Goal: Information Seeking & Learning: Learn about a topic

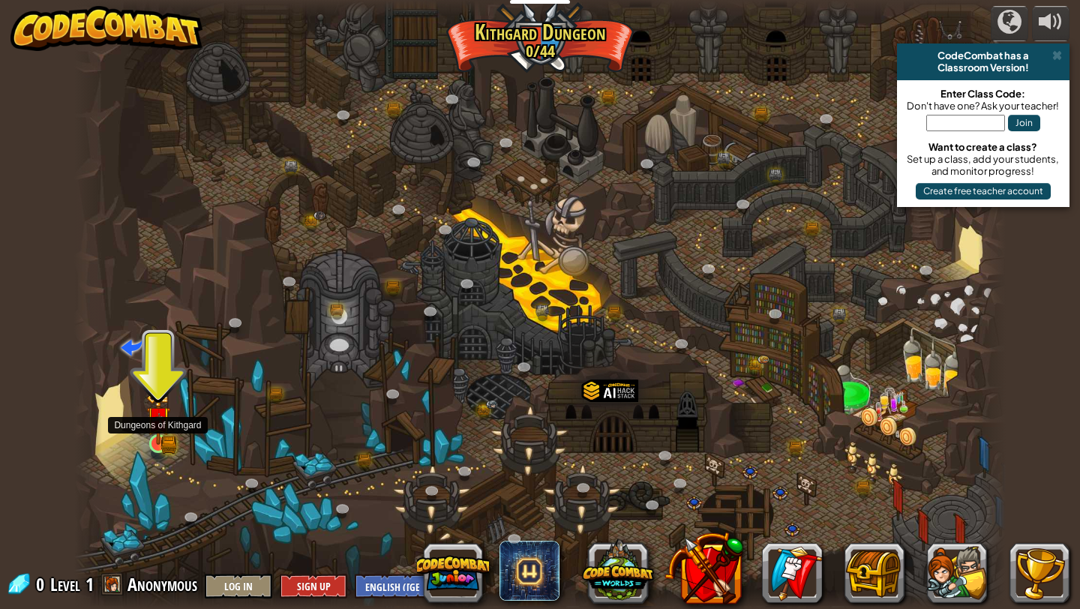
click at [155, 443] on img at bounding box center [158, 418] width 24 height 53
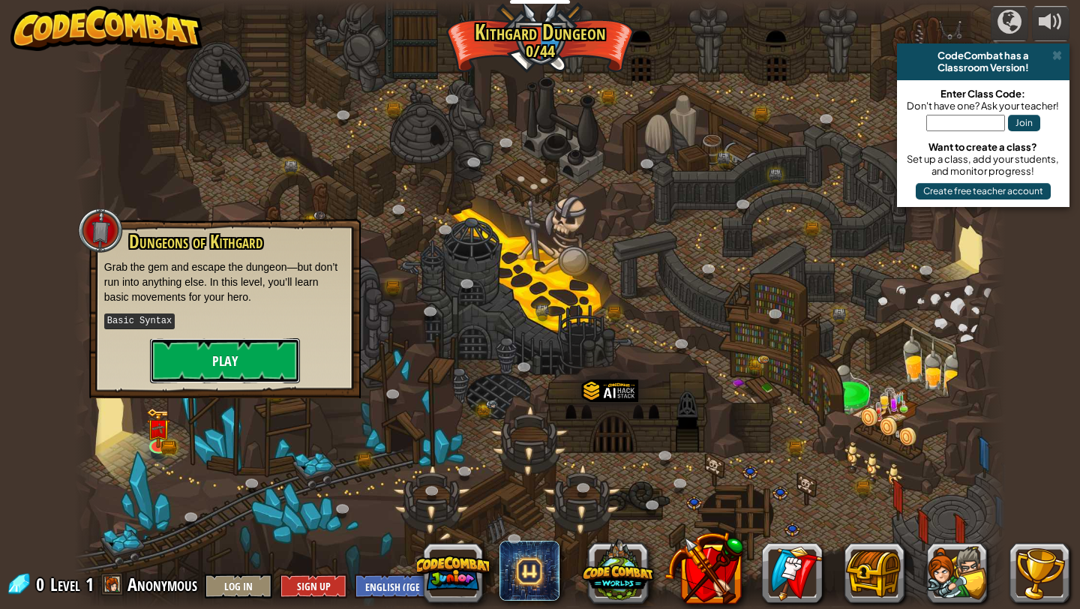
click at [210, 380] on button "Play" at bounding box center [225, 360] width 150 height 45
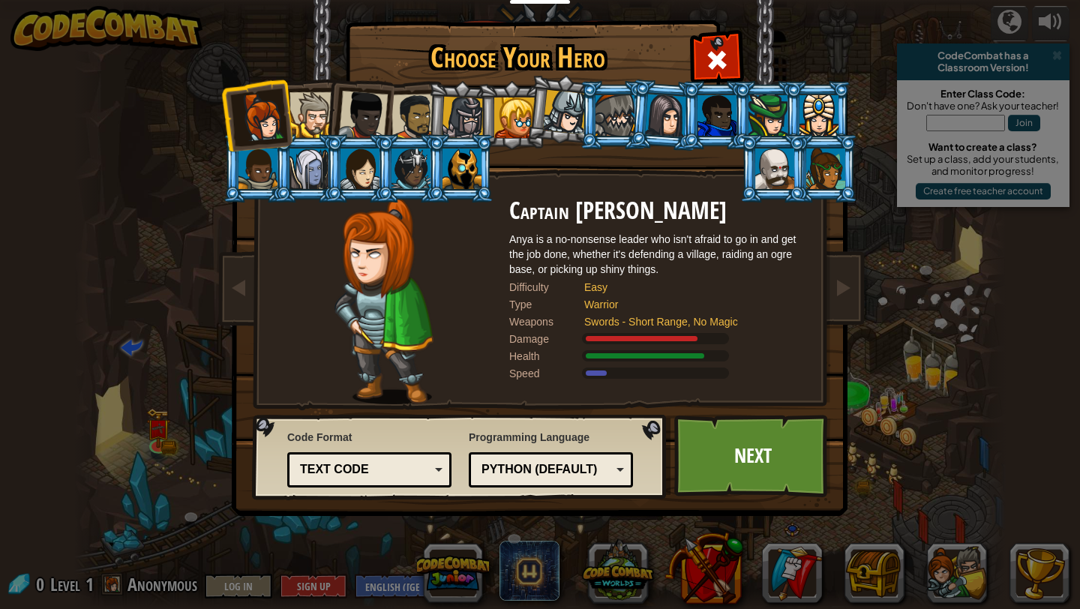
click at [308, 116] on div at bounding box center [313, 115] width 46 height 46
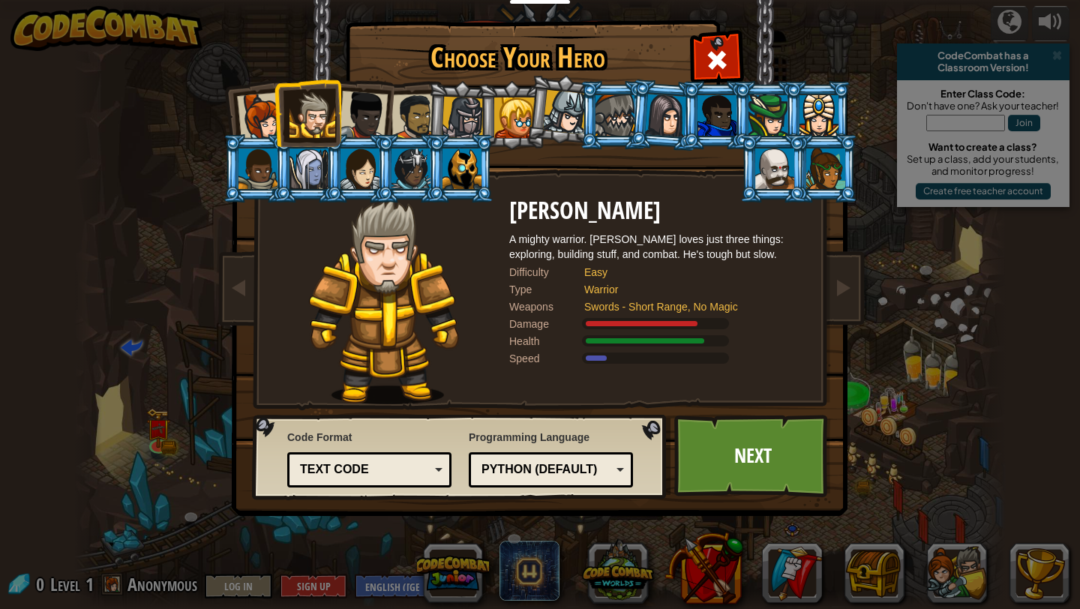
click at [357, 116] on div at bounding box center [363, 116] width 50 height 50
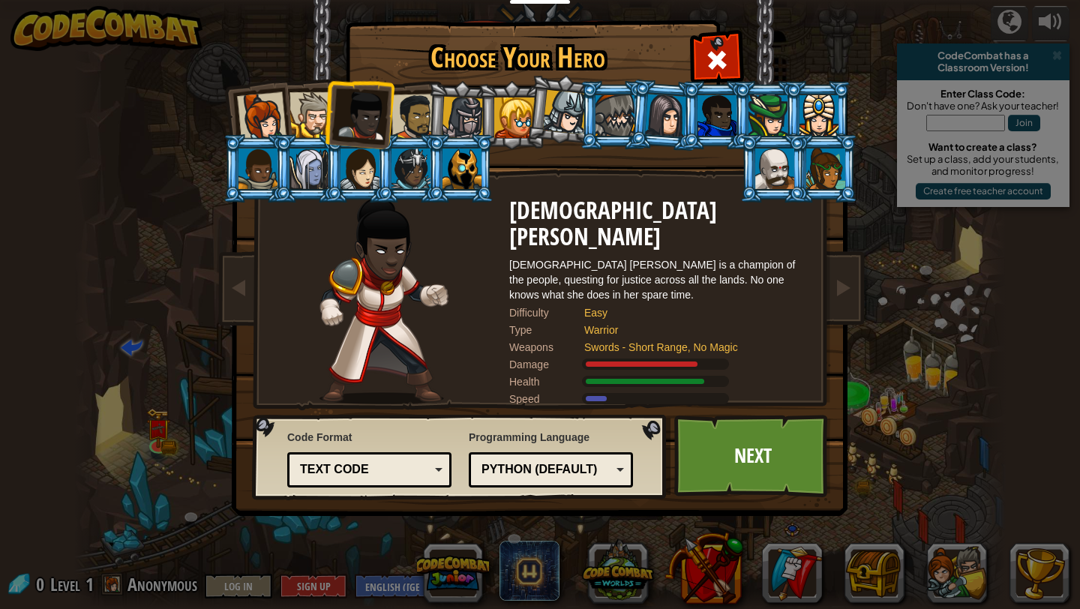
click at [422, 122] on div at bounding box center [415, 117] width 47 height 47
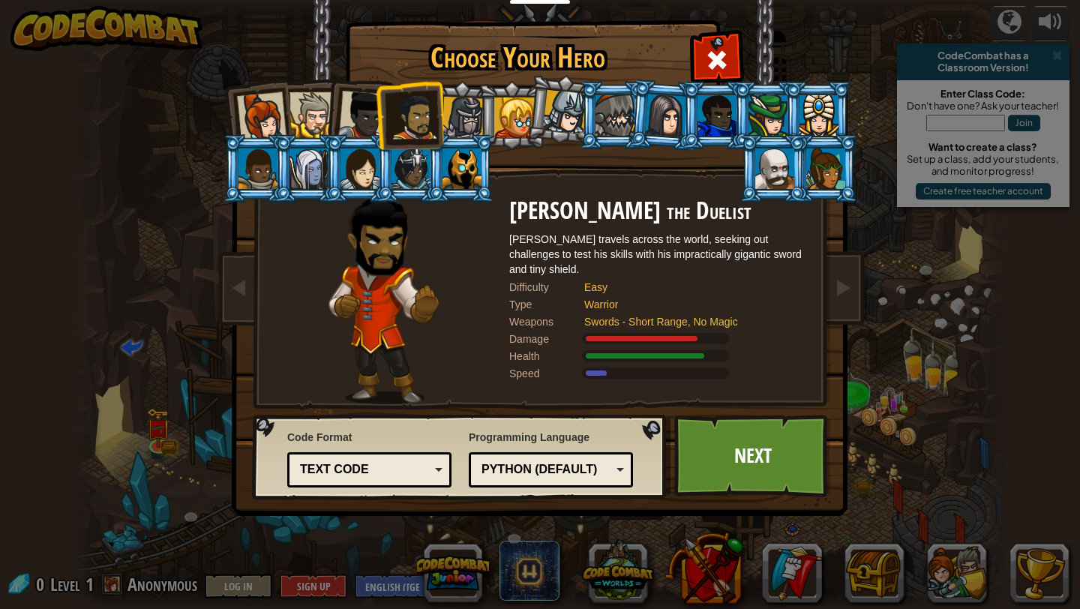
click at [497, 122] on div at bounding box center [514, 118] width 41 height 41
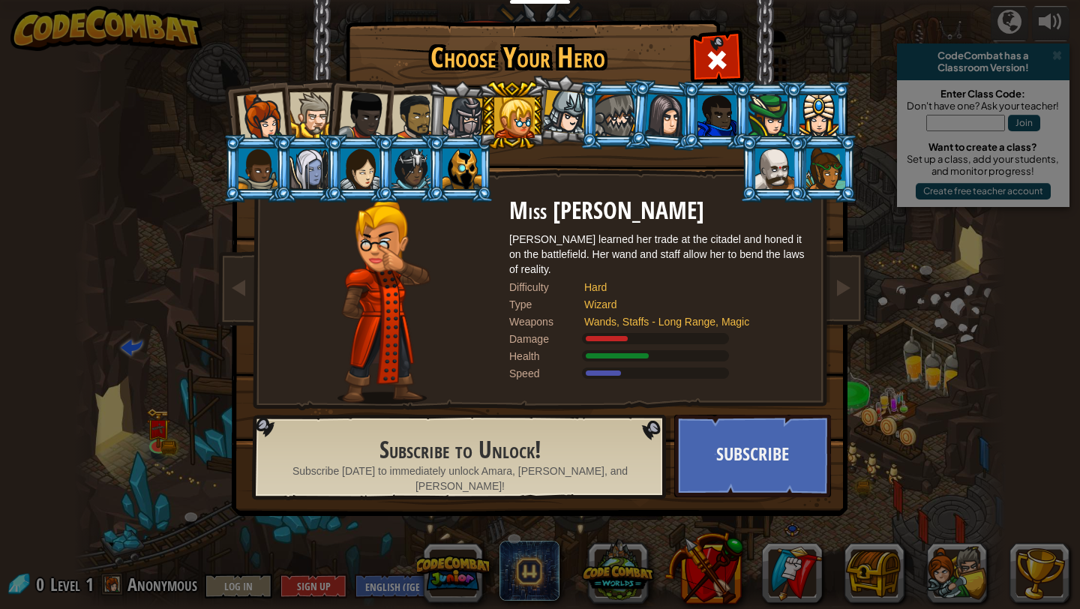
click at [450, 120] on div at bounding box center [463, 118] width 43 height 43
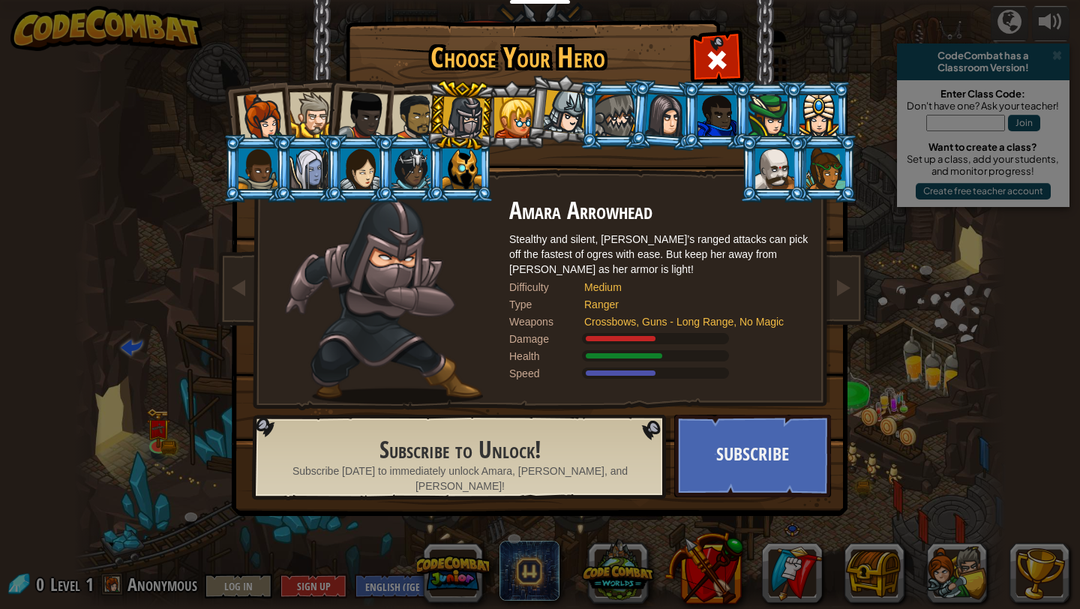
click at [422, 119] on div at bounding box center [415, 117] width 47 height 47
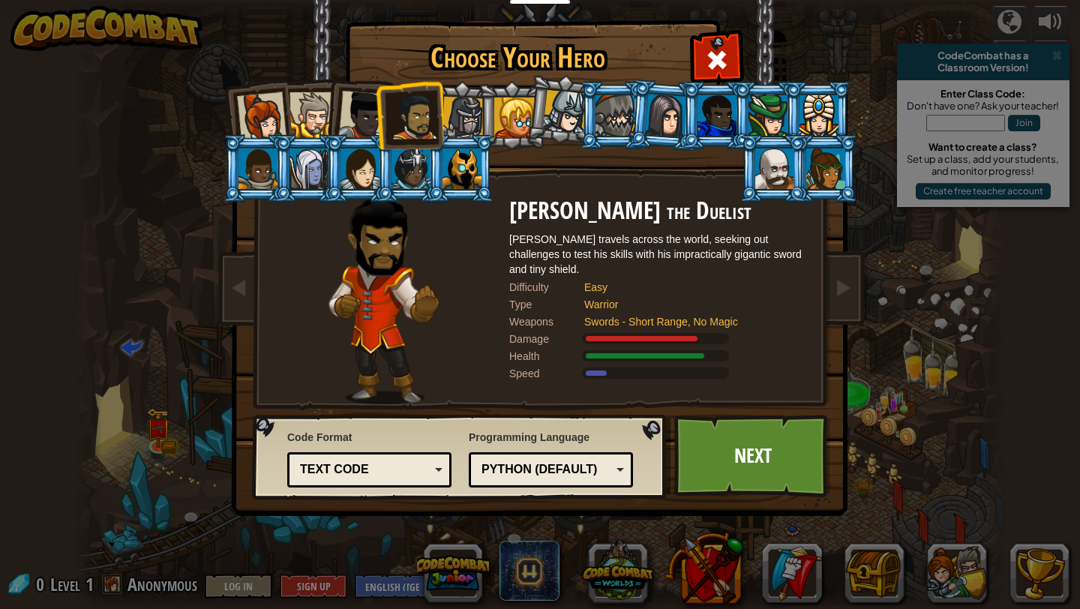
click at [560, 104] on div at bounding box center [565, 112] width 44 height 44
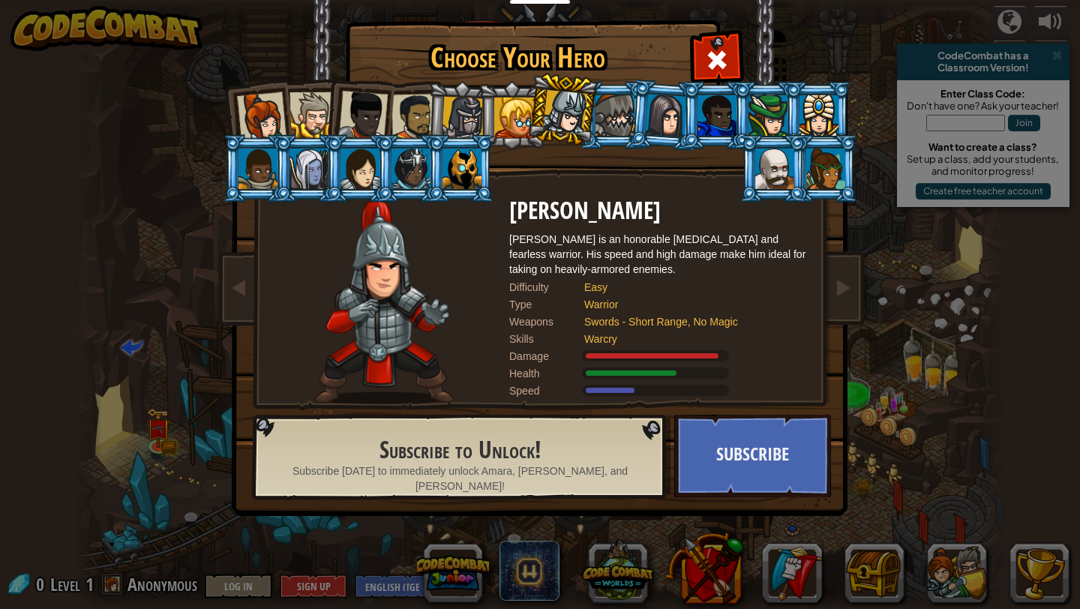
click at [519, 117] on div at bounding box center [514, 118] width 41 height 41
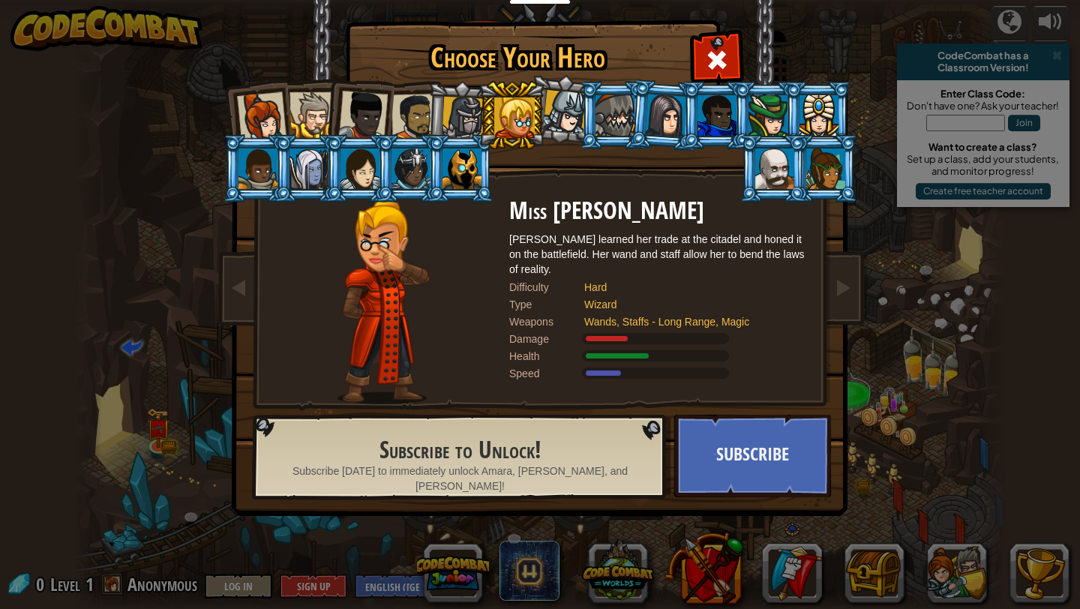
click at [814, 148] on li at bounding box center [825, 168] width 68 height 68
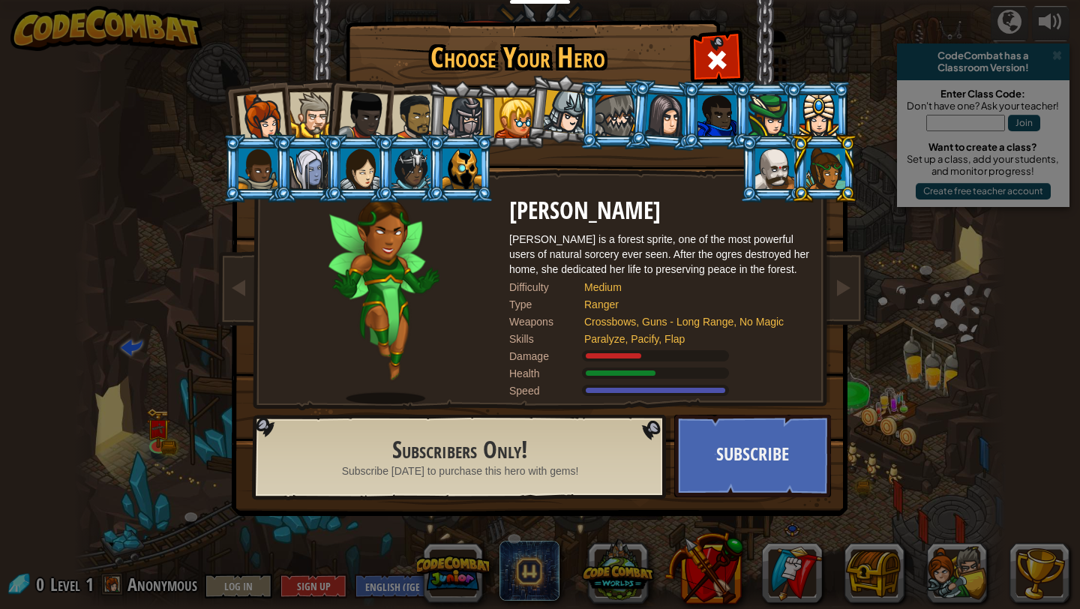
click at [770, 164] on div at bounding box center [774, 169] width 39 height 41
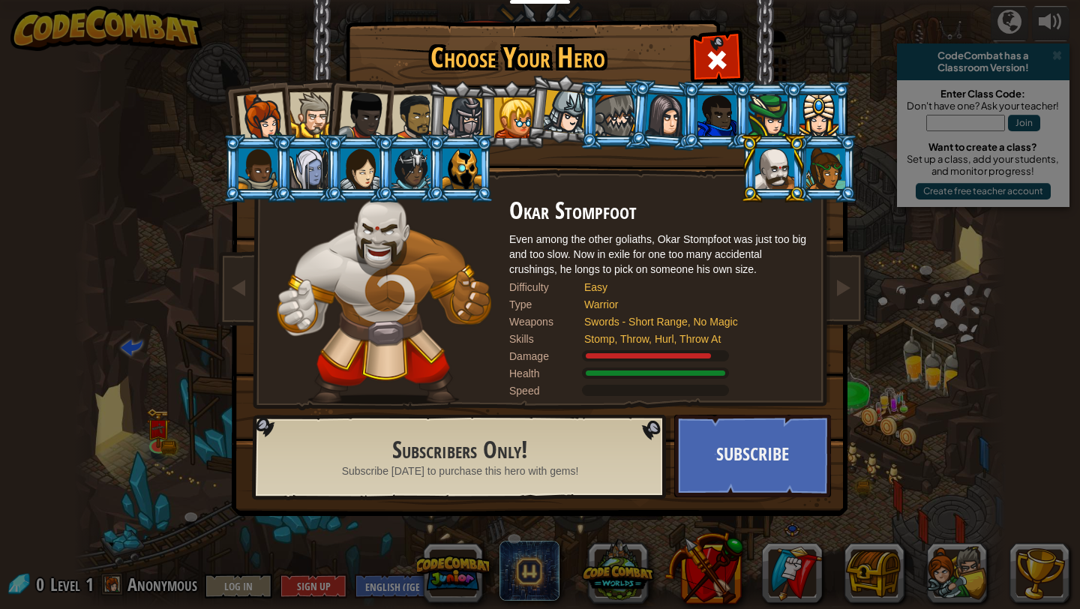
click at [818, 109] on div at bounding box center [819, 115] width 39 height 41
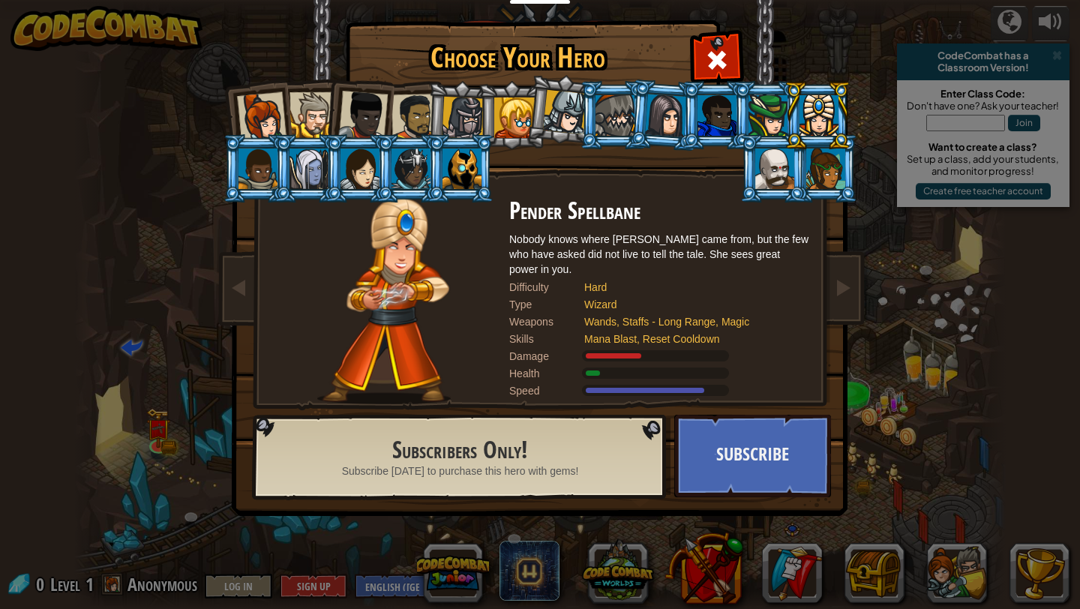
click at [764, 117] on div at bounding box center [768, 115] width 39 height 41
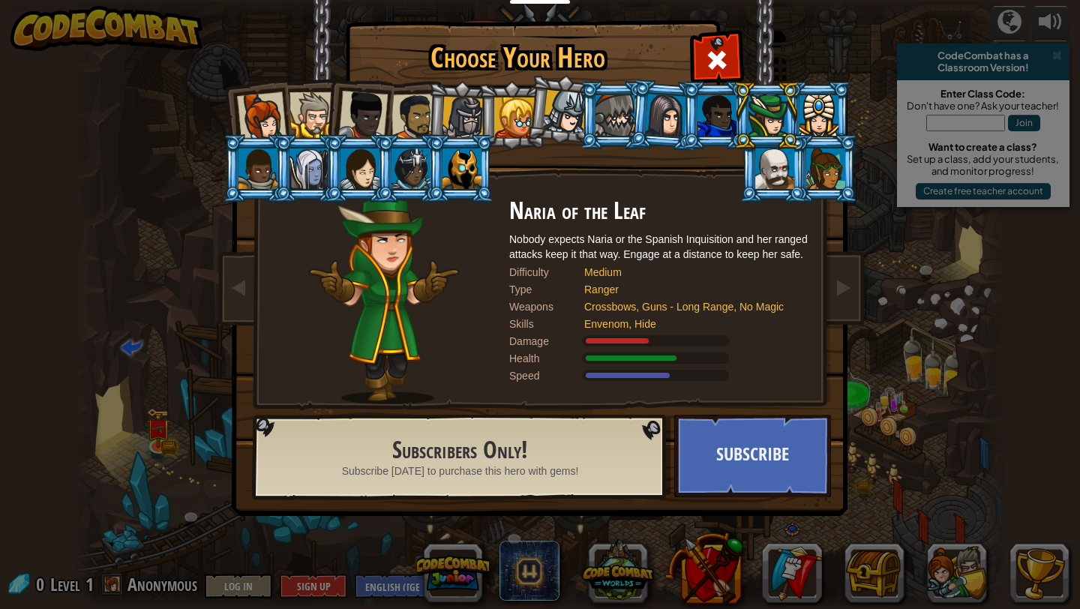
click at [700, 114] on div at bounding box center [717, 115] width 39 height 41
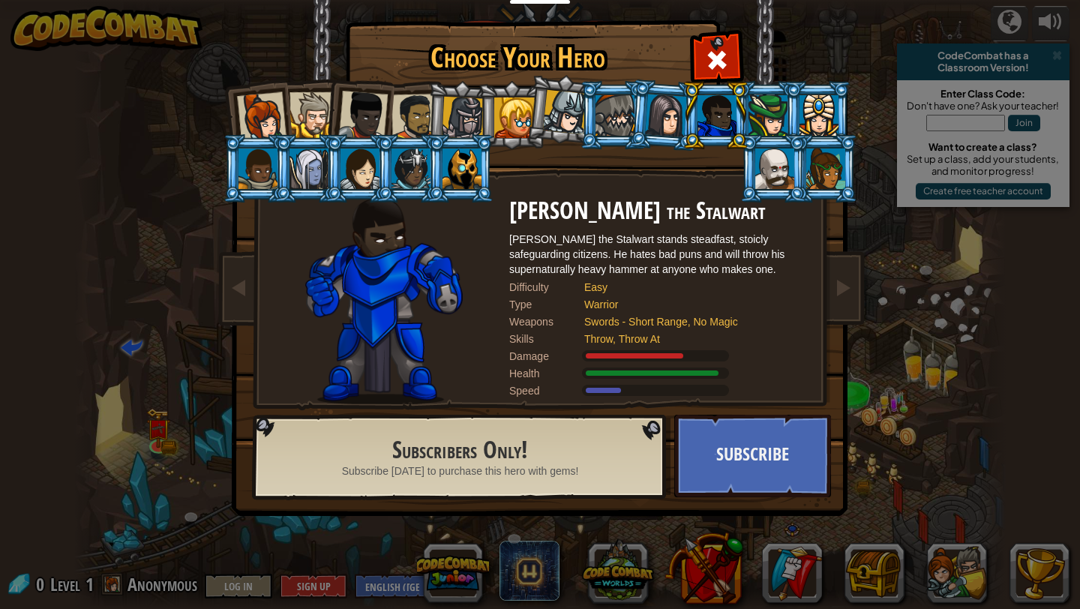
click at [311, 164] on div at bounding box center [309, 169] width 39 height 41
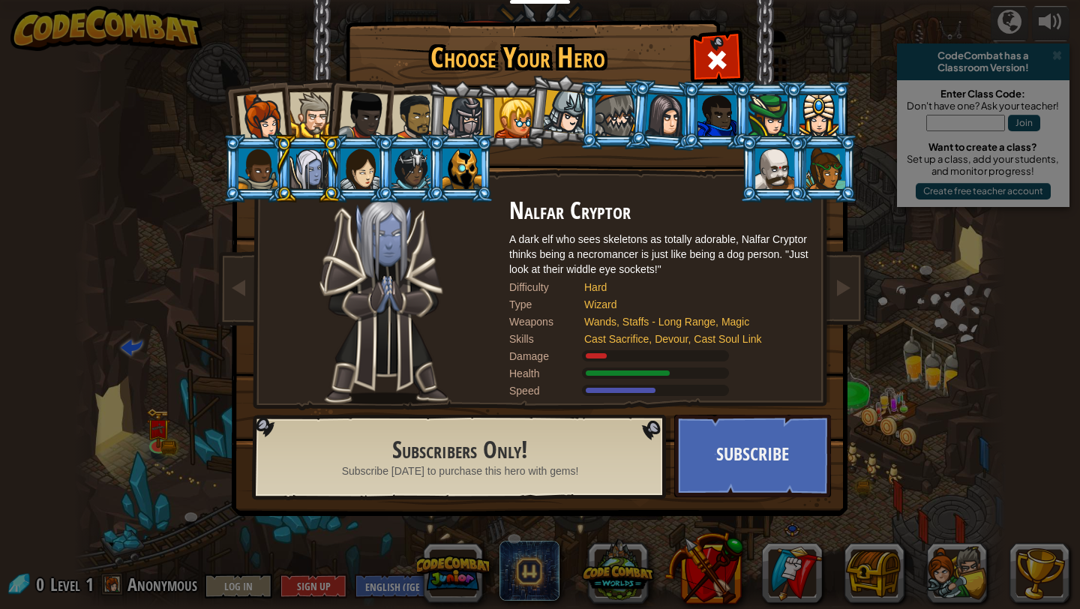
click at [254, 170] on div at bounding box center [258, 169] width 39 height 41
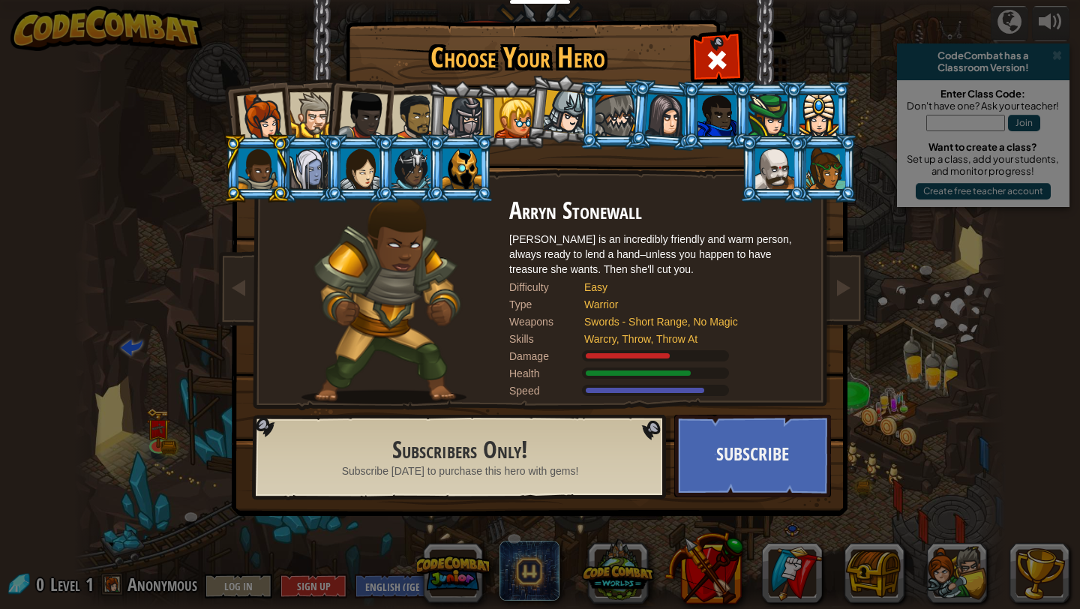
click at [356, 172] on div at bounding box center [360, 169] width 39 height 41
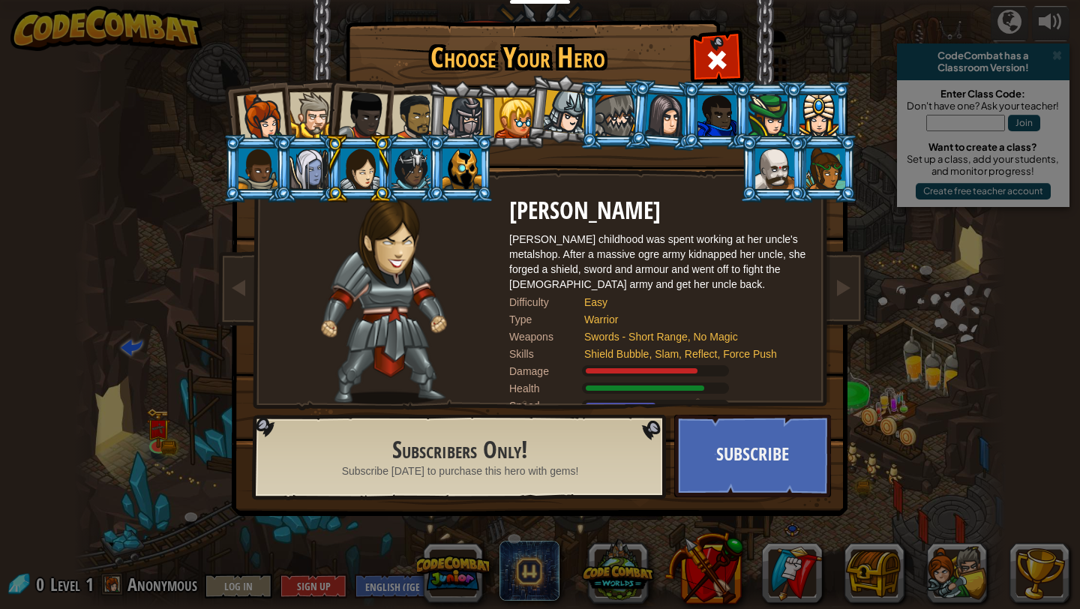
click at [361, 169] on div at bounding box center [360, 169] width 39 height 41
click at [374, 169] on div at bounding box center [360, 169] width 39 height 41
click at [308, 166] on div at bounding box center [309, 169] width 39 height 41
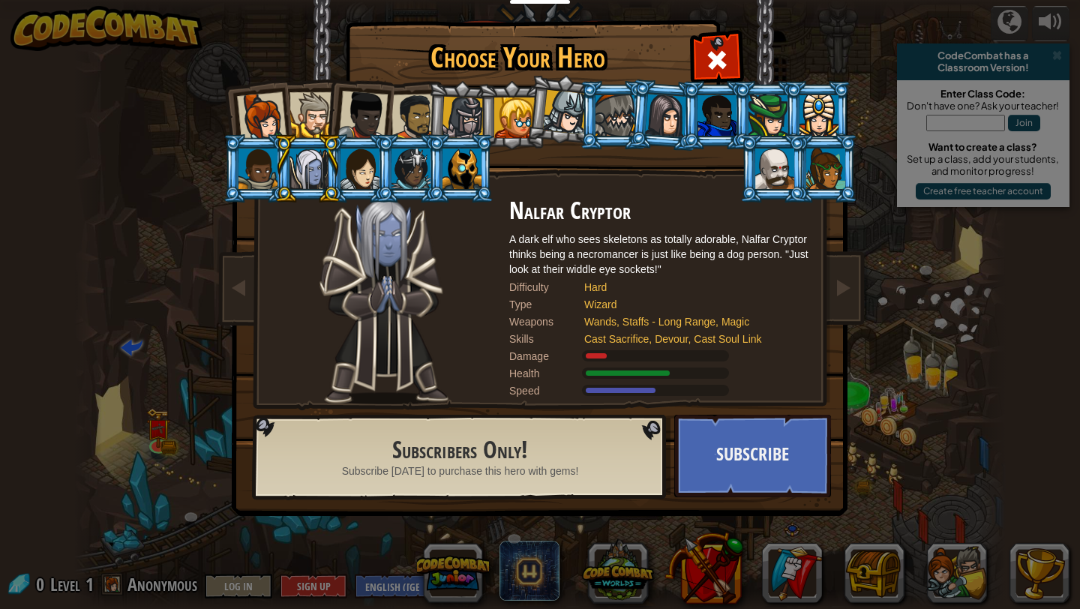
click at [357, 166] on div at bounding box center [360, 169] width 39 height 41
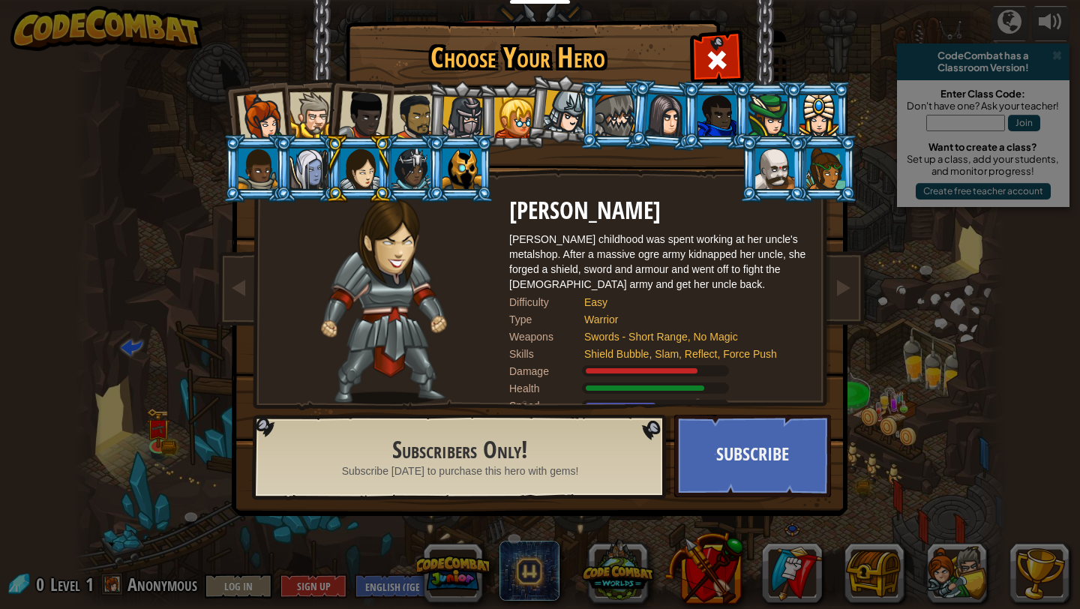
click at [419, 168] on div at bounding box center [411, 169] width 39 height 41
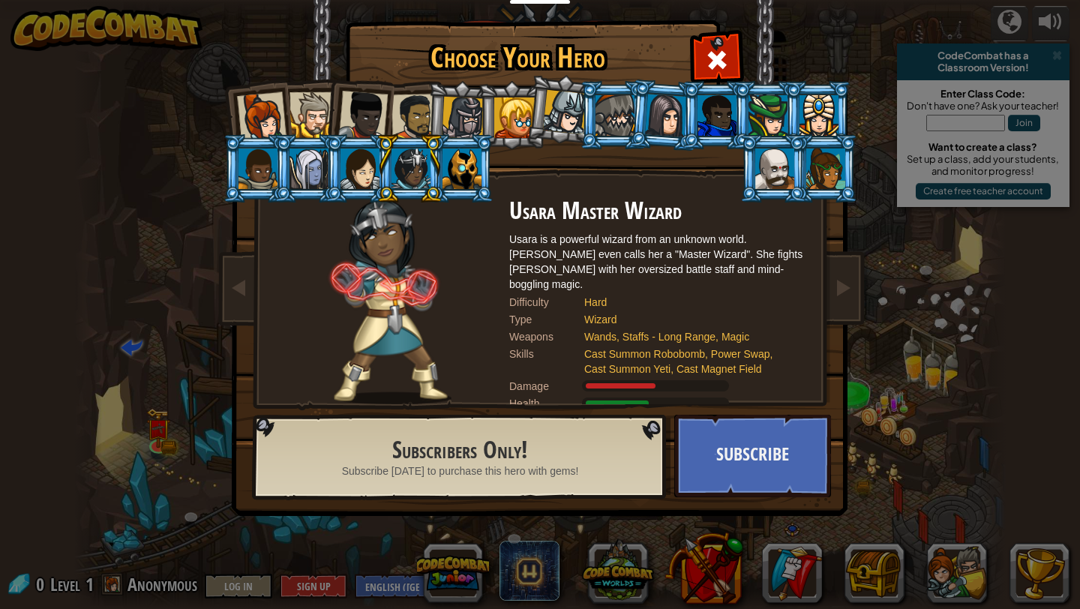
click at [458, 170] on div at bounding box center [462, 169] width 39 height 41
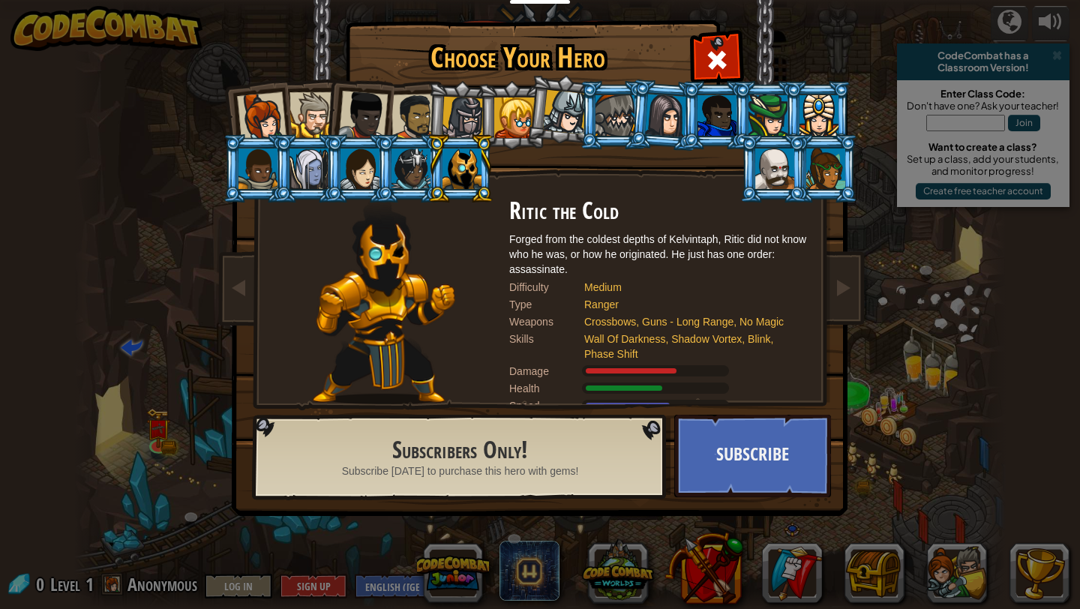
click at [347, 162] on div at bounding box center [360, 169] width 39 height 41
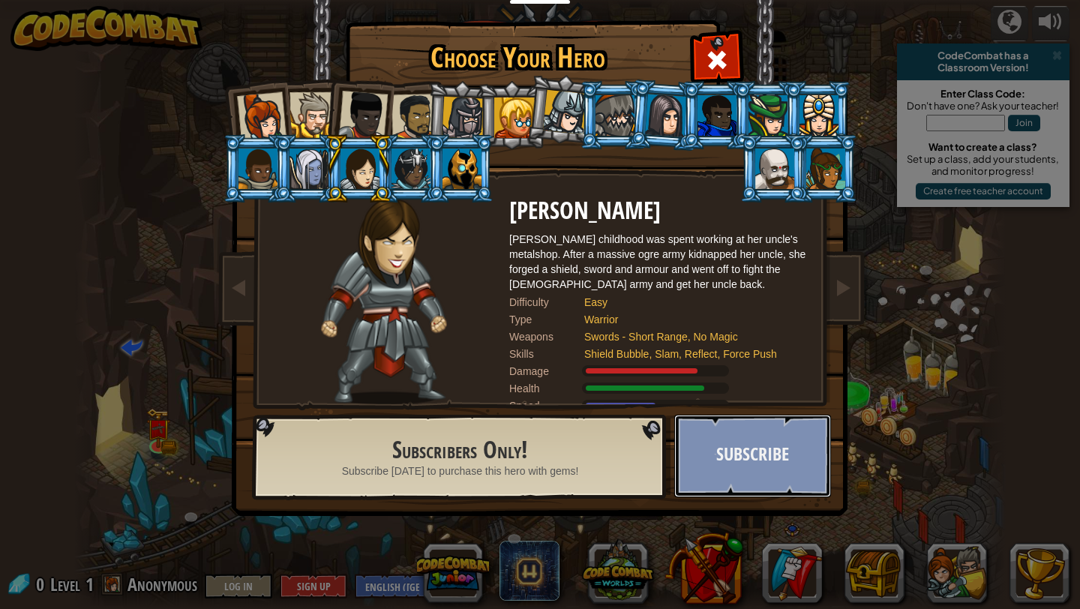
click at [802, 450] on button "Subscribe" at bounding box center [752, 456] width 157 height 83
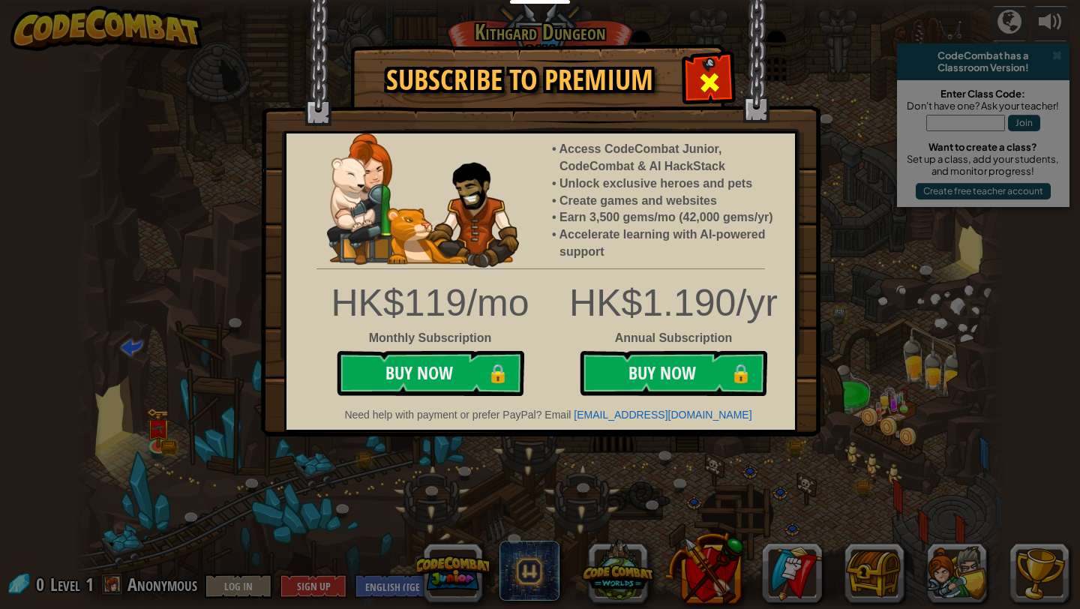
click at [706, 82] on span at bounding box center [710, 83] width 24 height 24
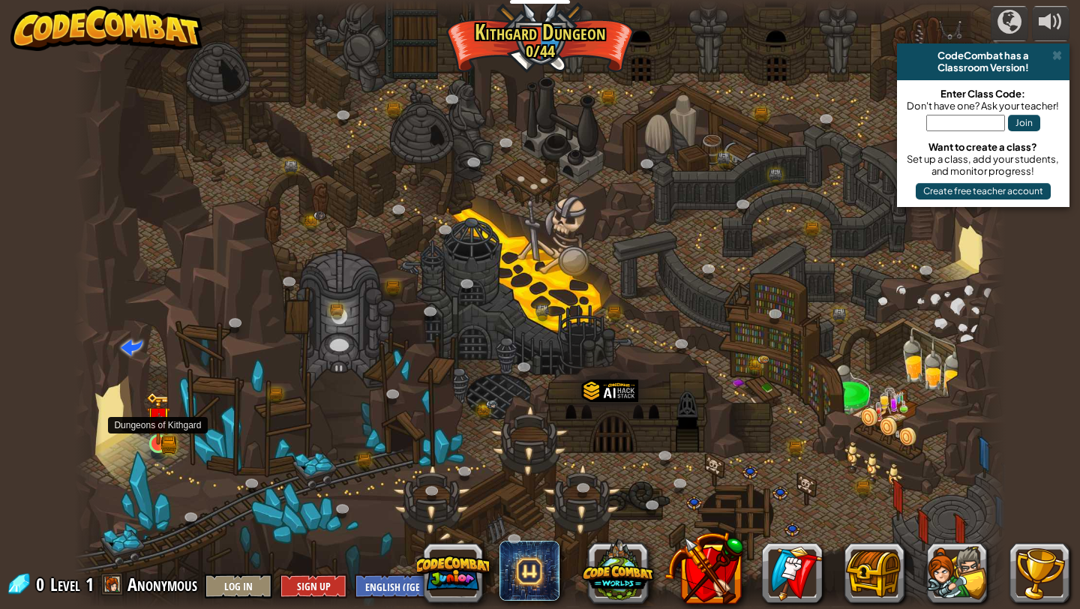
click at [149, 431] on img at bounding box center [158, 418] width 24 height 53
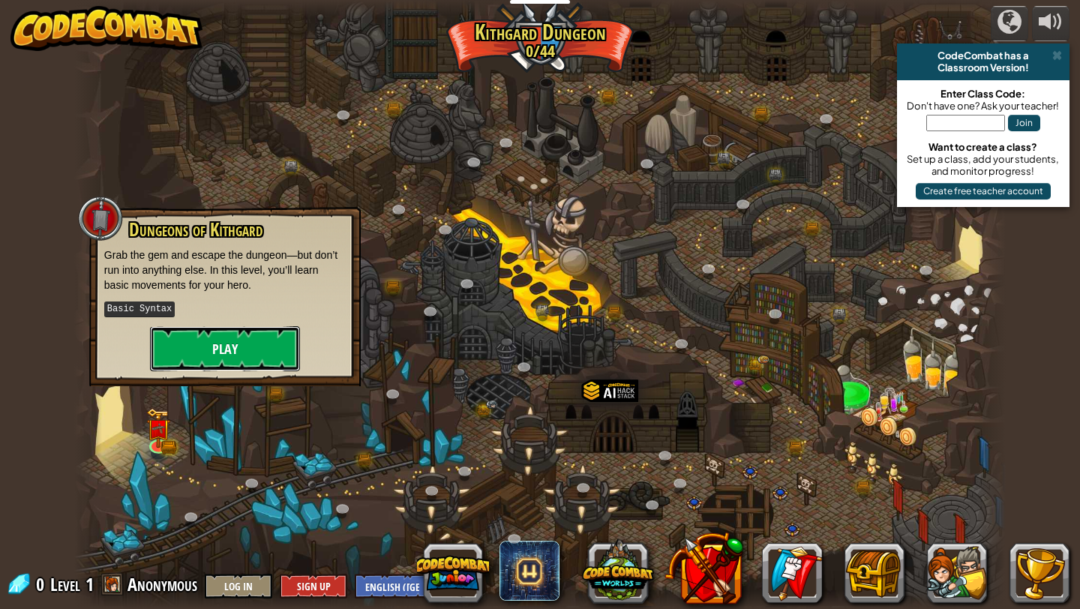
click at [263, 347] on button "Play" at bounding box center [225, 348] width 150 height 45
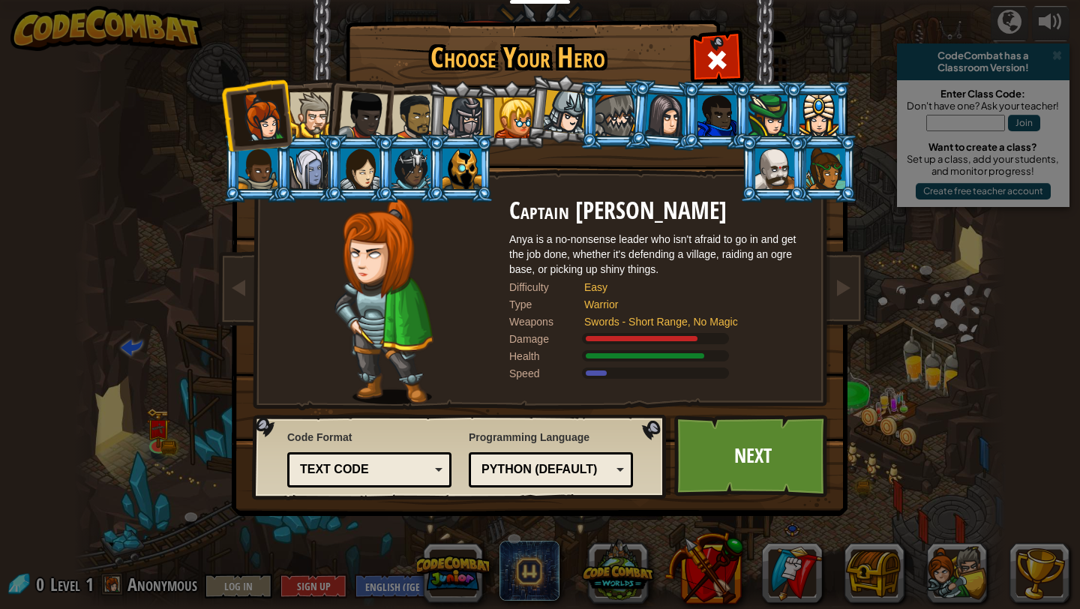
click at [360, 110] on div at bounding box center [363, 116] width 50 height 50
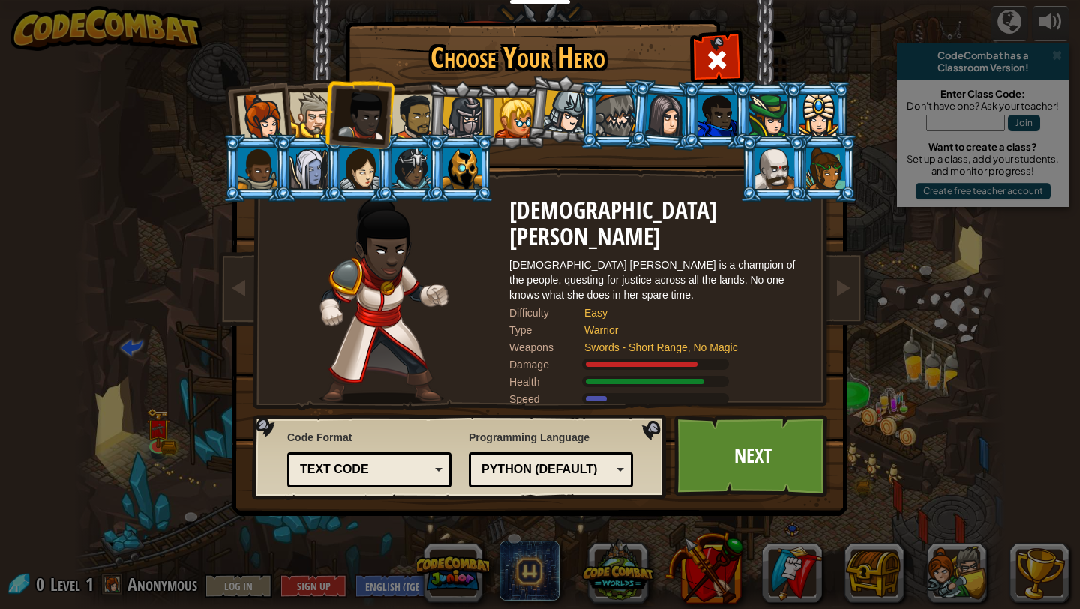
click at [292, 109] on div at bounding box center [313, 115] width 46 height 46
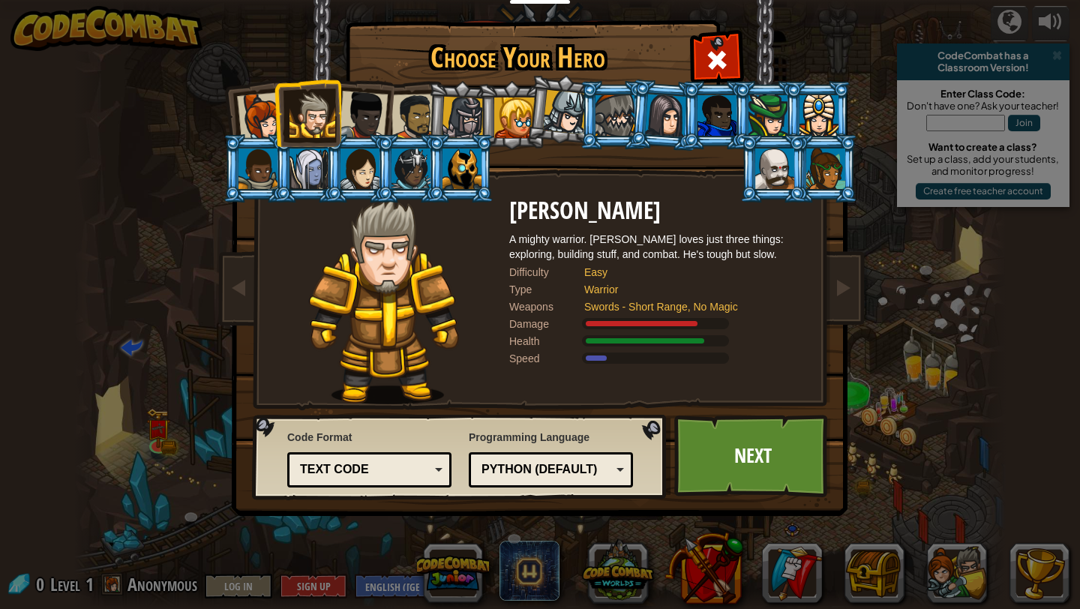
click at [254, 106] on div at bounding box center [262, 117] width 50 height 50
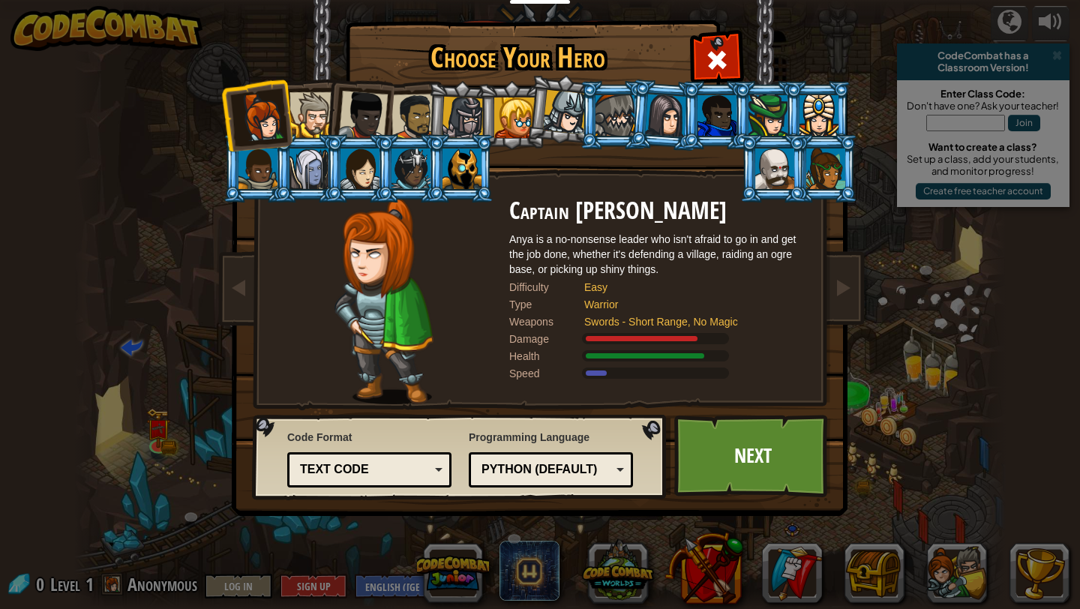
click at [305, 109] on div at bounding box center [313, 115] width 46 height 46
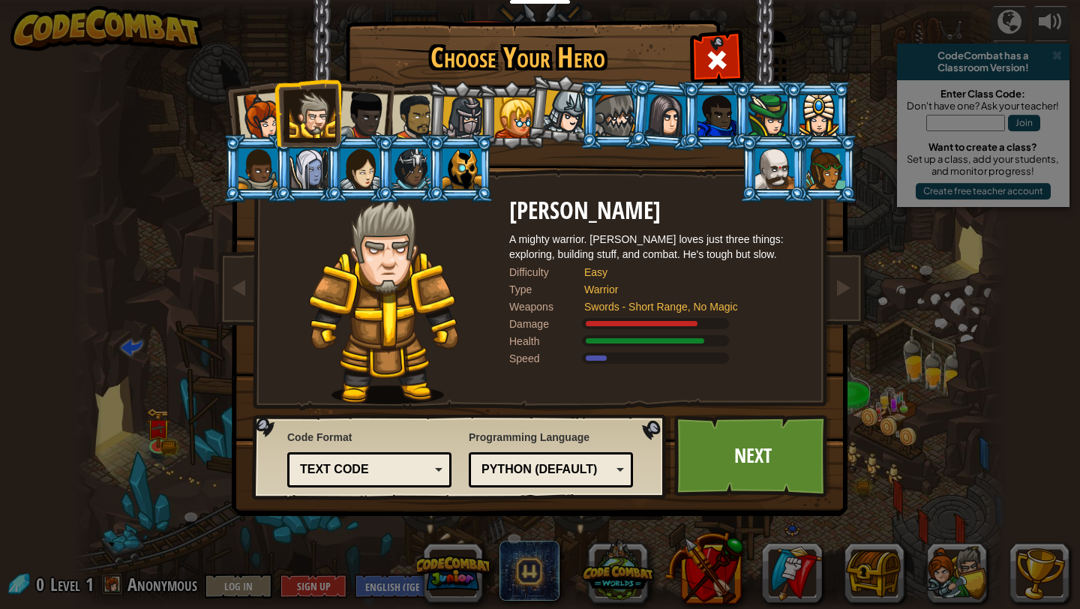
click at [413, 113] on div at bounding box center [415, 117] width 47 height 47
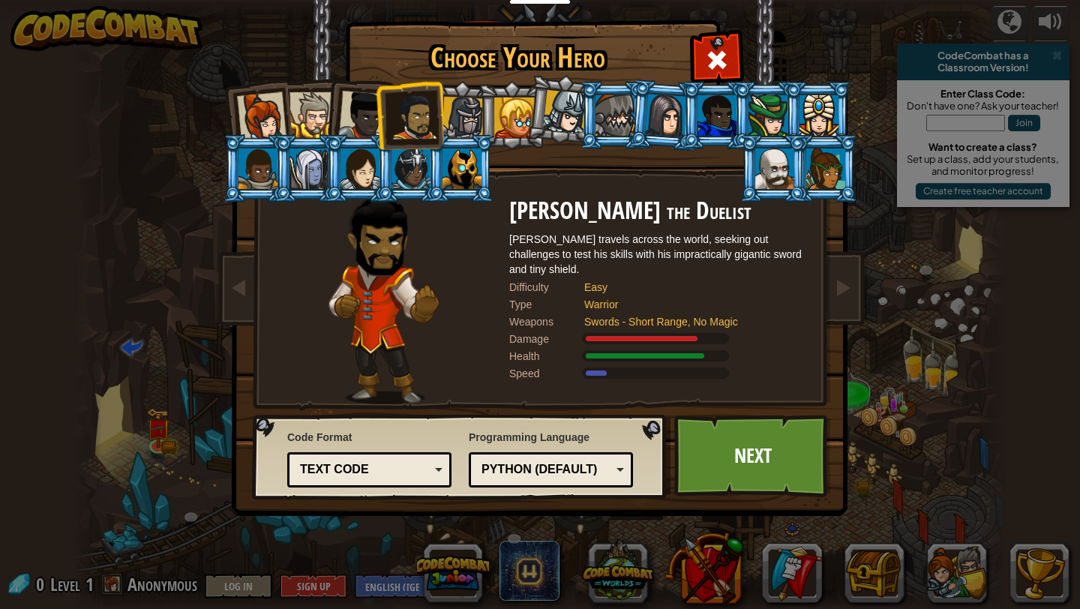
click at [368, 117] on div at bounding box center [363, 116] width 50 height 50
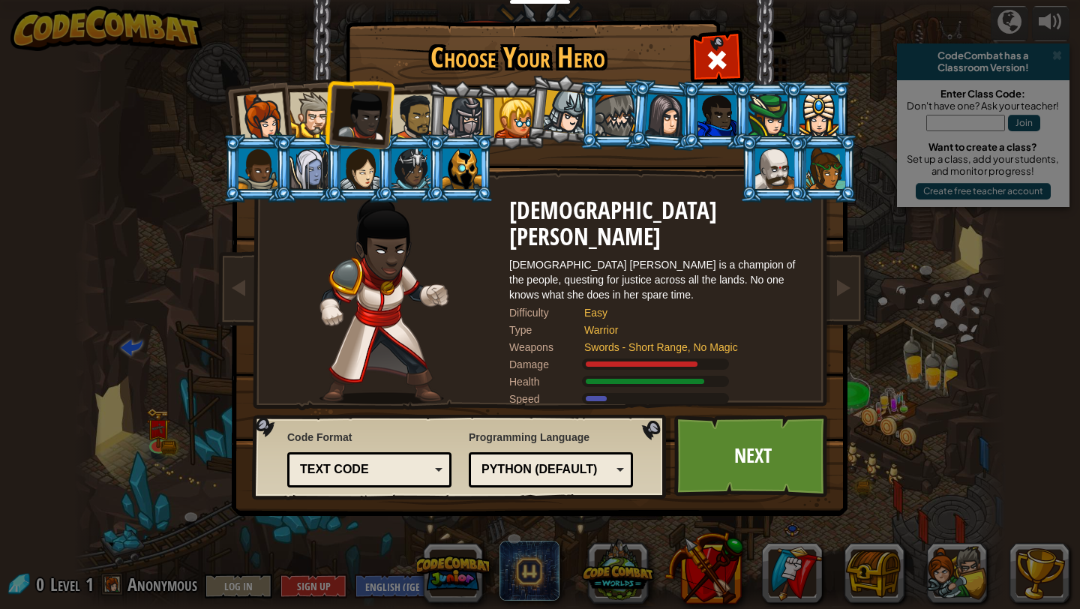
click at [423, 111] on div at bounding box center [415, 117] width 47 height 47
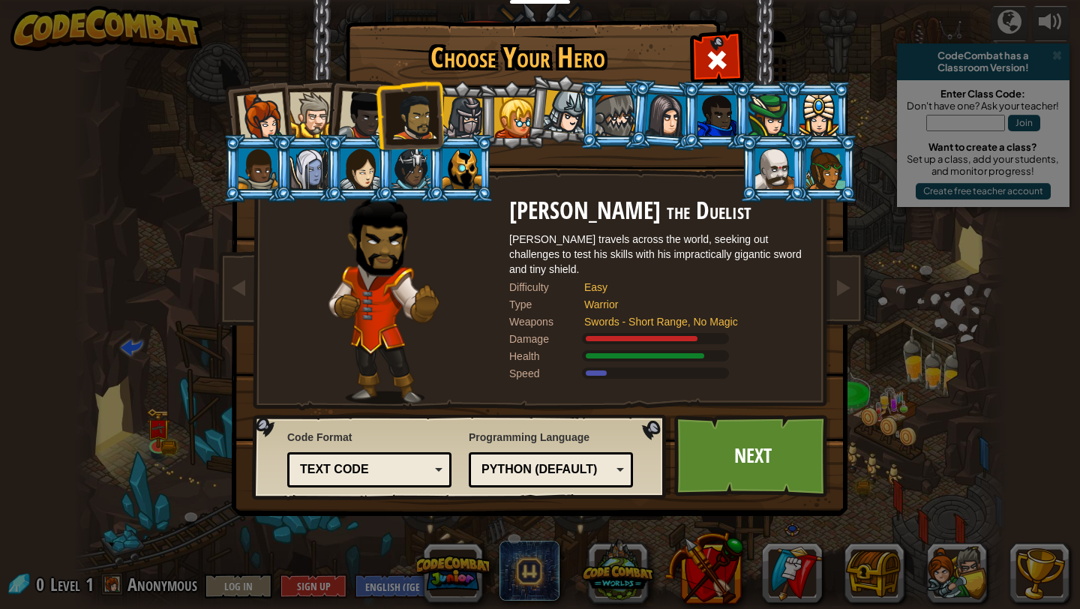
click at [467, 110] on div at bounding box center [463, 118] width 43 height 43
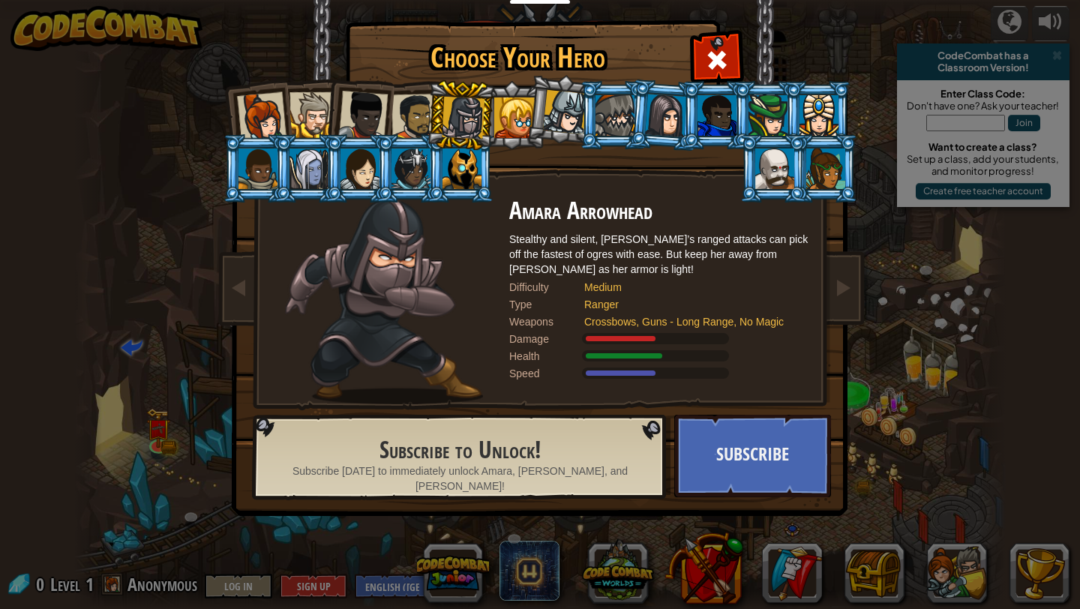
click at [433, 110] on li at bounding box center [460, 116] width 71 height 72
click at [419, 105] on div at bounding box center [415, 117] width 47 height 47
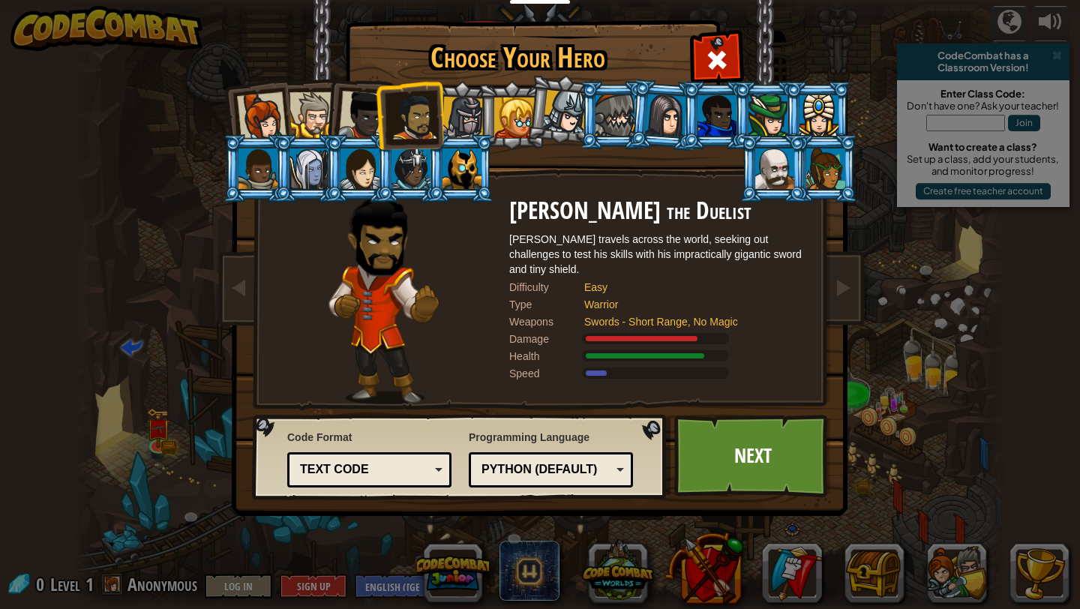
click at [456, 118] on div at bounding box center [463, 118] width 43 height 43
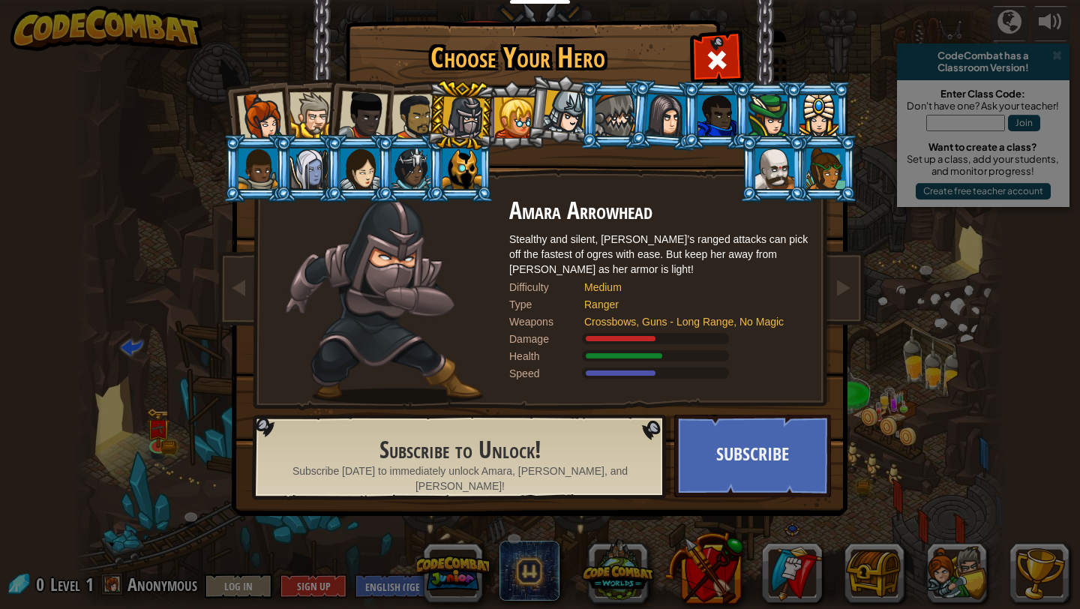
click at [410, 107] on div at bounding box center [415, 117] width 47 height 47
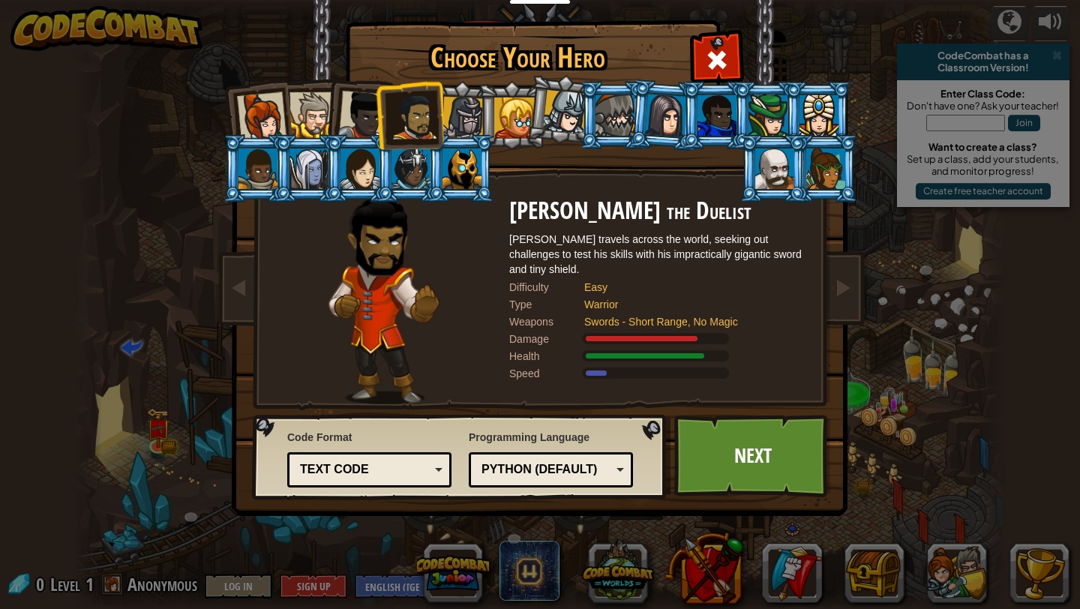
click at [359, 128] on div at bounding box center [363, 116] width 50 height 50
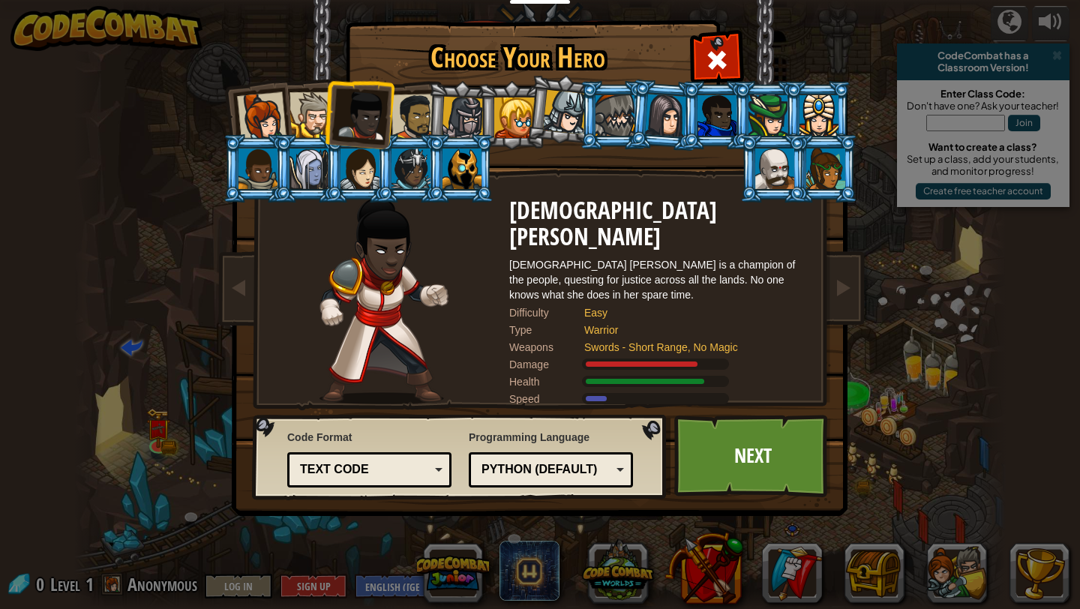
click at [411, 116] on div at bounding box center [415, 117] width 47 height 47
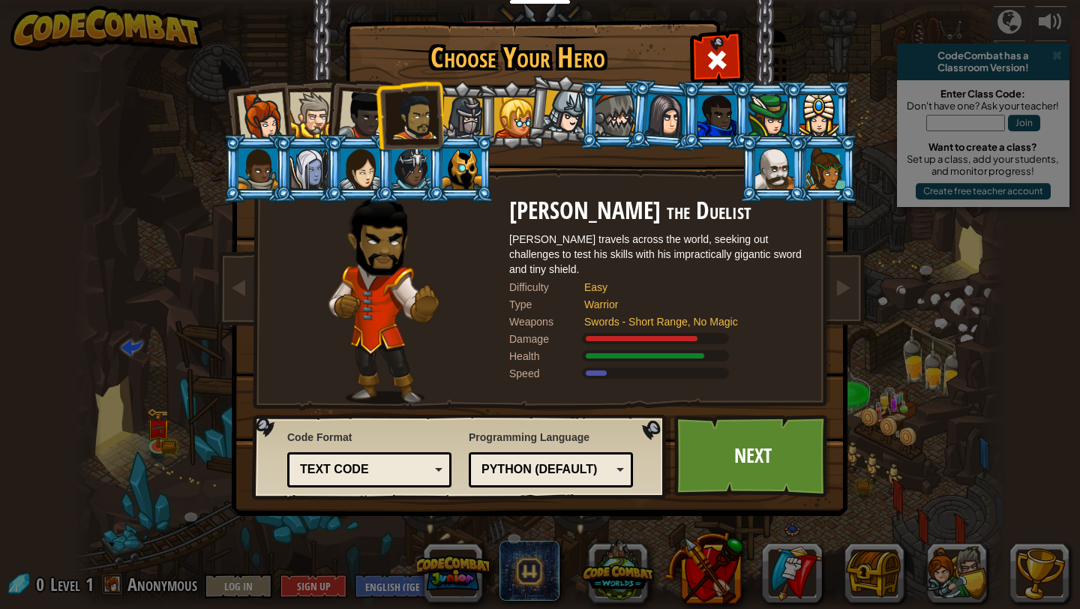
click at [359, 119] on div at bounding box center [363, 116] width 50 height 50
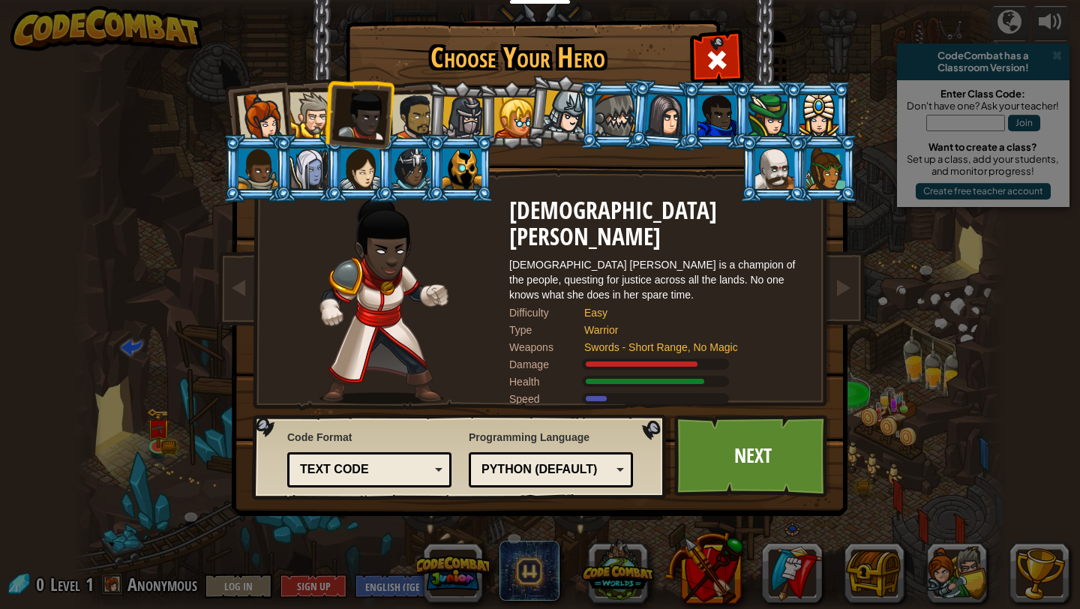
click at [319, 116] on div at bounding box center [313, 115] width 46 height 46
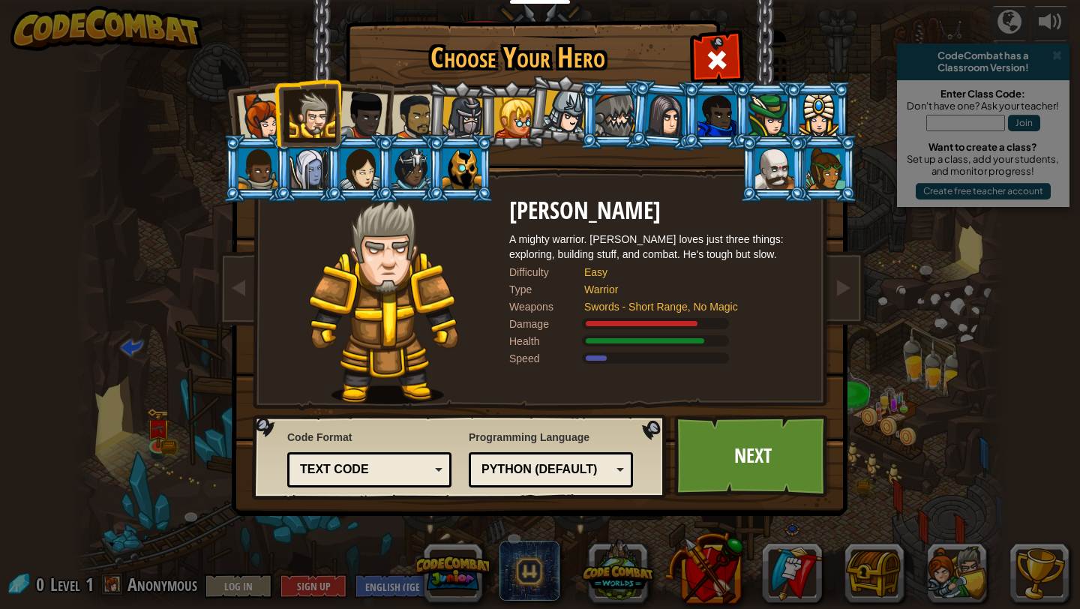
click at [263, 119] on div at bounding box center [262, 117] width 50 height 50
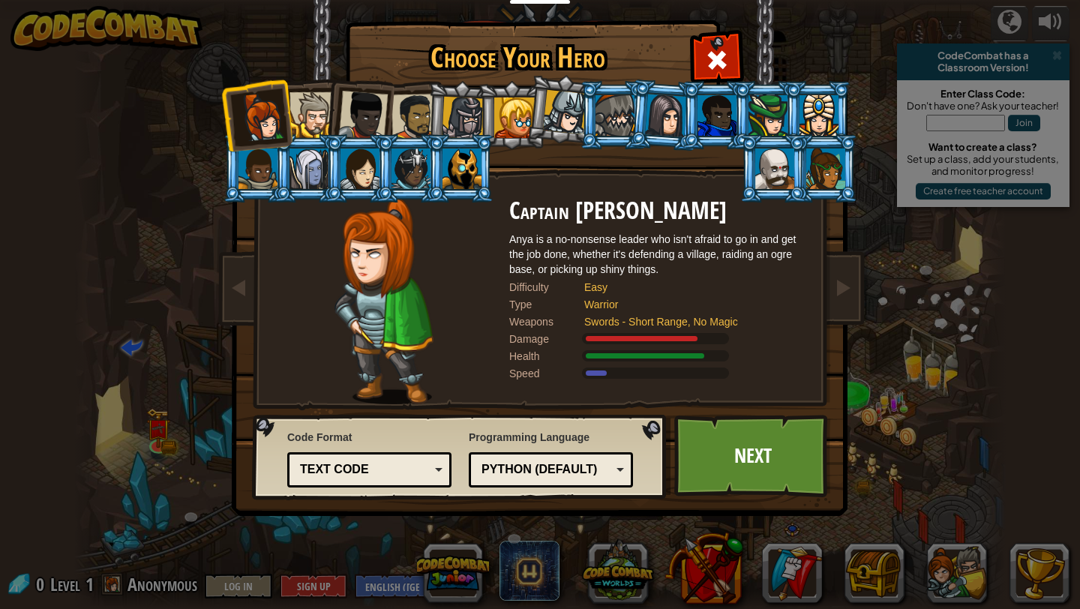
click at [389, 114] on li at bounding box center [359, 113] width 74 height 74
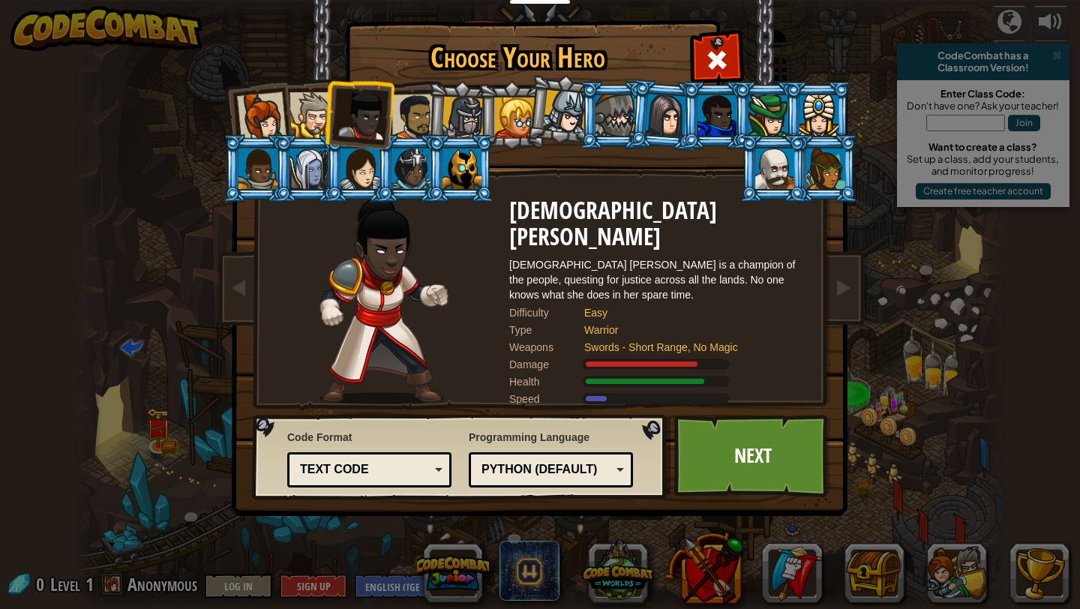
click at [336, 108] on li at bounding box center [359, 113] width 74 height 74
click at [413, 119] on div at bounding box center [415, 117] width 47 height 47
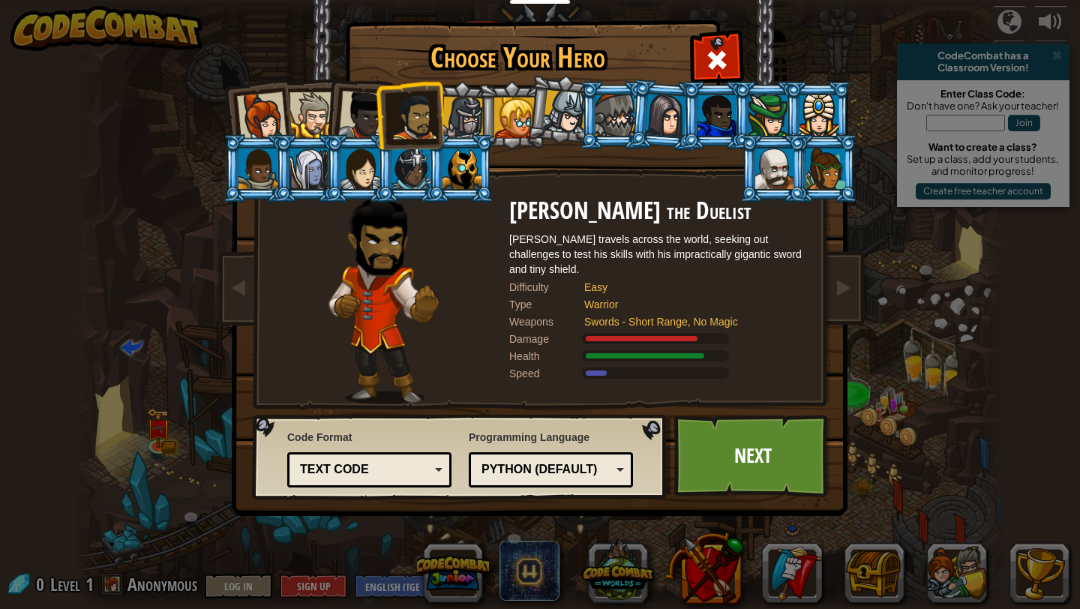
click at [336, 118] on li at bounding box center [359, 113] width 74 height 74
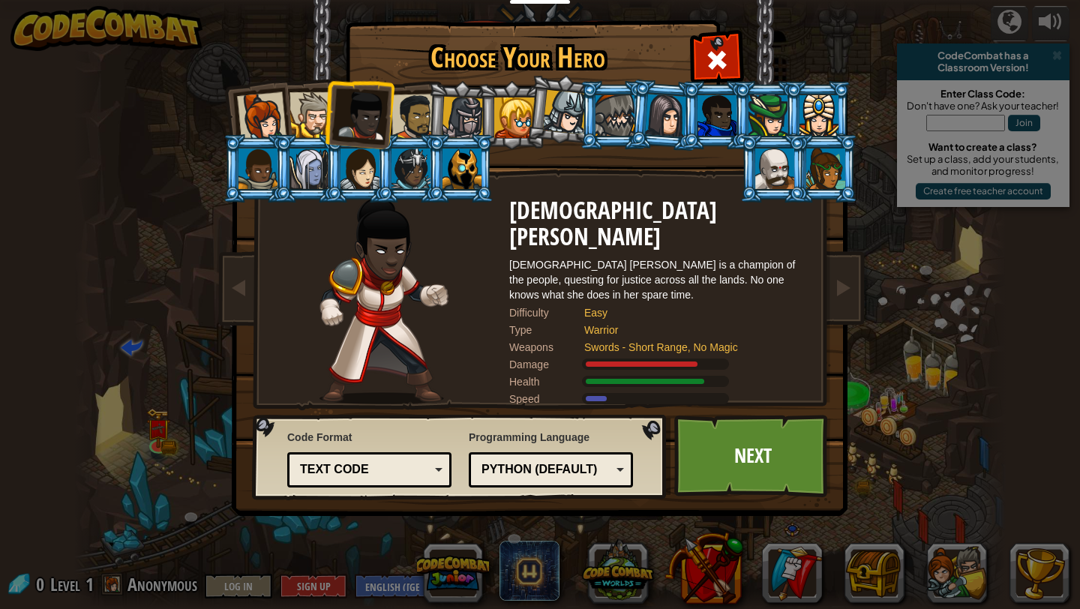
click at [311, 117] on div at bounding box center [313, 115] width 46 height 46
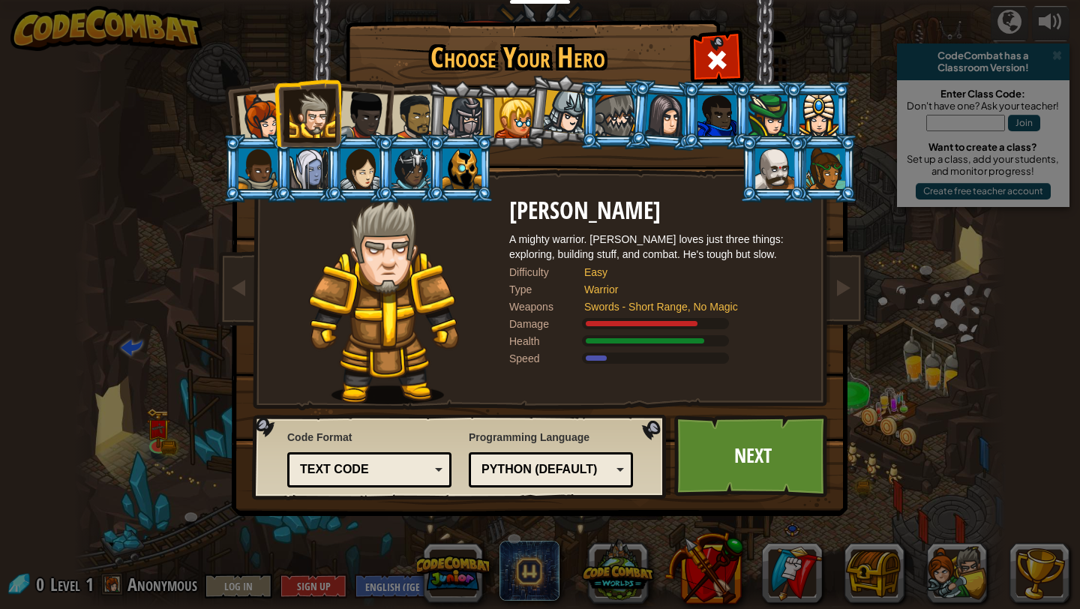
click at [348, 117] on div at bounding box center [363, 116] width 50 height 50
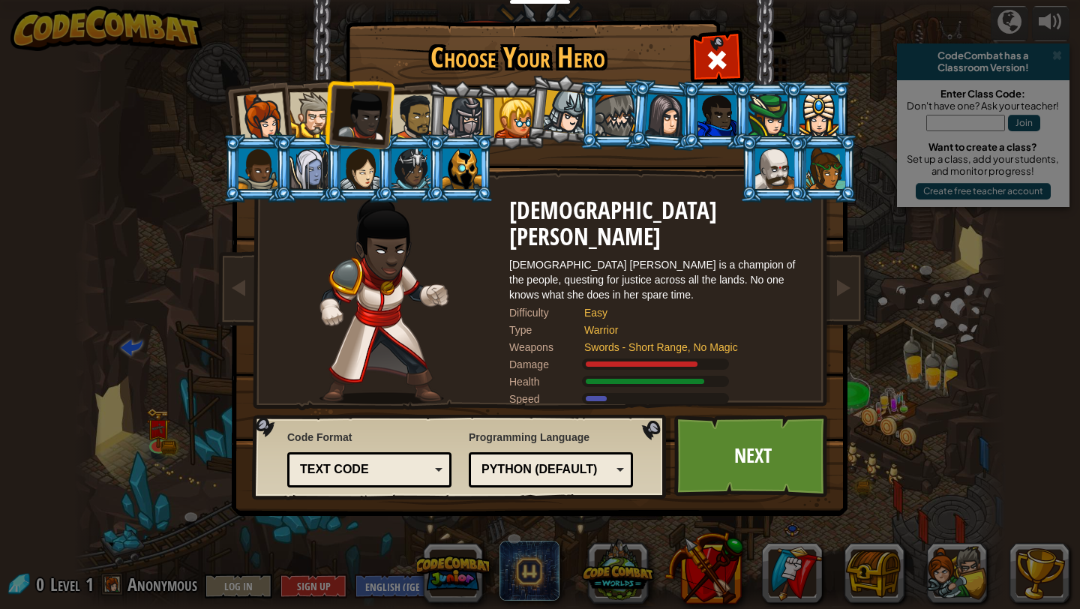
click at [320, 119] on div at bounding box center [313, 115] width 46 height 46
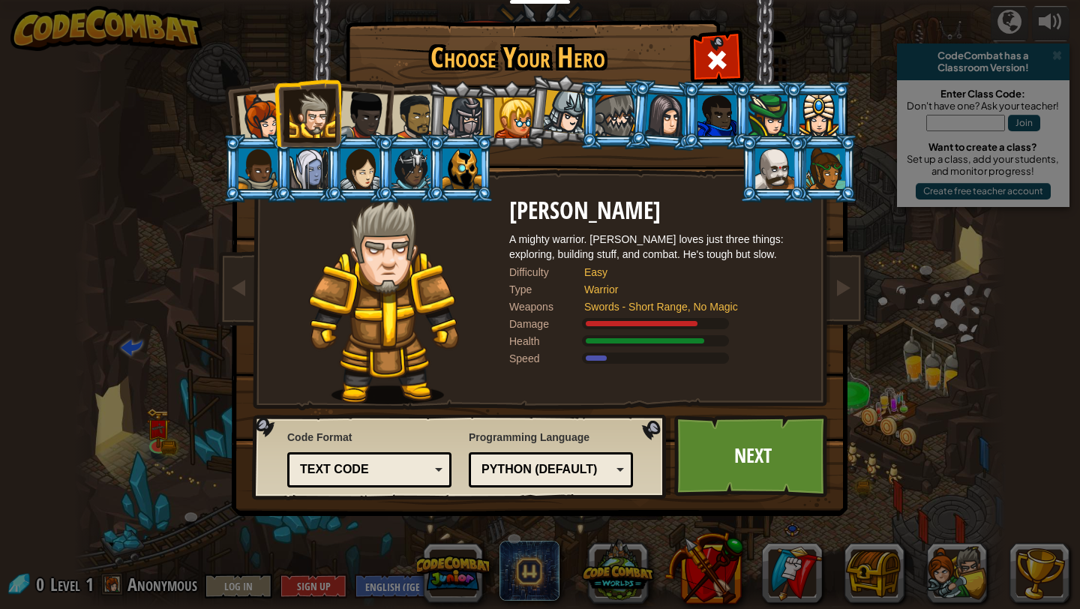
click at [272, 110] on div at bounding box center [262, 117] width 50 height 50
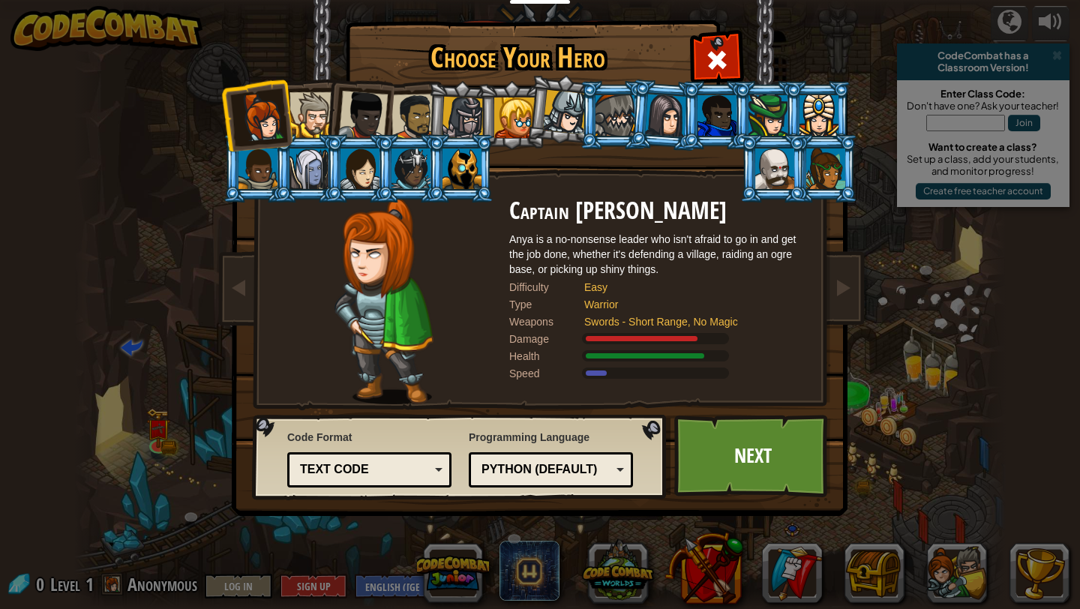
click at [406, 115] on div at bounding box center [415, 117] width 47 height 47
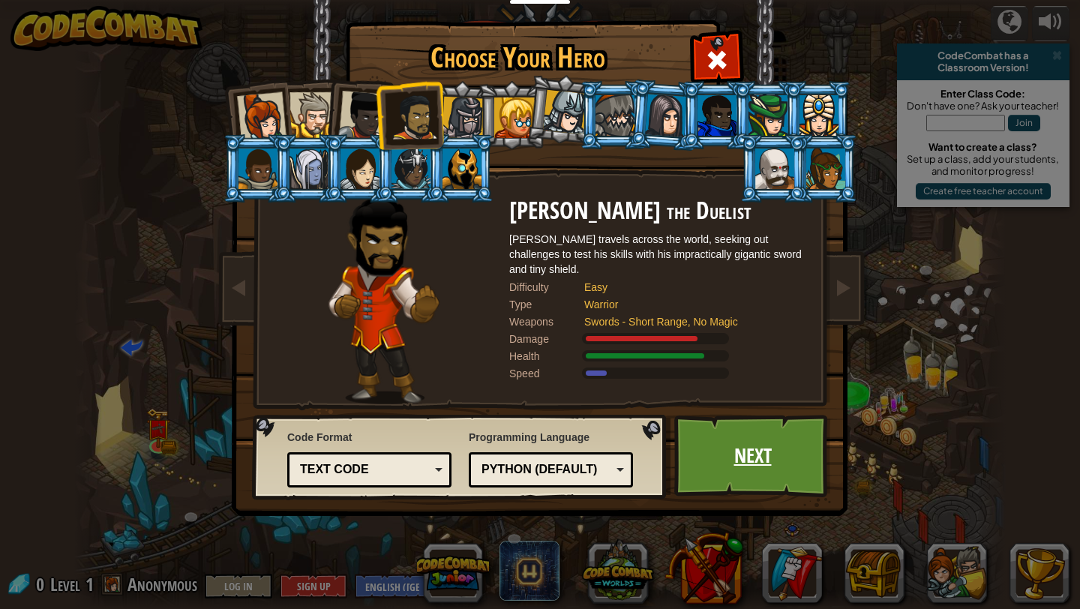
click at [748, 482] on link "Next" at bounding box center [752, 456] width 157 height 83
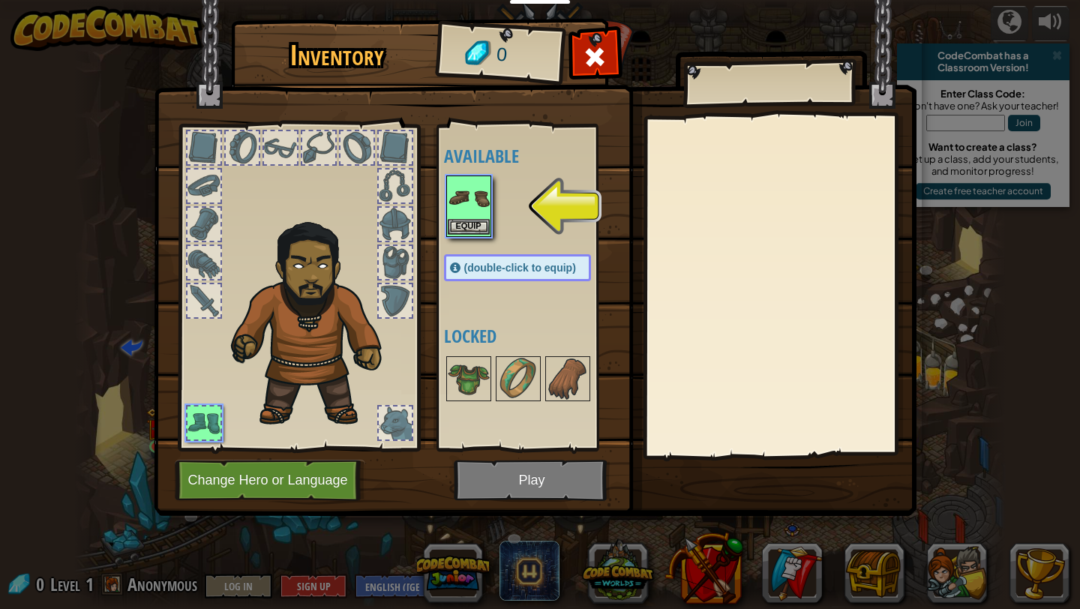
click at [479, 209] on img at bounding box center [469, 198] width 42 height 42
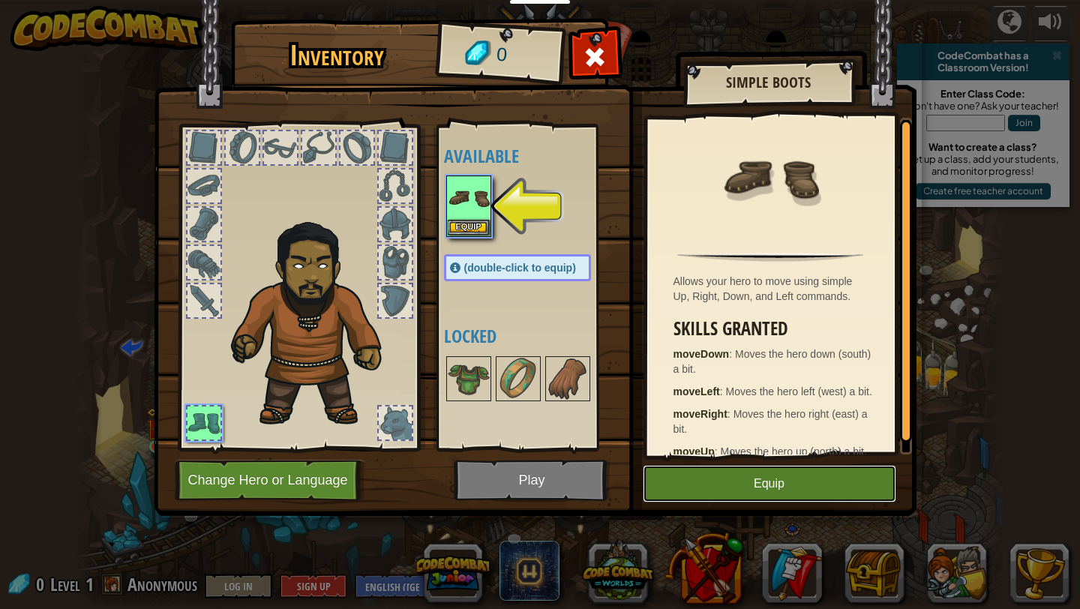
click at [737, 474] on button "Equip" at bounding box center [770, 484] width 254 height 38
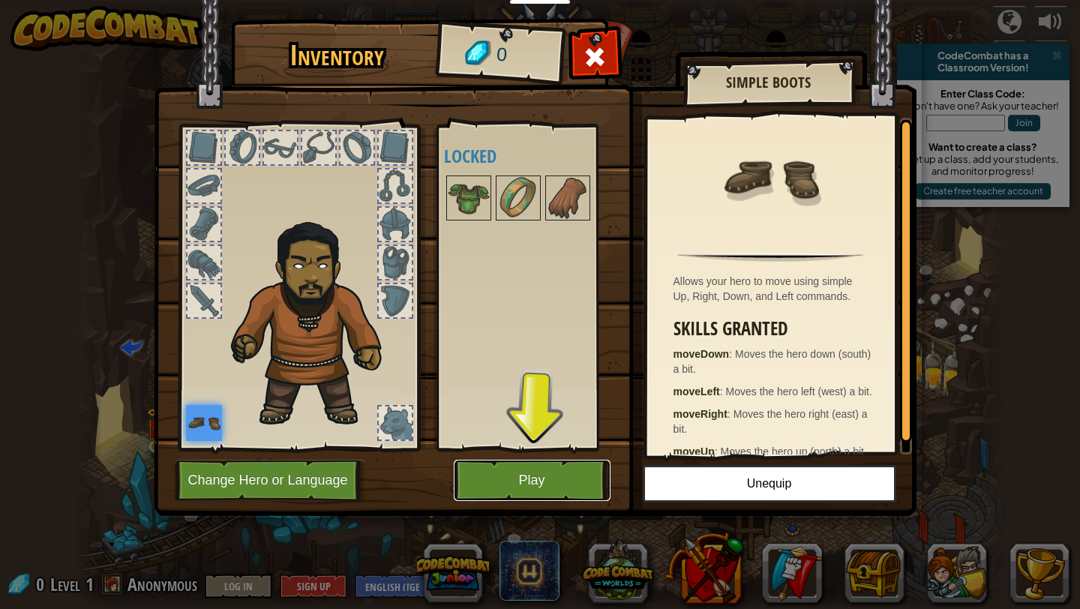
click at [542, 480] on button "Play" at bounding box center [532, 480] width 157 height 41
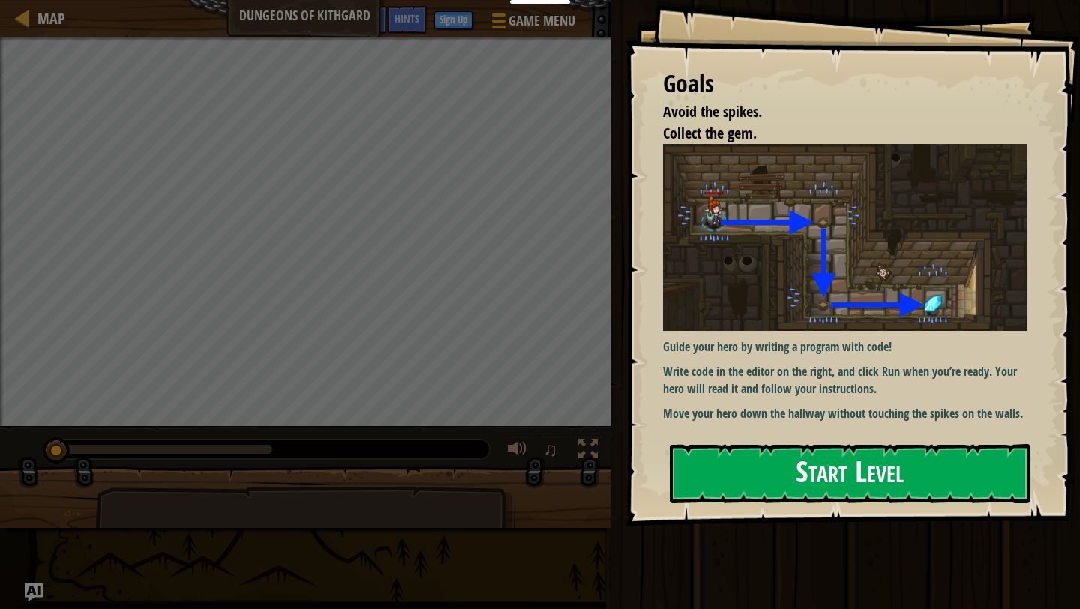
click at [856, 494] on button "Start Level" at bounding box center [850, 473] width 361 height 59
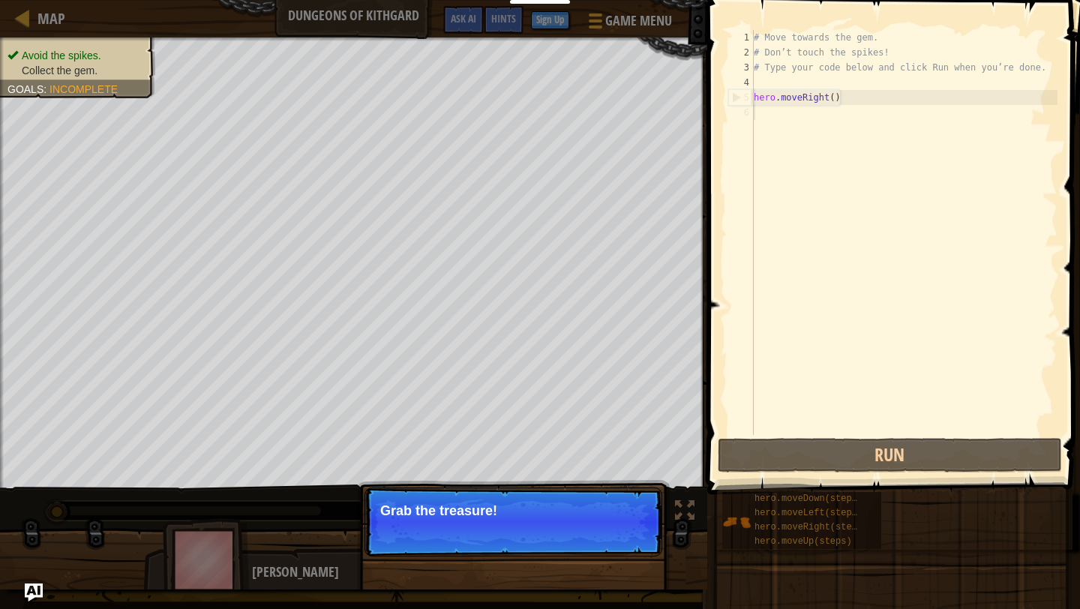
click at [443, 502] on p "Grab the treasure!" at bounding box center [513, 510] width 266 height 15
click at [608, 502] on button "Continue" at bounding box center [619, 531] width 62 height 20
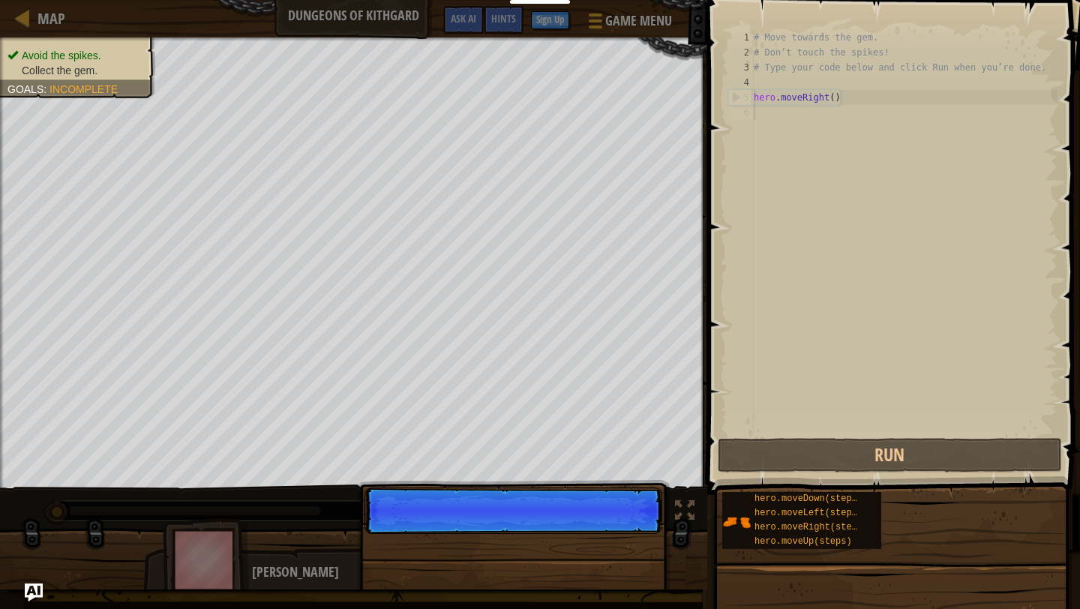
scroll to position [7, 0]
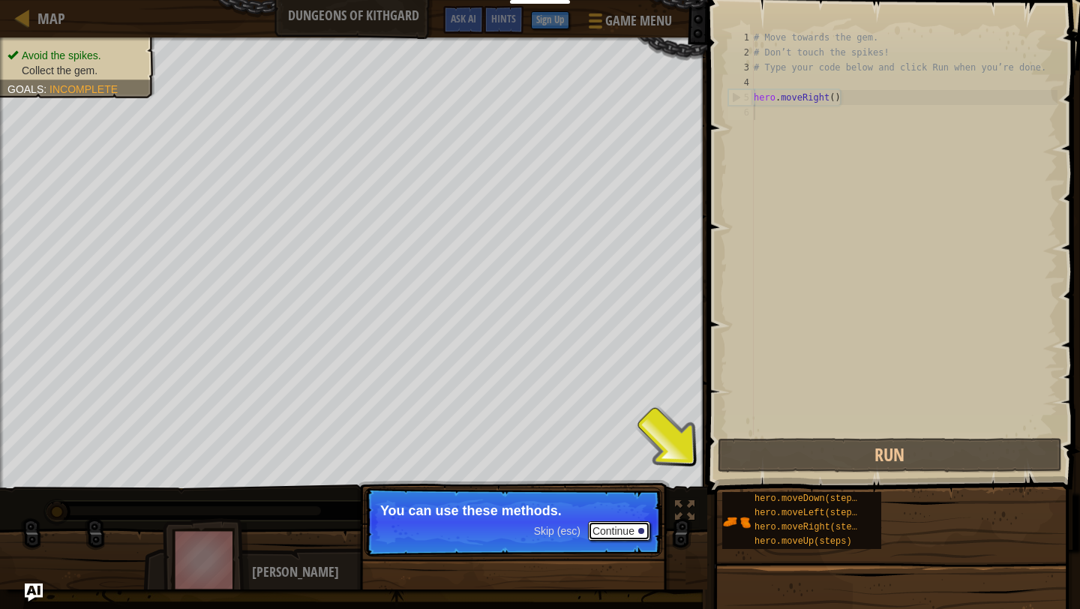
click at [629, 502] on button "Continue" at bounding box center [619, 531] width 62 height 20
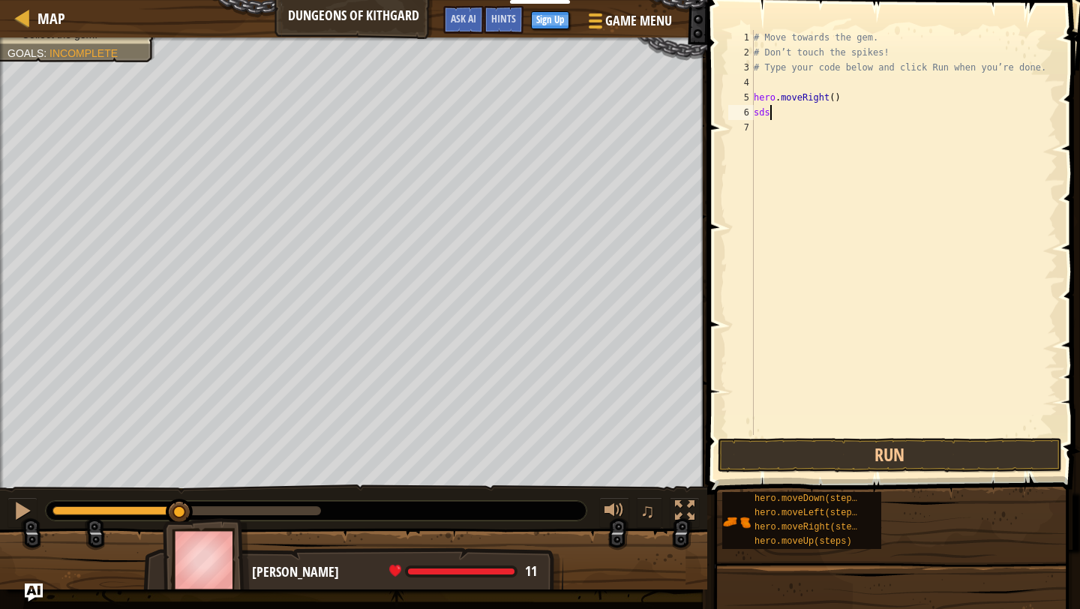
scroll to position [7, 1]
type textarea "sdss"
click at [866, 457] on button "Run" at bounding box center [890, 455] width 344 height 35
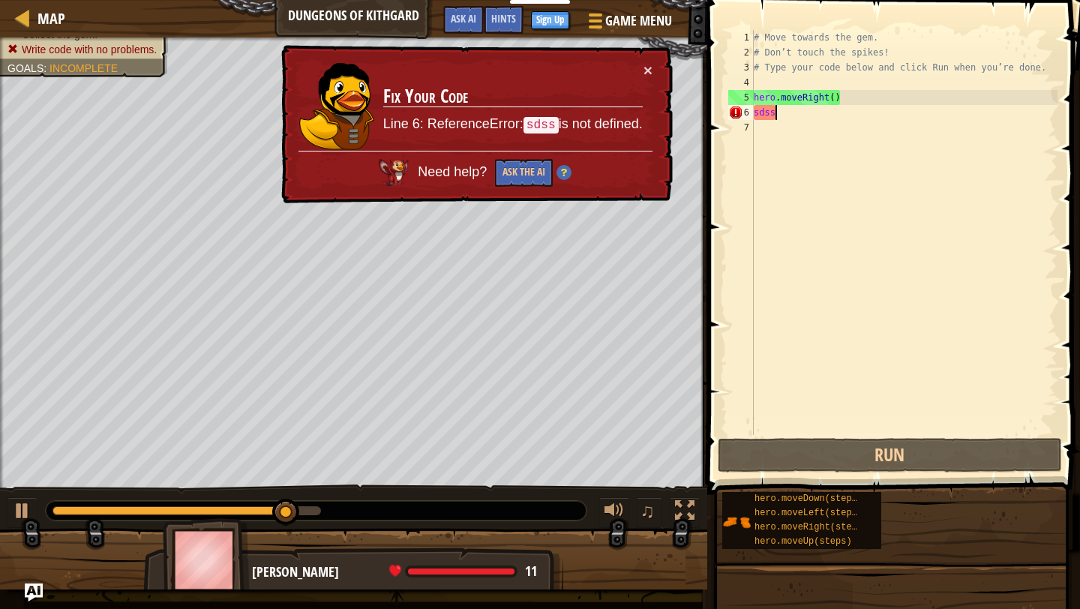
scroll to position [7, 0]
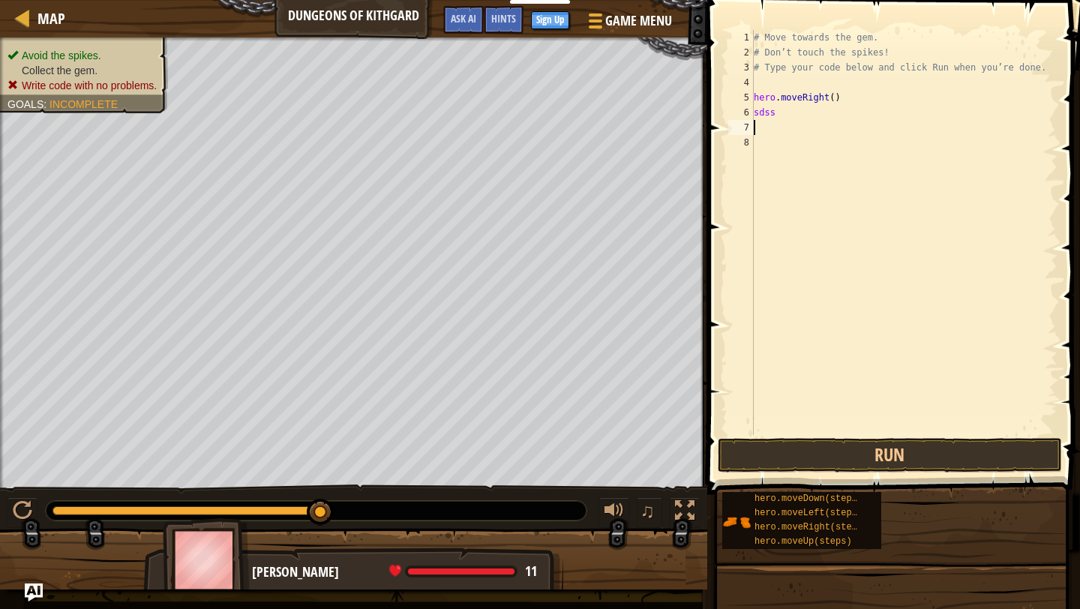
type textarea "h"
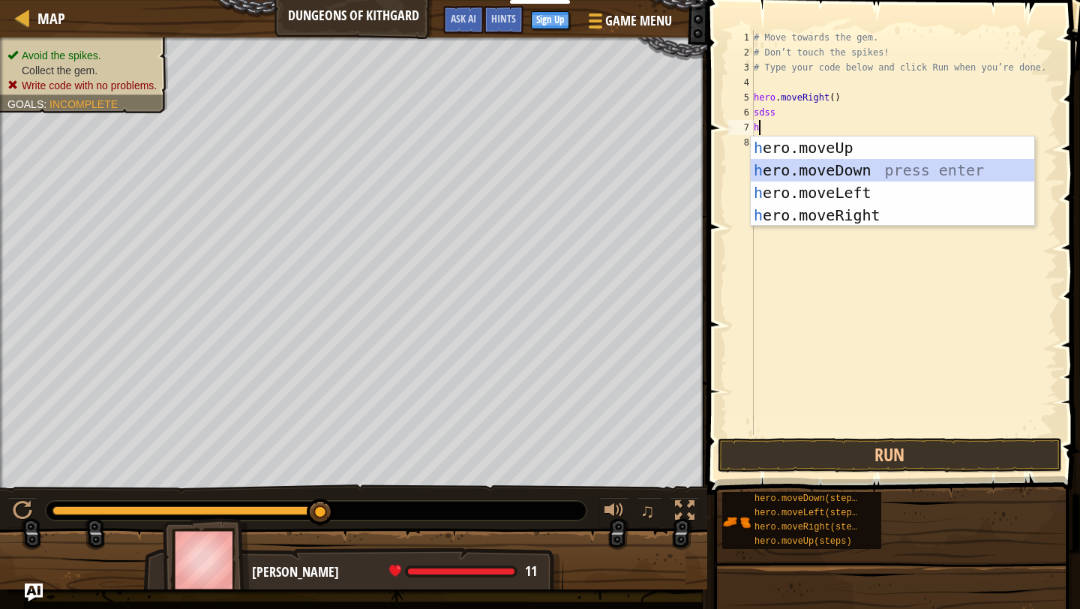
click at [838, 164] on div "h ero.moveUp press enter h ero.moveDown press enter h ero.moveLeft press enter …" at bounding box center [893, 204] width 284 height 135
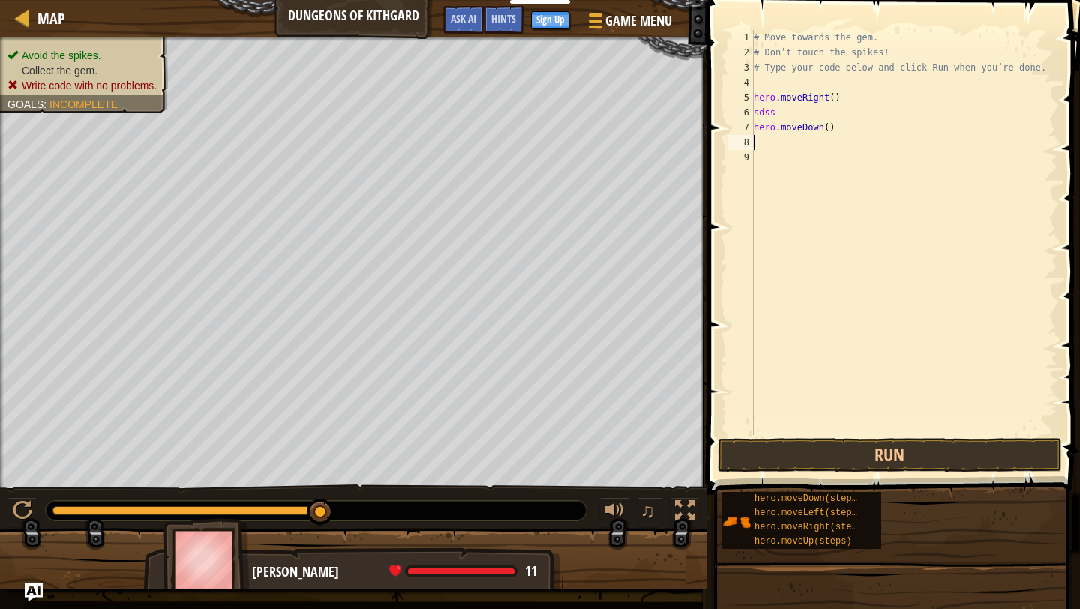
type textarea "h"
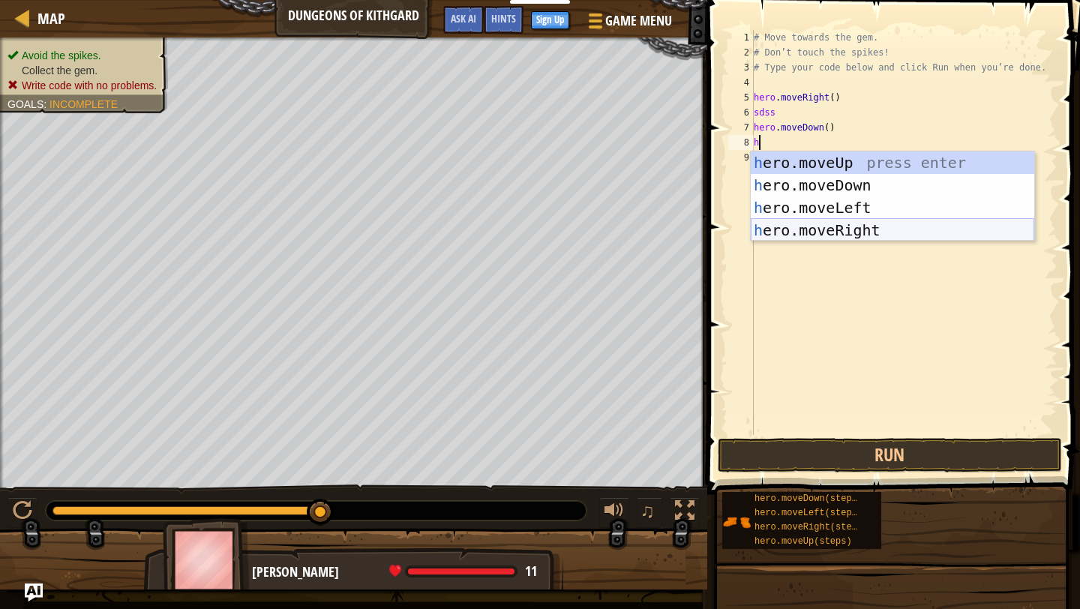
click at [843, 227] on div "h ero.moveUp press enter h ero.moveDown press enter h ero.moveLeft press enter …" at bounding box center [893, 219] width 284 height 135
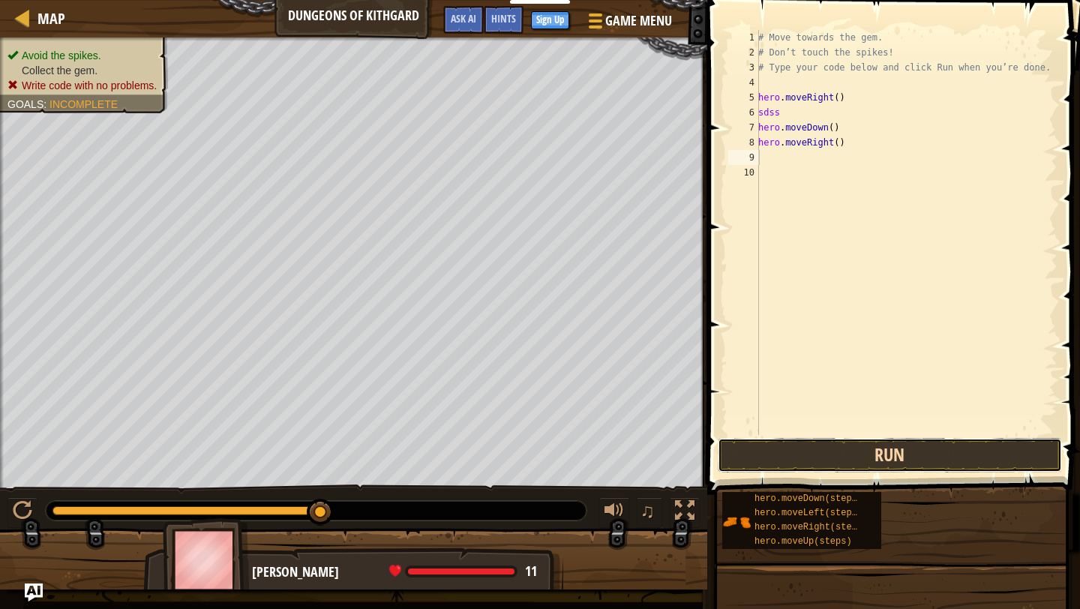
click at [778, 461] on button "Run" at bounding box center [890, 455] width 344 height 35
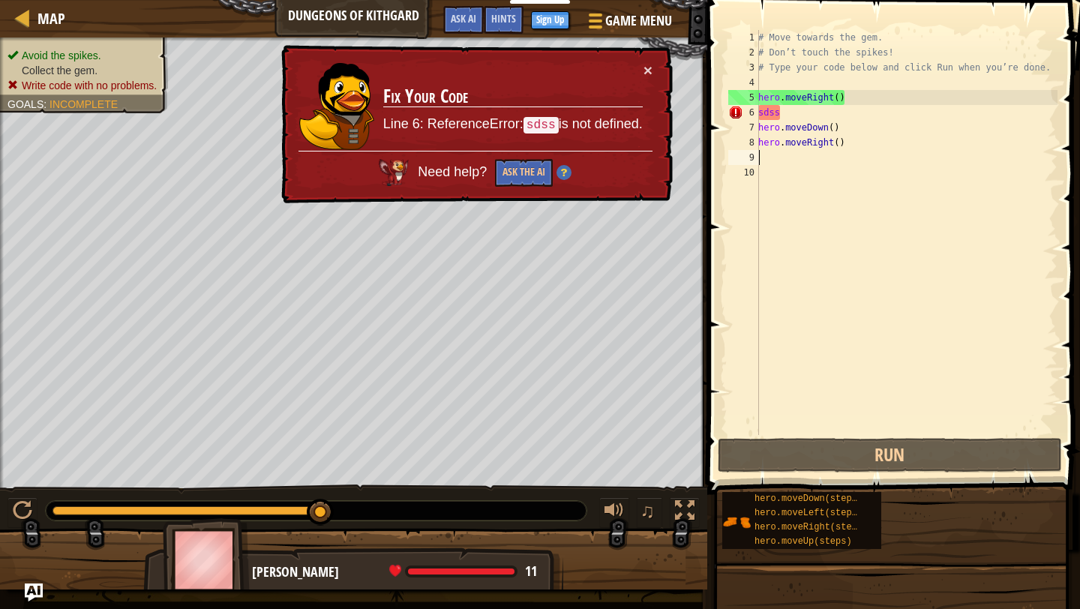
click at [788, 114] on div "# Move towards the gem. # Don’t touch the spikes! # Type your code below and cl…" at bounding box center [906, 247] width 302 height 435
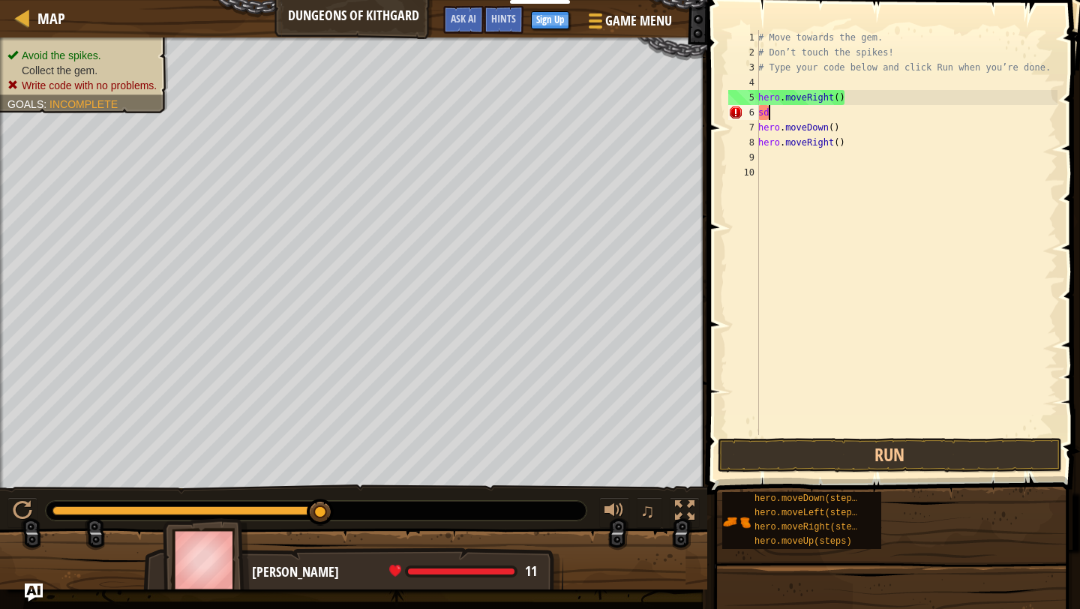
type textarea "s"
type textarea "hero.moveRight()"
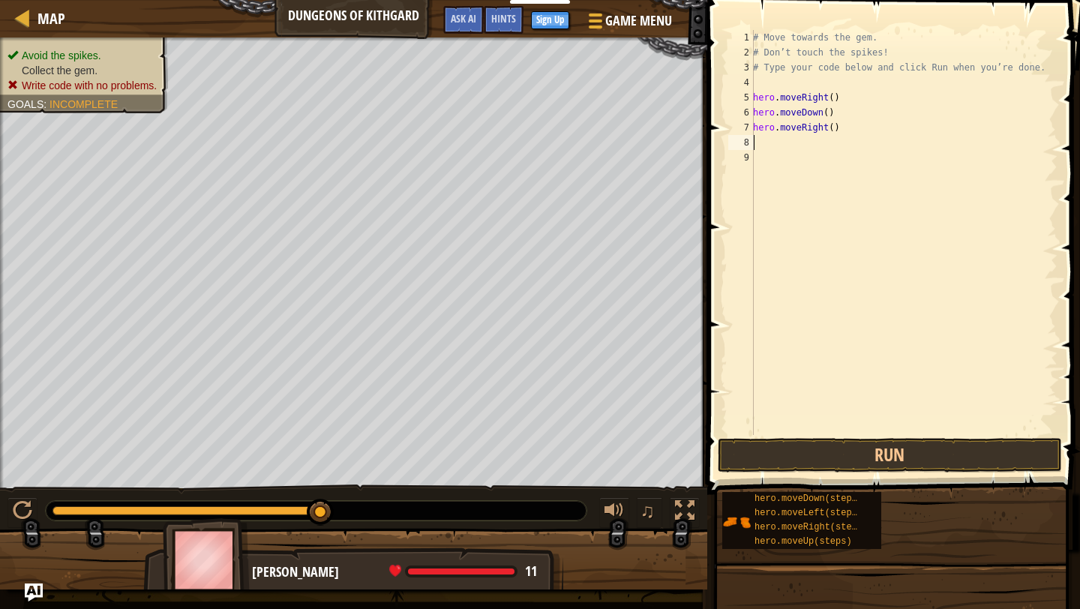
click at [764, 141] on div "# Move towards the gem. # Don’t touch the spikes! # Type your code below and cl…" at bounding box center [904, 247] width 308 height 435
type textarea "s"
click at [833, 459] on button "Run" at bounding box center [890, 455] width 344 height 35
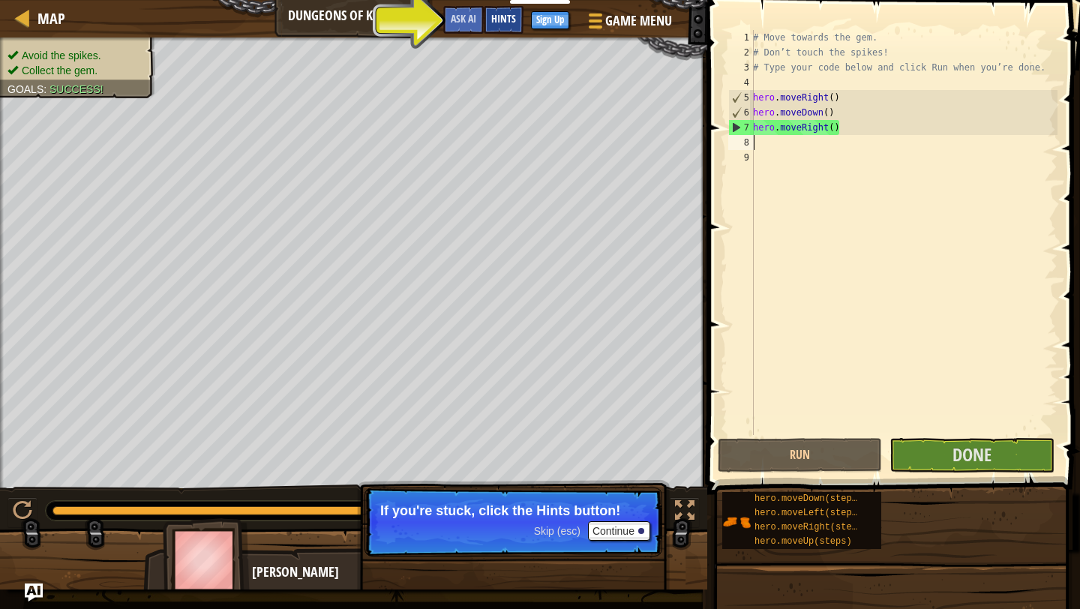
click at [506, 22] on span "Hints" at bounding box center [503, 18] width 25 height 14
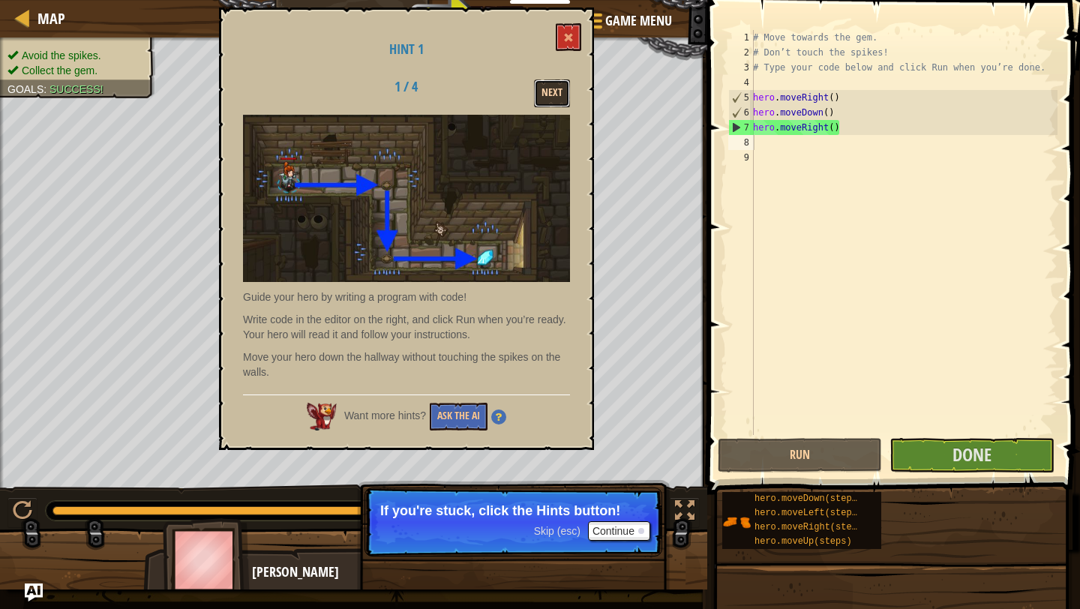
click at [549, 93] on button "Next" at bounding box center [552, 94] width 36 height 28
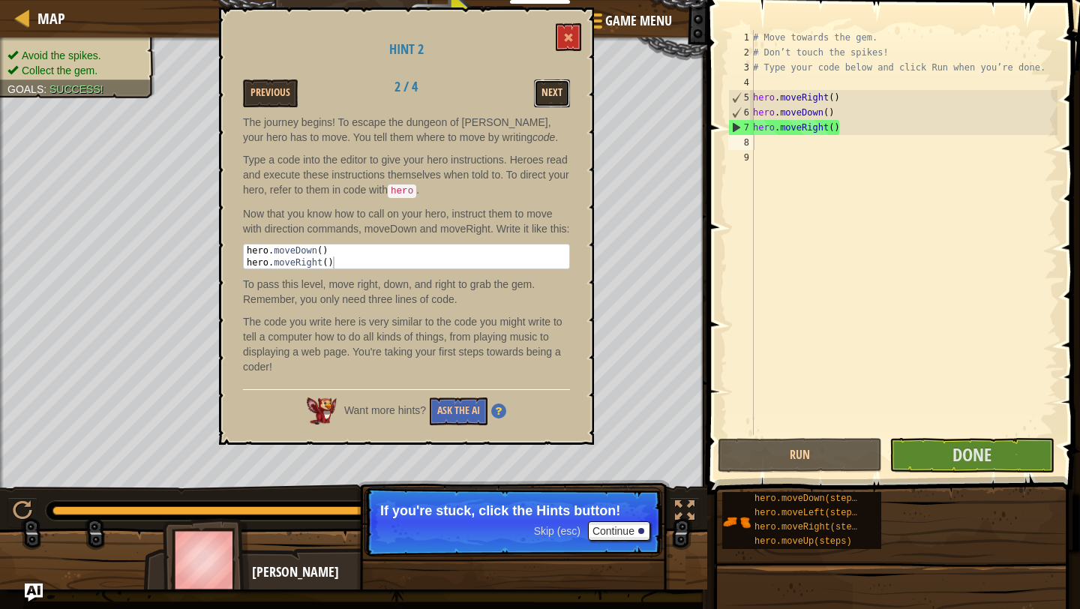
click at [539, 93] on button "Next" at bounding box center [552, 94] width 36 height 28
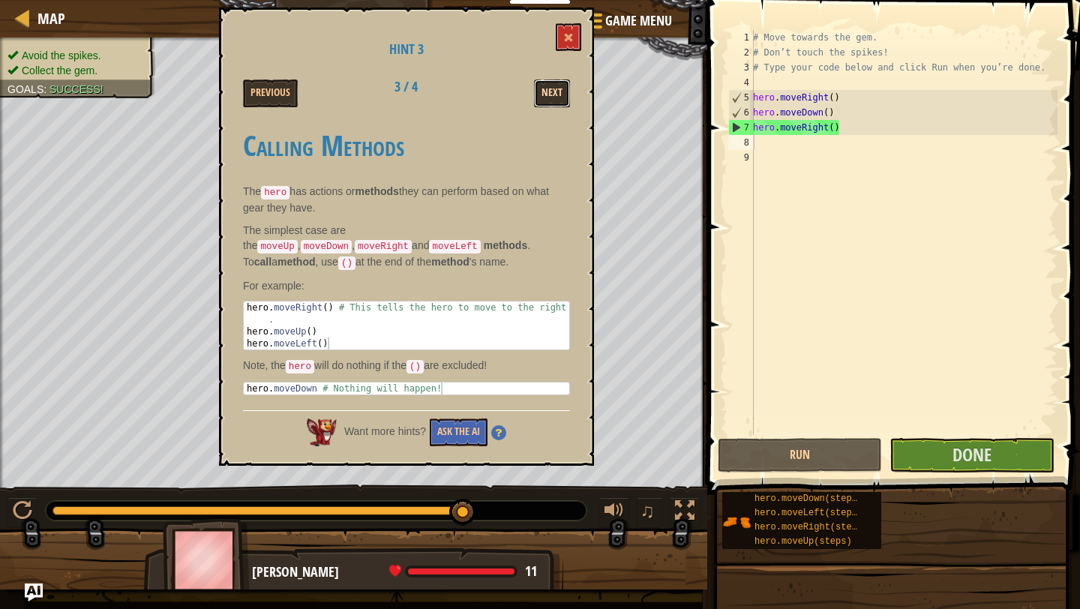
click at [542, 85] on button "Next" at bounding box center [552, 94] width 36 height 28
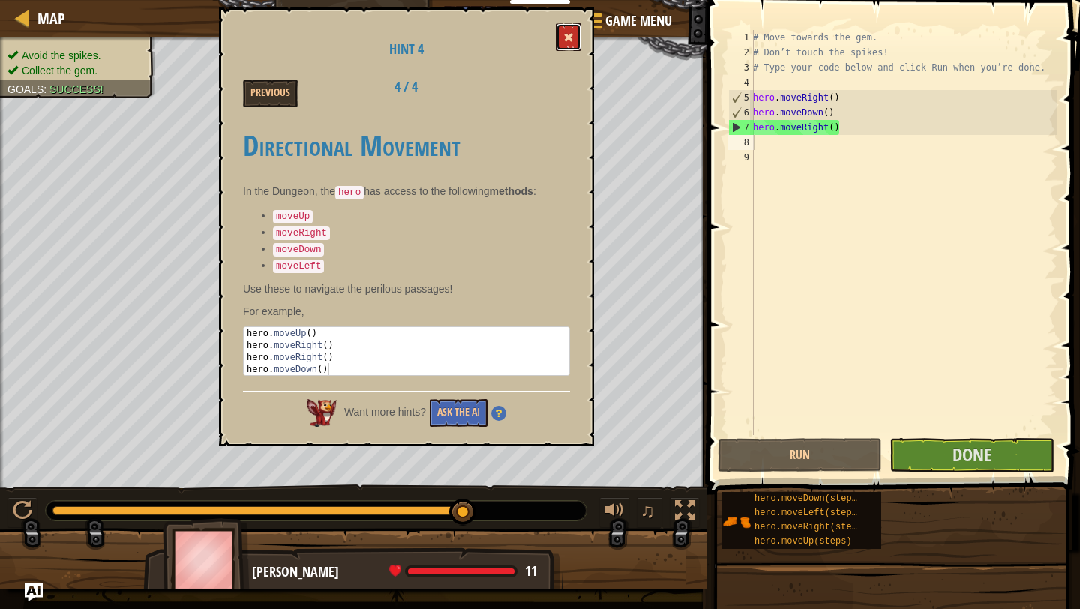
click at [581, 45] on button at bounding box center [569, 37] width 26 height 28
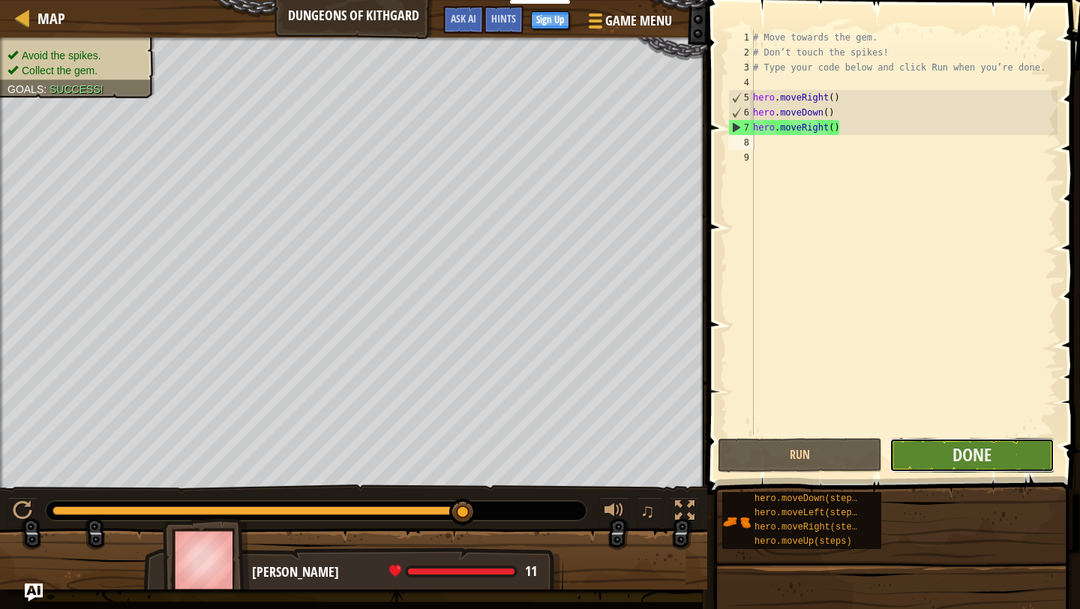
click at [899, 459] on button "Done" at bounding box center [972, 455] width 164 height 35
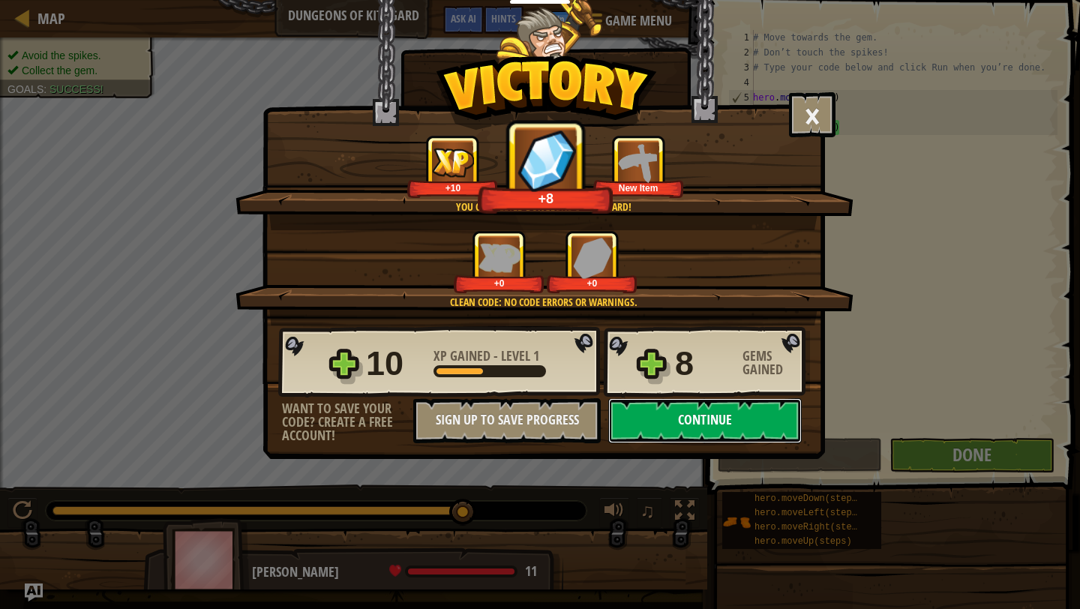
click at [684, 429] on button "Continue" at bounding box center [705, 420] width 194 height 45
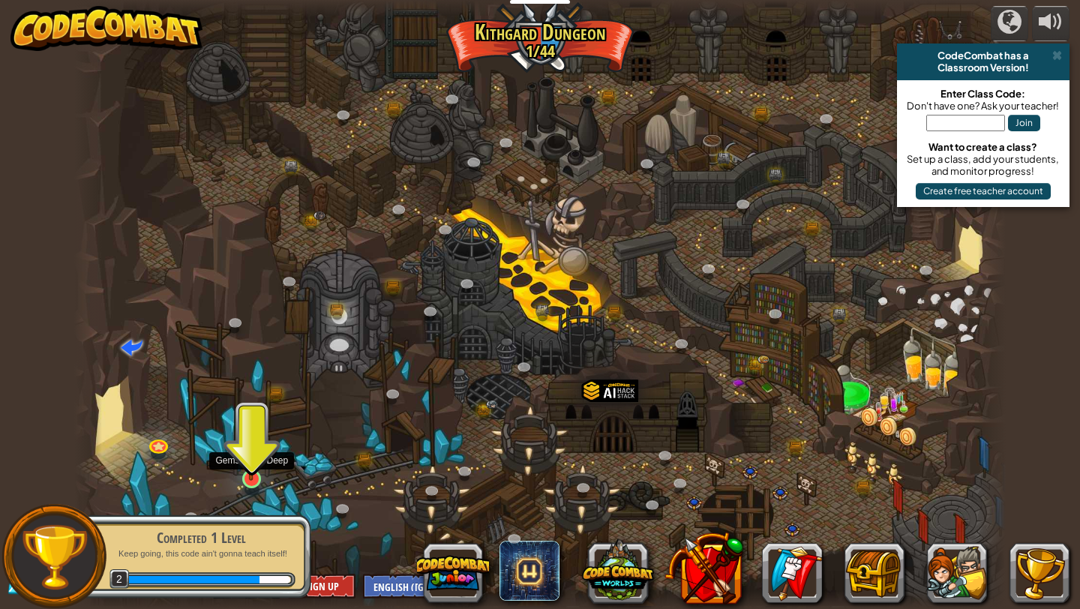
click at [248, 478] on img at bounding box center [251, 454] width 24 height 56
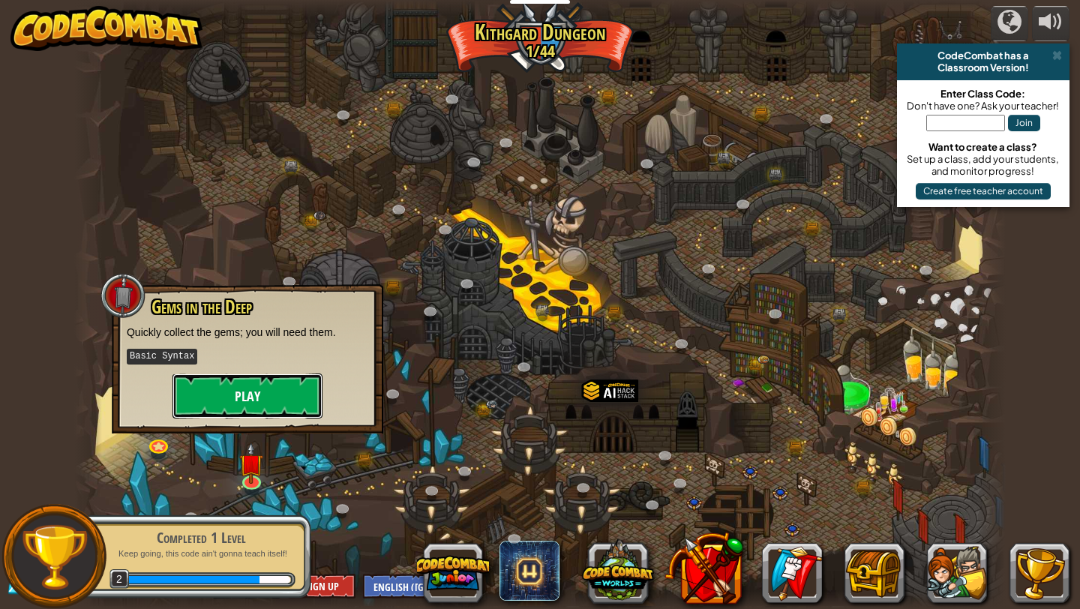
click at [249, 410] on button "Play" at bounding box center [248, 396] width 150 height 45
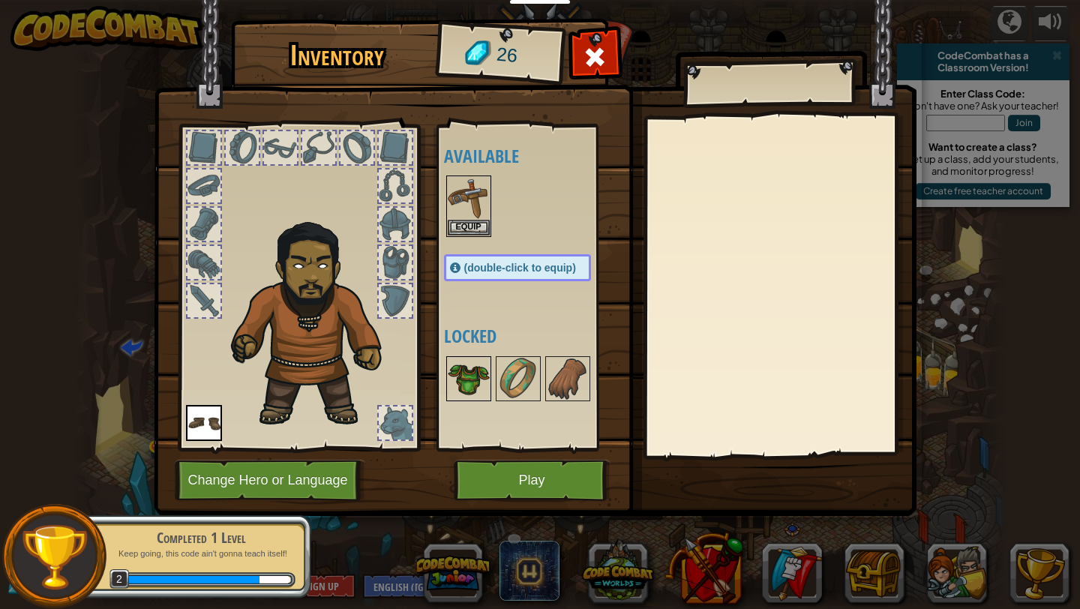
click at [454, 377] on img at bounding box center [469, 379] width 42 height 42
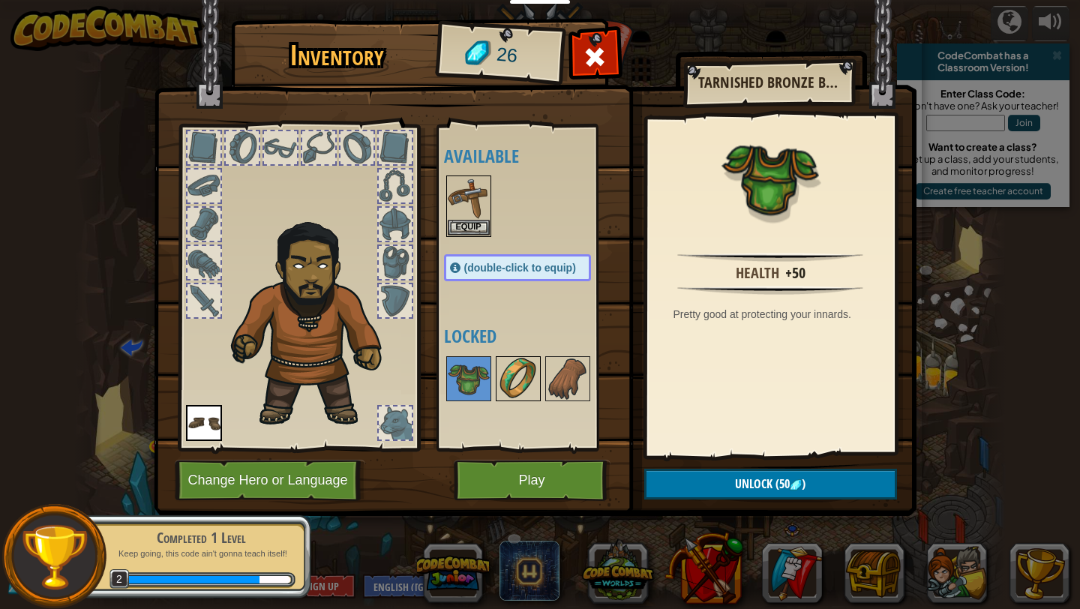
click at [524, 368] on img at bounding box center [518, 379] width 42 height 42
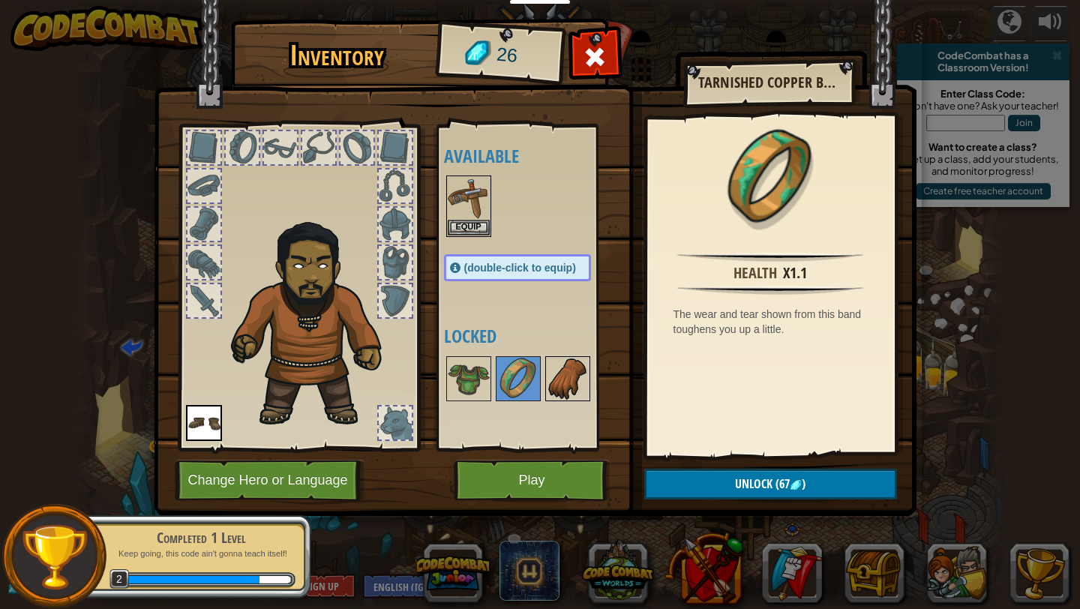
click at [572, 365] on img at bounding box center [568, 379] width 42 height 42
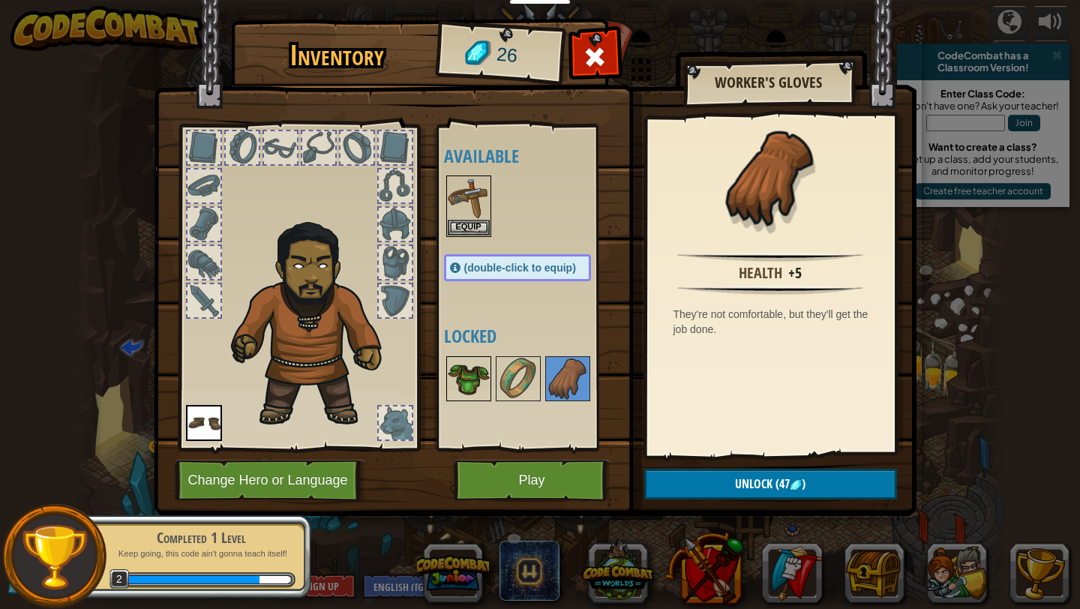
click at [475, 365] on img at bounding box center [469, 379] width 42 height 42
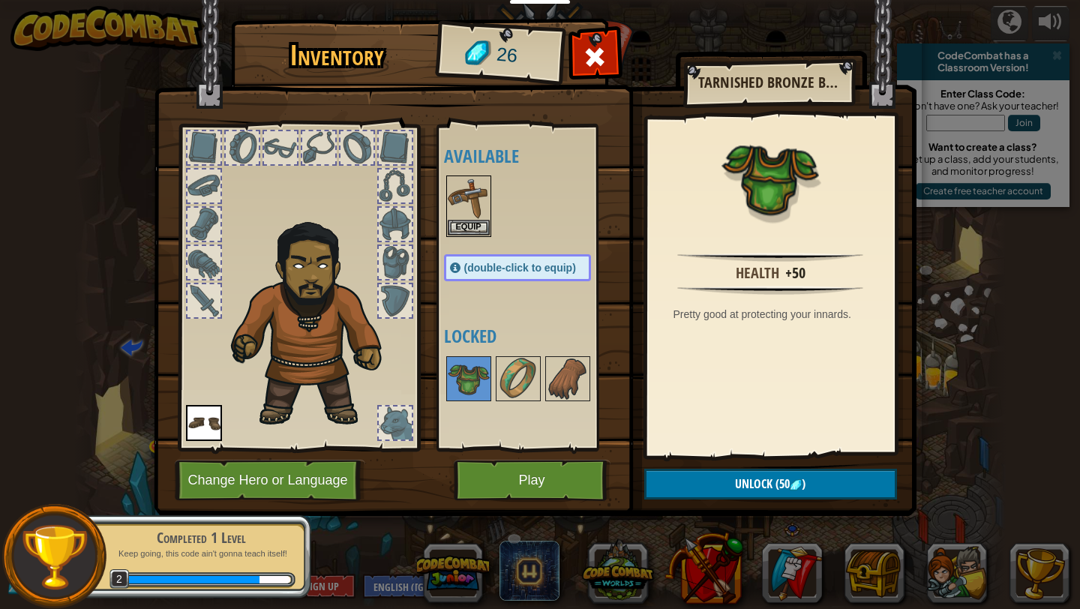
click at [396, 219] on div at bounding box center [395, 224] width 33 height 33
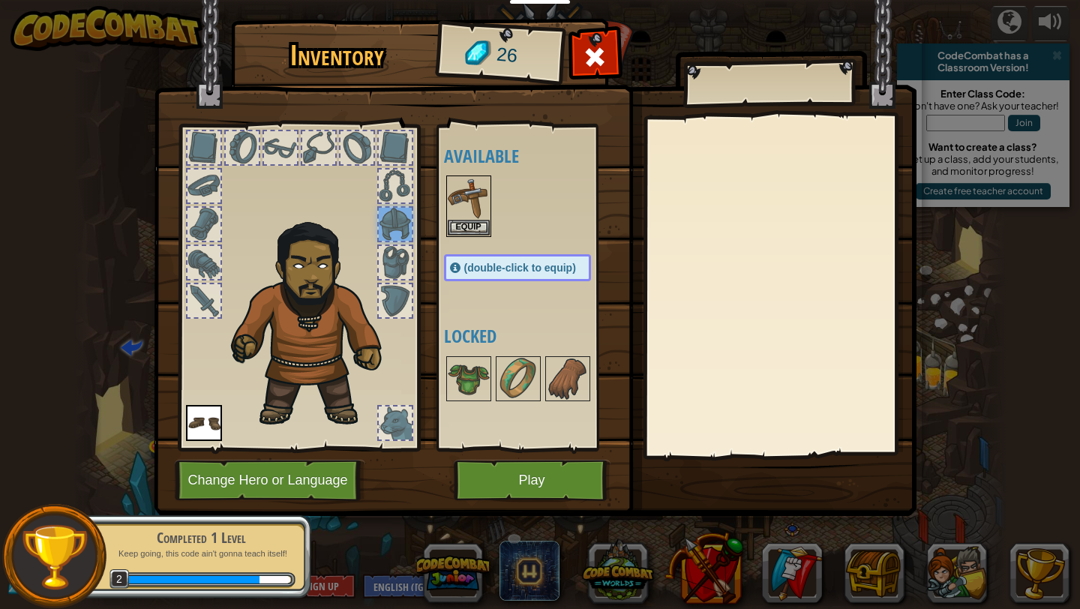
click at [391, 297] on div at bounding box center [395, 300] width 33 height 33
click at [392, 413] on div at bounding box center [395, 423] width 33 height 33
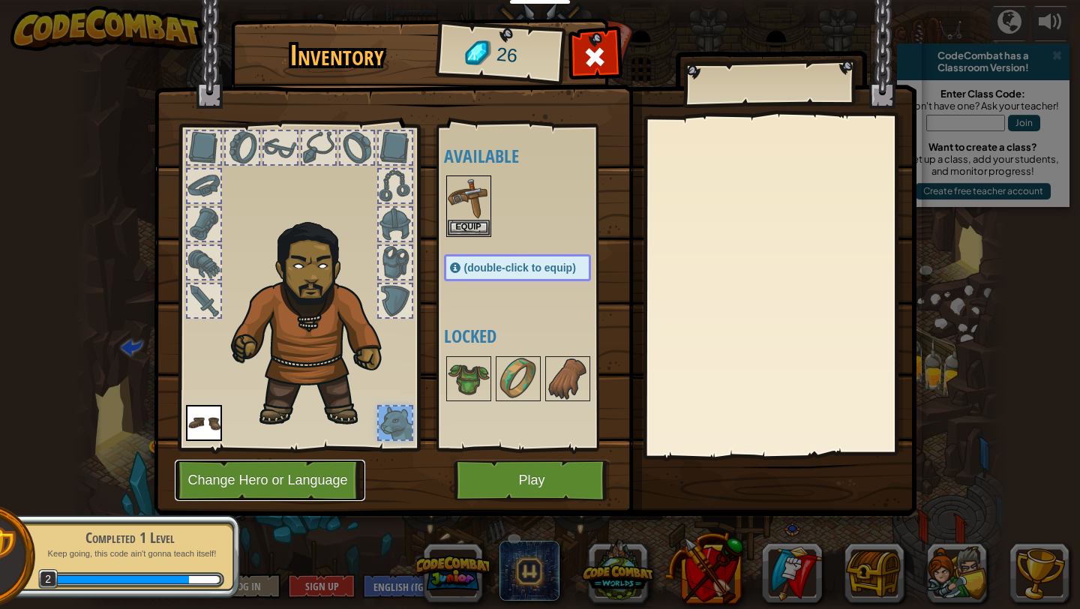
click at [333, 474] on button "Change Hero or Language" at bounding box center [270, 480] width 191 height 41
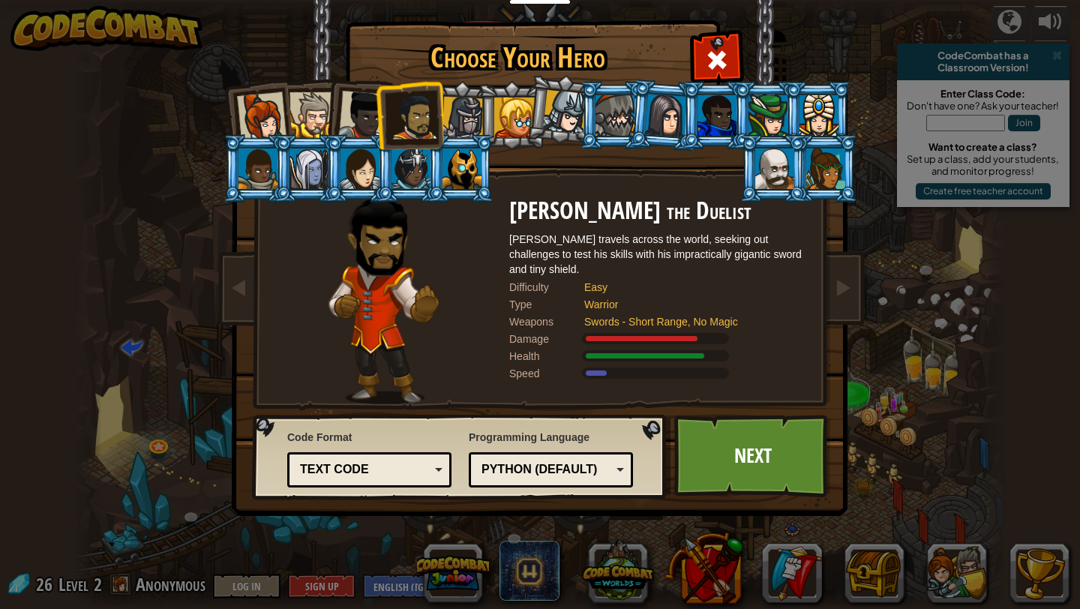
click at [470, 121] on div at bounding box center [463, 118] width 43 height 43
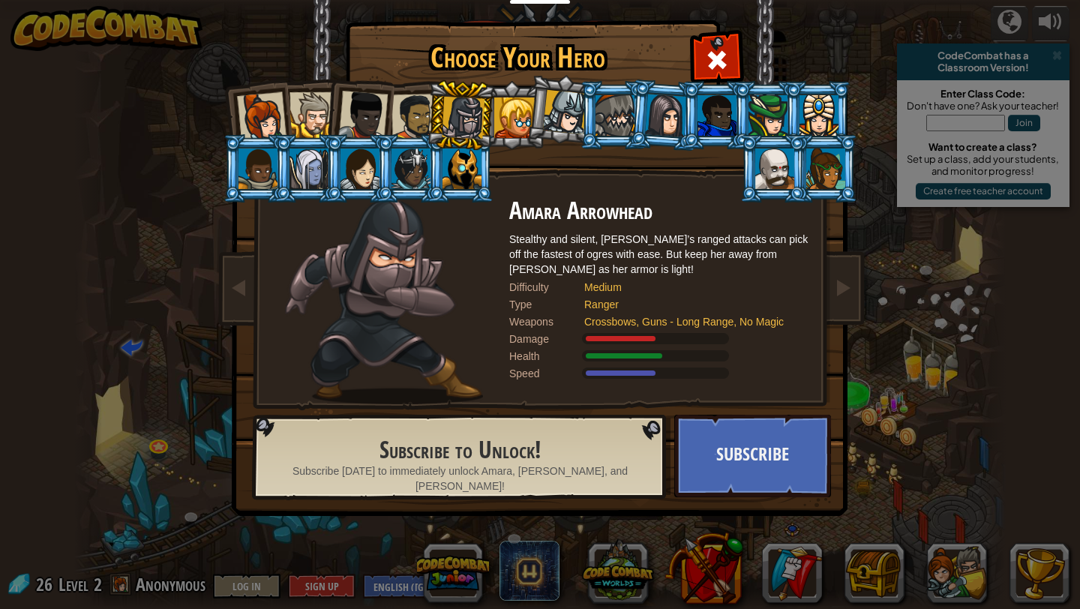
click at [505, 119] on div at bounding box center [514, 118] width 41 height 41
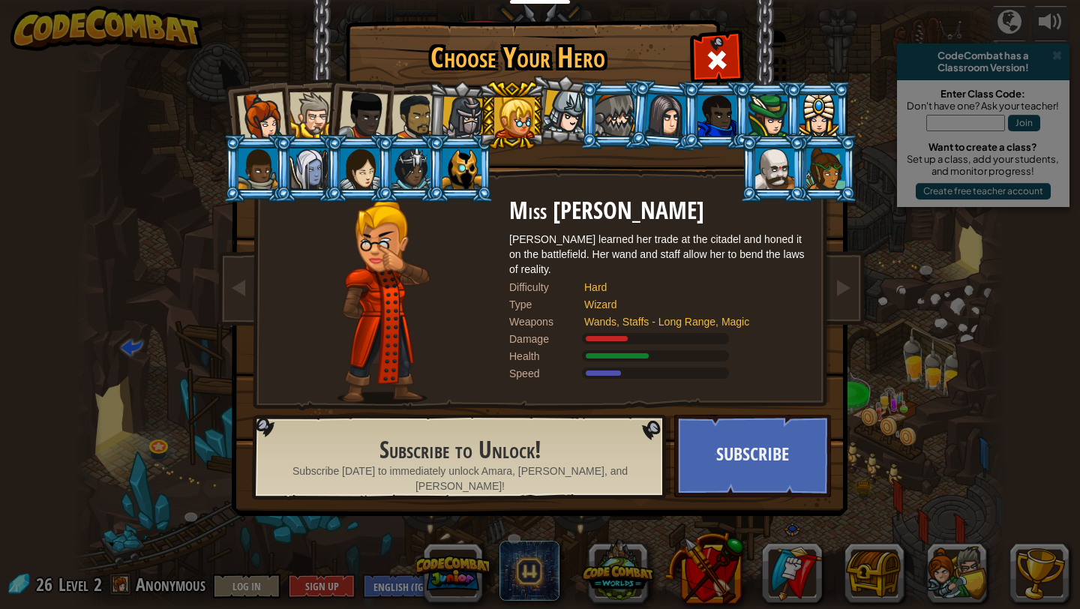
click at [458, 181] on div at bounding box center [462, 169] width 39 height 41
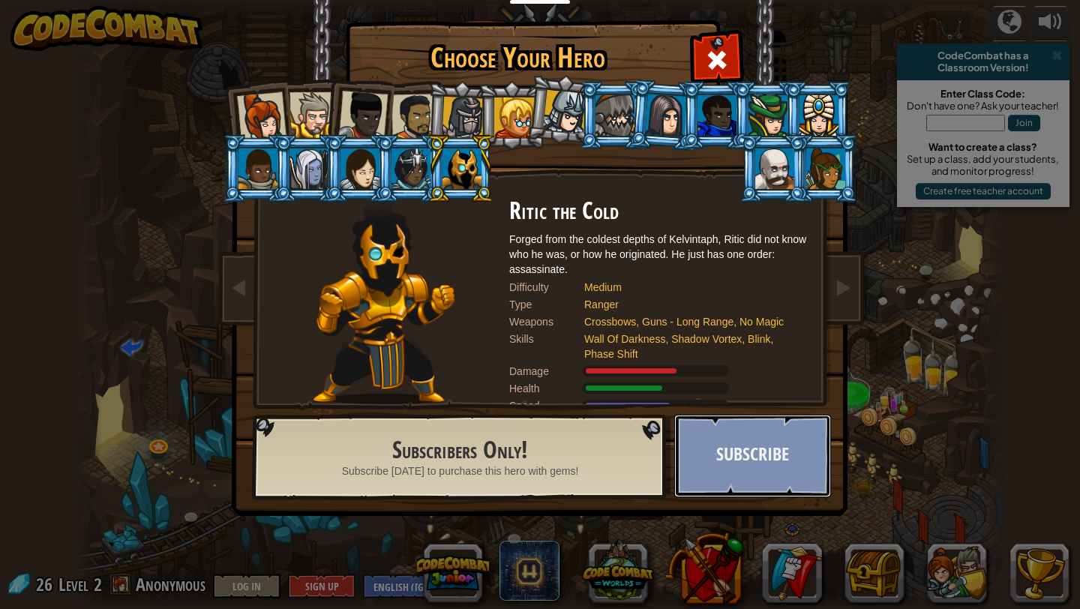
click at [713, 435] on button "Subscribe" at bounding box center [752, 456] width 157 height 83
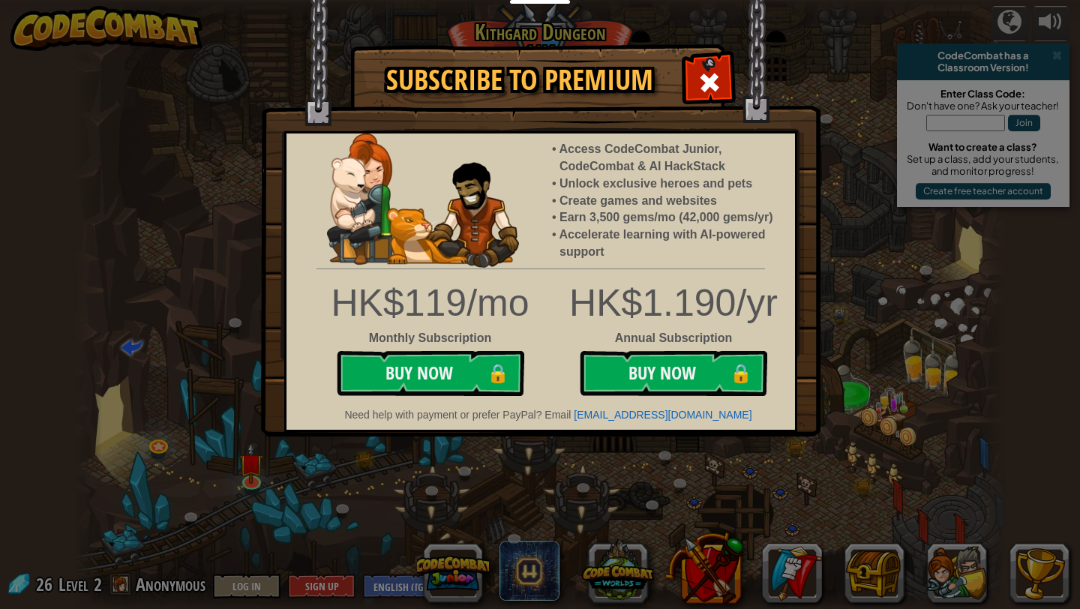
click at [770, 463] on div "Subscribe to Premium Access CodeCombat Junior, CodeCombat & AI HackStack Unlock…" at bounding box center [540, 304] width 1080 height 609
click at [708, 74] on span at bounding box center [710, 83] width 24 height 24
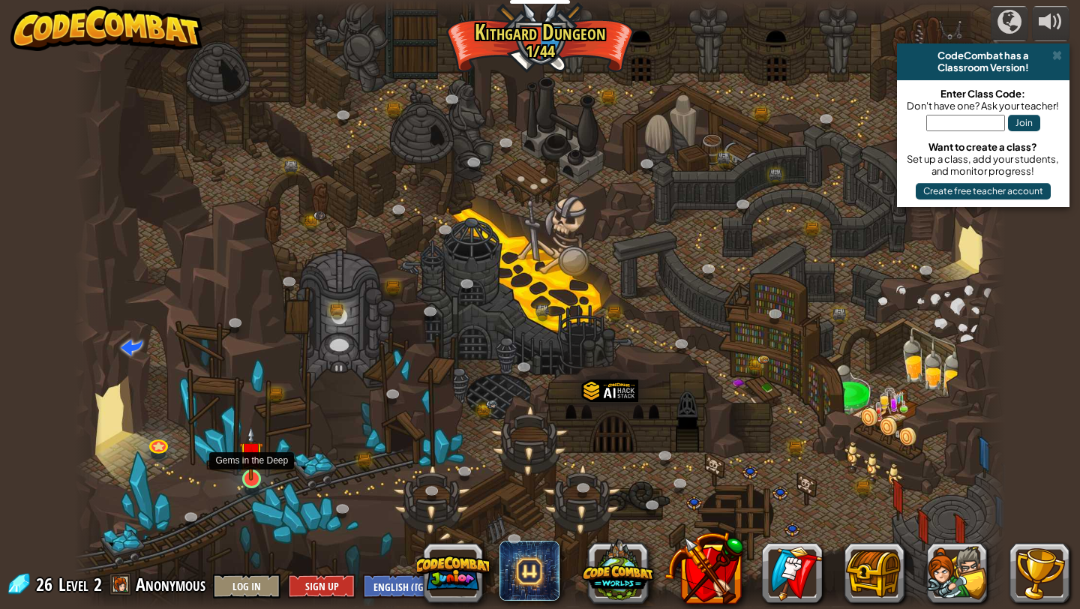
click at [252, 471] on img at bounding box center [251, 454] width 24 height 56
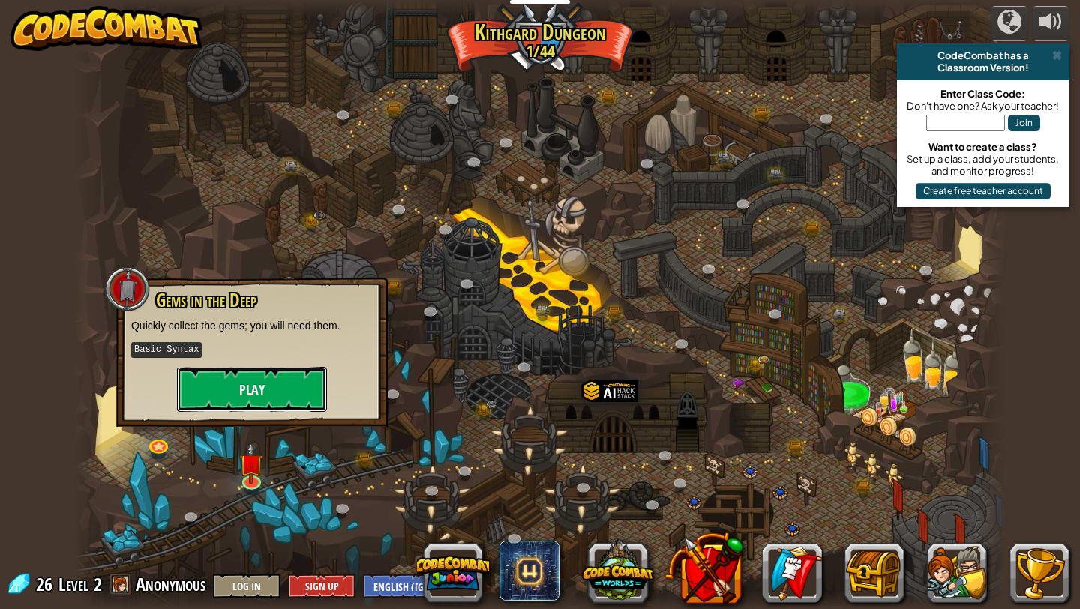
click at [279, 383] on button "Play" at bounding box center [252, 389] width 150 height 45
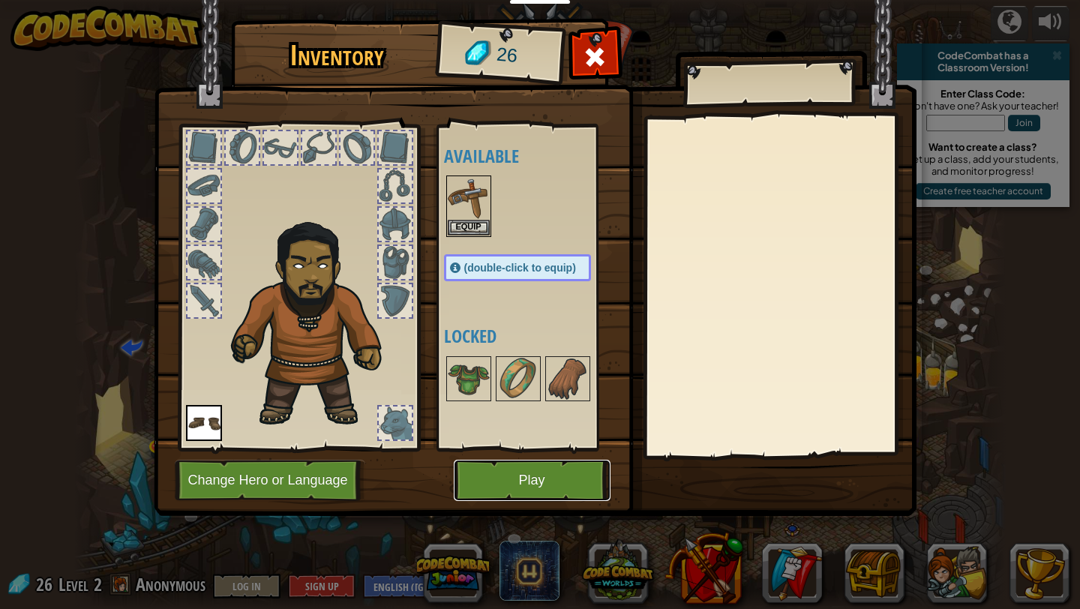
click at [501, 467] on button "Play" at bounding box center [532, 480] width 157 height 41
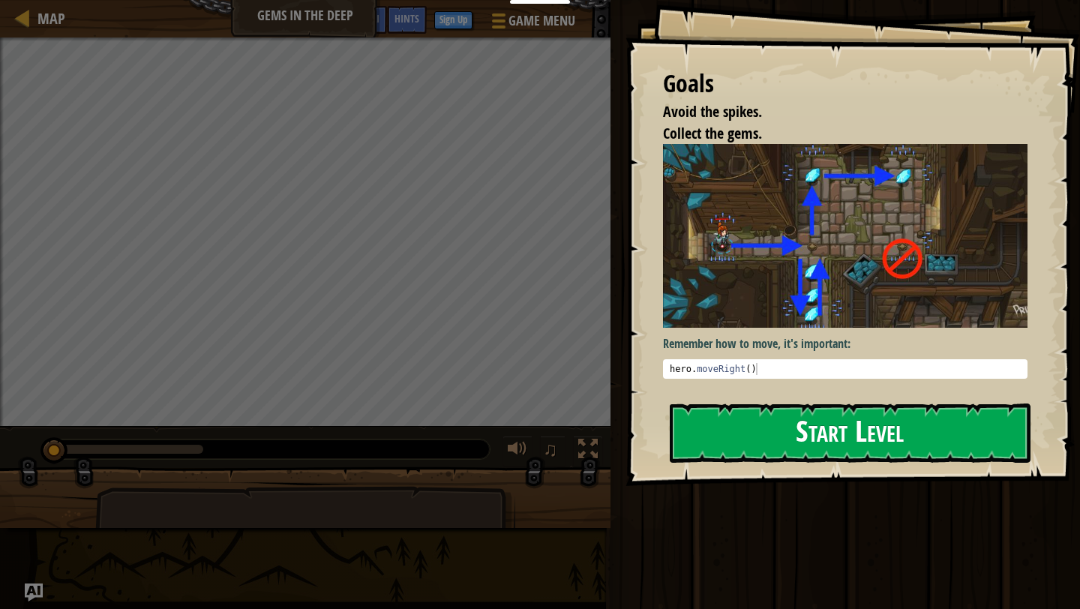
click at [749, 421] on button "Start Level" at bounding box center [850, 433] width 361 height 59
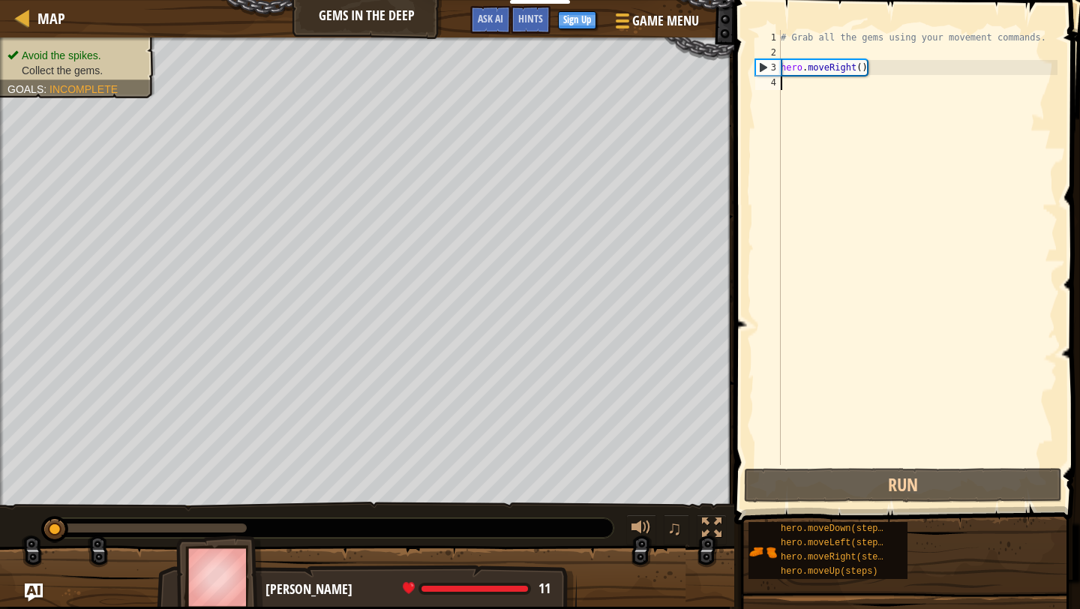
click at [803, 86] on div "# Grab all the gems using your movement commands. hero . moveRight ( )" at bounding box center [918, 262] width 280 height 465
type textarea "h"
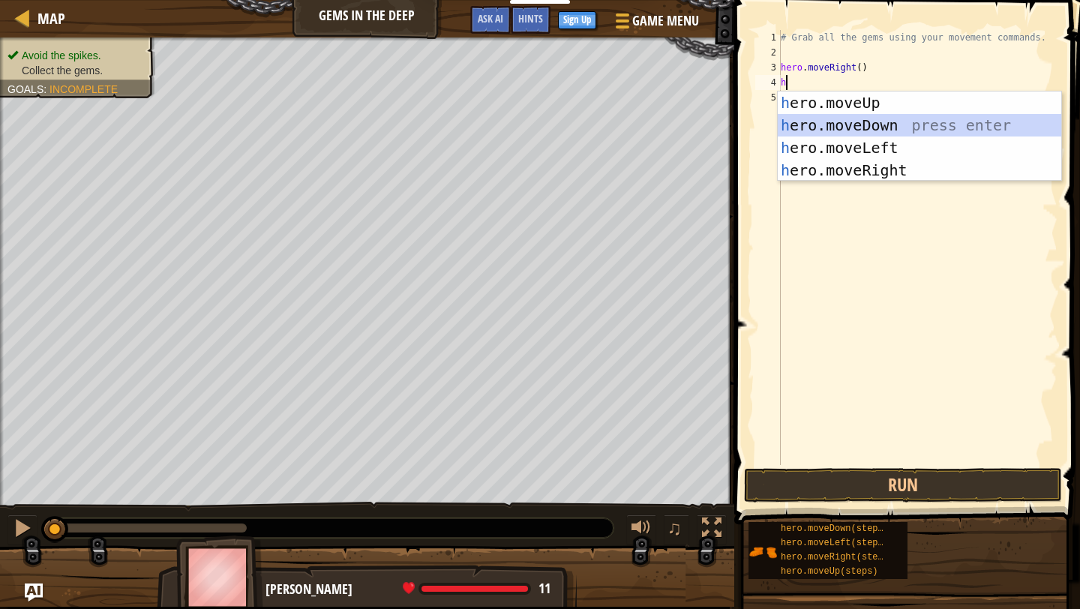
click at [864, 122] on div "h ero.moveUp press enter h ero.moveDown press enter h ero.moveLeft press enter …" at bounding box center [920, 159] width 284 height 135
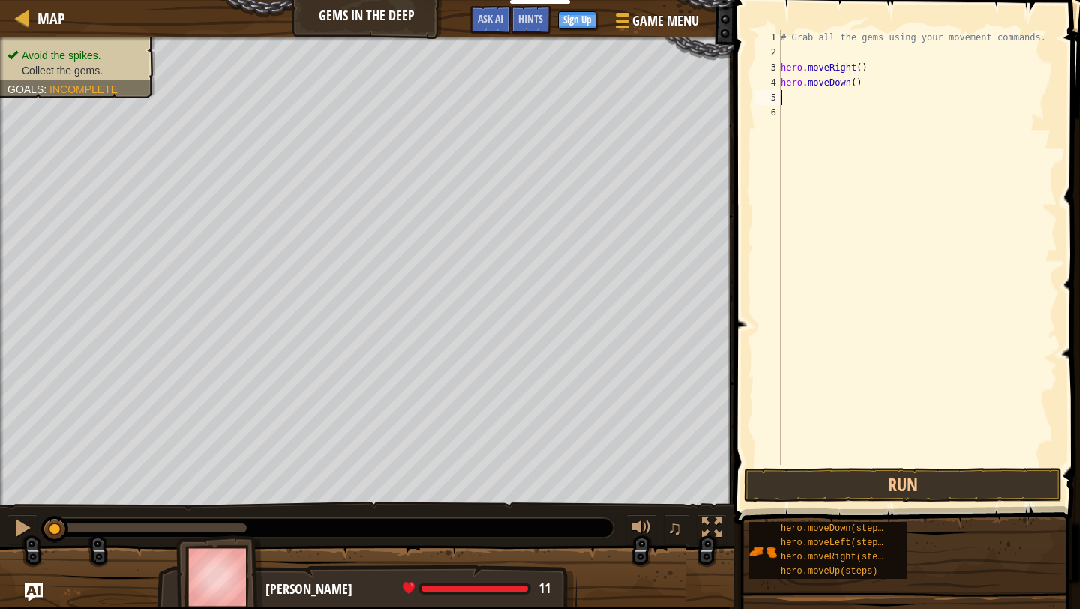
click at [819, 93] on div "# Grab all the gems using your movement commands. hero . moveRight ( ) hero . m…" at bounding box center [918, 262] width 280 height 465
click at [789, 98] on div "# Grab all the gems using your movement commands. hero . moveRight ( ) hero . m…" at bounding box center [918, 262] width 280 height 465
type textarea "h"
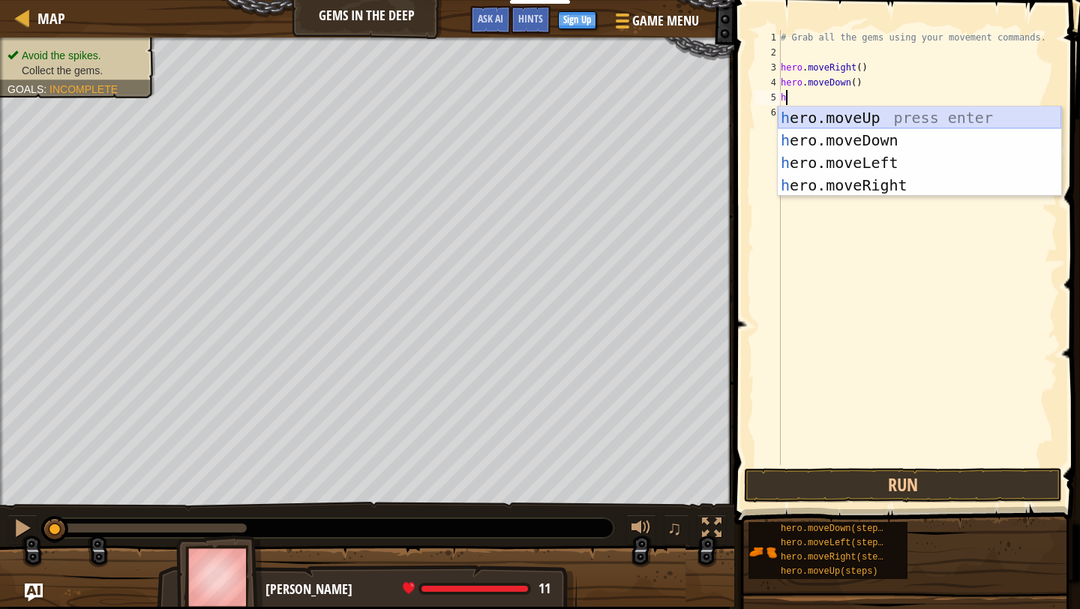
click at [862, 120] on div "h ero.moveUp press enter h ero.moveDown press enter h ero.moveLeft press enter …" at bounding box center [920, 174] width 284 height 135
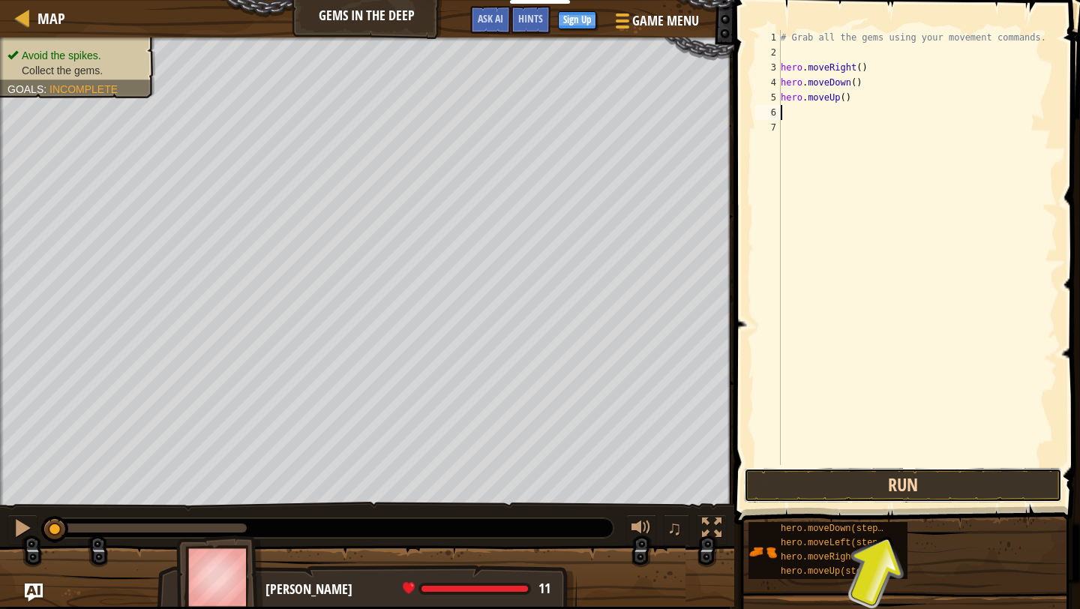
click at [891, 489] on button "Run" at bounding box center [903, 485] width 318 height 35
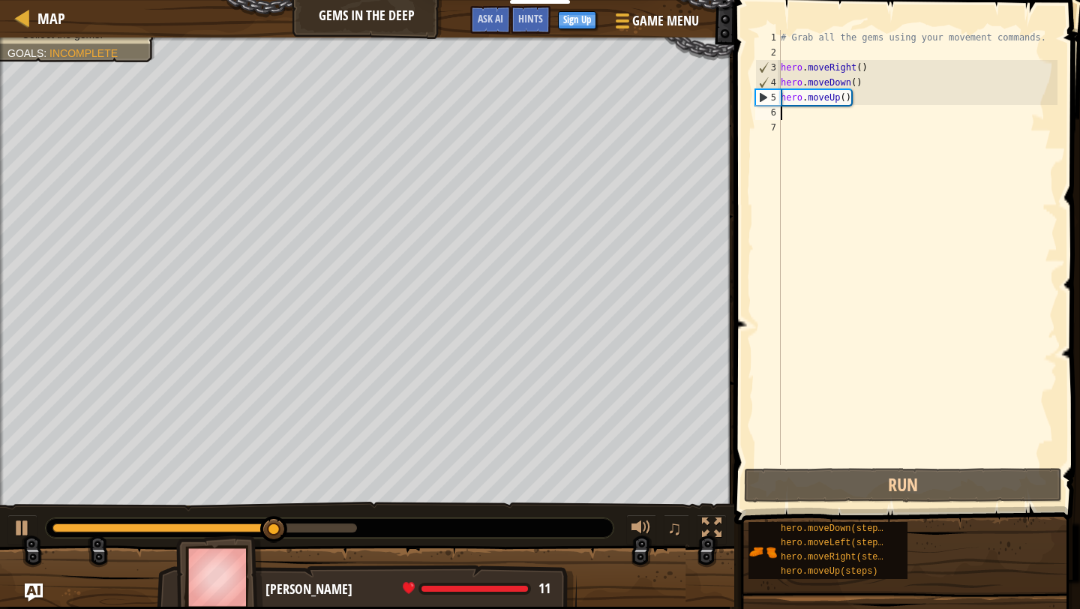
type textarea "h"
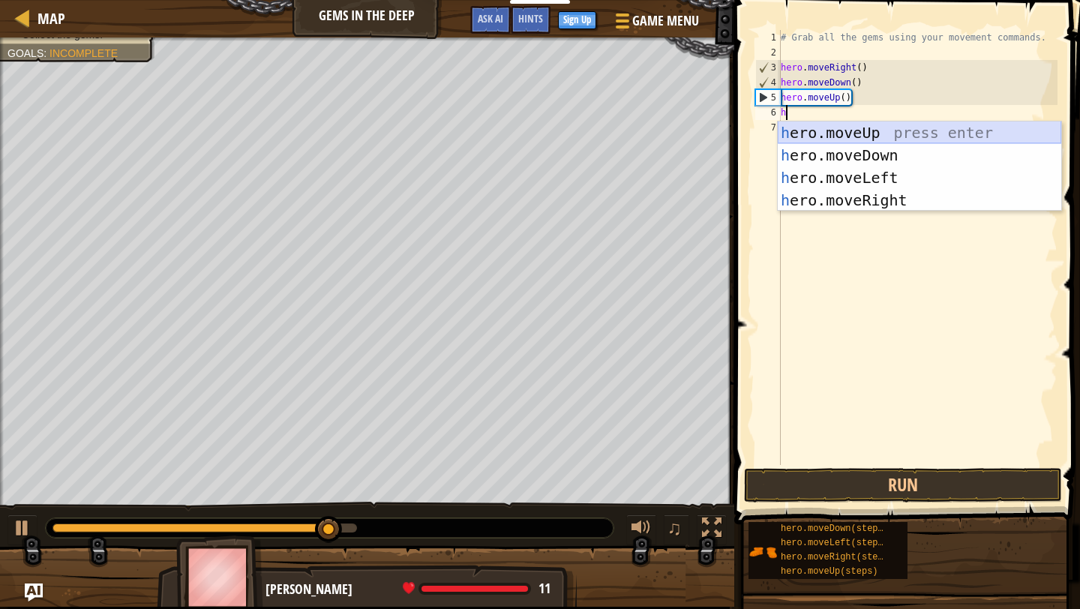
click at [899, 134] on div "h ero.moveUp press enter h ero.moveDown press enter h ero.moveLeft press enter …" at bounding box center [920, 189] width 284 height 135
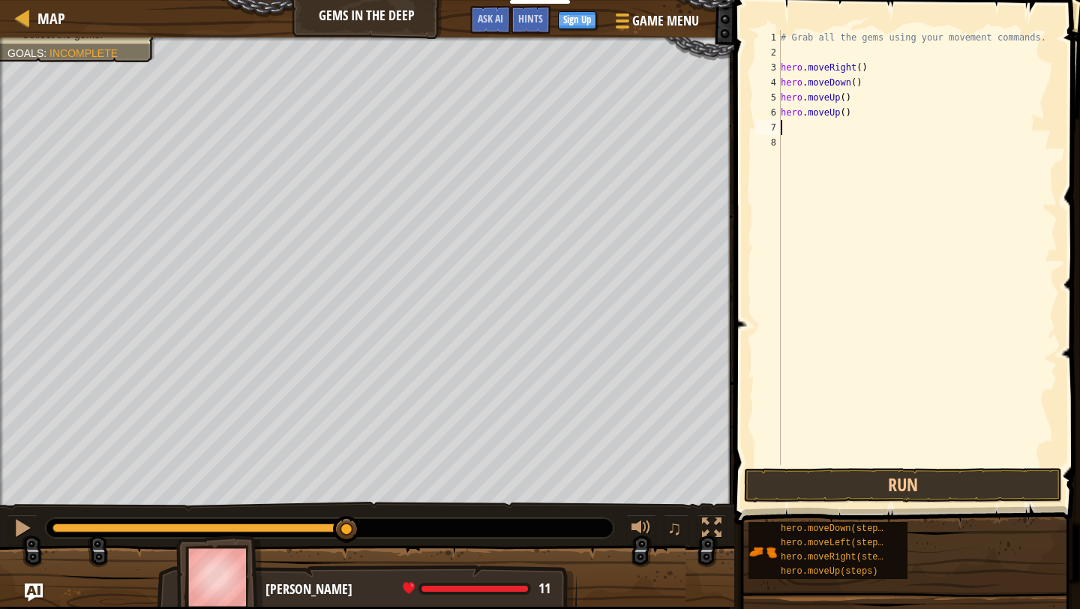
click at [819, 123] on div "# Grab all the gems using your movement commands. hero . moveRight ( ) hero . m…" at bounding box center [918, 262] width 280 height 465
type textarea "h"
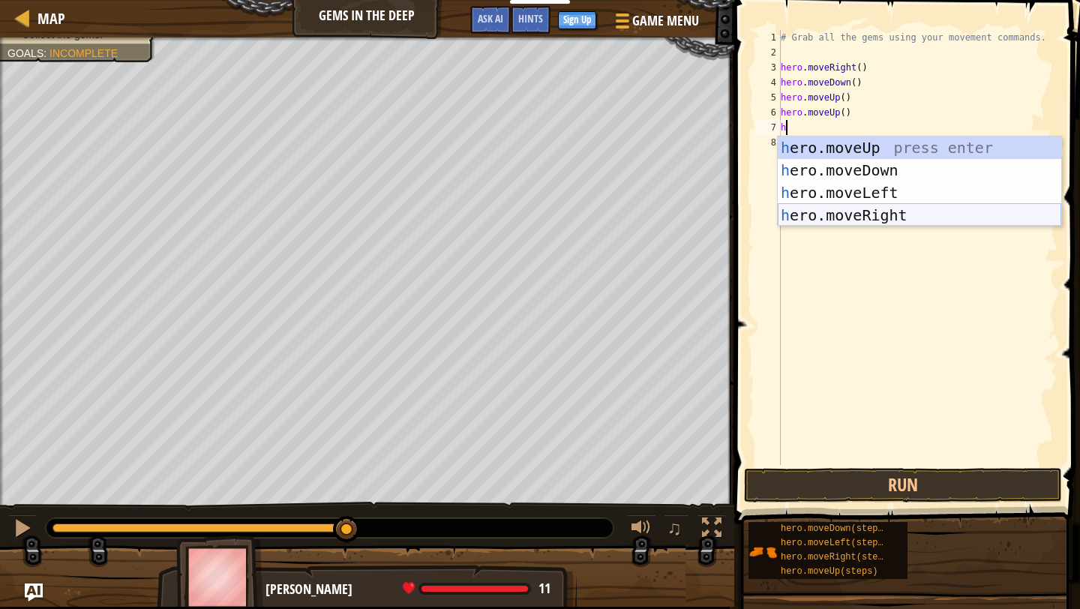
click at [863, 215] on div "h ero.moveUp press enter h ero.moveDown press enter h ero.moveLeft press enter …" at bounding box center [920, 204] width 284 height 135
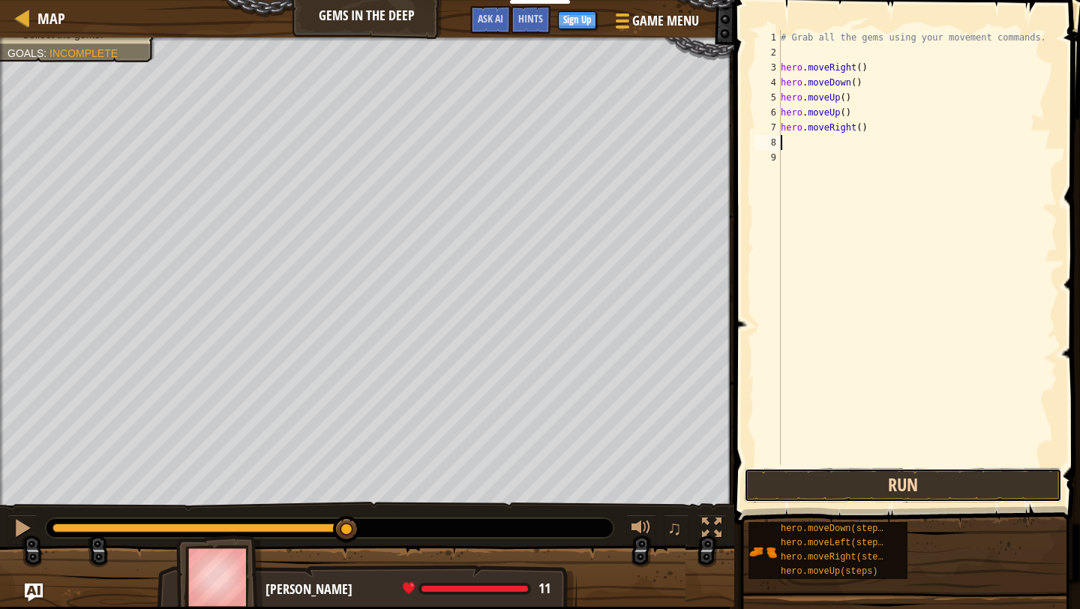
click at [860, 488] on button "Run" at bounding box center [903, 485] width 318 height 35
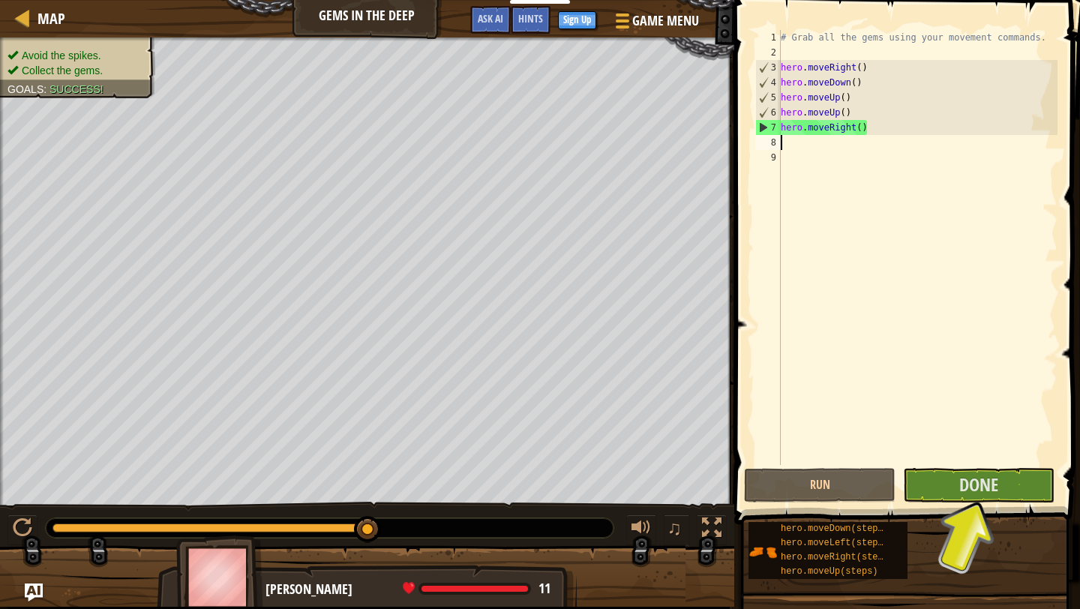
type textarea "h"
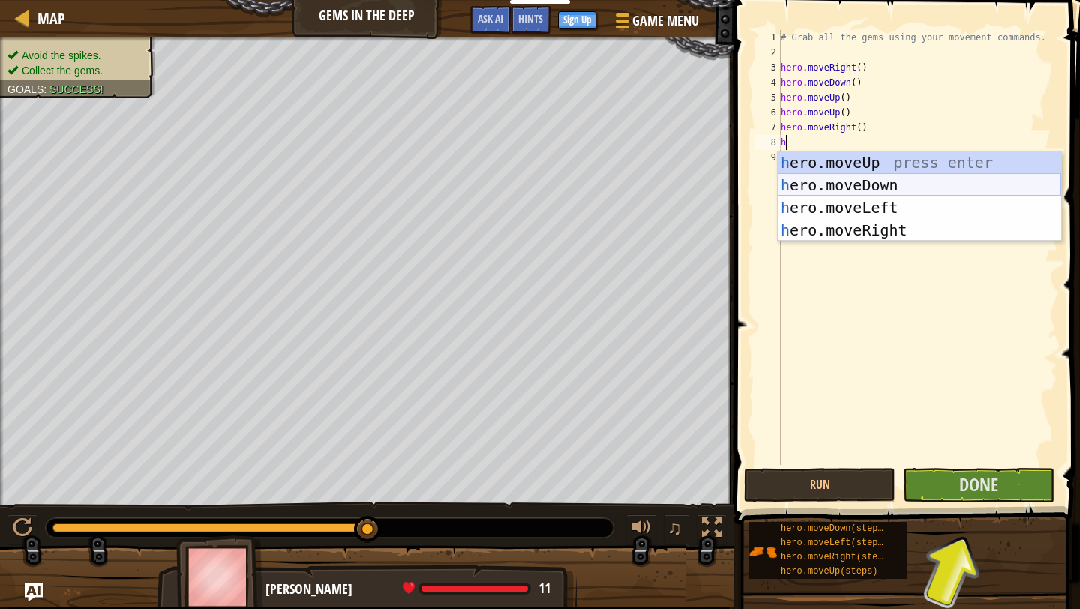
click at [848, 190] on div "h ero.moveUp press enter h ero.moveDown press enter h ero.moveLeft press enter …" at bounding box center [920, 219] width 284 height 135
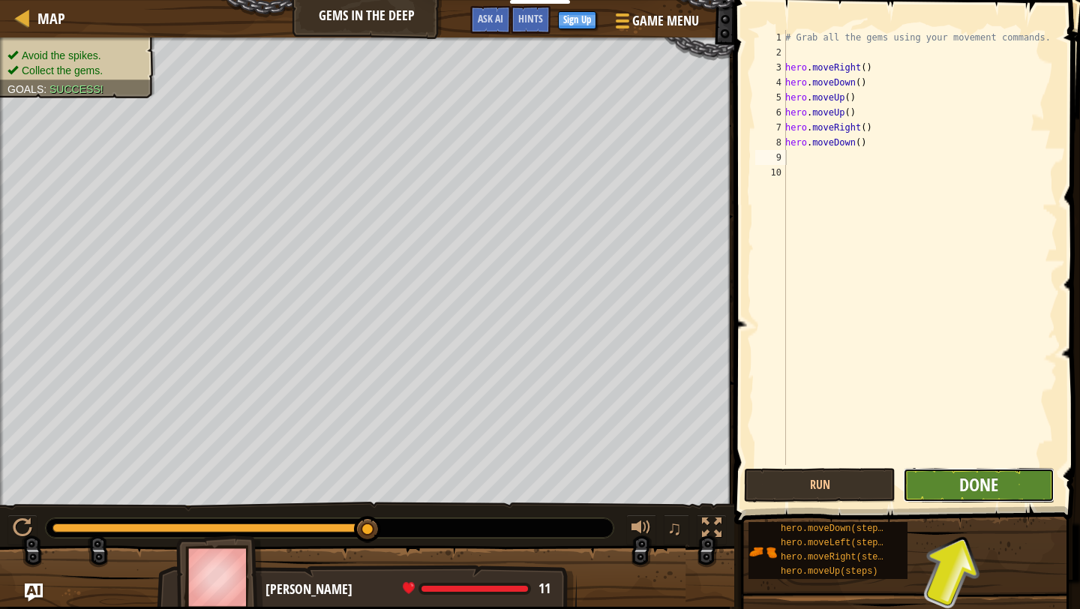
click at [899, 482] on span "Done" at bounding box center [978, 485] width 39 height 24
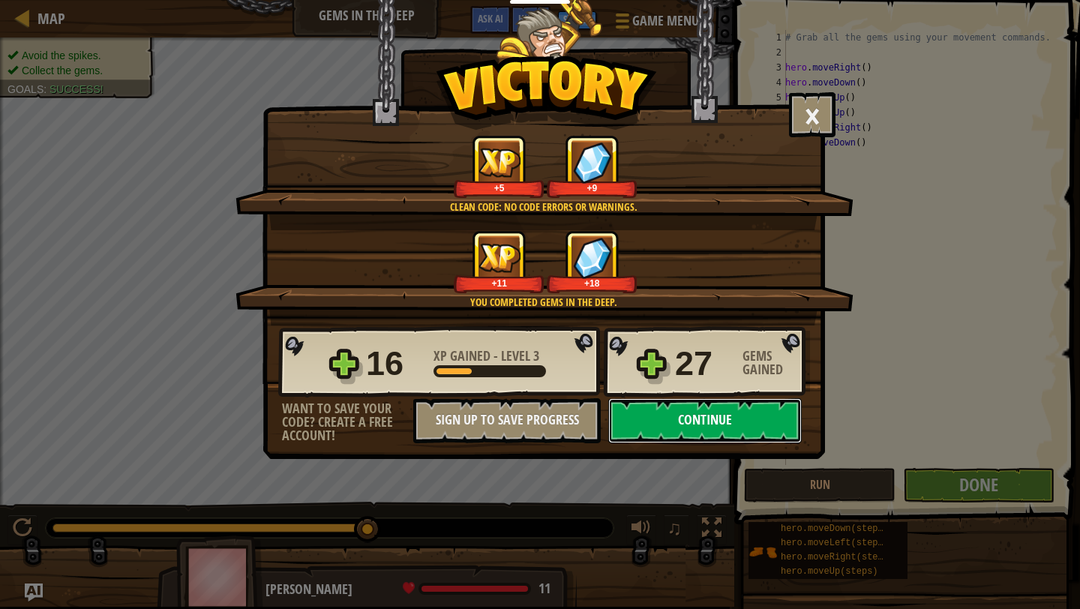
click at [689, 419] on button "Continue" at bounding box center [705, 420] width 194 height 45
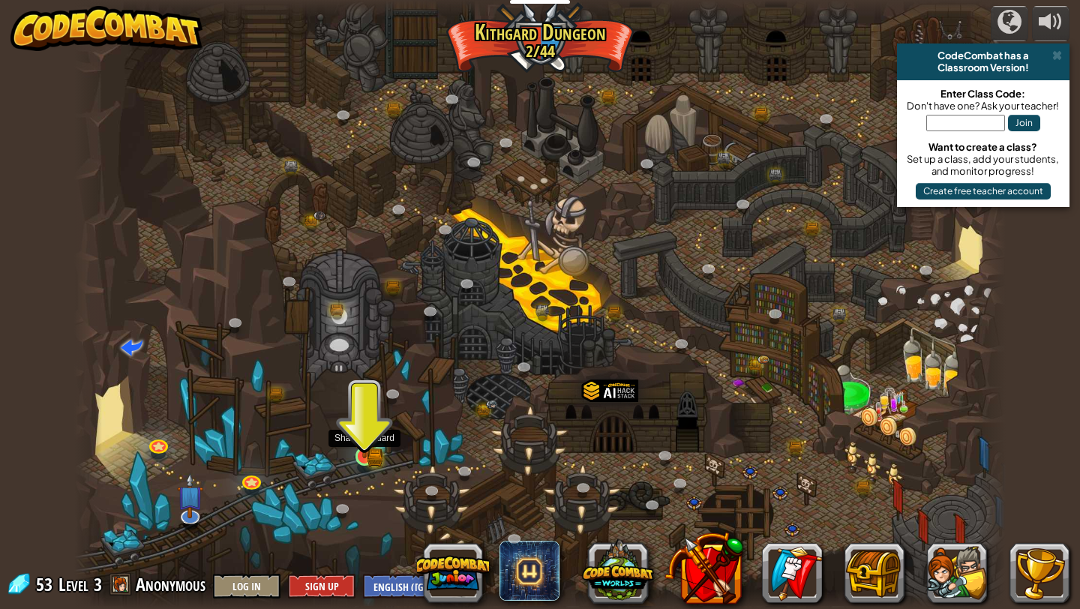
click at [368, 454] on img at bounding box center [365, 431] width 24 height 53
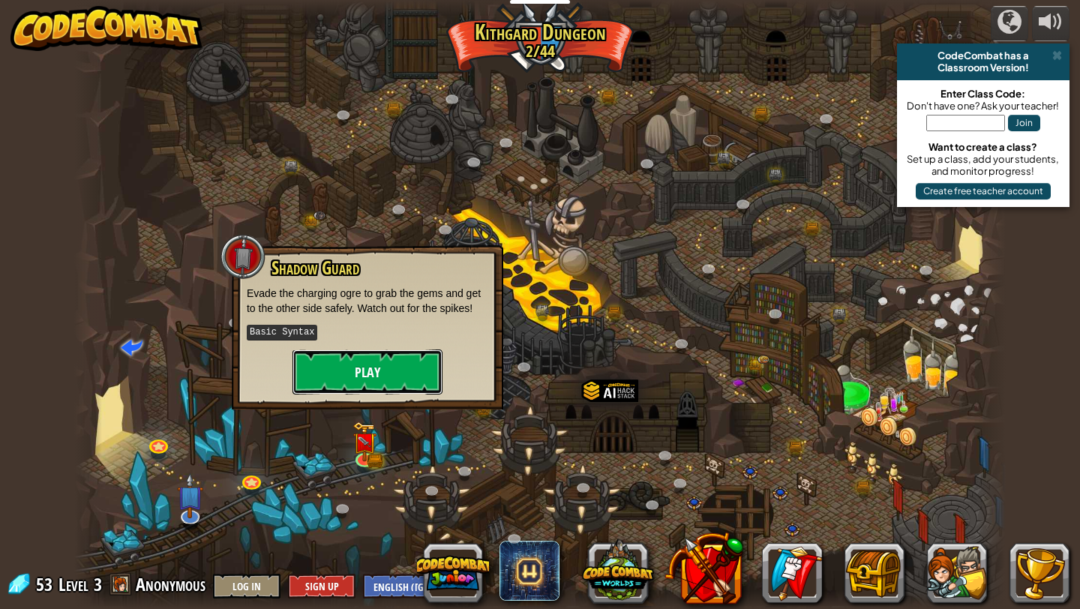
click at [377, 381] on button "Play" at bounding box center [368, 372] width 150 height 45
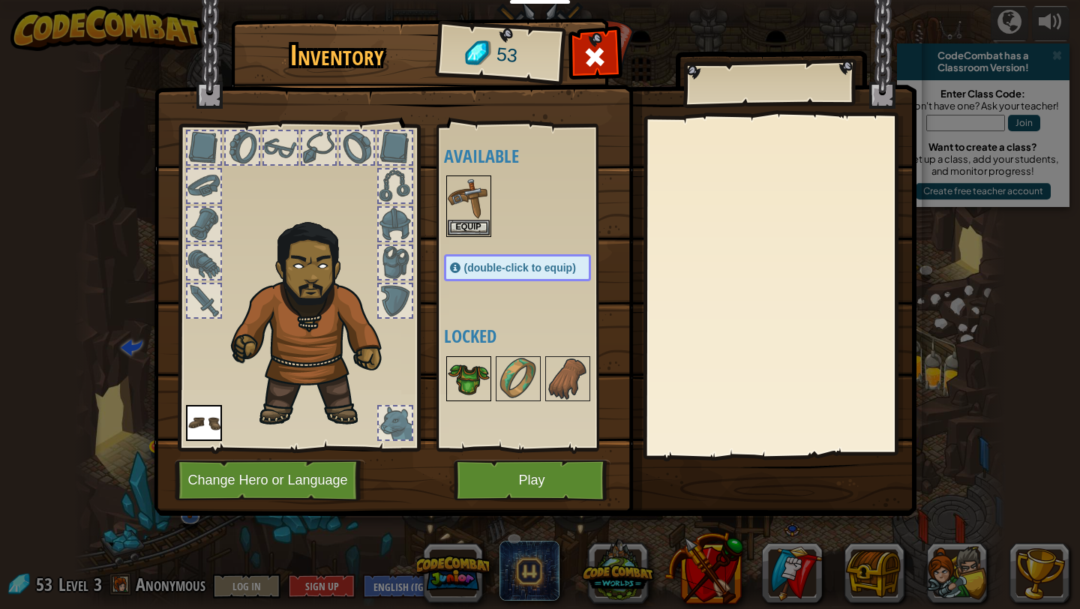
click at [470, 376] on img at bounding box center [469, 379] width 42 height 42
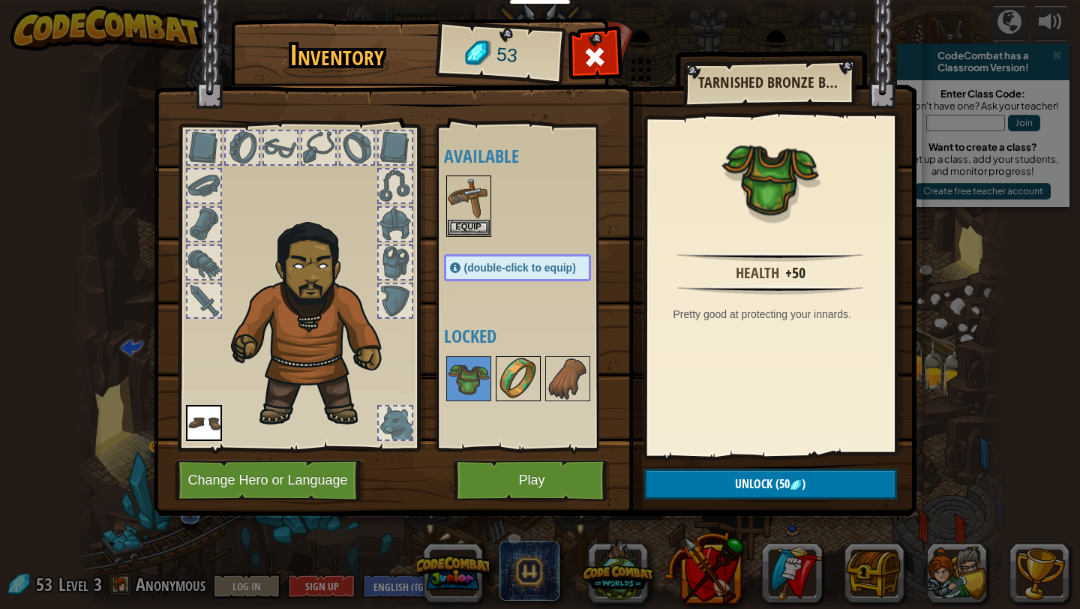
click at [521, 384] on img at bounding box center [518, 379] width 42 height 42
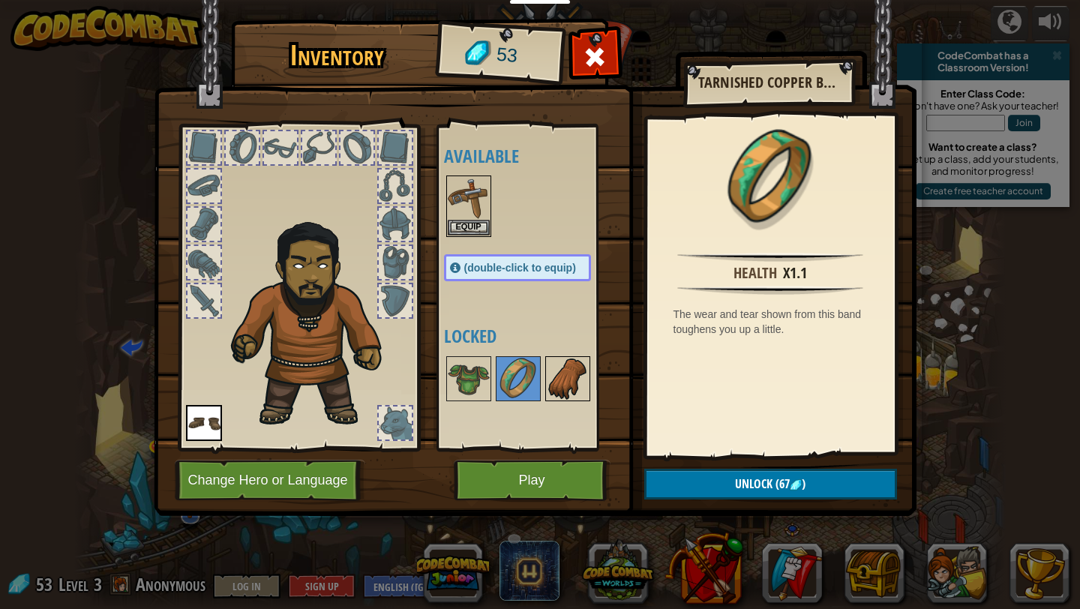
click at [557, 383] on img at bounding box center [568, 379] width 42 height 42
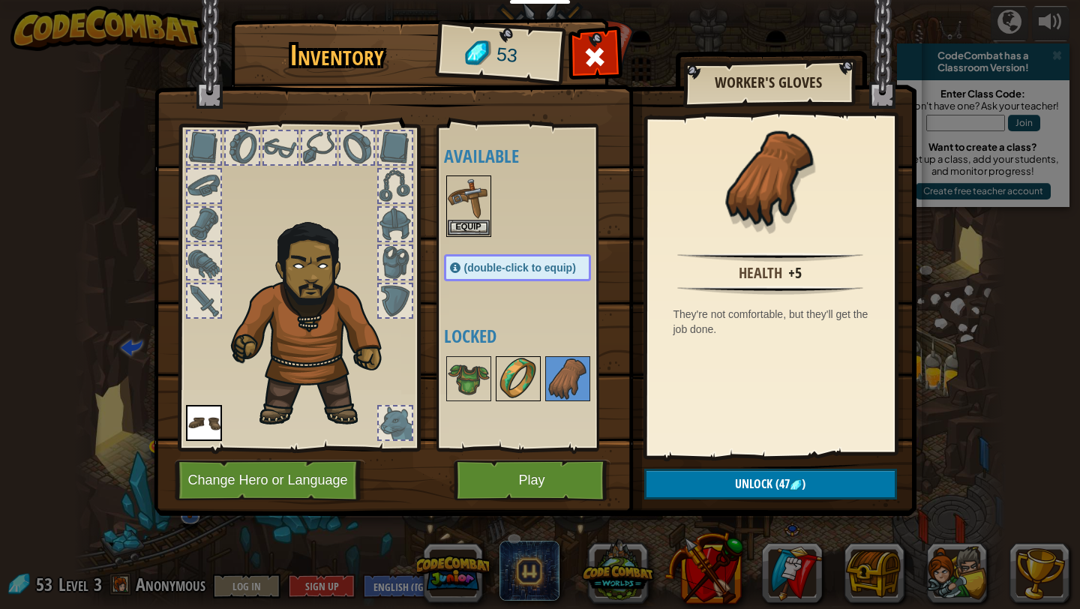
click at [508, 383] on img at bounding box center [518, 379] width 42 height 42
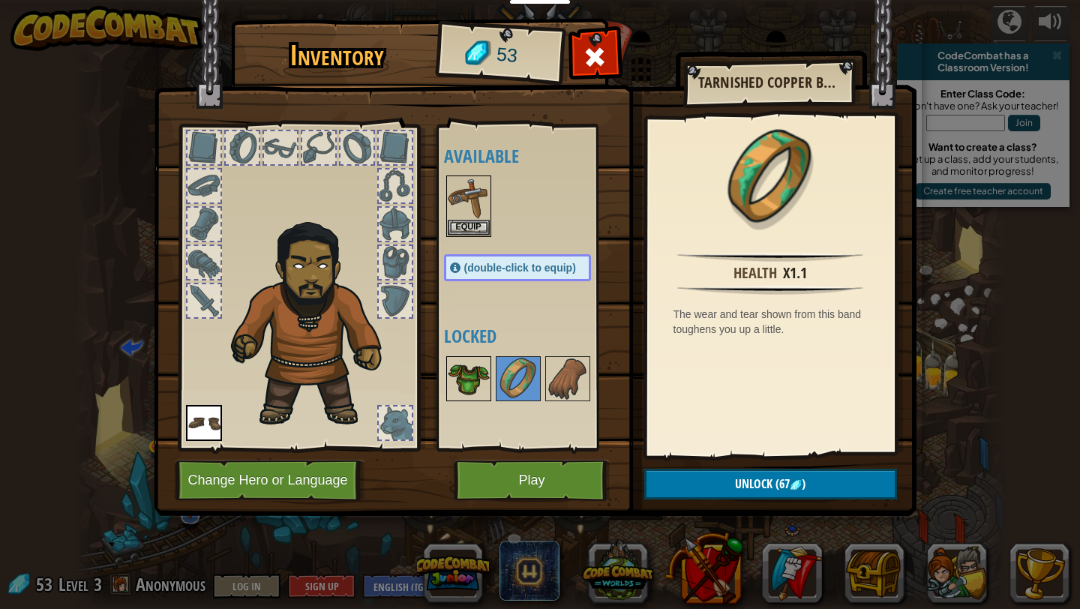
click at [462, 383] on img at bounding box center [469, 379] width 42 height 42
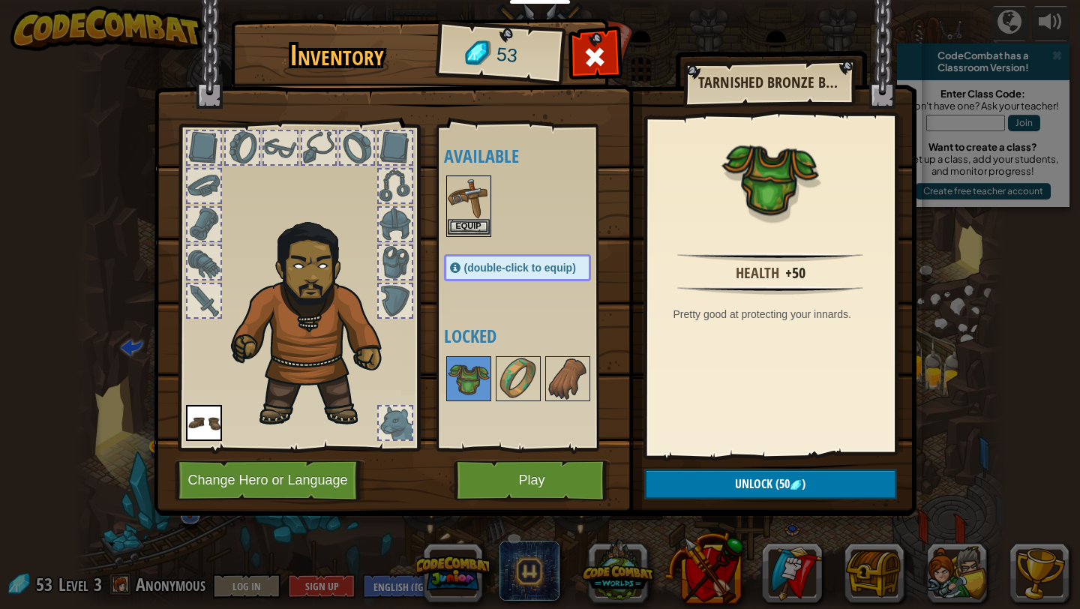
click at [472, 197] on img at bounding box center [469, 198] width 42 height 42
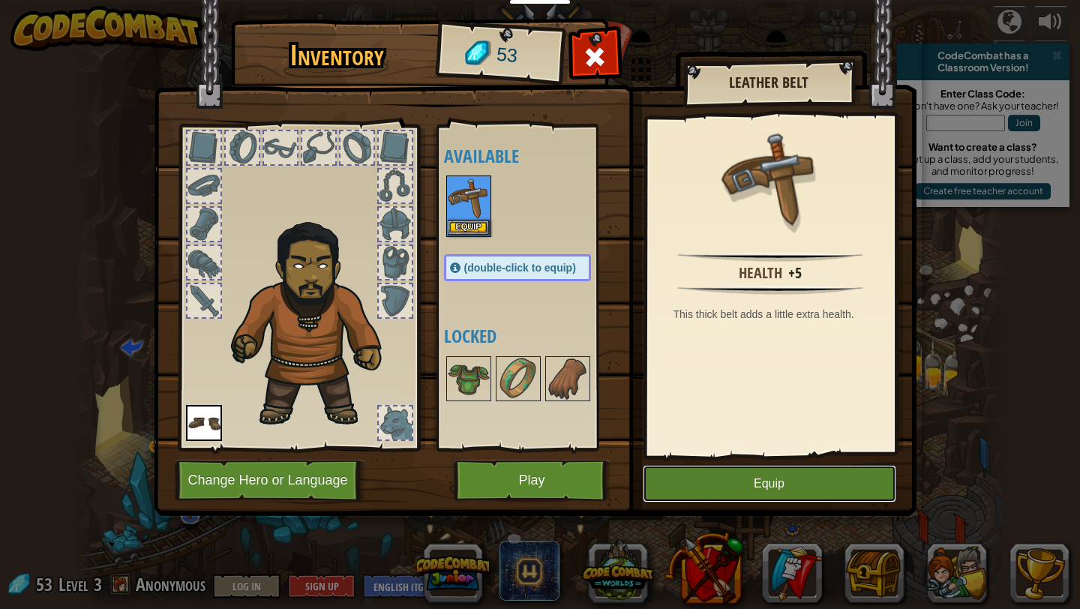
click at [756, 476] on button "Equip" at bounding box center [770, 484] width 254 height 38
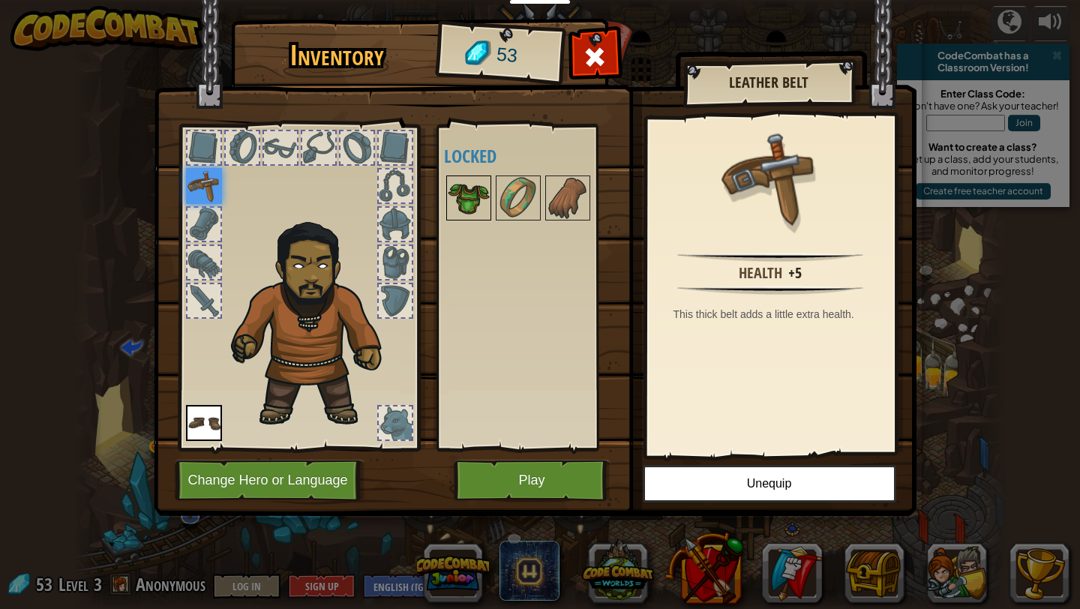
click at [468, 200] on img at bounding box center [469, 198] width 42 height 42
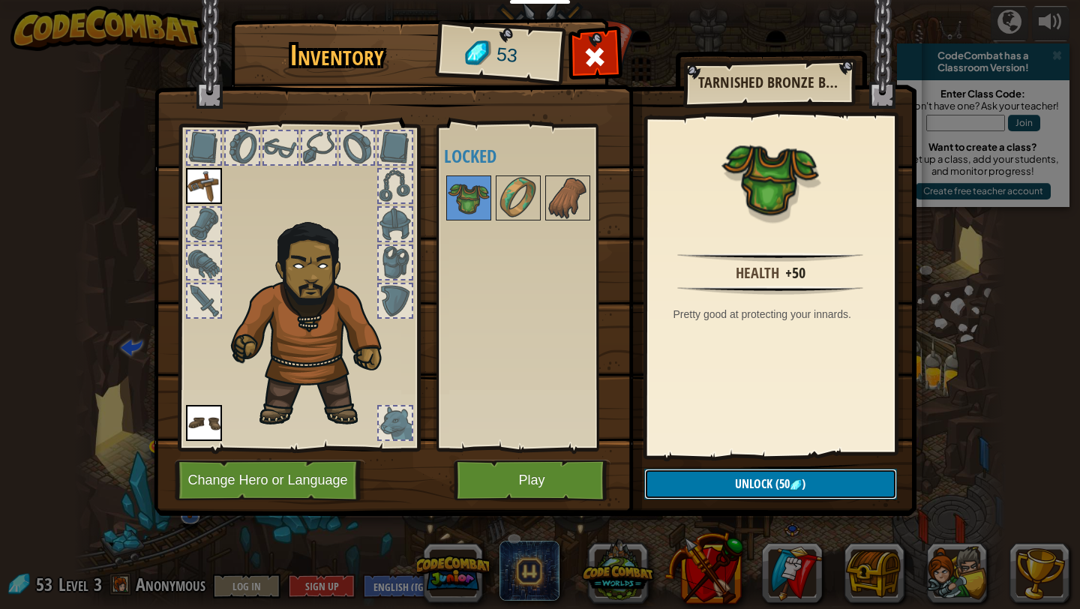
click at [715, 481] on button "Unlock (50 )" at bounding box center [770, 484] width 253 height 31
click at [734, 480] on button "Confirm" at bounding box center [770, 484] width 253 height 31
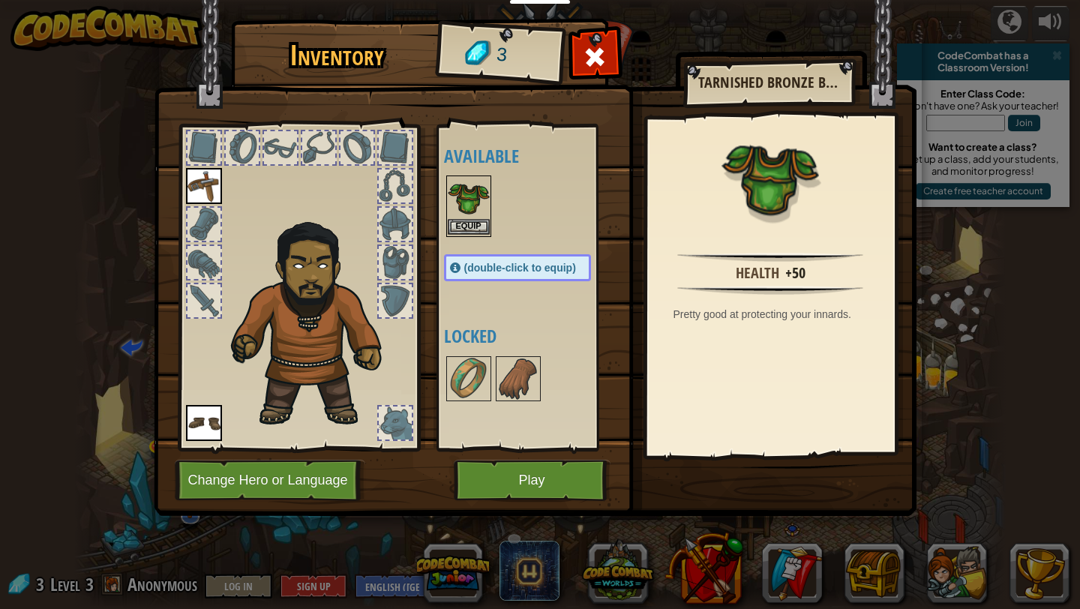
click at [468, 197] on img at bounding box center [469, 198] width 42 height 42
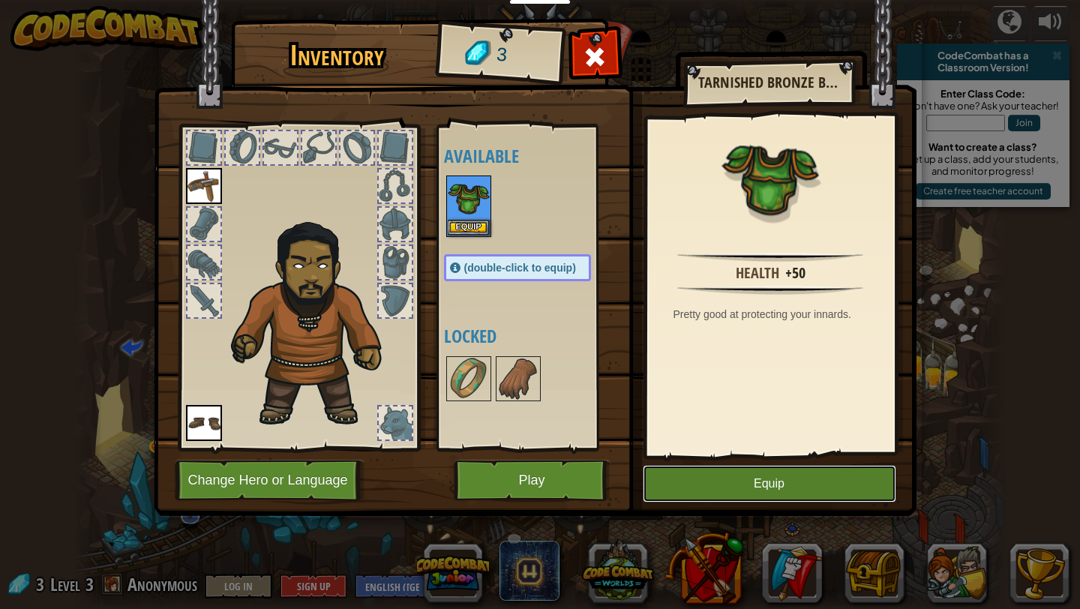
click at [710, 472] on button "Equip" at bounding box center [770, 484] width 254 height 38
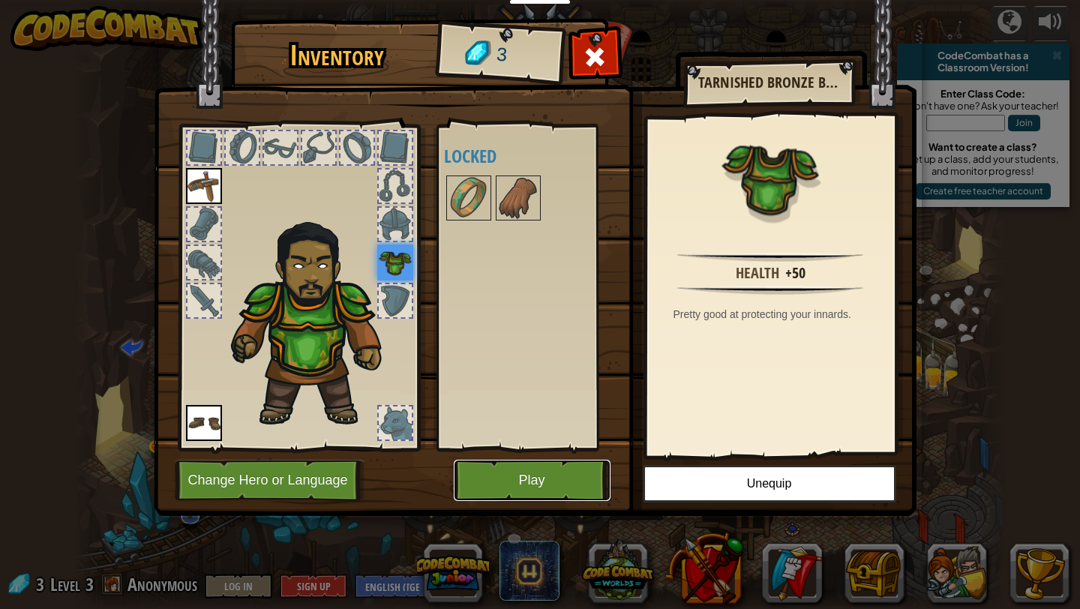
click at [554, 476] on button "Play" at bounding box center [532, 480] width 157 height 41
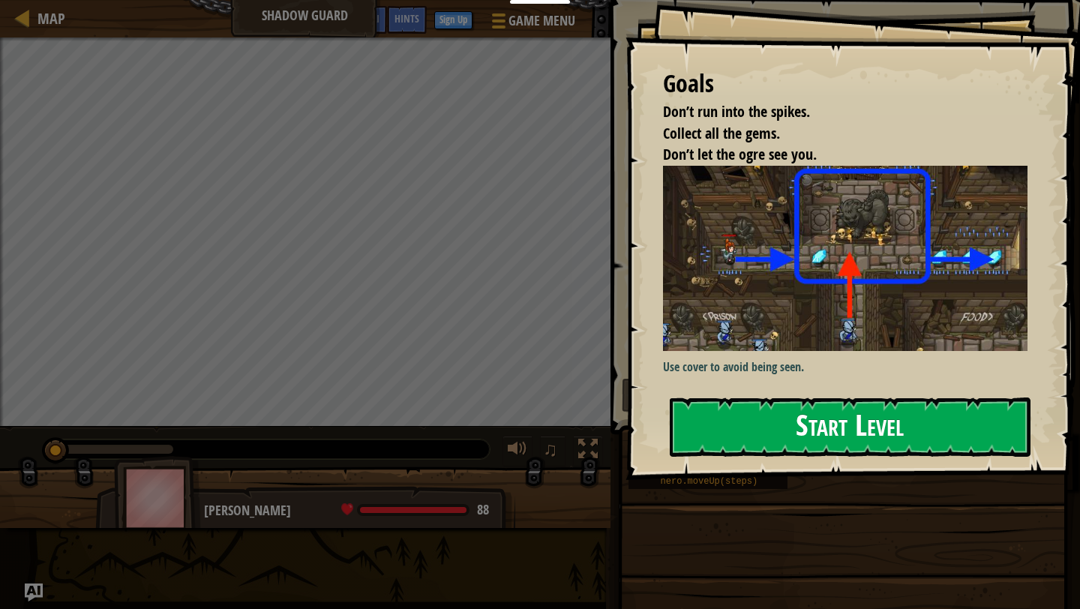
click at [791, 310] on div "Goals Don’t run into the spikes. Collect all the gems. Don’t let the ogre see y…" at bounding box center [853, 240] width 455 height 480
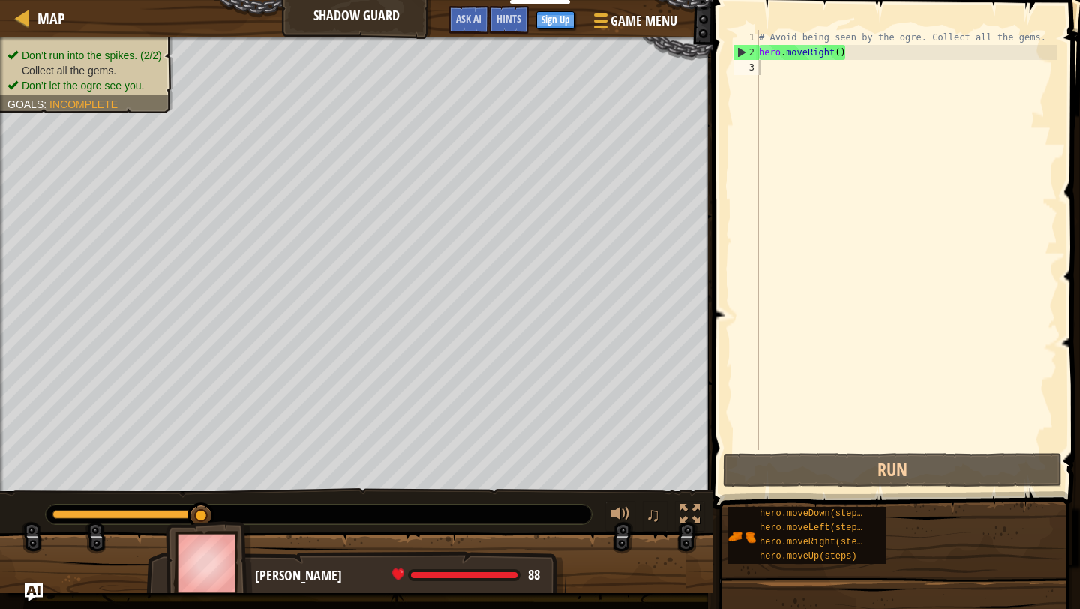
click at [809, 69] on div "# Avoid being seen by the ogre. Collect all the gems. hero . moveRight ( )" at bounding box center [907, 255] width 302 height 450
click at [809, 68] on div "# Avoid being seen by the ogre. Collect all the gems. hero . moveRight ( )" at bounding box center [907, 255] width 302 height 450
type textarea "h"
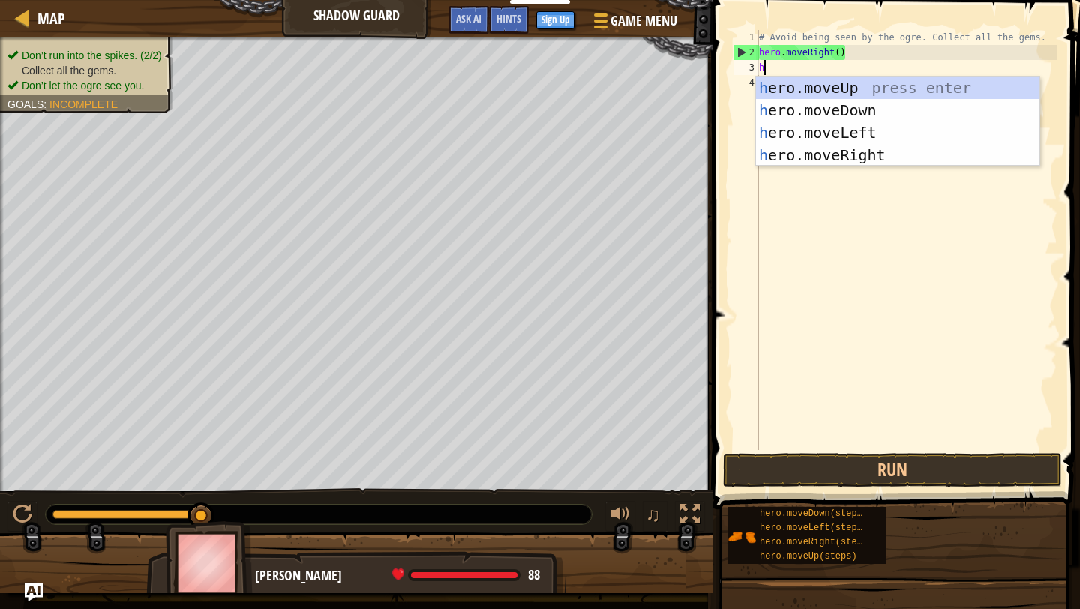
scroll to position [7, 0]
click at [851, 86] on div "h ero.moveUp press enter h ero.moveDown press enter h ero.moveLeft press enter …" at bounding box center [898, 144] width 284 height 135
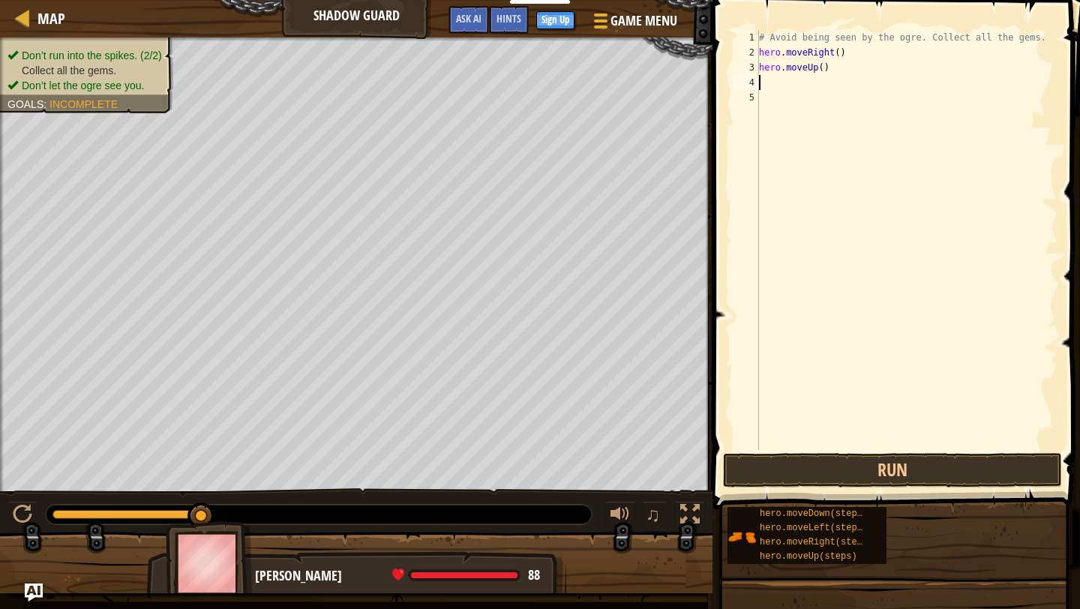
type textarea "h"
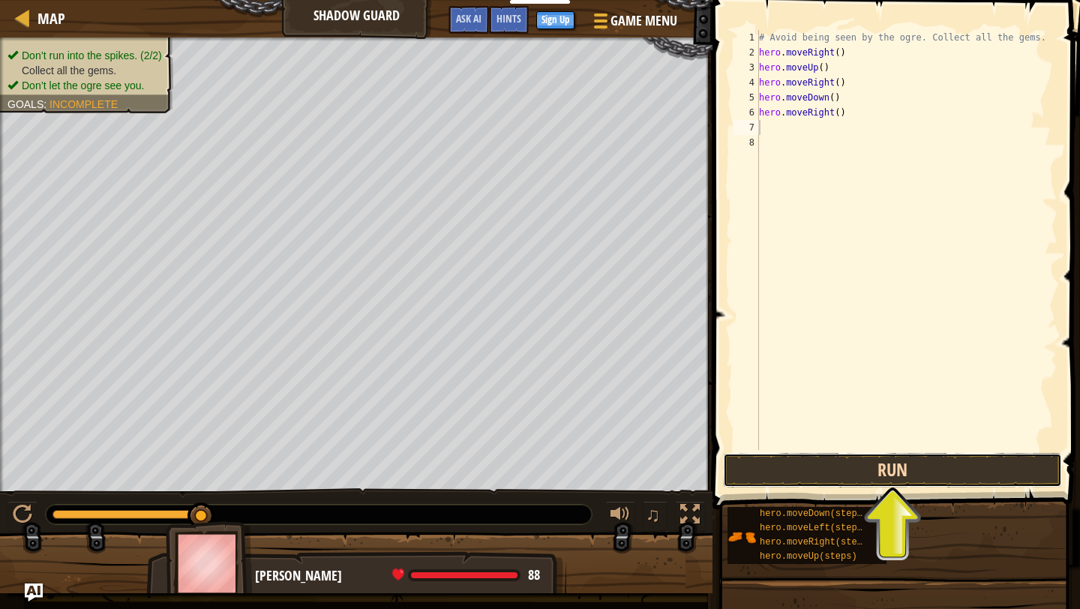
click at [868, 474] on button "Run" at bounding box center [892, 470] width 339 height 35
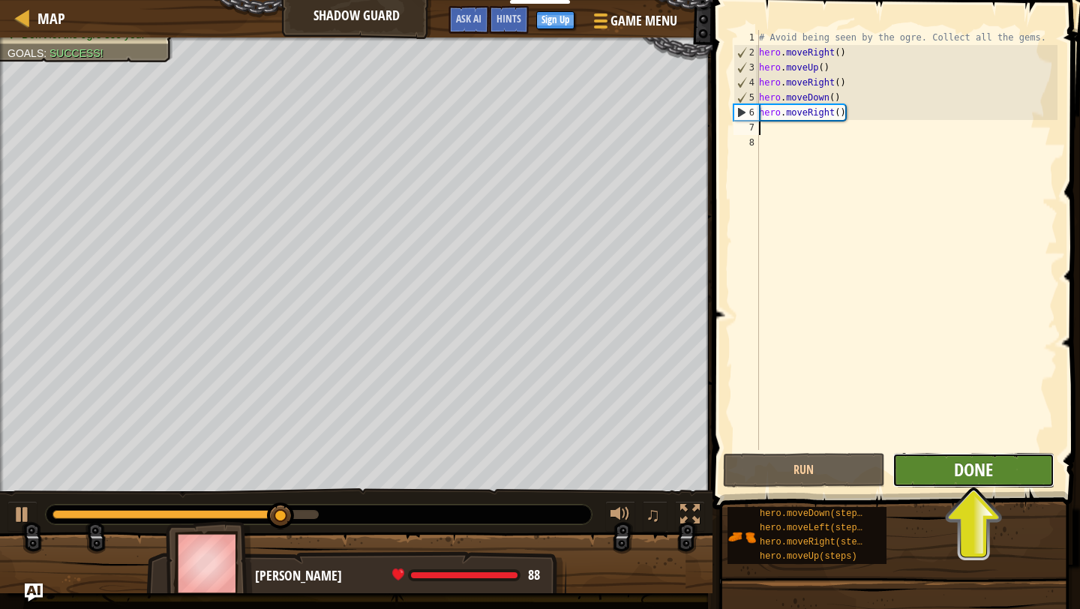
click at [899, 466] on span "Done" at bounding box center [973, 470] width 39 height 24
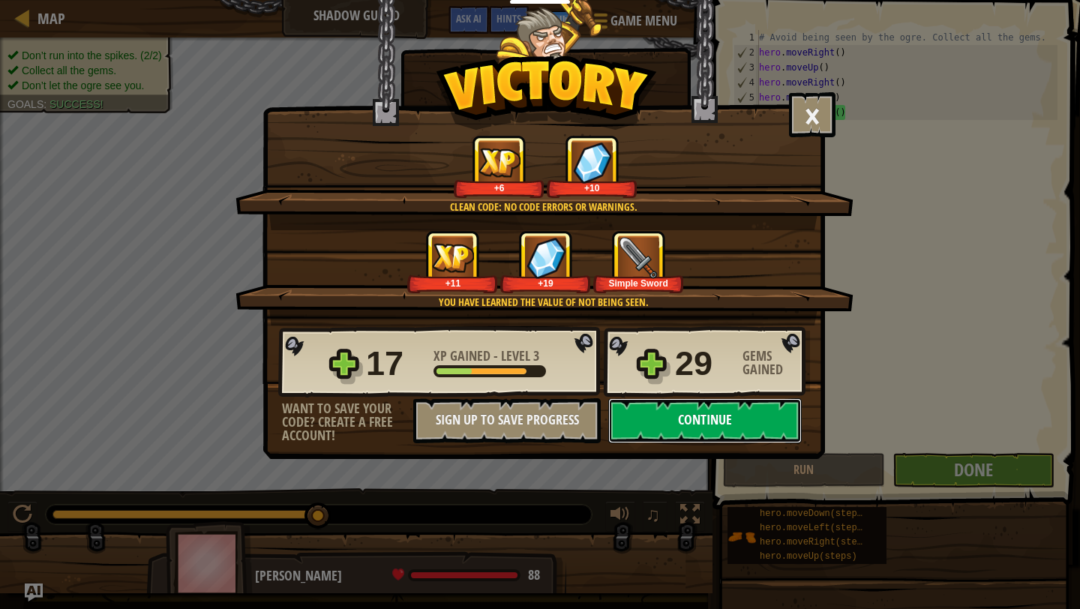
click at [668, 425] on button "Continue" at bounding box center [705, 420] width 194 height 45
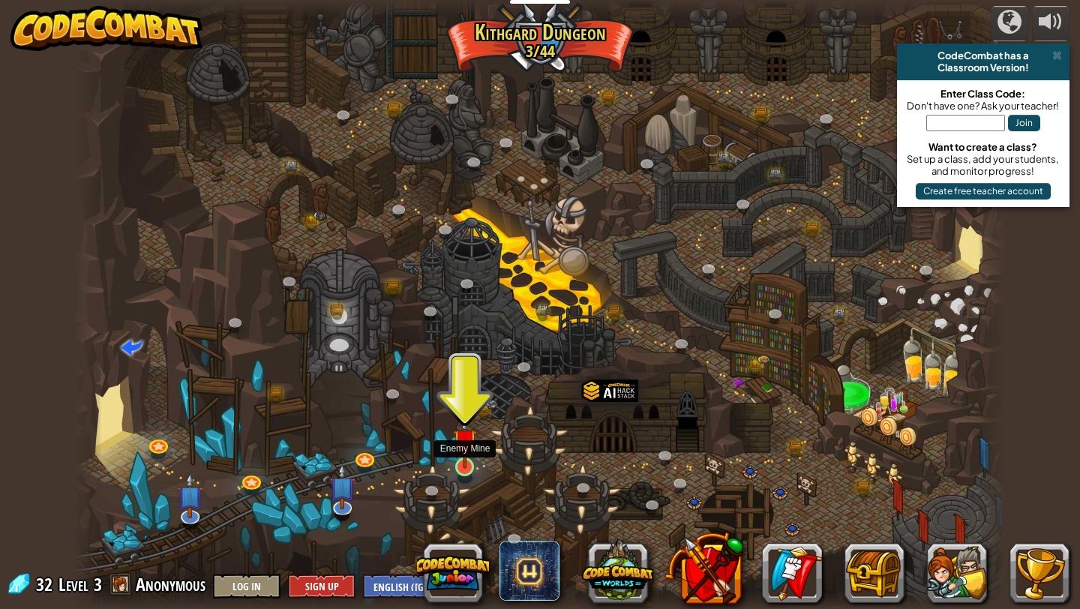
click at [469, 457] on img at bounding box center [465, 441] width 24 height 56
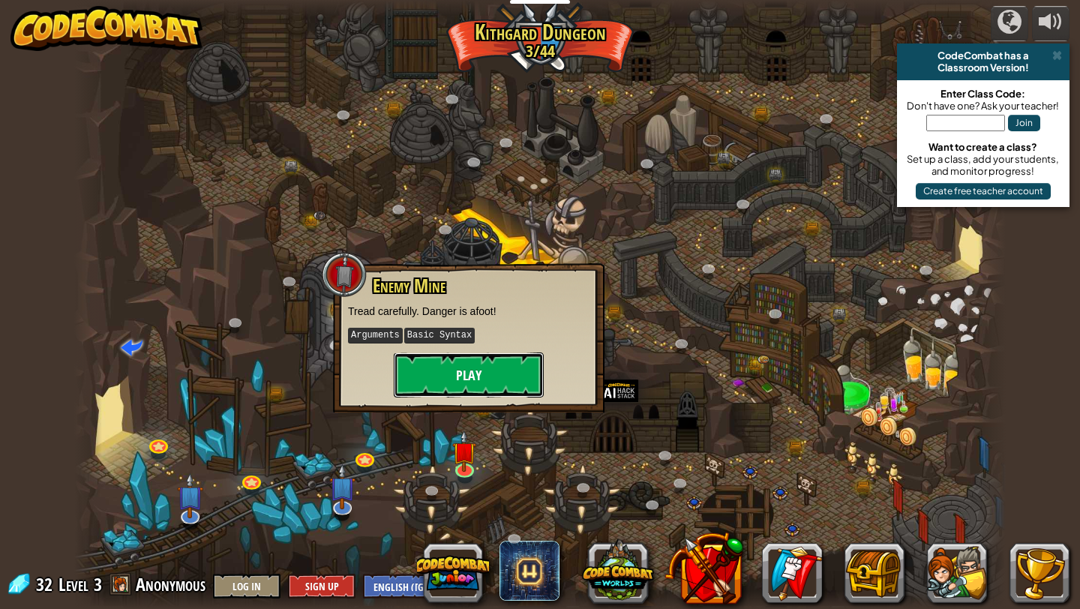
click at [477, 389] on button "Play" at bounding box center [469, 375] width 150 height 45
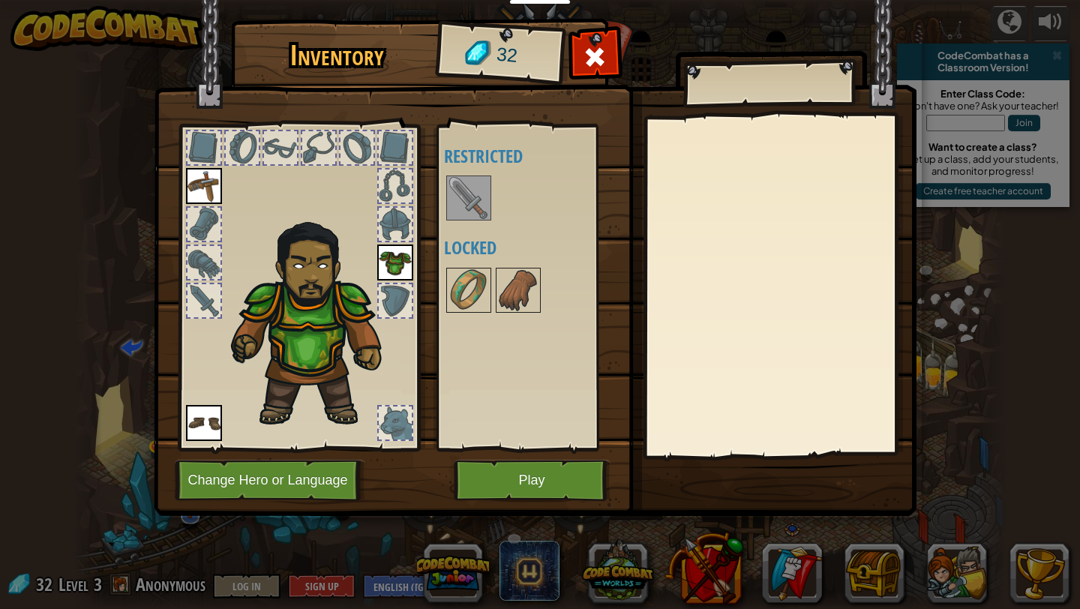
click at [463, 203] on img at bounding box center [469, 198] width 42 height 42
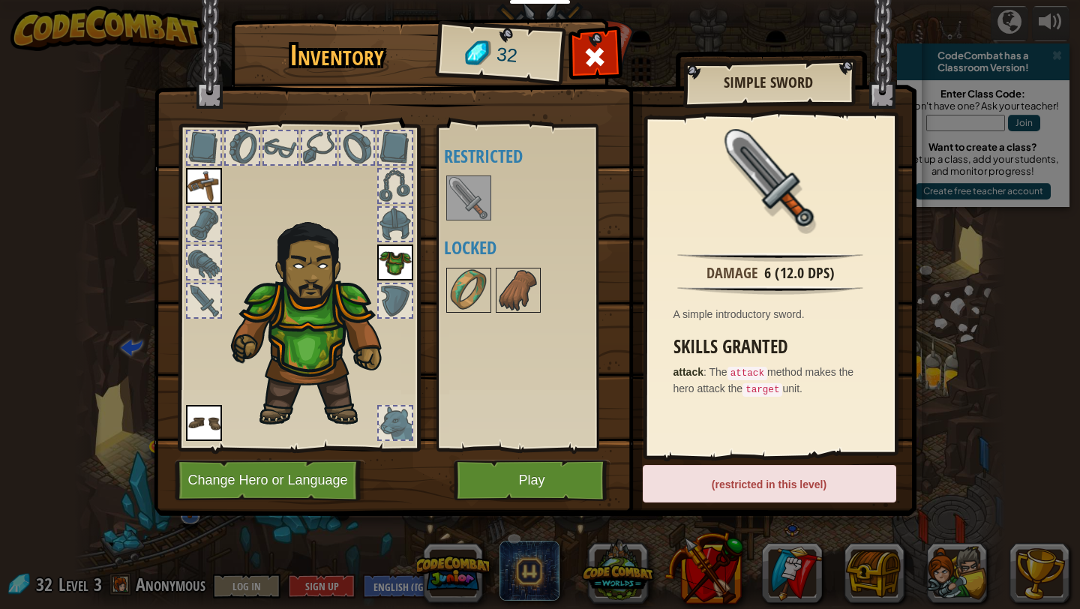
click at [457, 196] on img at bounding box center [469, 198] width 42 height 42
drag, startPoint x: 457, startPoint y: 196, endPoint x: 280, endPoint y: 228, distance: 179.9
click at [283, 227] on div "Inventory 32 Available Equip Equip Equip (double-click to equip) Restricted Loc…" at bounding box center [540, 270] width 763 height 495
click at [710, 488] on div "(restricted in this level)" at bounding box center [770, 484] width 254 height 38
click at [740, 476] on div "(restricted in this level)" at bounding box center [770, 484] width 254 height 38
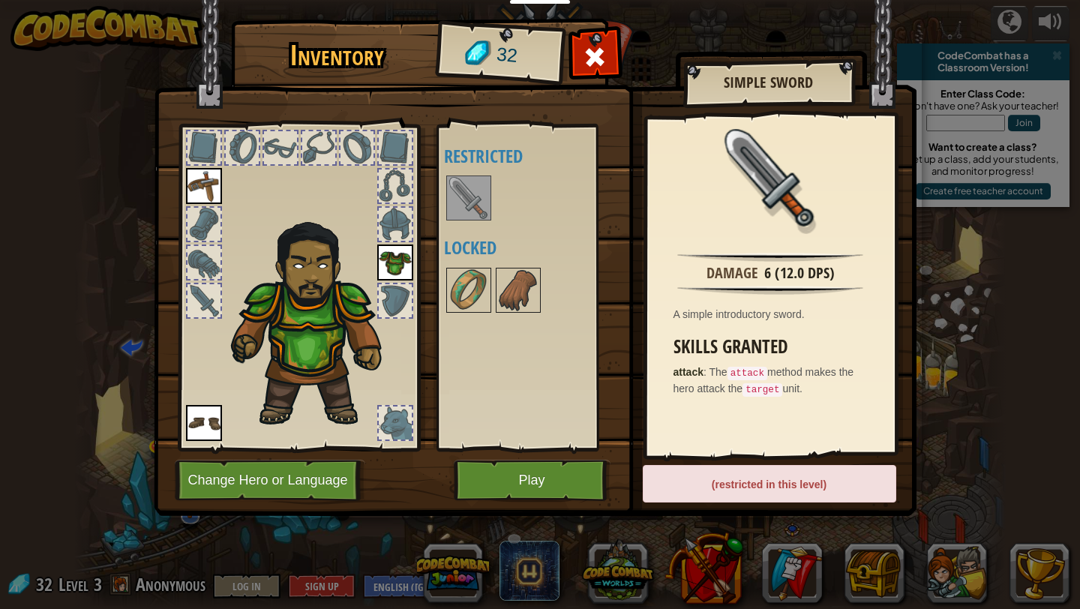
click at [740, 476] on div "(restricted in this level)" at bounding box center [770, 484] width 254 height 38
click at [599, 47] on span at bounding box center [595, 57] width 24 height 24
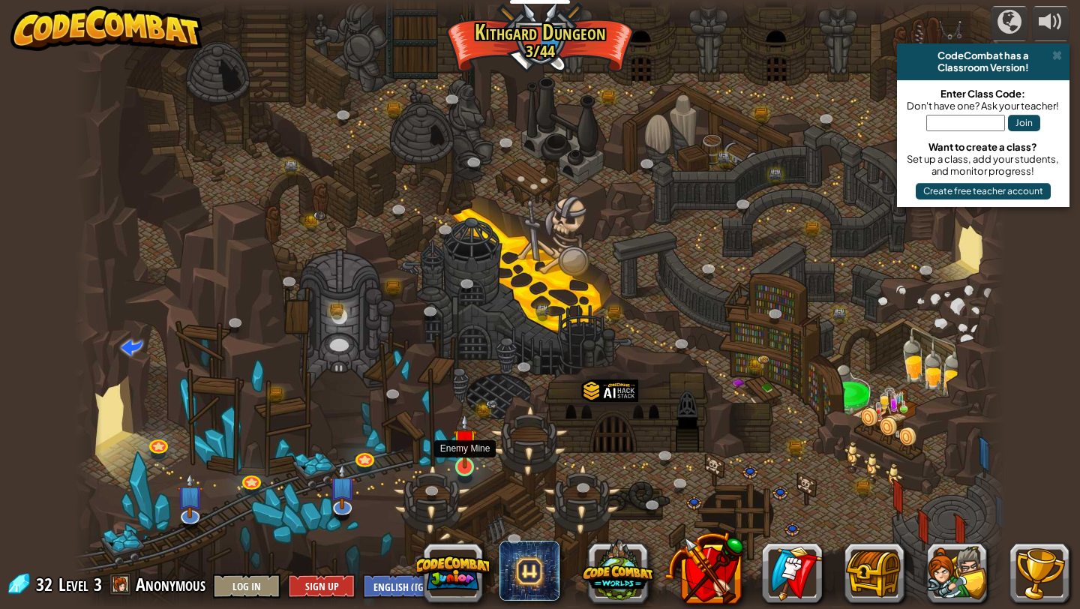
click at [461, 466] on img at bounding box center [465, 441] width 24 height 56
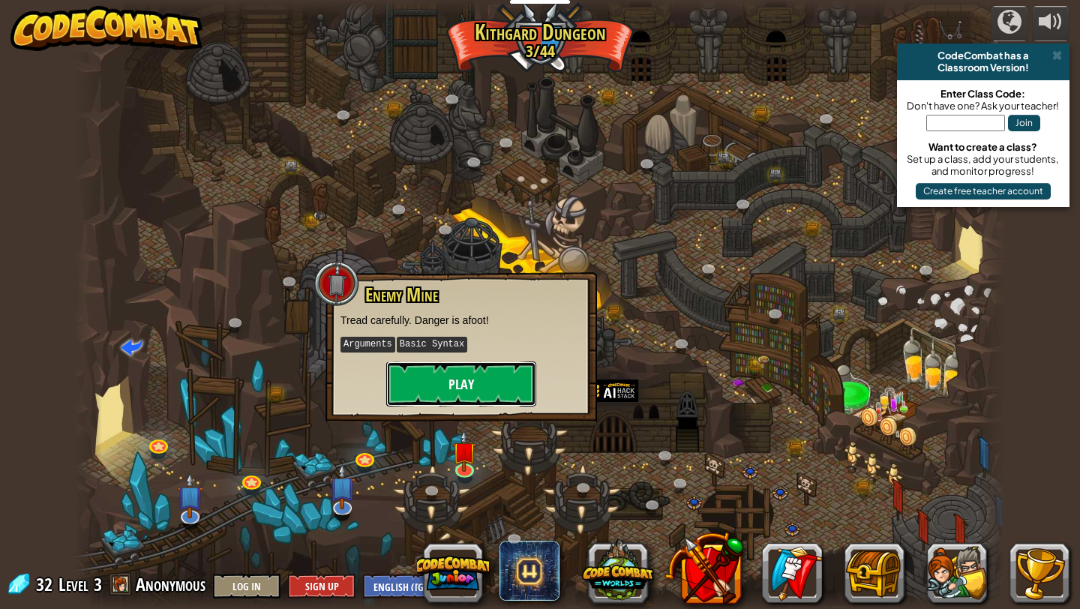
click at [481, 386] on button "Play" at bounding box center [461, 384] width 150 height 45
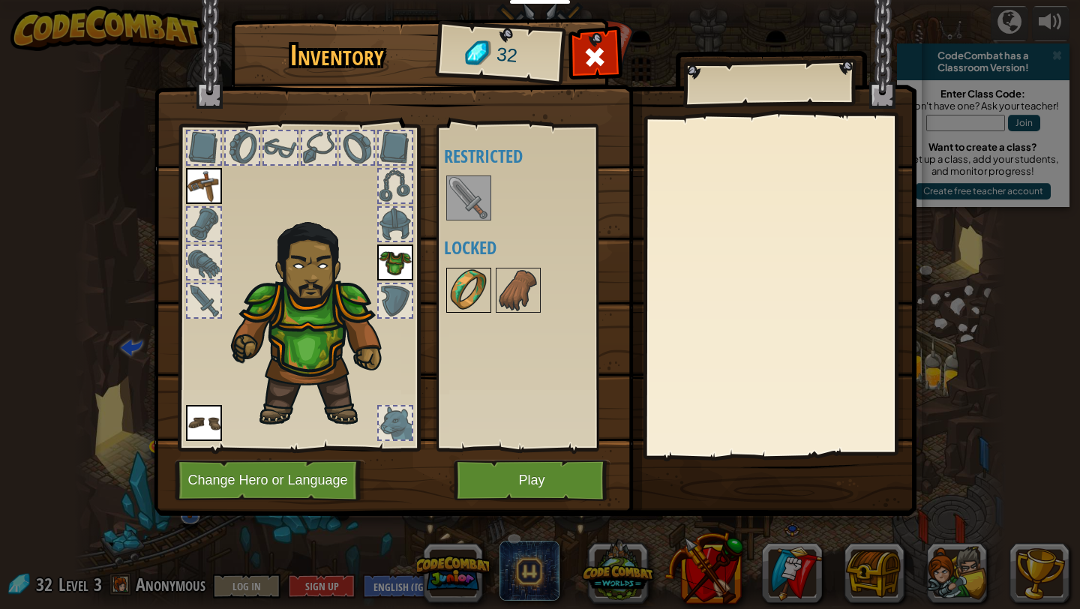
click at [476, 289] on img at bounding box center [469, 290] width 42 height 42
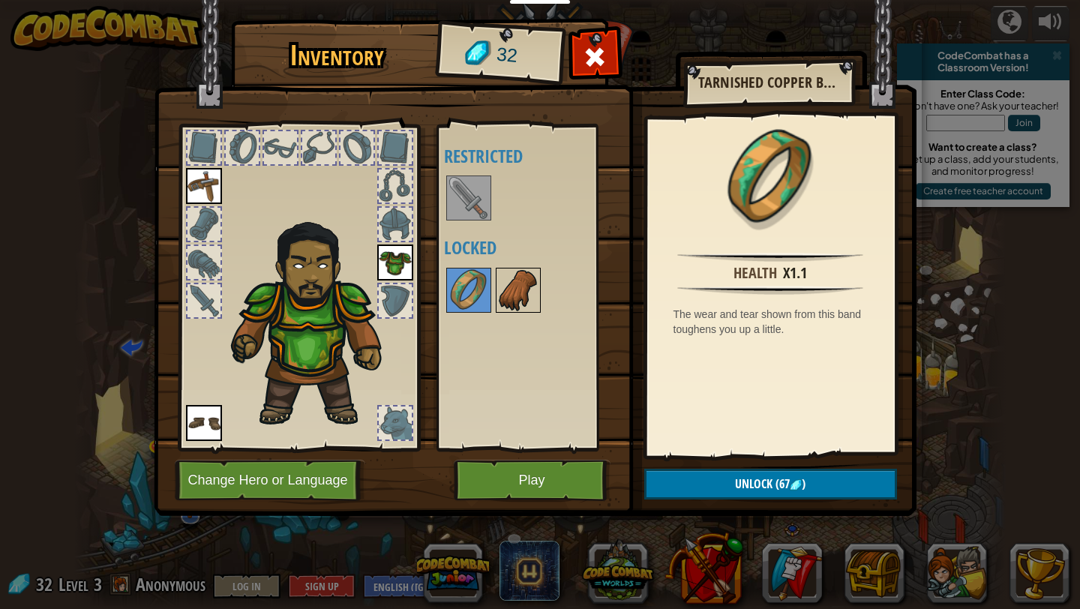
click at [507, 285] on img at bounding box center [518, 290] width 42 height 42
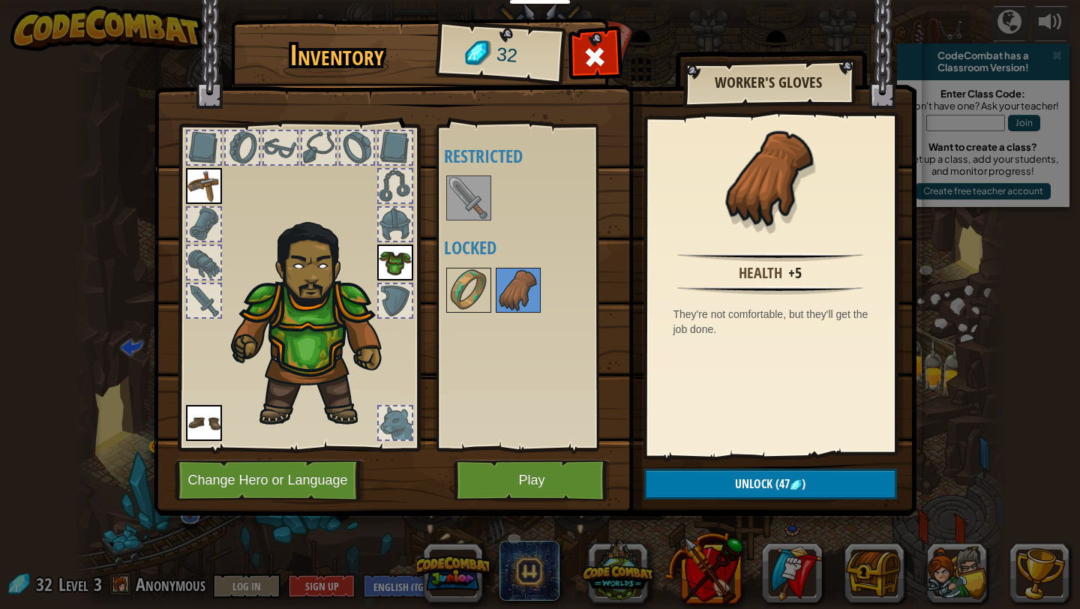
click at [472, 211] on img at bounding box center [469, 198] width 42 height 42
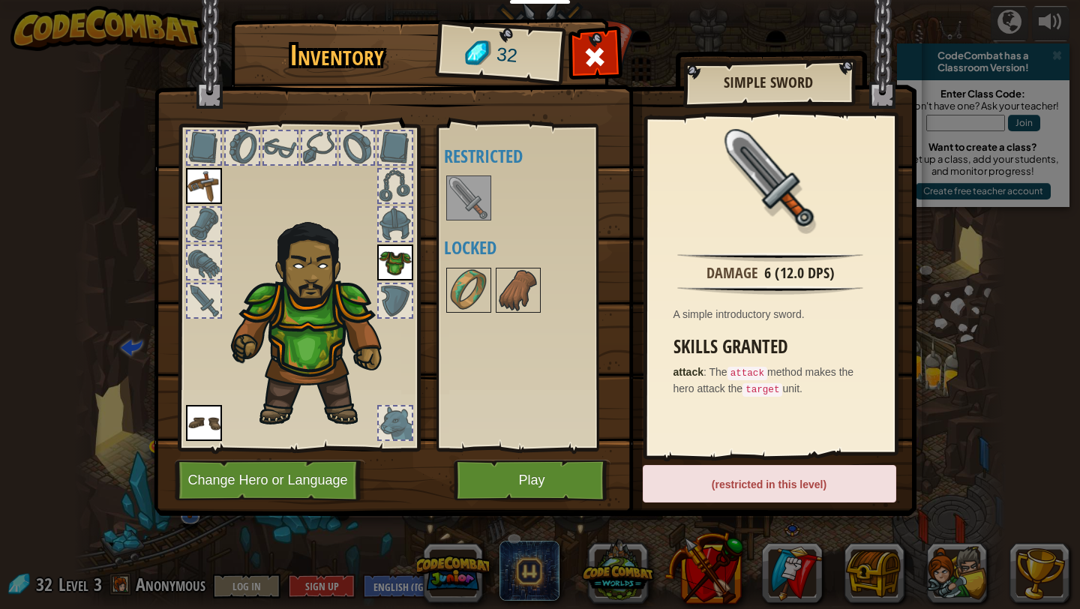
click at [200, 181] on img at bounding box center [204, 186] width 36 height 36
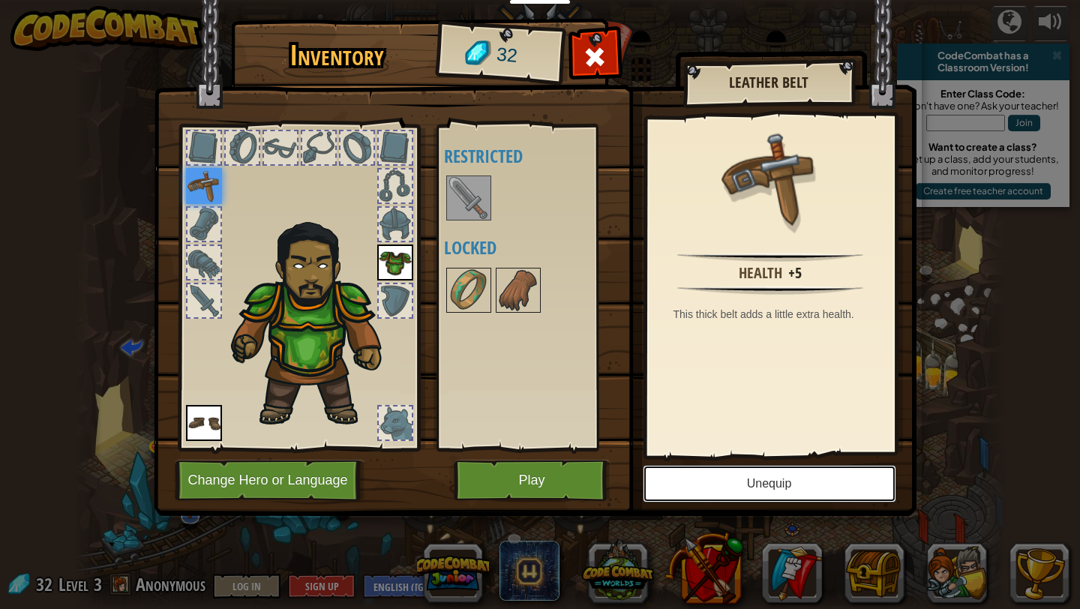
click at [732, 488] on button "Unequip" at bounding box center [770, 484] width 254 height 38
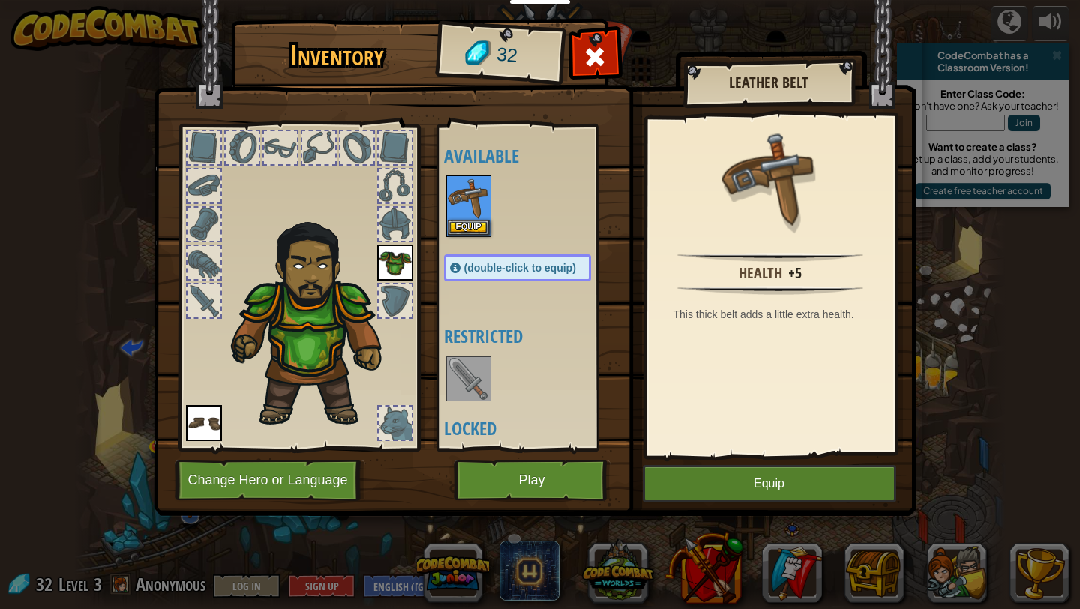
click at [464, 373] on img at bounding box center [469, 379] width 42 height 42
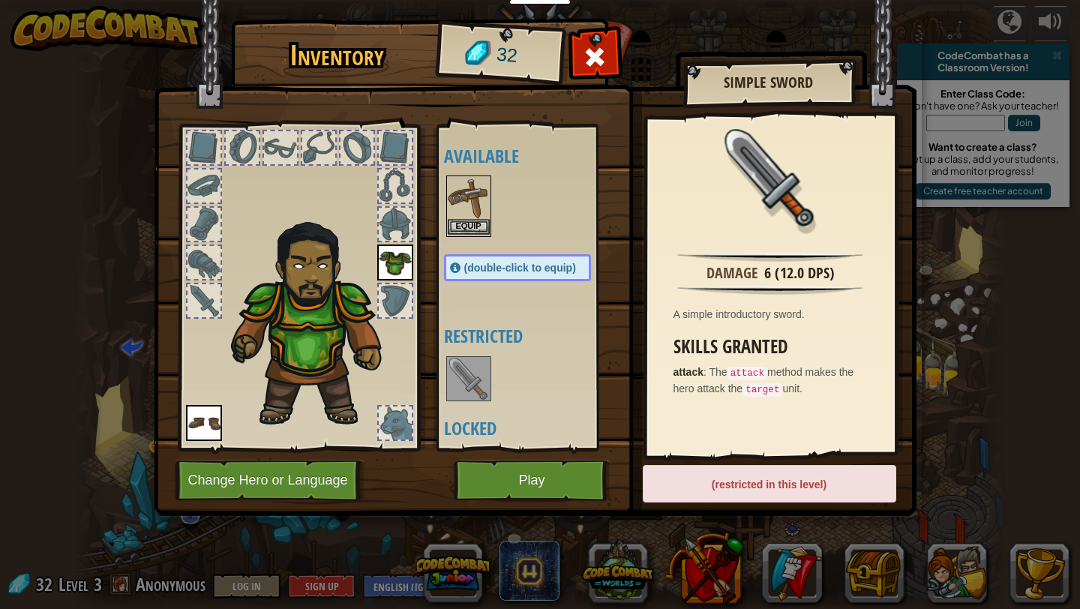
click at [466, 194] on img at bounding box center [469, 198] width 42 height 42
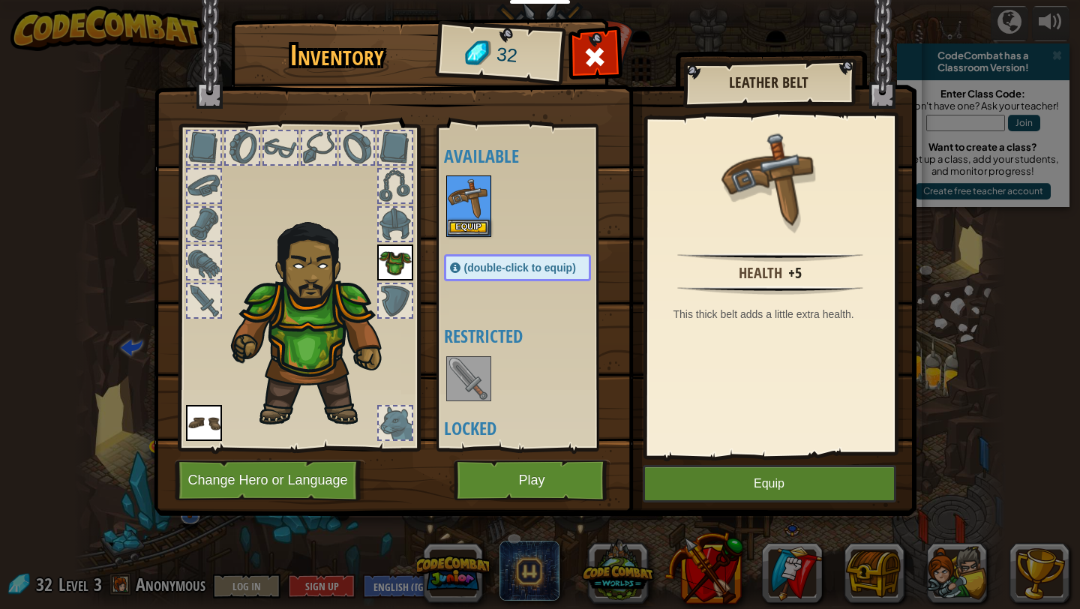
click at [482, 385] on img at bounding box center [469, 379] width 42 height 42
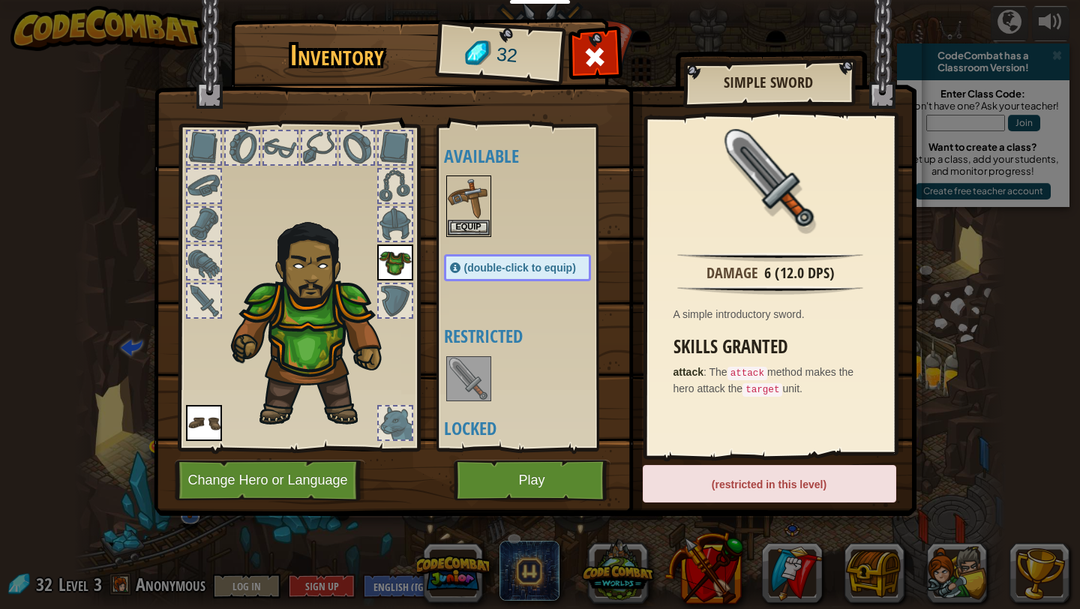
click at [752, 367] on code "attack" at bounding box center [748, 374] width 40 height 14
click at [755, 387] on code "target" at bounding box center [763, 390] width 40 height 14
click at [758, 386] on code "target" at bounding box center [763, 390] width 40 height 14
click at [464, 187] on img at bounding box center [469, 198] width 42 height 42
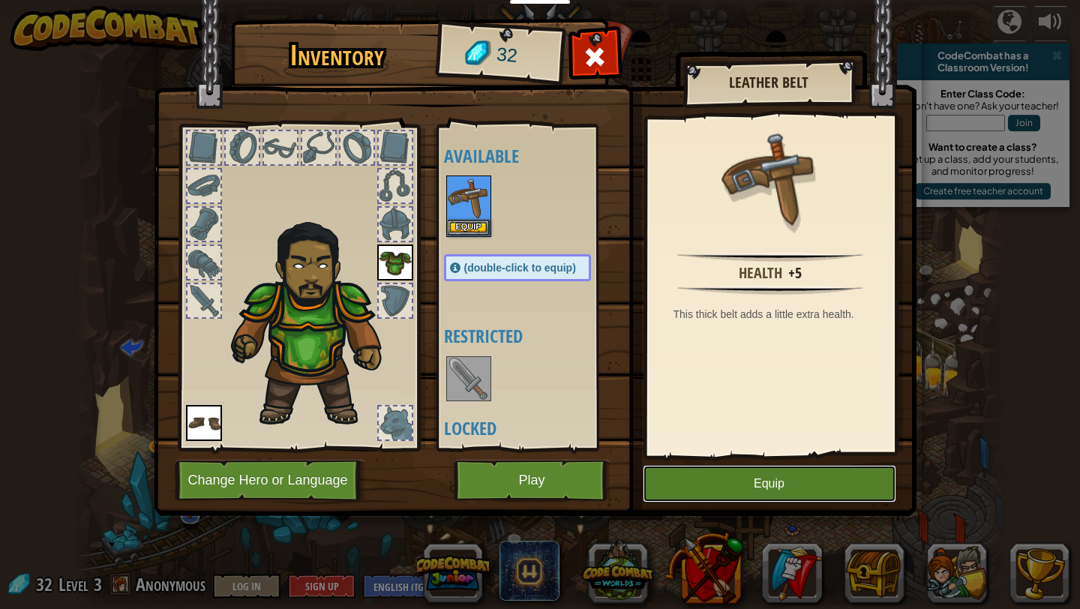
click at [757, 478] on button "Equip" at bounding box center [770, 484] width 254 height 38
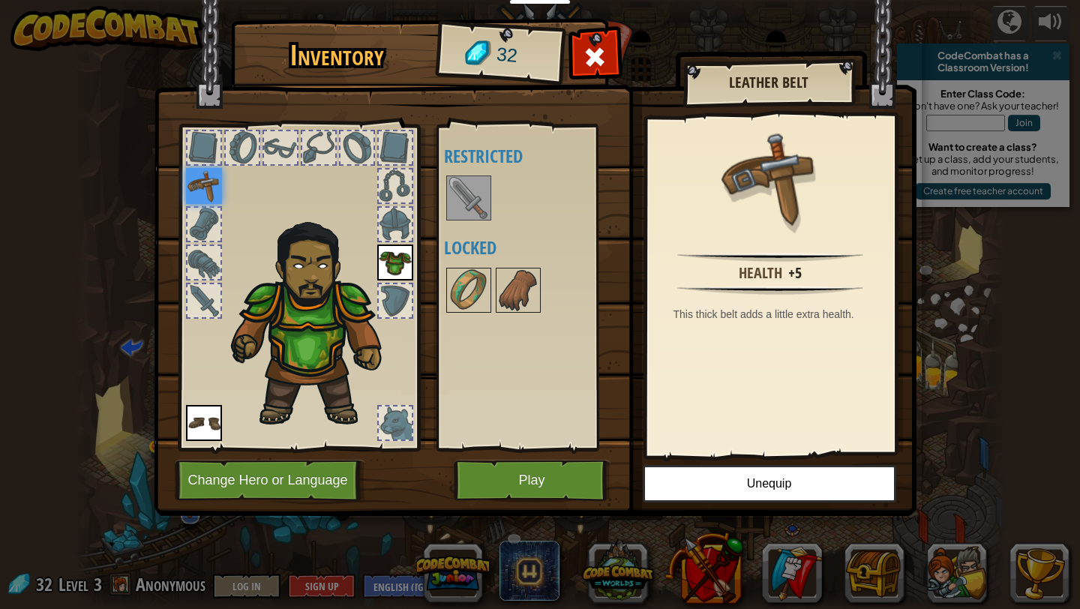
click at [546, 502] on div "Inventory 32 Available Equip Equip Equip (double-click to equip) Restricted Loc…" at bounding box center [540, 304] width 1080 height 609
click at [597, 65] on span at bounding box center [595, 57] width 24 height 24
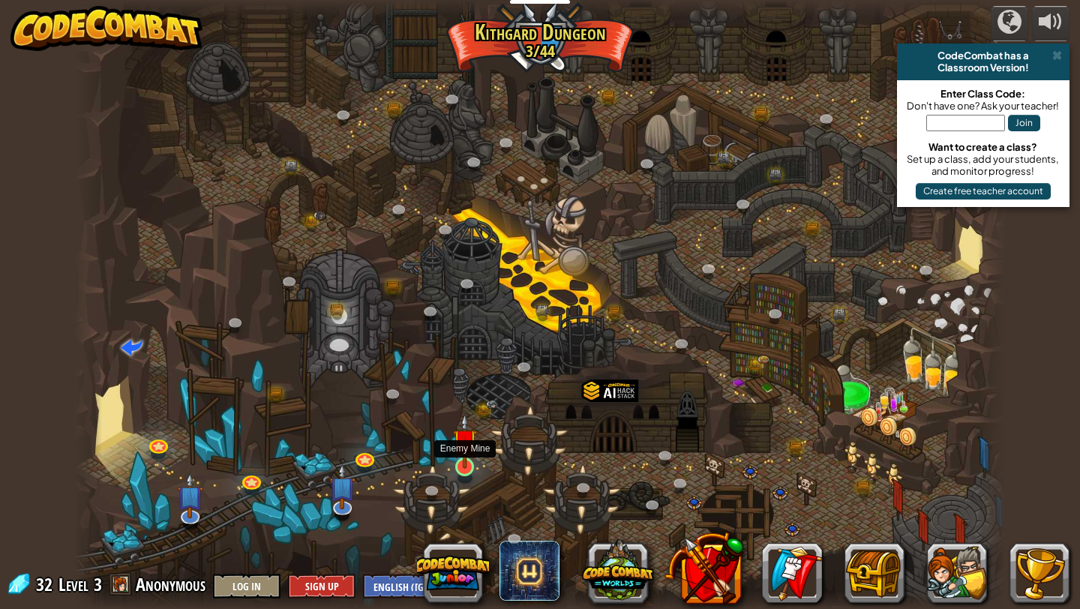
click at [472, 454] on img at bounding box center [465, 441] width 24 height 56
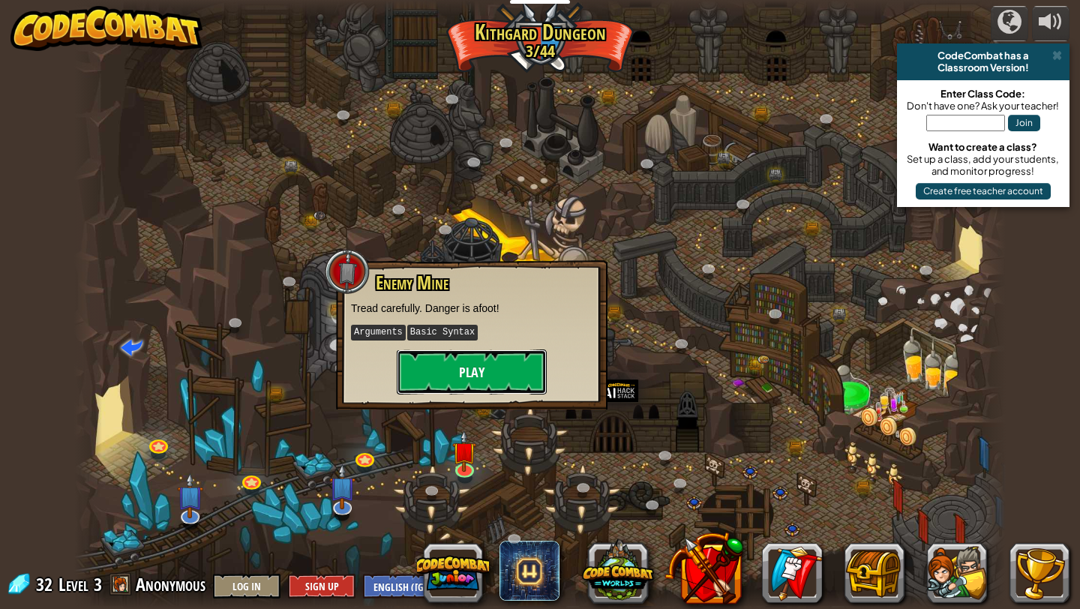
click at [504, 350] on button "Play" at bounding box center [472, 372] width 150 height 45
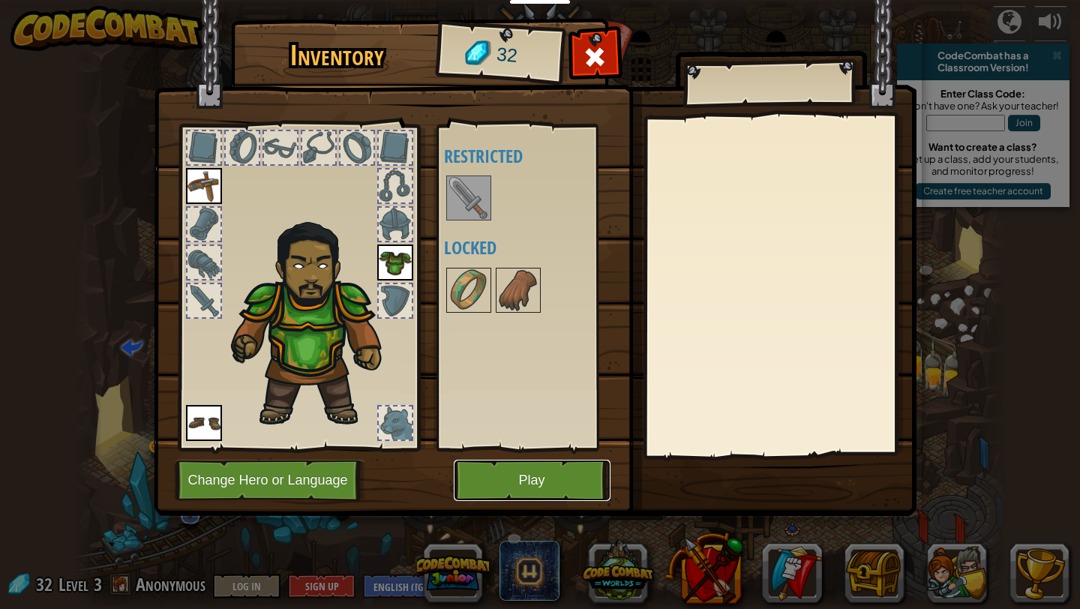
click at [534, 482] on button "Play" at bounding box center [532, 480] width 157 height 41
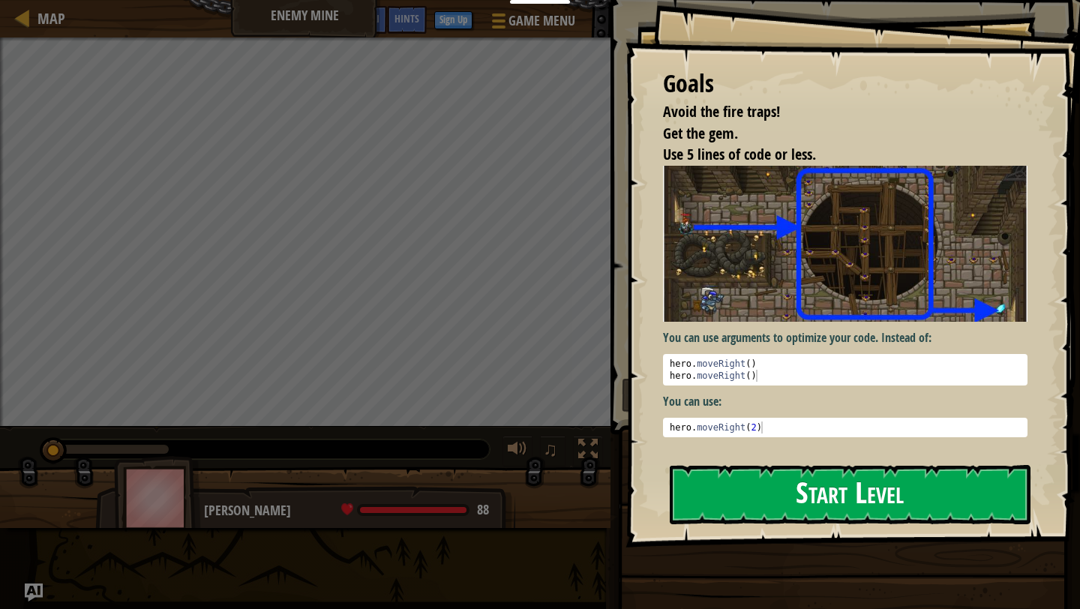
click at [735, 494] on button "Start Level" at bounding box center [850, 494] width 361 height 59
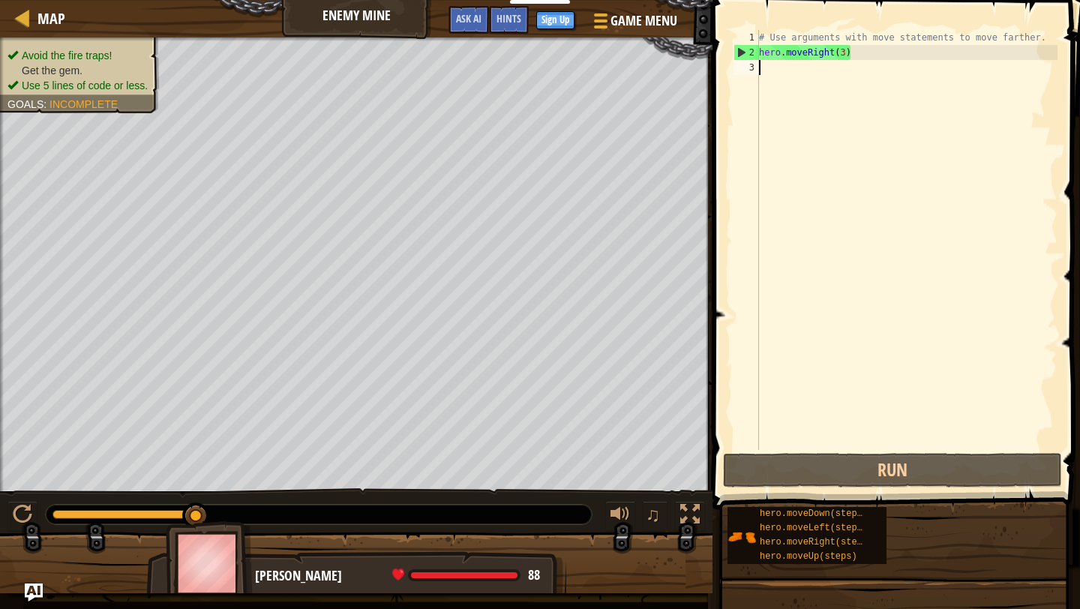
type textarea "h"
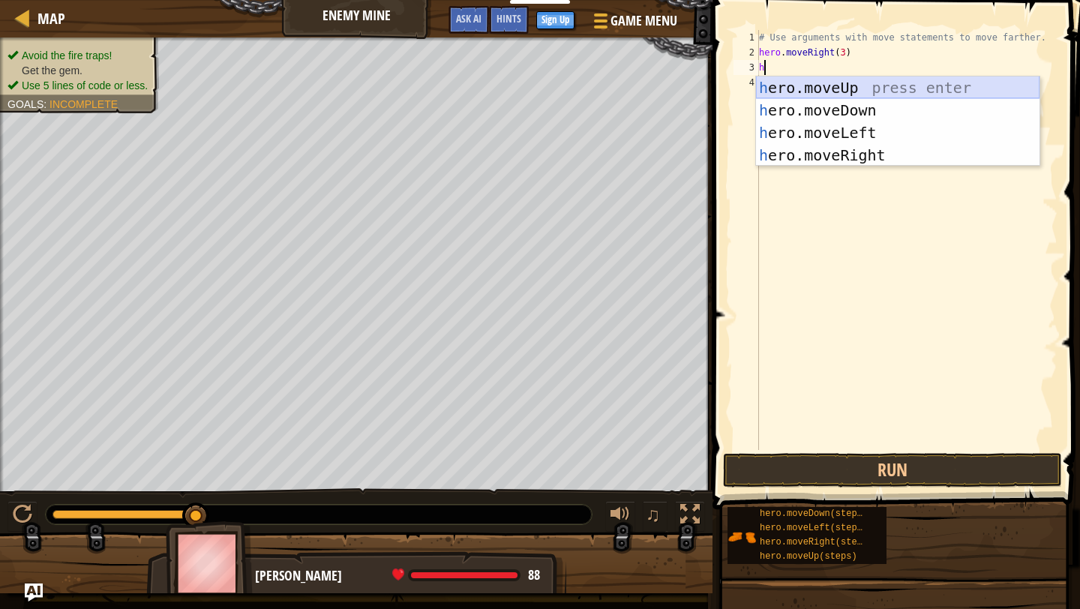
click at [840, 83] on div "h ero.moveUp press enter h ero.moveDown press enter h ero.moveLeft press enter …" at bounding box center [898, 144] width 284 height 135
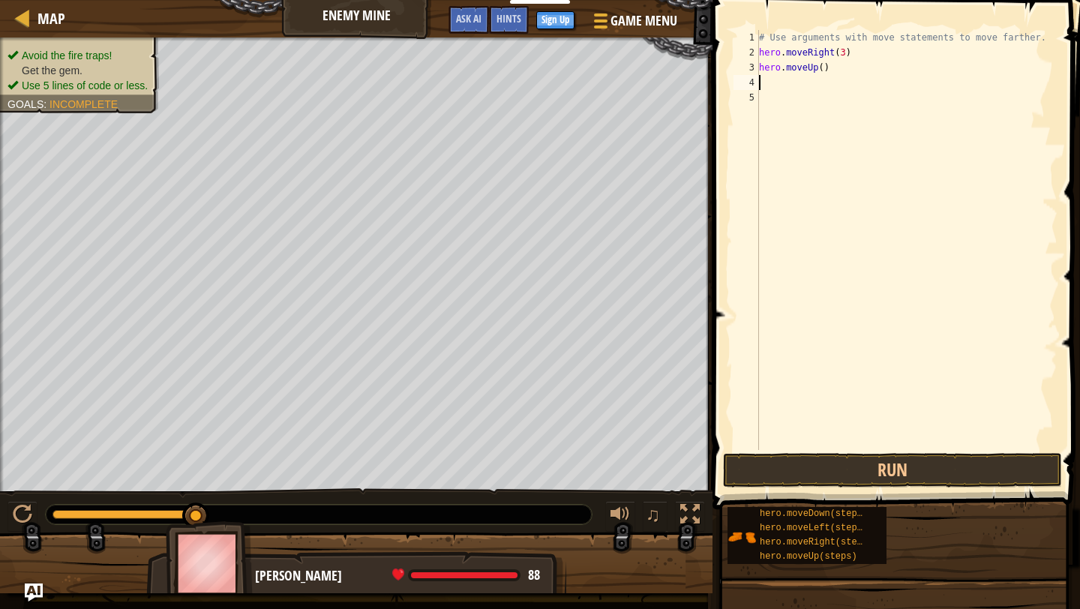
type textarea "h"
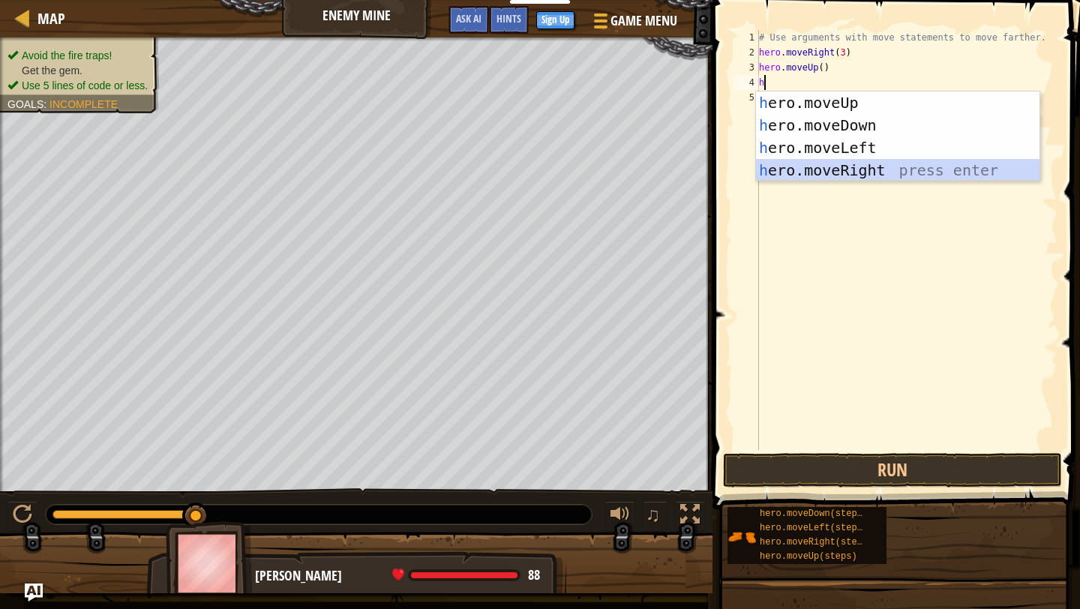
click at [830, 167] on div "h ero.moveUp press enter h ero.moveDown press enter h ero.moveLeft press enter …" at bounding box center [898, 159] width 284 height 135
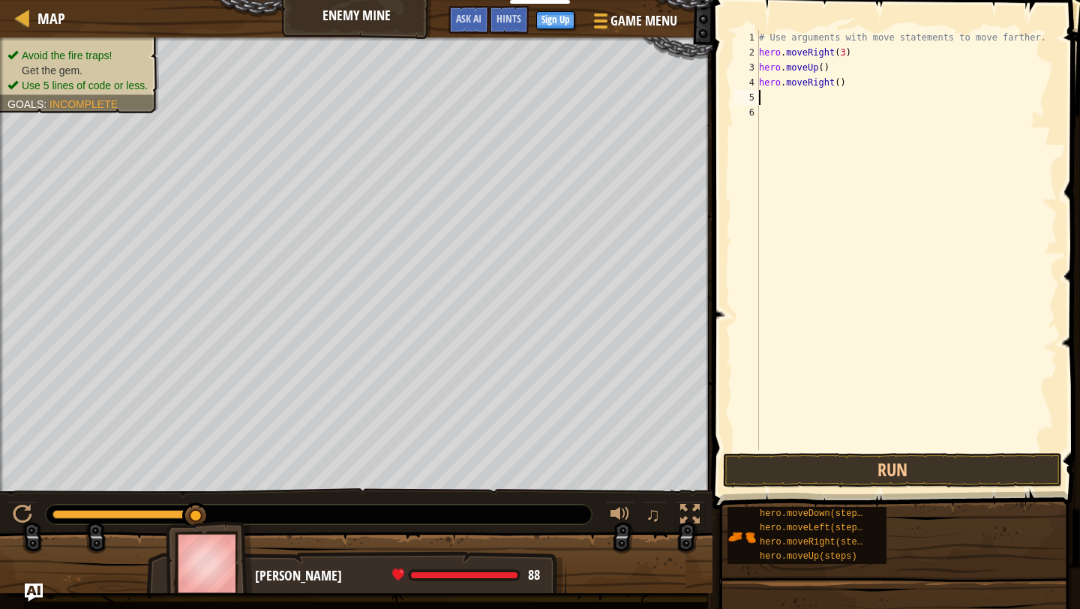
type textarea "h"
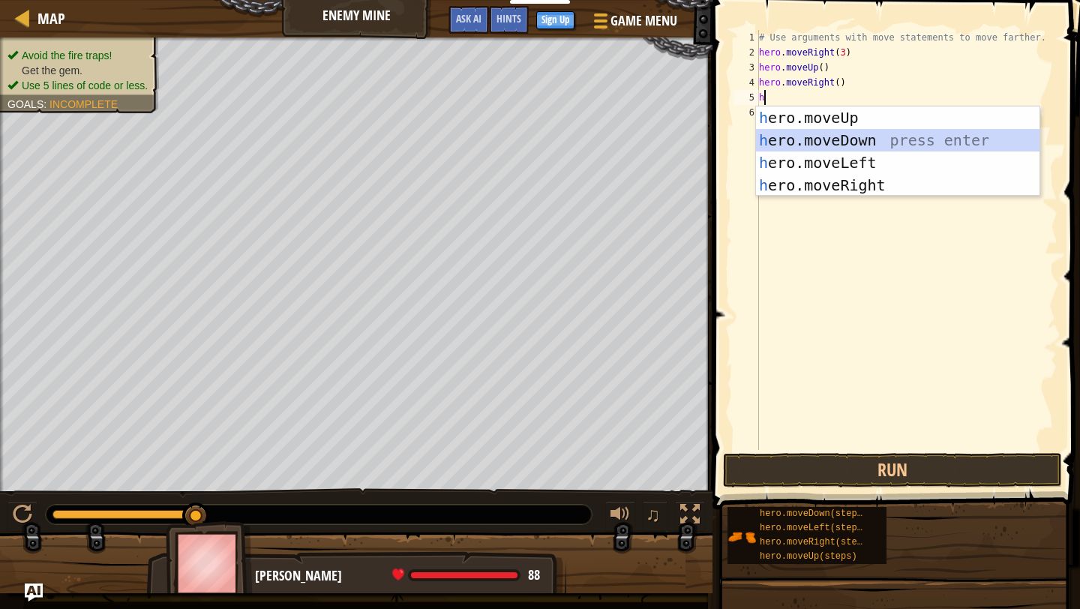
click at [838, 139] on div "h ero.moveUp press enter h ero.moveDown press enter h ero.moveLeft press enter …" at bounding box center [898, 174] width 284 height 135
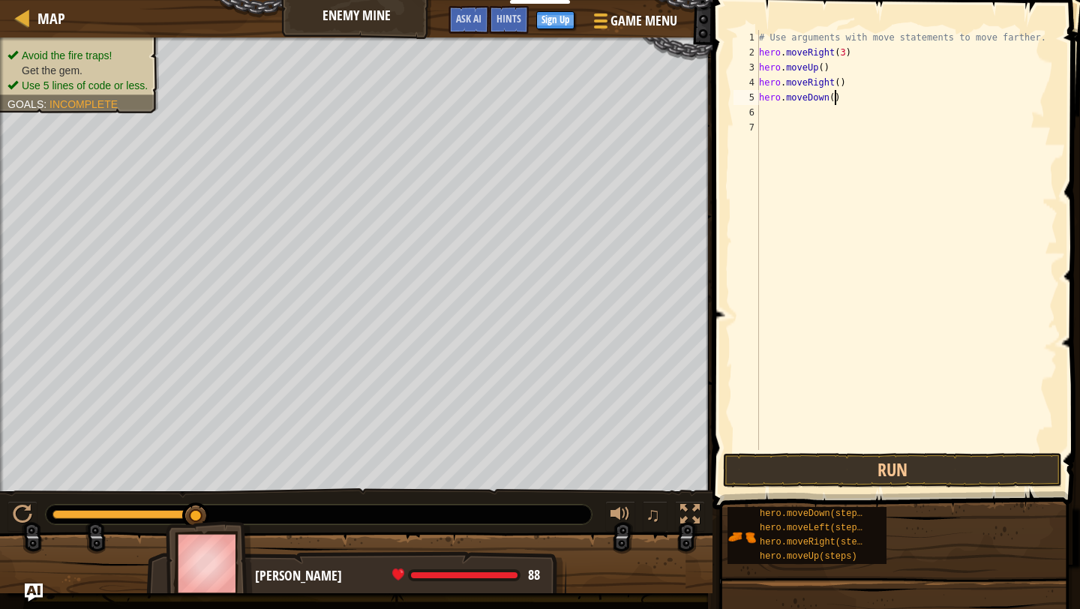
click at [834, 93] on div "# Use arguments with move statements to move farther. hero . moveRight ( 3 ) he…" at bounding box center [907, 255] width 302 height 450
type textarea "hero.moveDown(3)"
click at [779, 115] on div "# Use arguments with move statements to move farther. hero . moveRight ( 3 ) he…" at bounding box center [907, 255] width 302 height 450
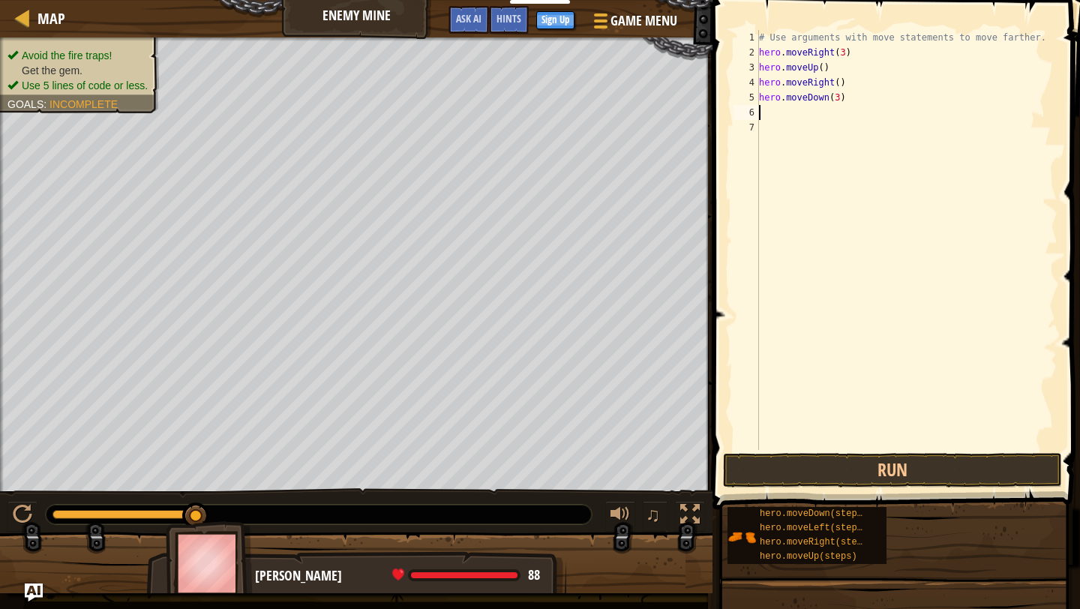
type textarea "h"
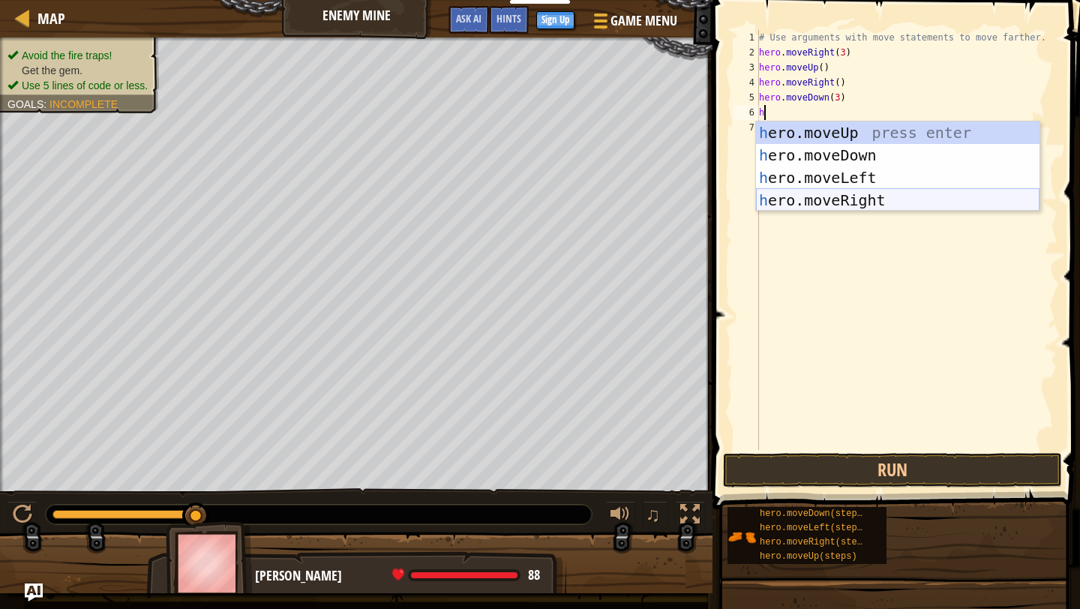
click at [834, 196] on div "h ero.moveUp press enter h ero.moveDown press enter h ero.moveLeft press enter …" at bounding box center [898, 189] width 284 height 135
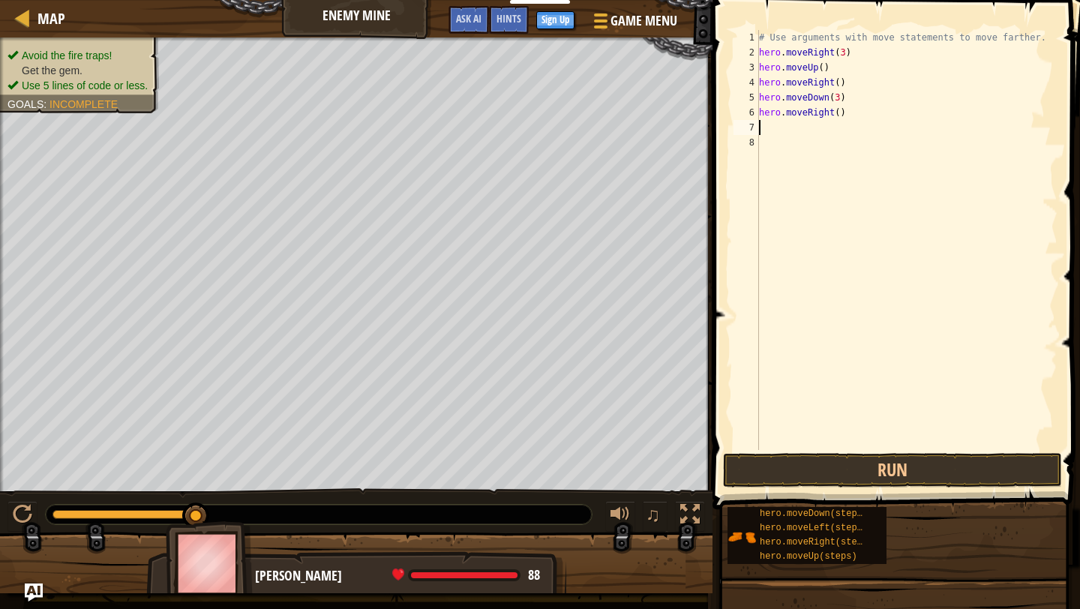
click at [839, 113] on div "# Use arguments with move statements to move farther. hero . moveRight ( 3 ) he…" at bounding box center [907, 255] width 302 height 450
type textarea "hero.moveRight(2)"
click at [860, 470] on button "Run" at bounding box center [892, 470] width 339 height 35
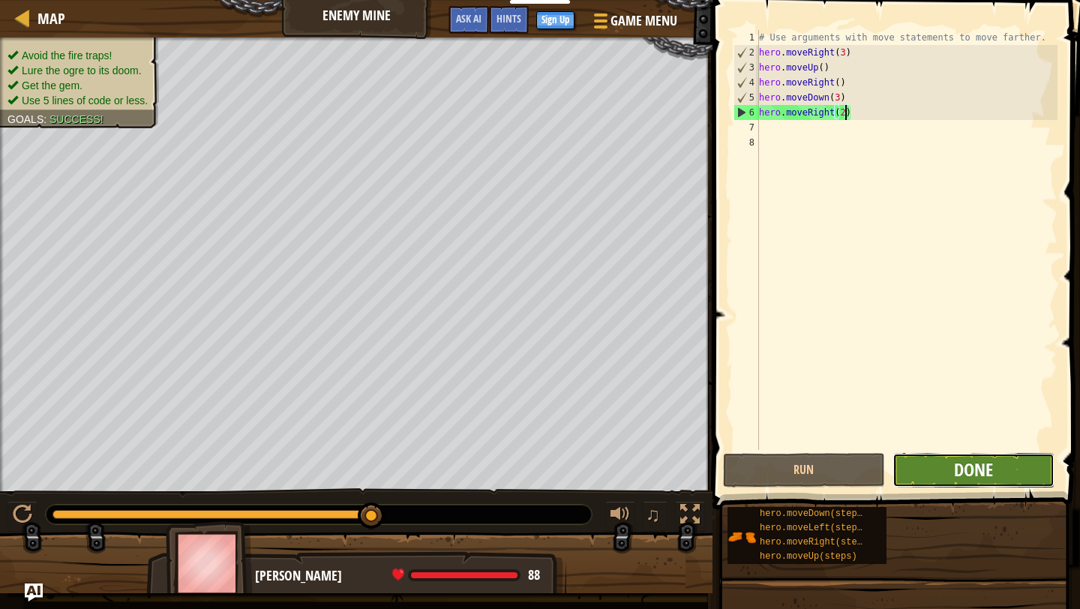
click at [899, 477] on span "Done" at bounding box center [973, 470] width 39 height 24
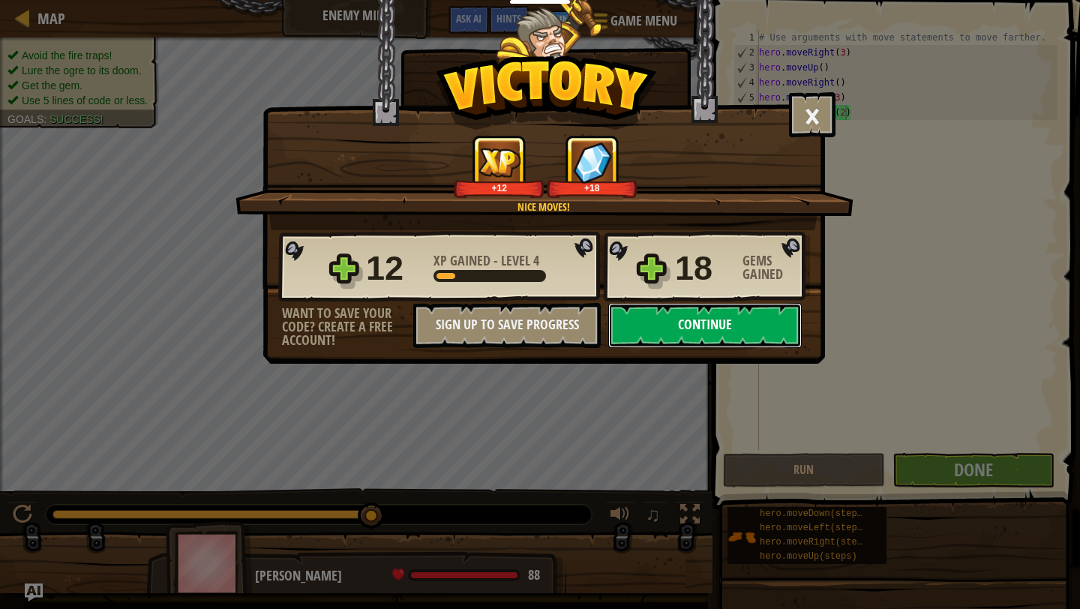
click at [672, 320] on button "Continue" at bounding box center [705, 325] width 194 height 45
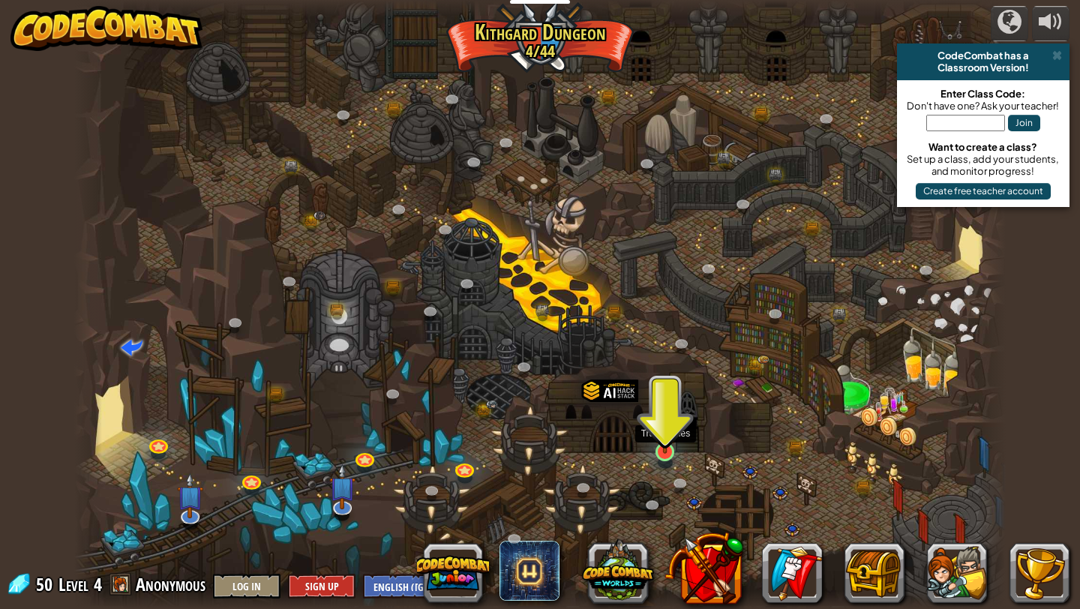
click at [665, 453] on div at bounding box center [665, 452] width 19 height 19
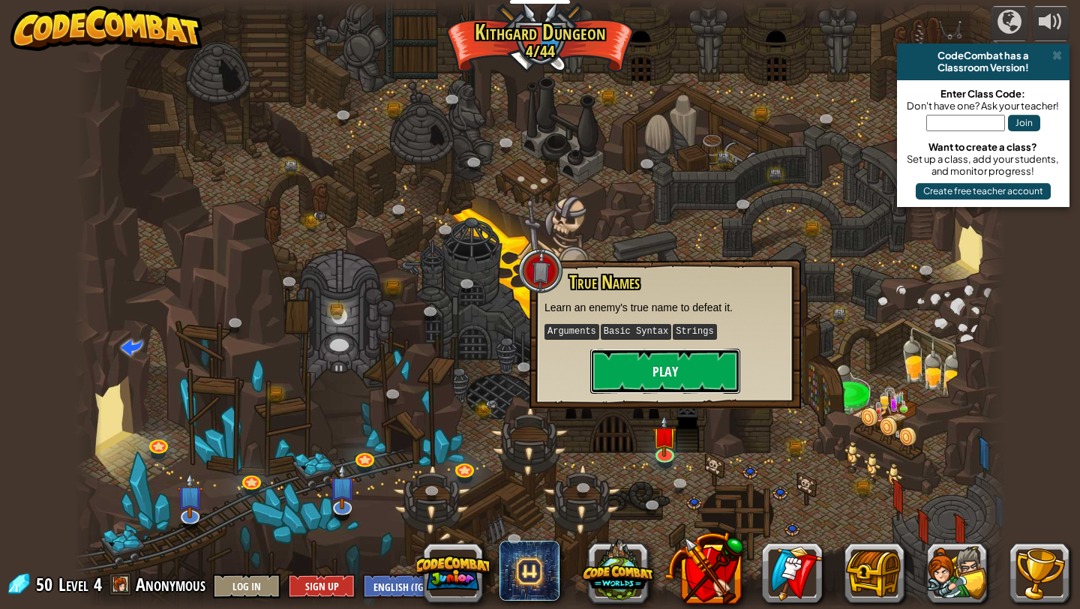
click at [678, 375] on button "Play" at bounding box center [665, 371] width 150 height 45
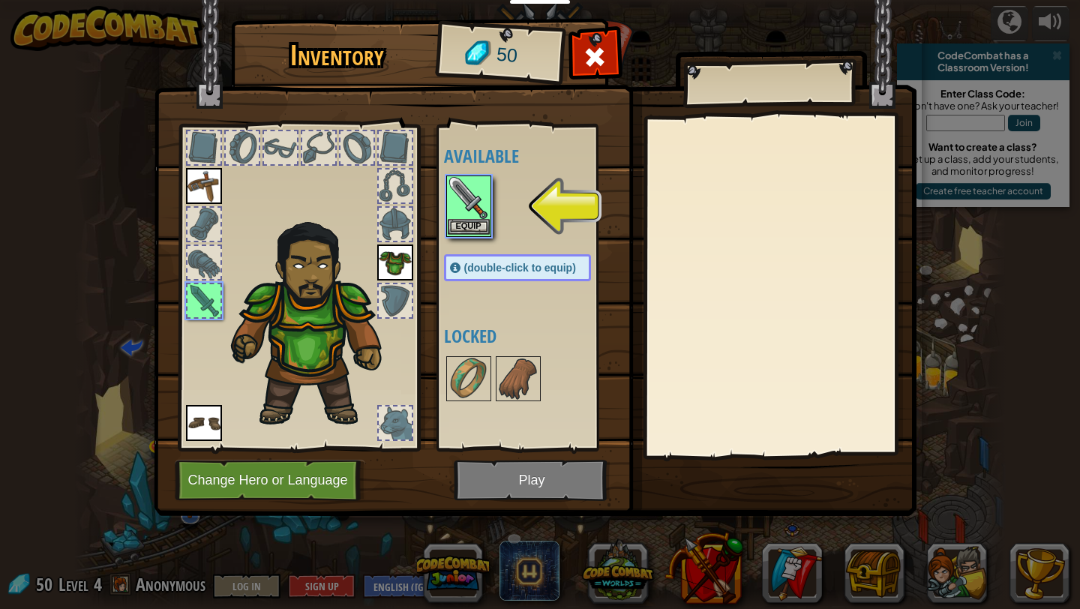
click at [464, 210] on img at bounding box center [469, 198] width 42 height 42
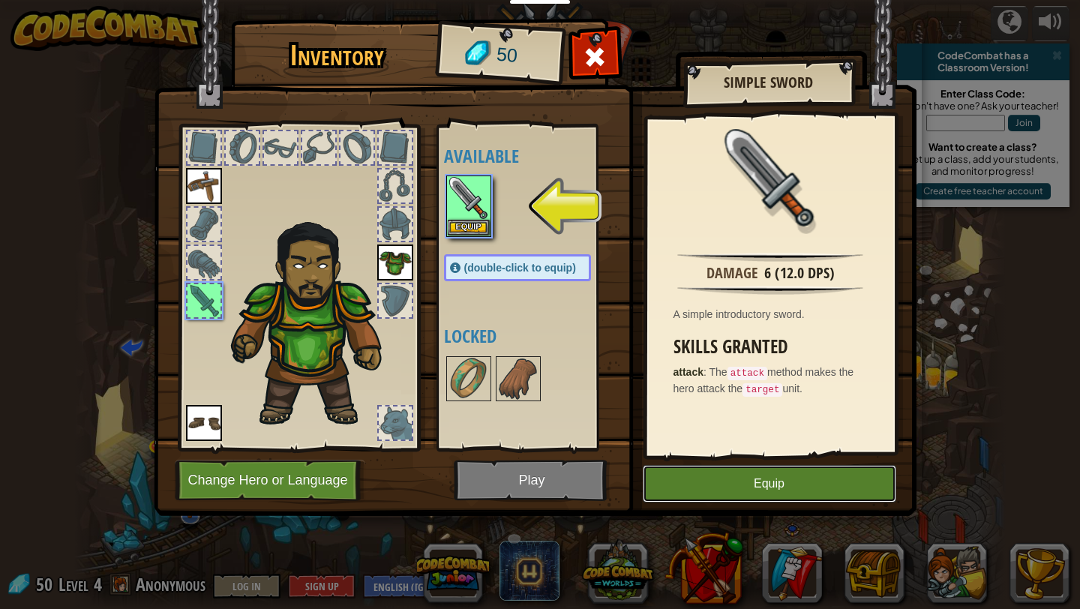
click at [735, 493] on button "Equip" at bounding box center [770, 484] width 254 height 38
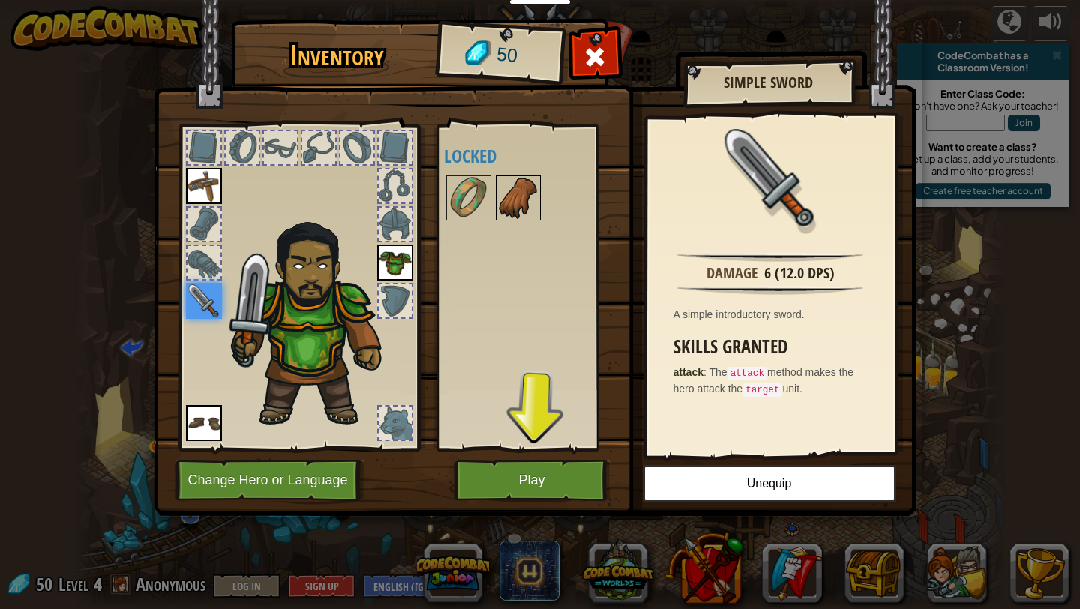
click at [506, 191] on img at bounding box center [518, 198] width 42 height 42
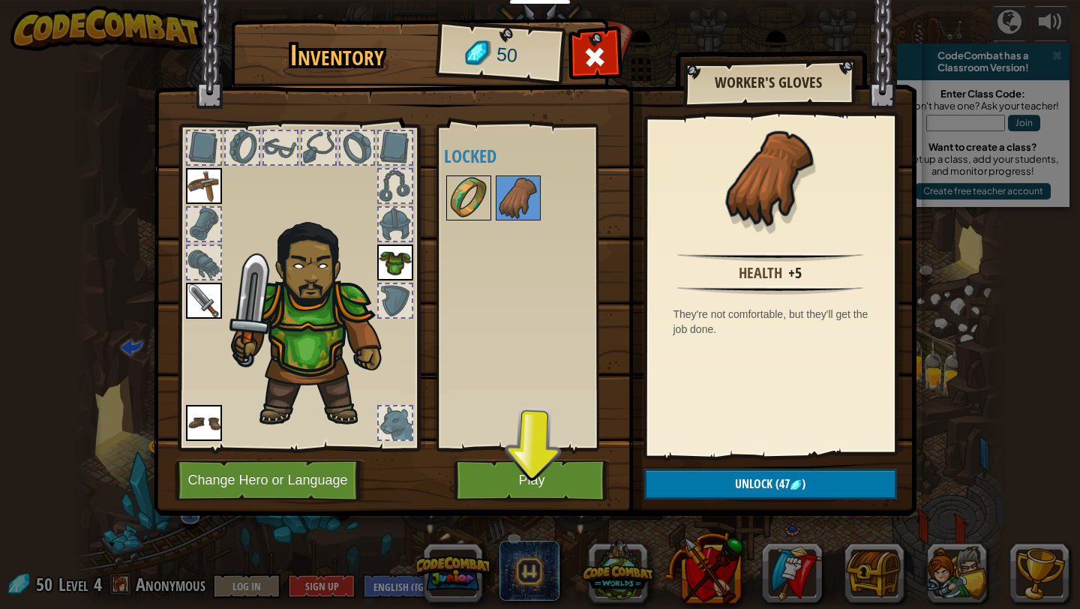
click at [471, 198] on img at bounding box center [469, 198] width 42 height 42
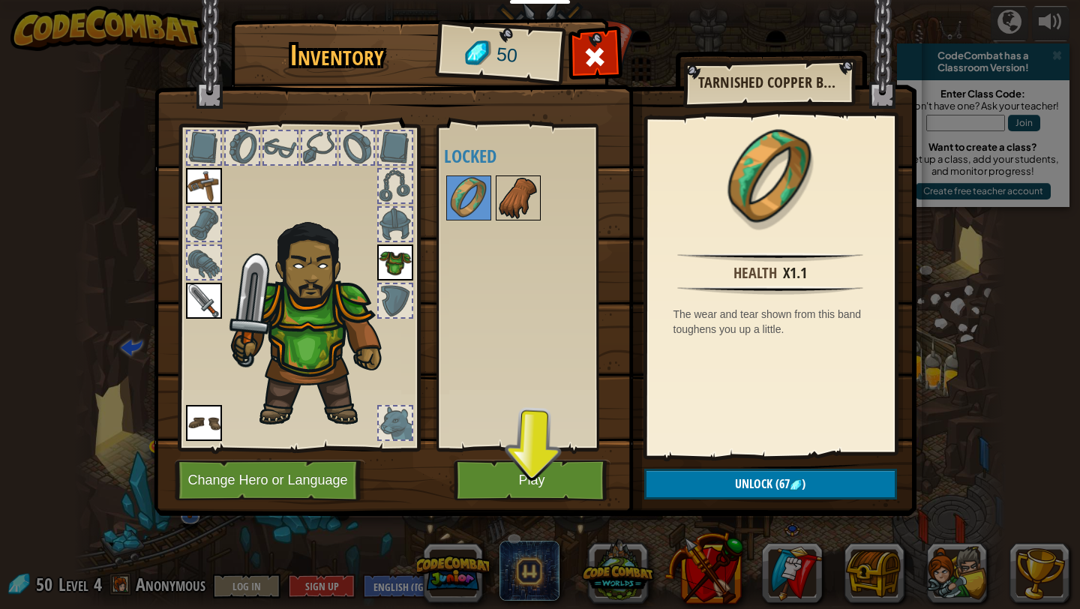
click at [518, 195] on img at bounding box center [518, 198] width 42 height 42
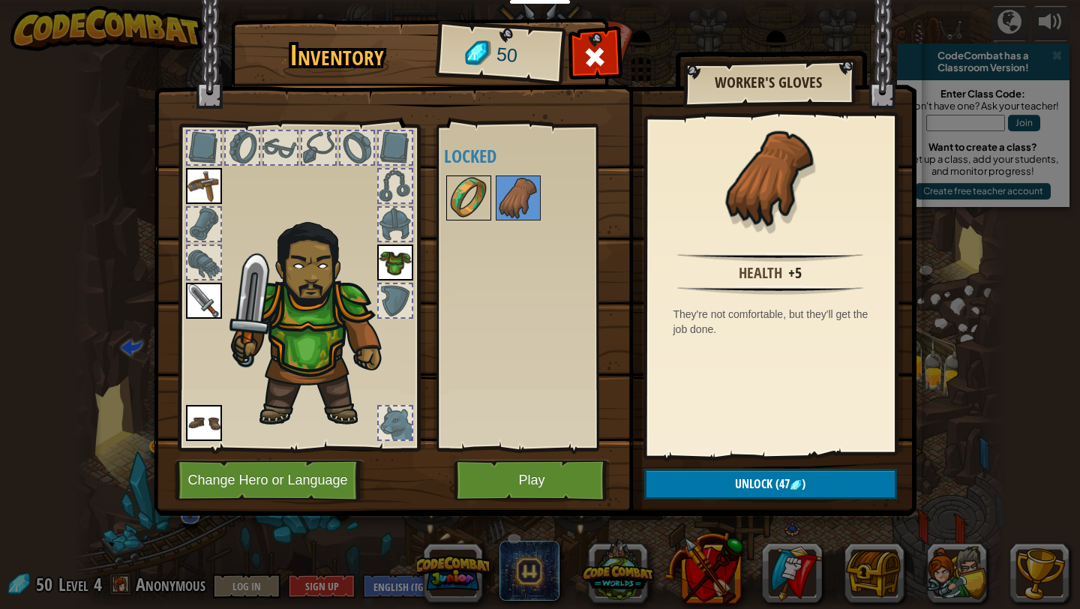
click at [476, 193] on img at bounding box center [469, 198] width 42 height 42
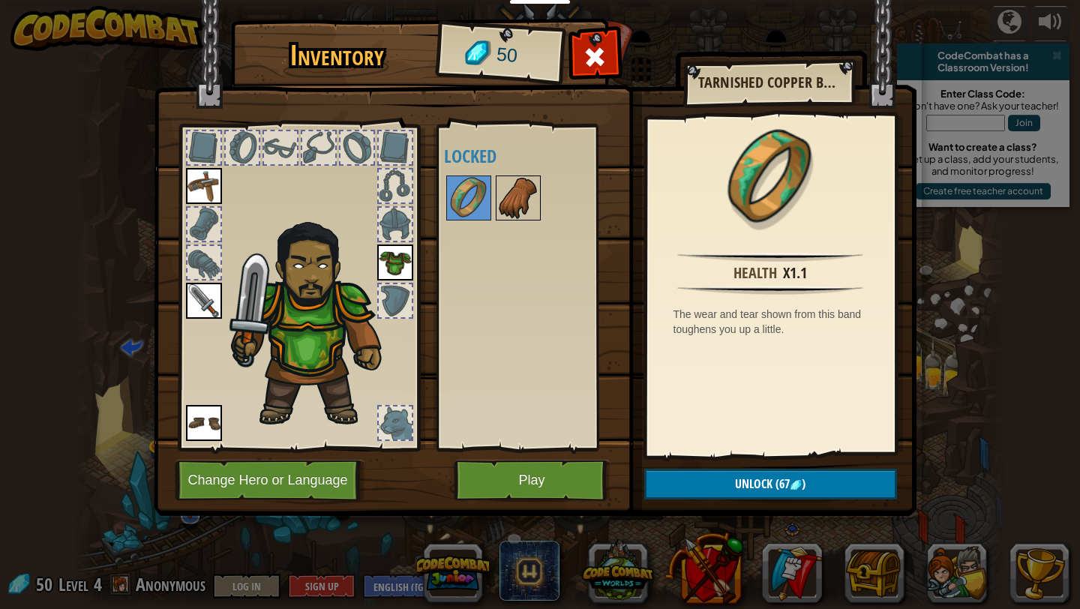
click at [499, 193] on img at bounding box center [518, 198] width 42 height 42
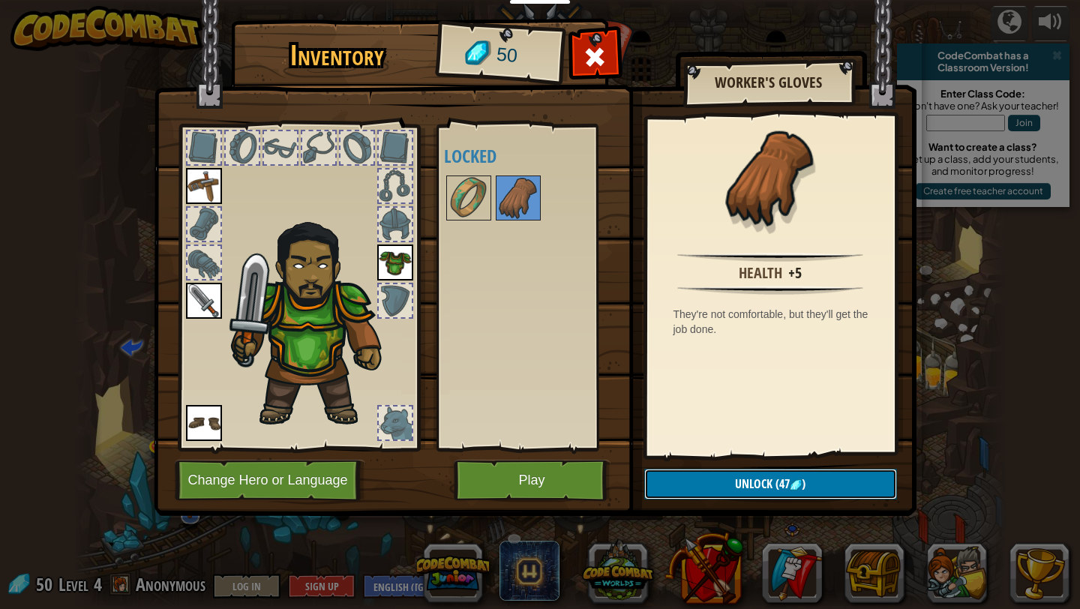
click at [800, 487] on img at bounding box center [796, 485] width 12 height 12
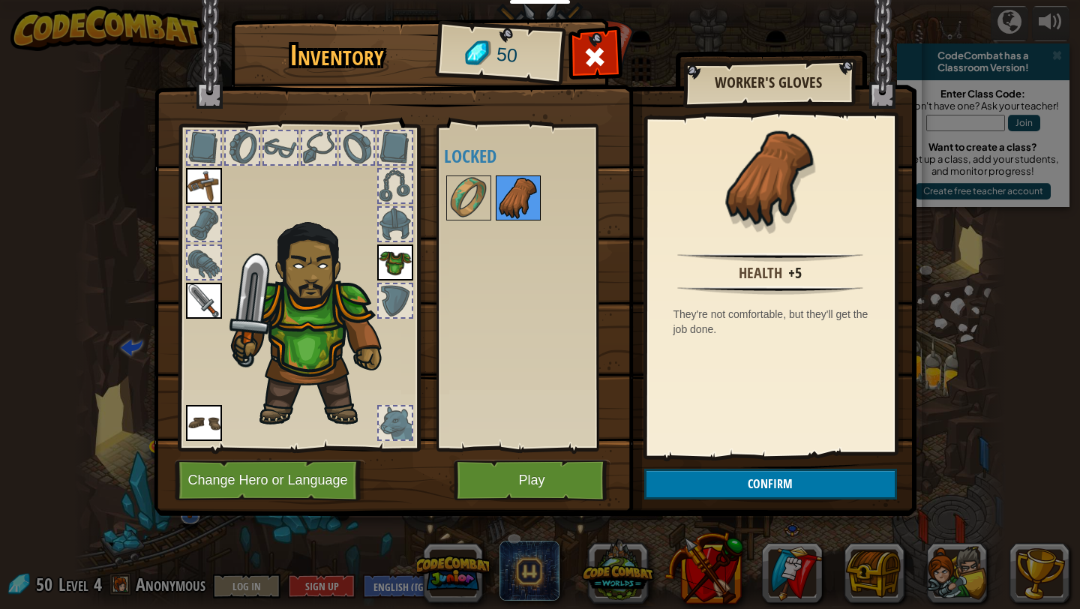
click at [505, 200] on img at bounding box center [518, 198] width 42 height 42
click at [551, 473] on button "Play" at bounding box center [532, 480] width 157 height 41
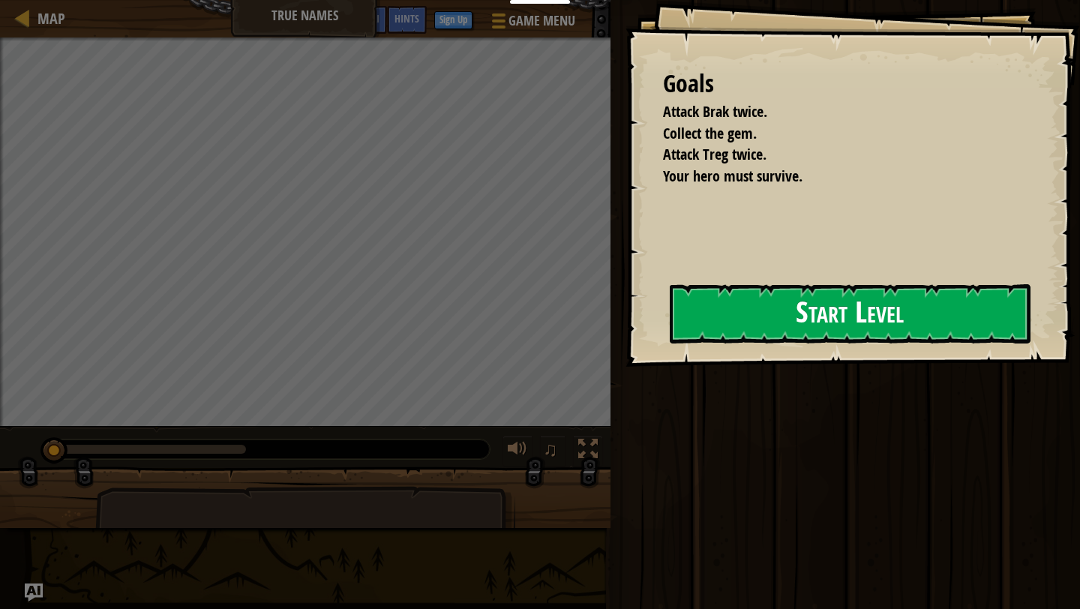
click at [744, 302] on button "Start Level" at bounding box center [850, 313] width 361 height 59
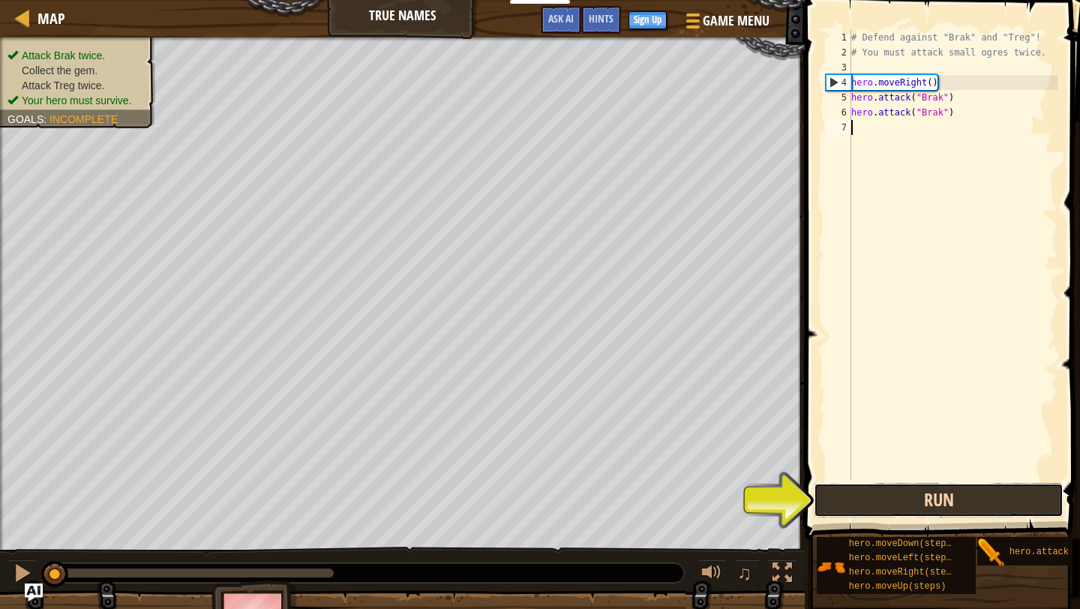
click at [899, 502] on button "Run" at bounding box center [939, 500] width 250 height 35
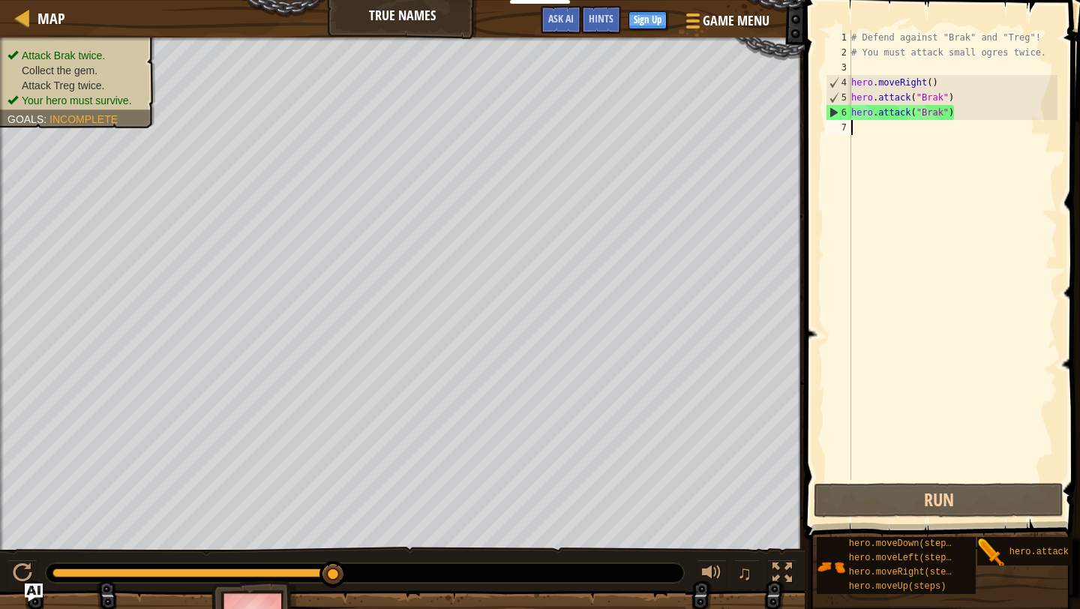
type textarea "h"
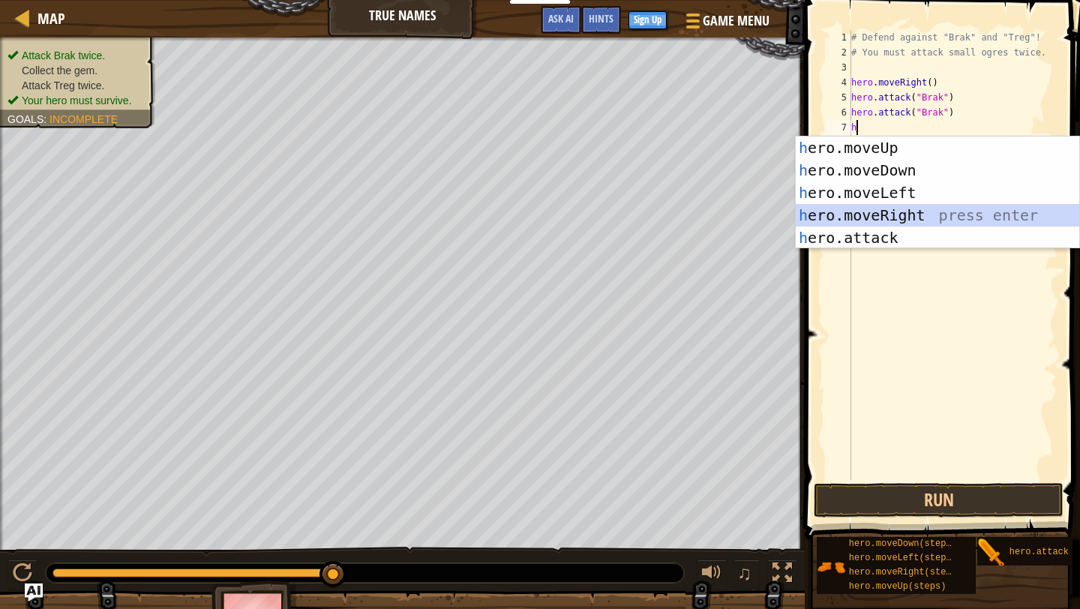
click at [899, 218] on div "h ero.moveUp press enter h ero.moveDown press enter h ero.moveLeft press enter …" at bounding box center [938, 216] width 284 height 158
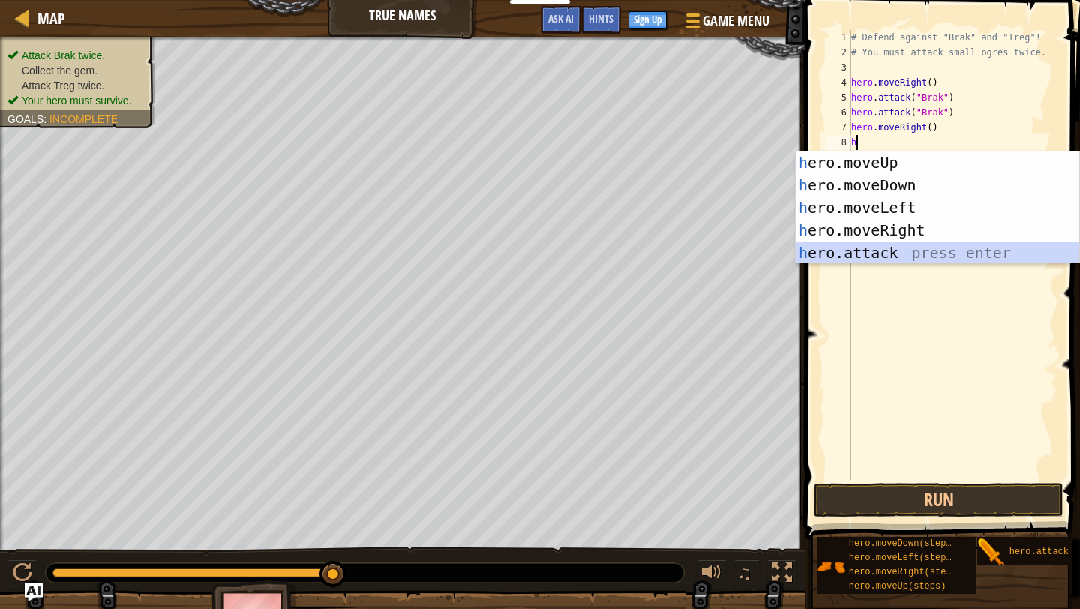
click at [894, 249] on div "h ero.moveUp press enter h ero.moveDown press enter h ero.moveLeft press enter …" at bounding box center [938, 231] width 284 height 158
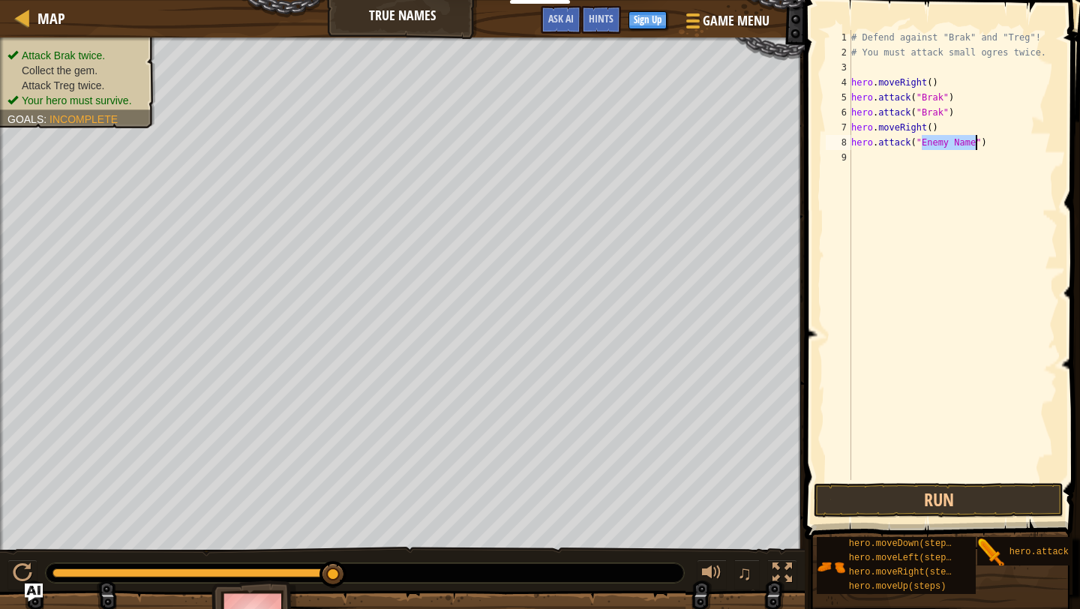
scroll to position [7, 6]
type textarea "hero.attack("")"
click at [899, 141] on div "# Defend against "Brak" and "Treg"! # You must attack small ogres twice. hero .…" at bounding box center [952, 270] width 209 height 480
click at [899, 179] on div "# Defend against "Brak" and "Treg"! # You must attack small ogres twice. hero .…" at bounding box center [952, 270] width 209 height 480
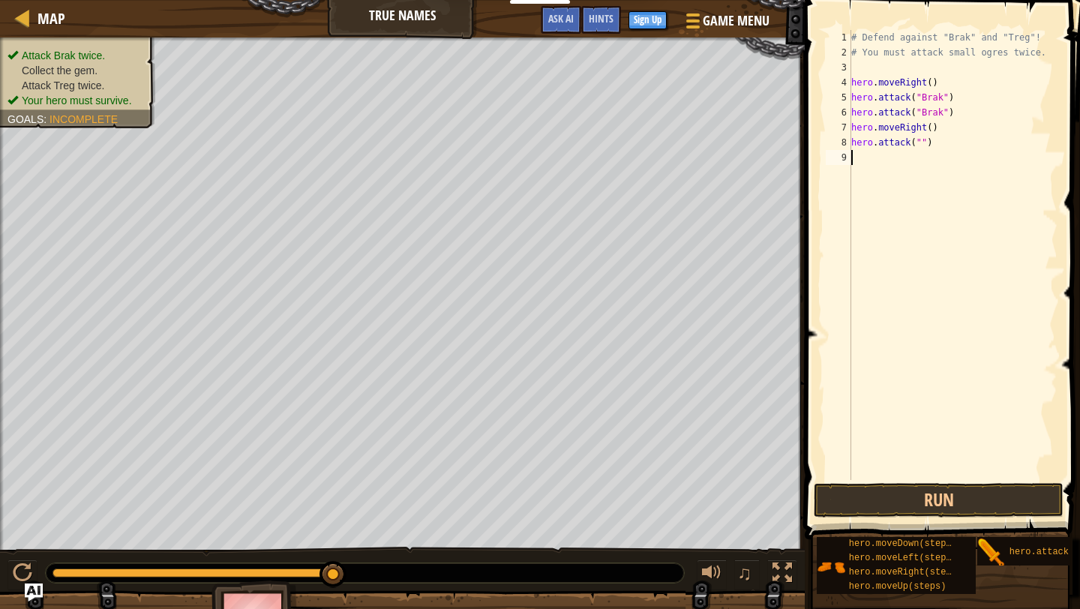
click at [899, 142] on div "# Defend against "Brak" and "Treg"! # You must attack small ogres twice. hero .…" at bounding box center [952, 270] width 209 height 480
type textarea "h"
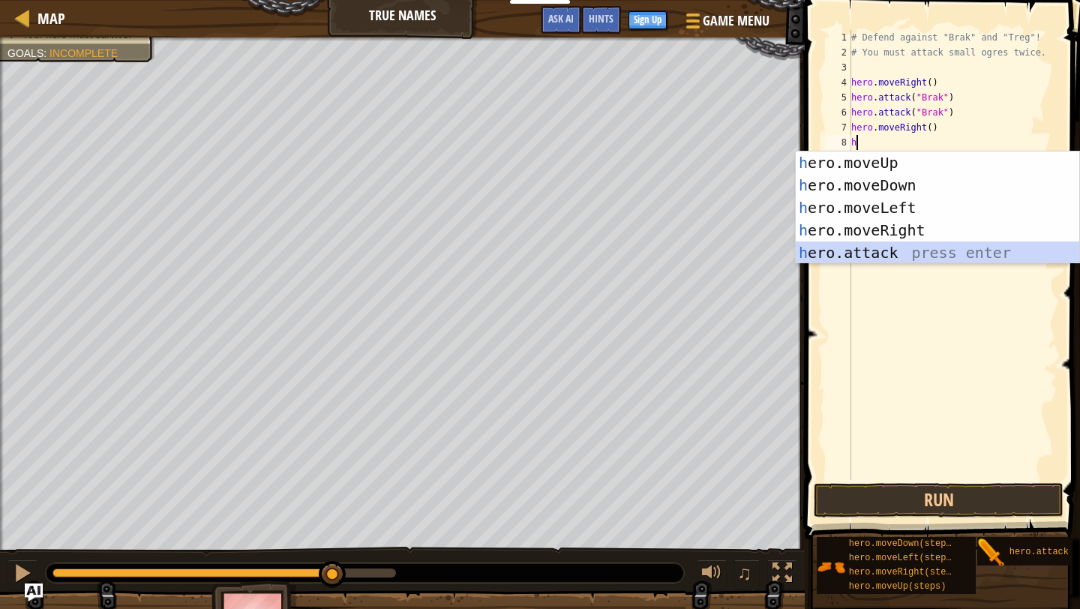
click at [899, 256] on div "h ero.moveUp press enter h ero.moveDown press enter h ero.moveLeft press enter …" at bounding box center [938, 231] width 284 height 158
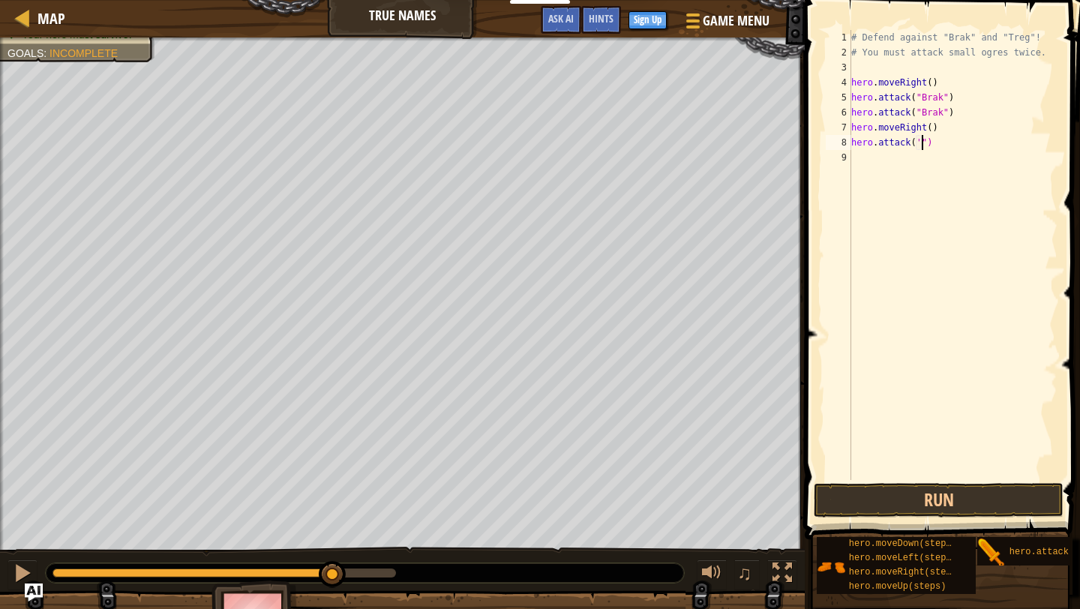
scroll to position [7, 5]
click at [899, 149] on div "# Defend against "Brak" and "Treg"! # You must attack small ogres twice. hero .…" at bounding box center [952, 270] width 209 height 480
type textarea "h"
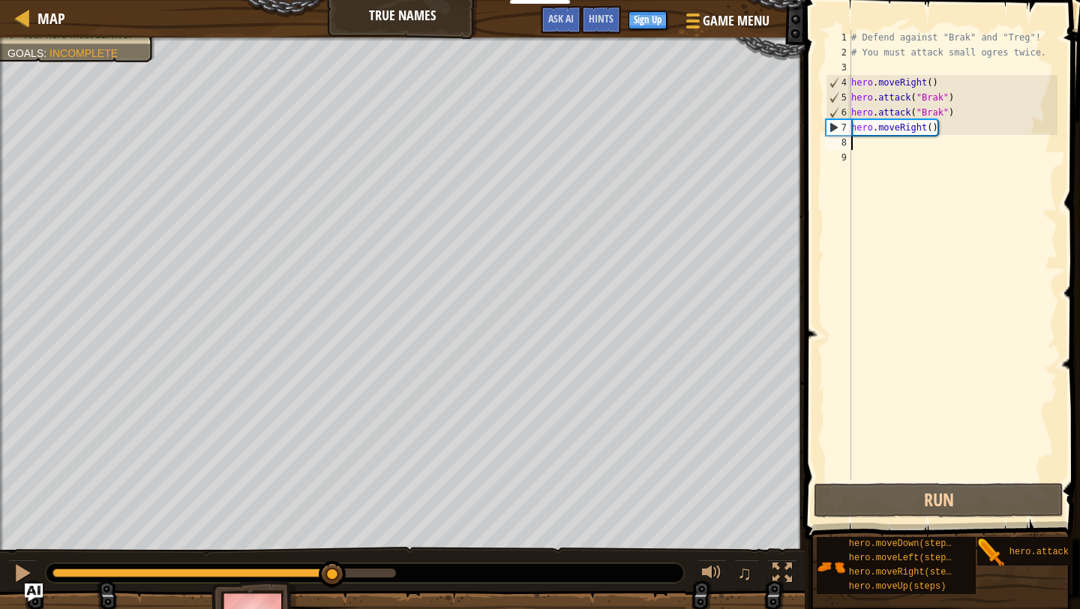
click at [899, 149] on div "# Defend against "Brak" and "Treg"! # You must attack small ogres twice. hero .…" at bounding box center [952, 270] width 209 height 480
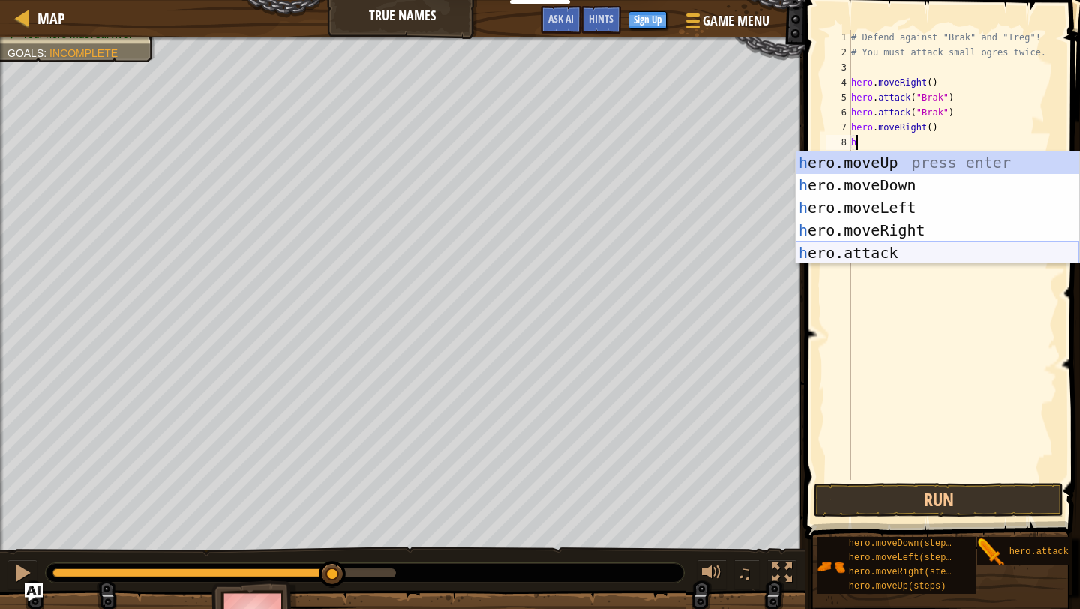
click at [899, 248] on div "h ero.moveUp press enter h ero.moveDown press enter h ero.moveLeft press enter …" at bounding box center [938, 231] width 284 height 158
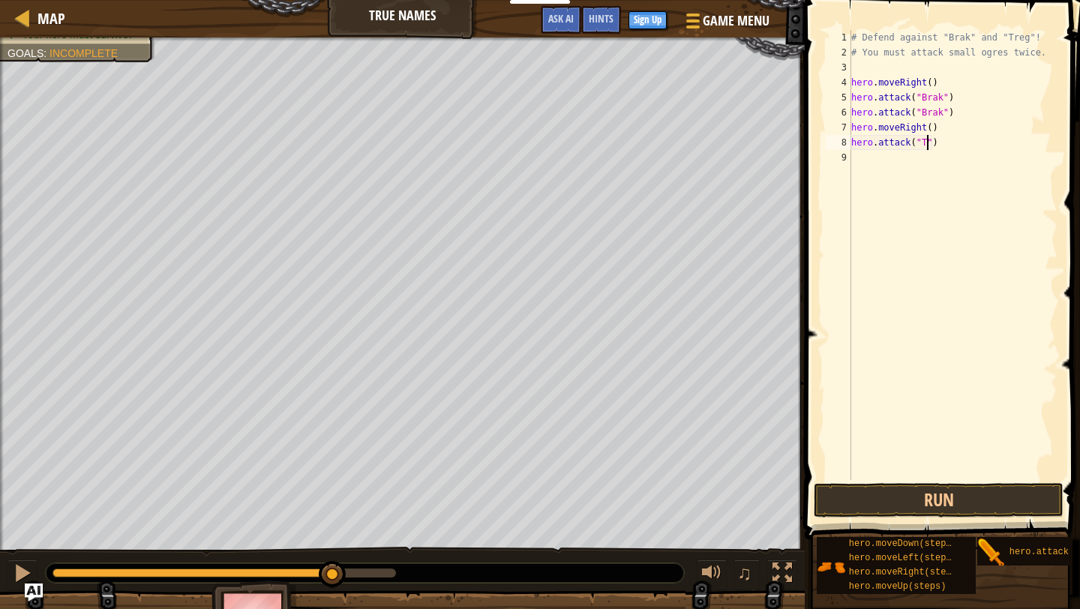
scroll to position [7, 6]
type textarea "hero.attack("Treg")"
click at [899, 165] on div "# Defend against "Brak" and "Treg"! # You must attack small ogres twice. hero .…" at bounding box center [952, 270] width 209 height 480
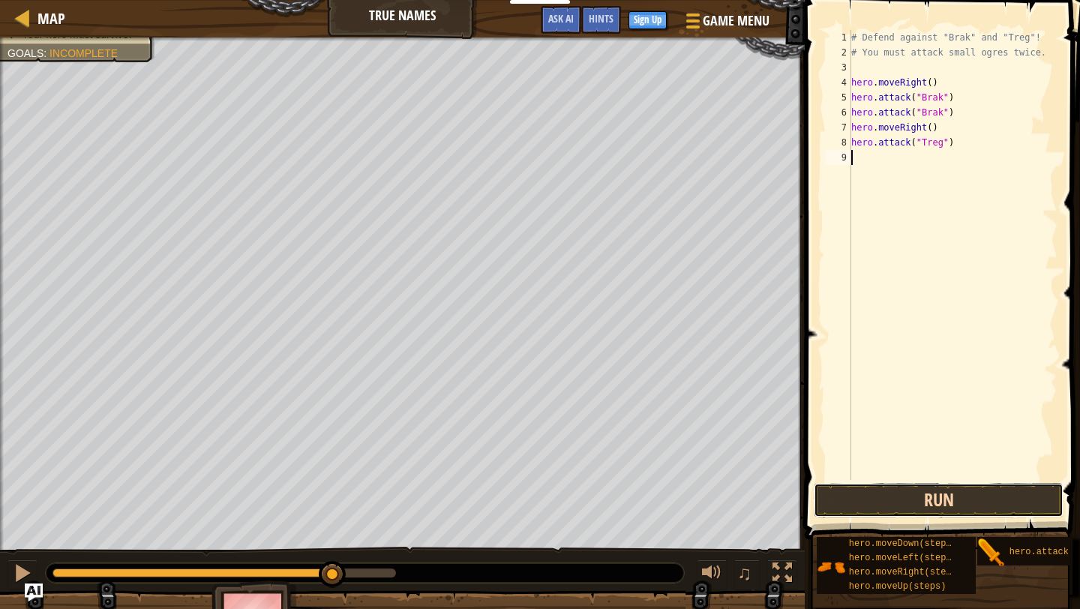
click at [899, 502] on button "Run" at bounding box center [939, 500] width 250 height 35
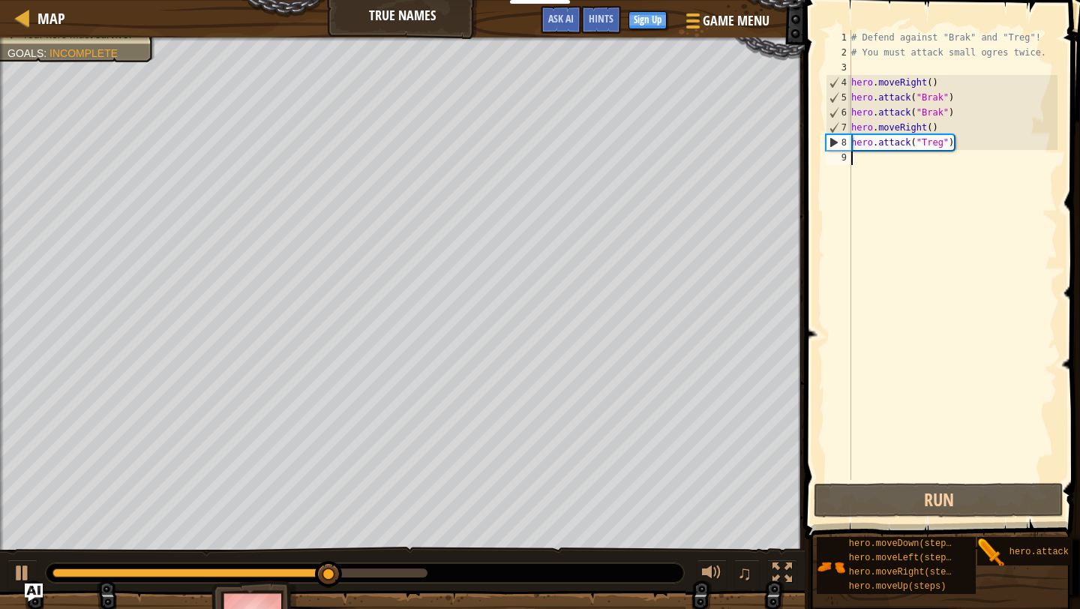
click at [894, 160] on div "# Defend against "Brak" and "Treg"! # You must attack small ogres twice. hero .…" at bounding box center [952, 270] width 209 height 480
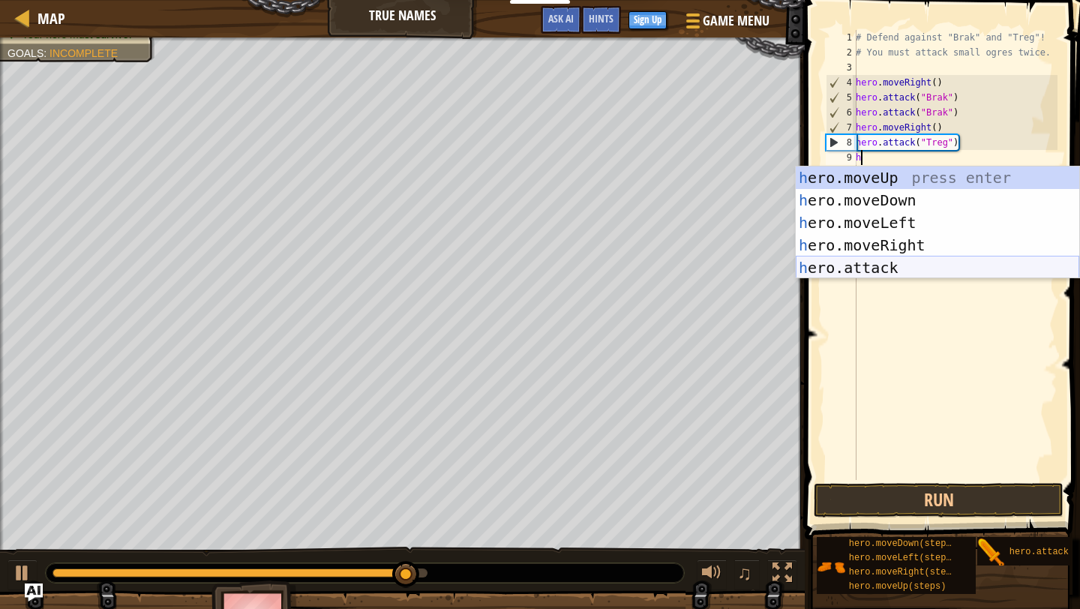
click at [879, 270] on div "h ero.moveUp press enter h ero.moveDown press enter h ero.moveLeft press enter …" at bounding box center [938, 246] width 284 height 158
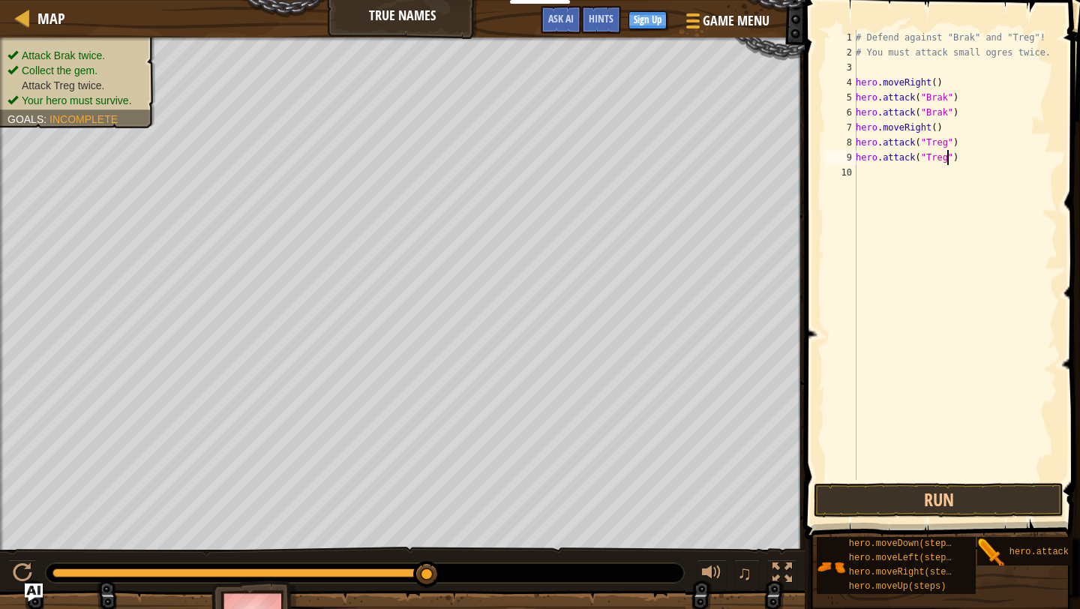
scroll to position [7, 8]
type textarea "hero.attack("Treg")"
click at [899, 498] on button "Run" at bounding box center [939, 500] width 250 height 35
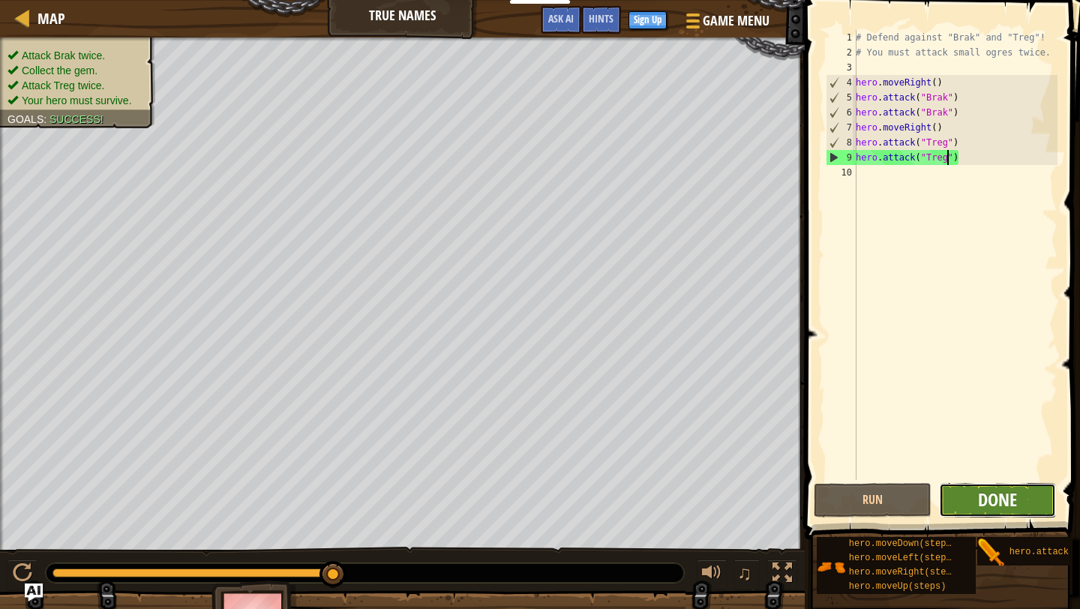
click at [899, 497] on span "Done" at bounding box center [997, 500] width 39 height 24
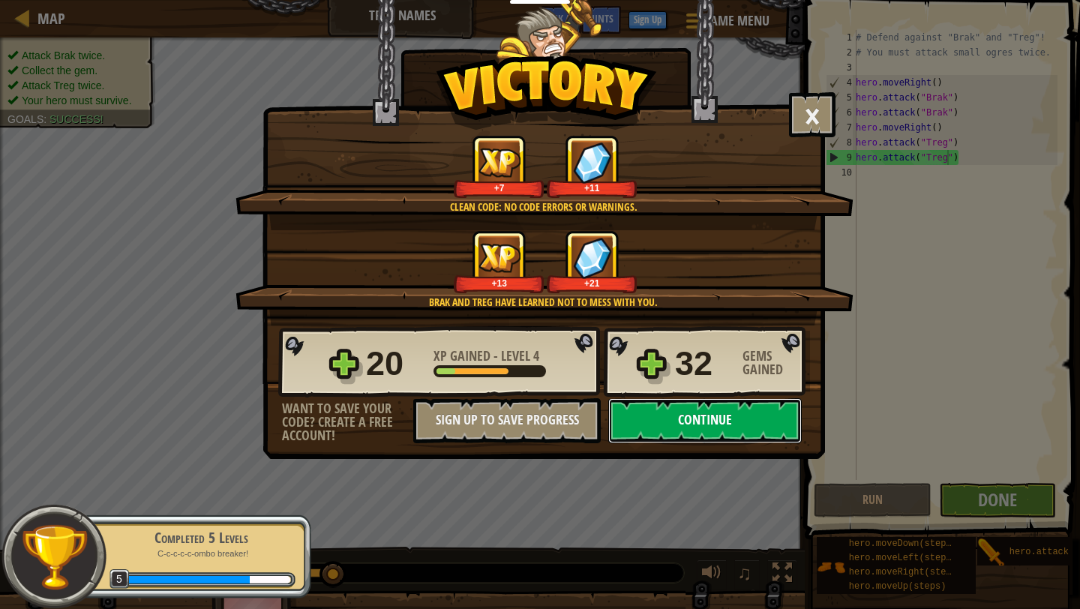
click at [683, 418] on button "Continue" at bounding box center [705, 420] width 194 height 45
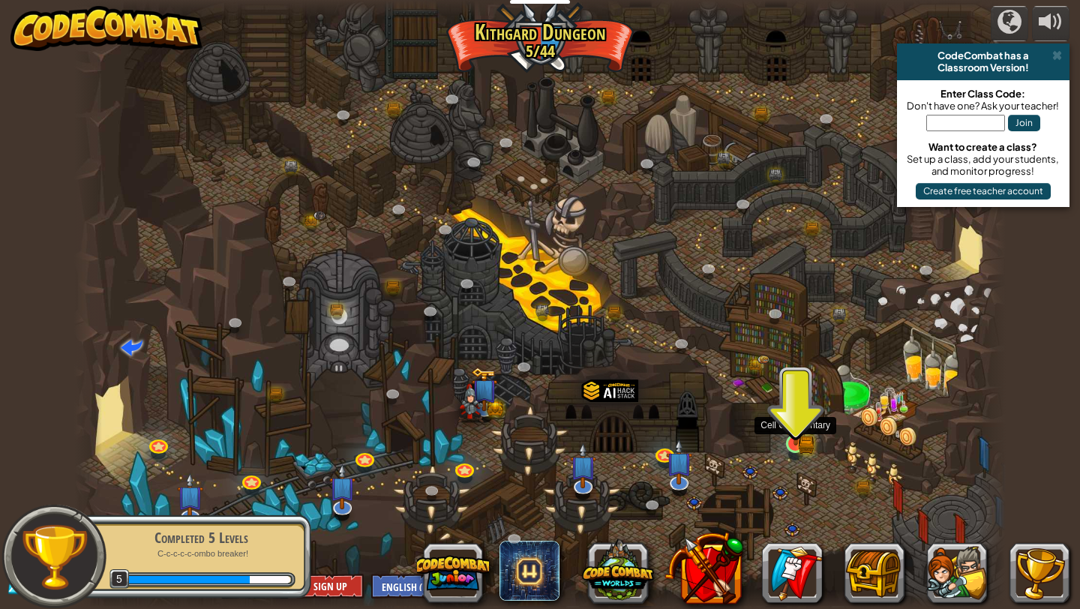
click at [798, 437] on img at bounding box center [796, 418] width 24 height 53
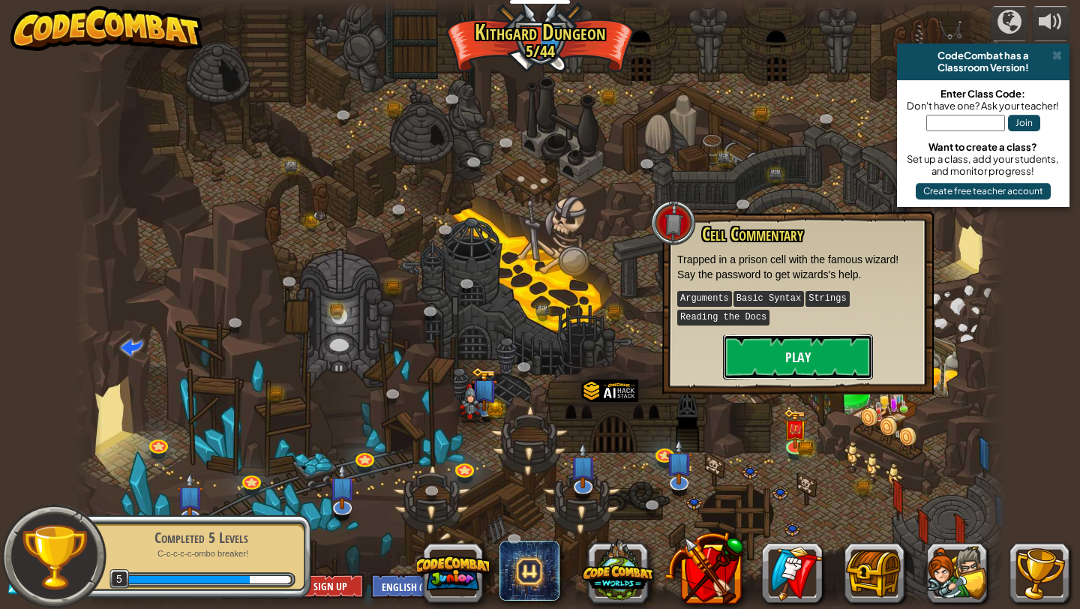
click at [809, 356] on button "Play" at bounding box center [798, 357] width 150 height 45
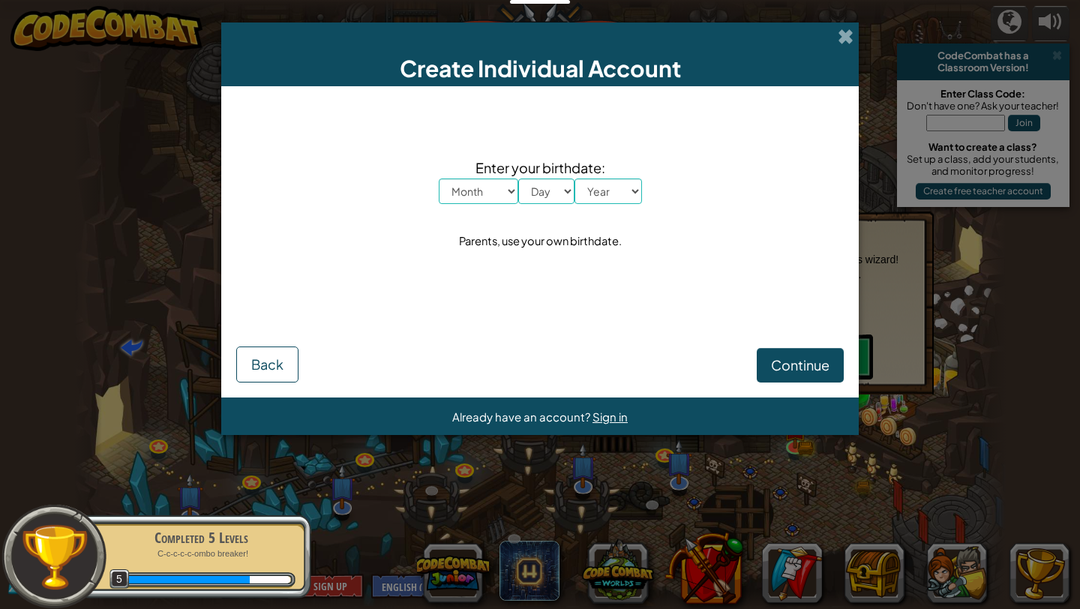
click at [489, 193] on select "Month January February March April May June July August September October Novem…" at bounding box center [479, 192] width 80 height 26
click at [439, 179] on select "Month January February March April May June July August September October Novem…" at bounding box center [479, 192] width 80 height 26
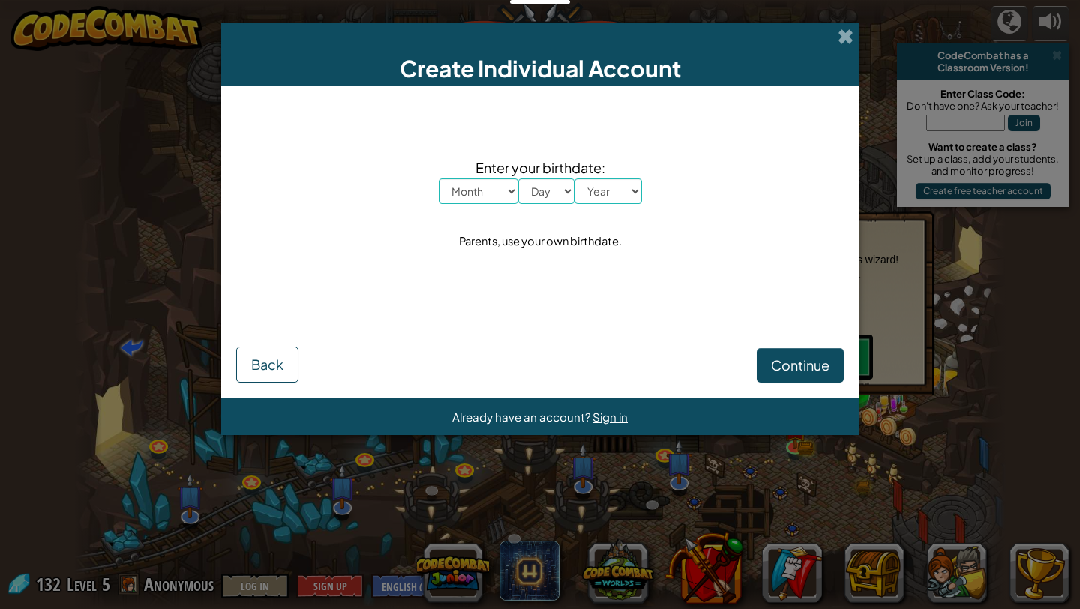
click at [490, 188] on select "Month January February March April May June July August September October Novem…" at bounding box center [479, 192] width 80 height 26
select select "12"
click at [439, 179] on select "Month January February March April May June July August September October Novem…" at bounding box center [479, 192] width 80 height 26
click at [554, 185] on select "Day 1 2 3 4 5 6 7 8 9 10 11 12 13 14 15 16 17 18 19 20 21 22 23 24 25 26 27 28 …" at bounding box center [546, 192] width 56 height 26
select select "3"
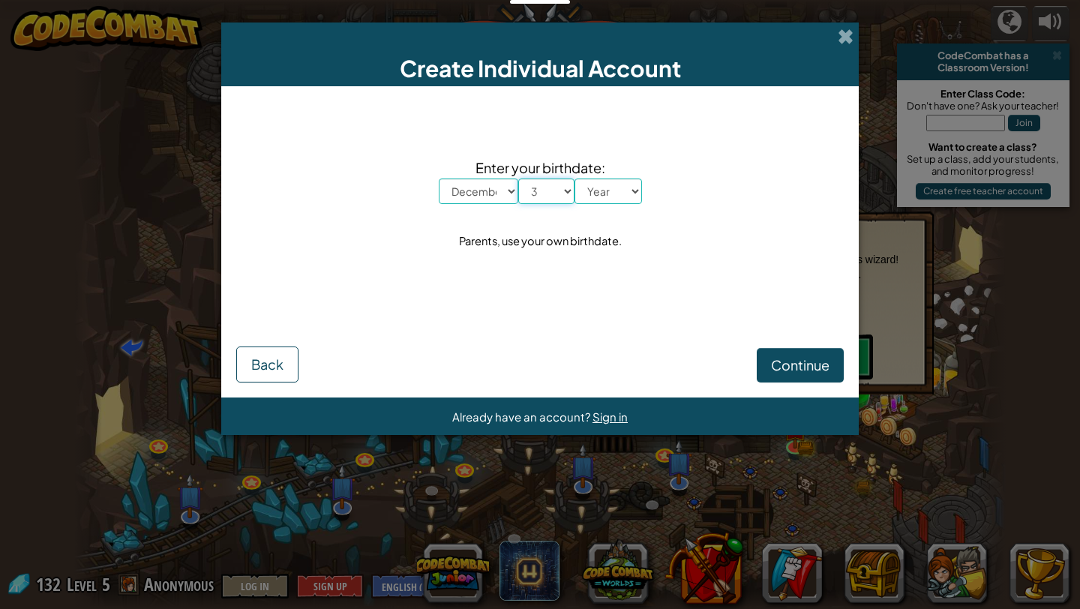
click at [518, 179] on select "Day 1 2 3 4 5 6 7 8 9 10 11 12 13 14 15 16 17 18 19 20 21 22 23 24 25 26 27 28 …" at bounding box center [546, 192] width 56 height 26
click at [608, 189] on select "Year [DATE] 2024 2023 2022 2021 2020 2019 2018 2017 2016 2015 2014 2013 2012 20…" at bounding box center [609, 192] width 68 height 26
select select "2011"
click at [575, 179] on select "Year [DATE] 2024 2023 2022 2021 2020 2019 2018 2017 2016 2015 2014 2013 2012 20…" at bounding box center [609, 192] width 68 height 26
click at [785, 363] on span "Continue" at bounding box center [800, 364] width 59 height 17
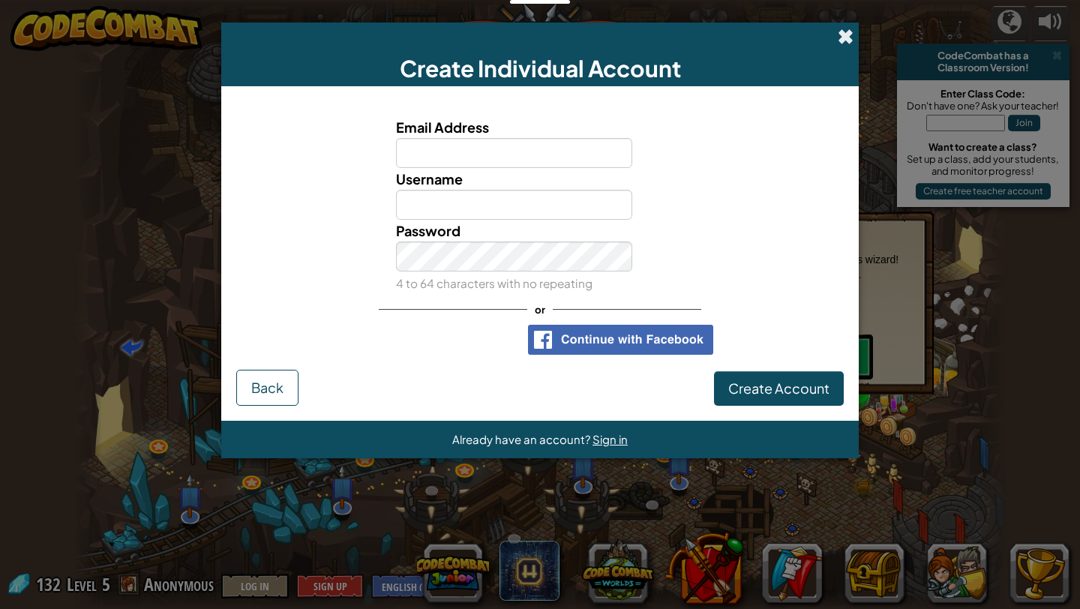
click at [845, 35] on span at bounding box center [846, 37] width 16 height 16
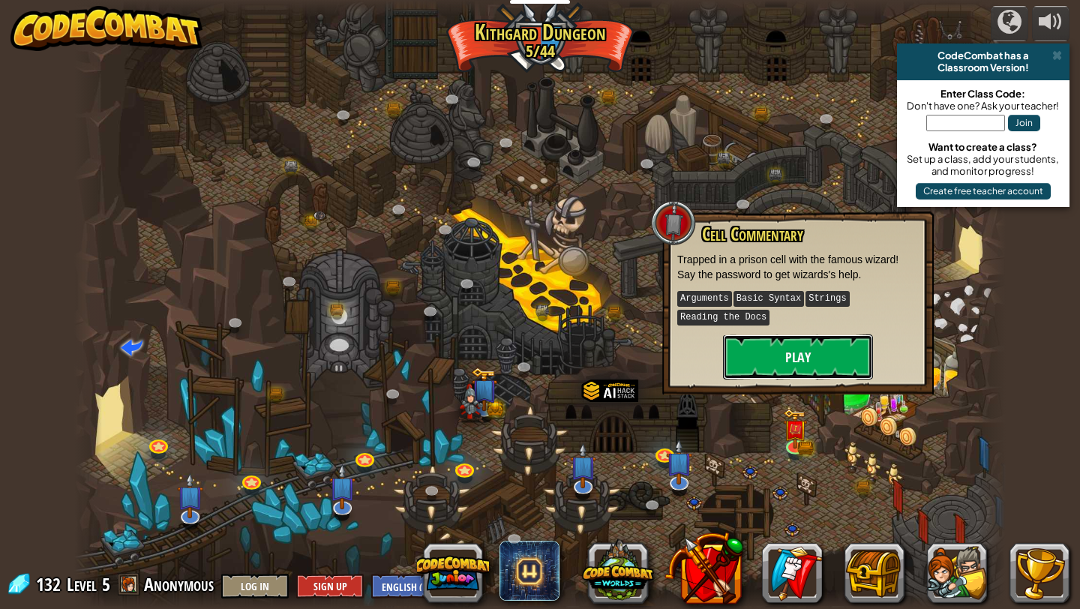
click at [810, 360] on button "Play" at bounding box center [798, 357] width 150 height 45
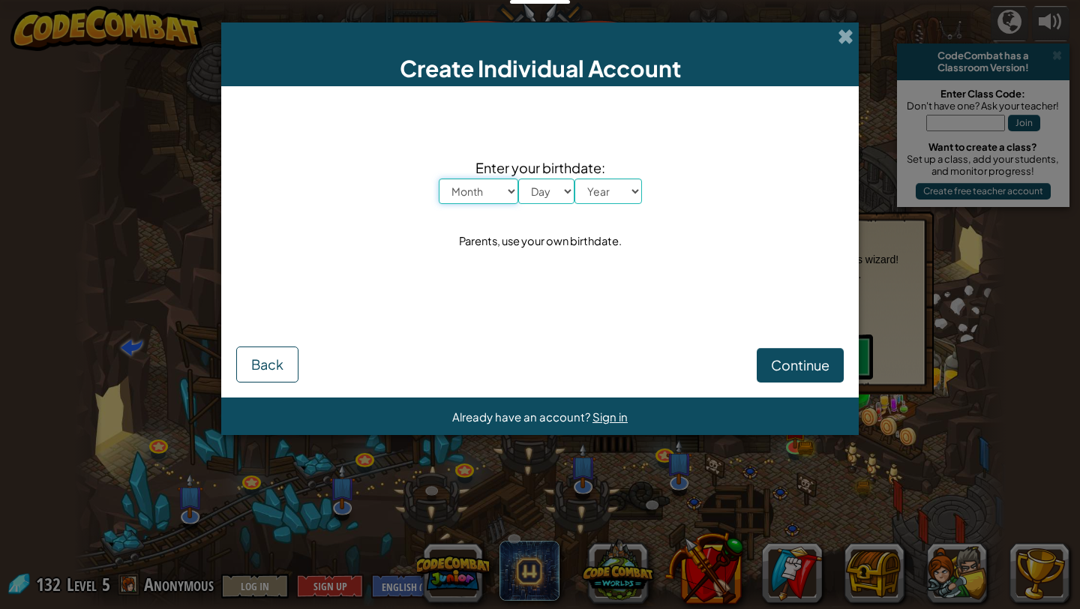
click at [486, 195] on select "Month January February March April May June July August September October Novem…" at bounding box center [479, 192] width 80 height 26
click at [439, 179] on select "Month January February March April May June July August September October Novem…" at bounding box center [479, 192] width 80 height 26
click at [485, 189] on select "Month January February March April May June July August September October Novem…" at bounding box center [479, 192] width 80 height 26
select select "12"
click at [439, 179] on select "Month January February March April May June July August September October Novem…" at bounding box center [479, 192] width 80 height 26
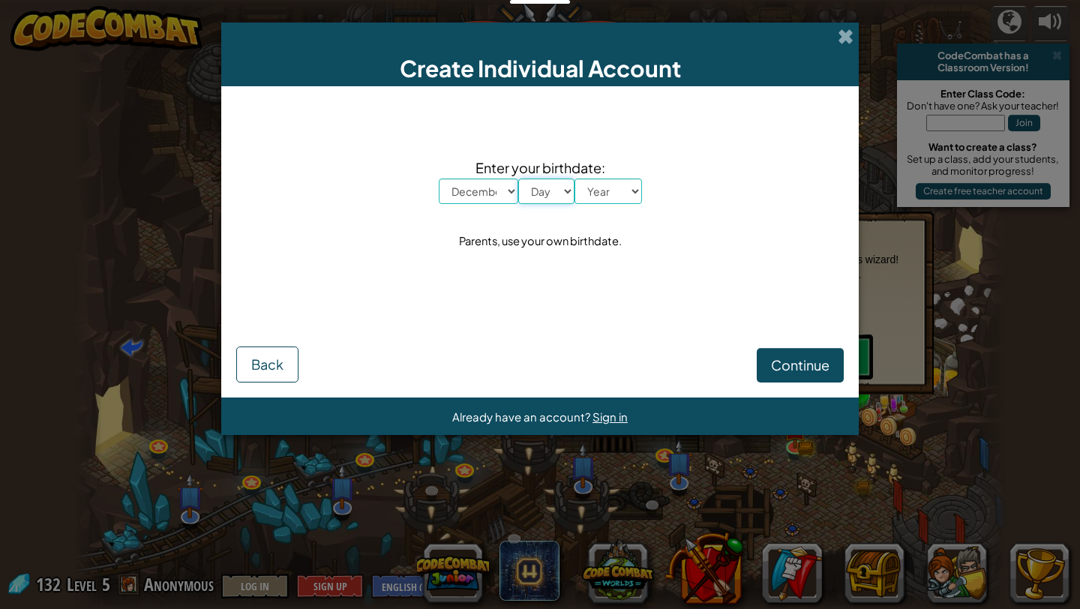
click at [550, 189] on select "Day 1 2 3 4 5 6 7 8 9 10 11 12 13 14 15 16 17 18 19 20 21 22 23 24 25 26 27 28 …" at bounding box center [546, 192] width 56 height 26
select select "3"
click at [518, 179] on select "Day 1 2 3 4 5 6 7 8 9 10 11 12 13 14 15 16 17 18 19 20 21 22 23 24 25 26 27 28 …" at bounding box center [546, 192] width 56 height 26
click at [622, 184] on select "Year [DATE] 2024 2023 2022 2021 2020 2019 2018 2017 2016 2015 2014 2013 2012 20…" at bounding box center [609, 192] width 68 height 26
select select "2000"
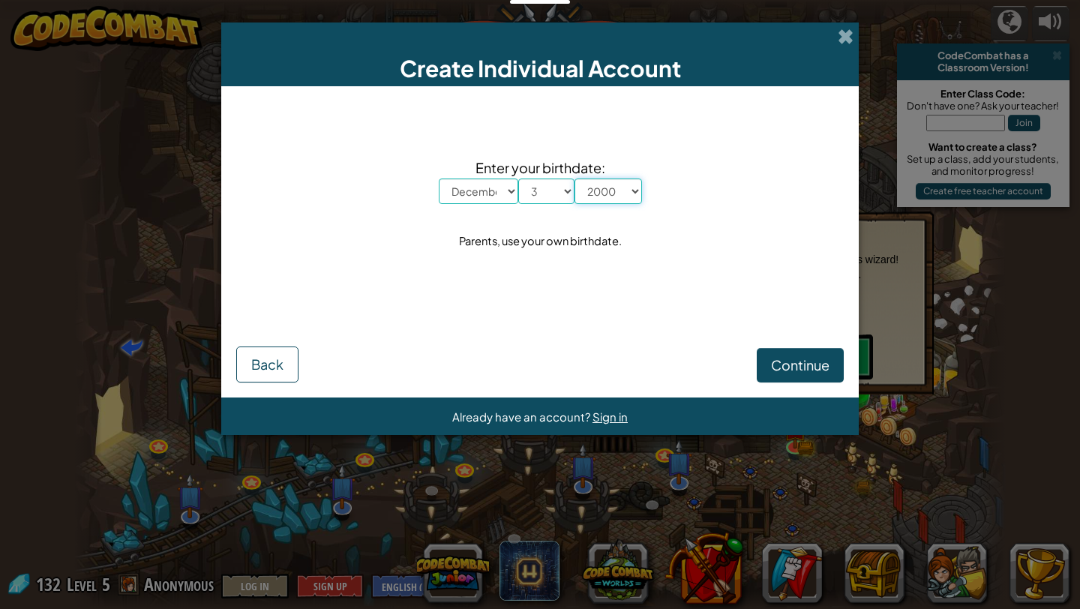
click at [575, 179] on select "Year [DATE] 2024 2023 2022 2021 2020 2019 2018 2017 2016 2015 2014 2013 2012 20…" at bounding box center [609, 192] width 68 height 26
click at [781, 372] on span "Continue" at bounding box center [800, 364] width 59 height 17
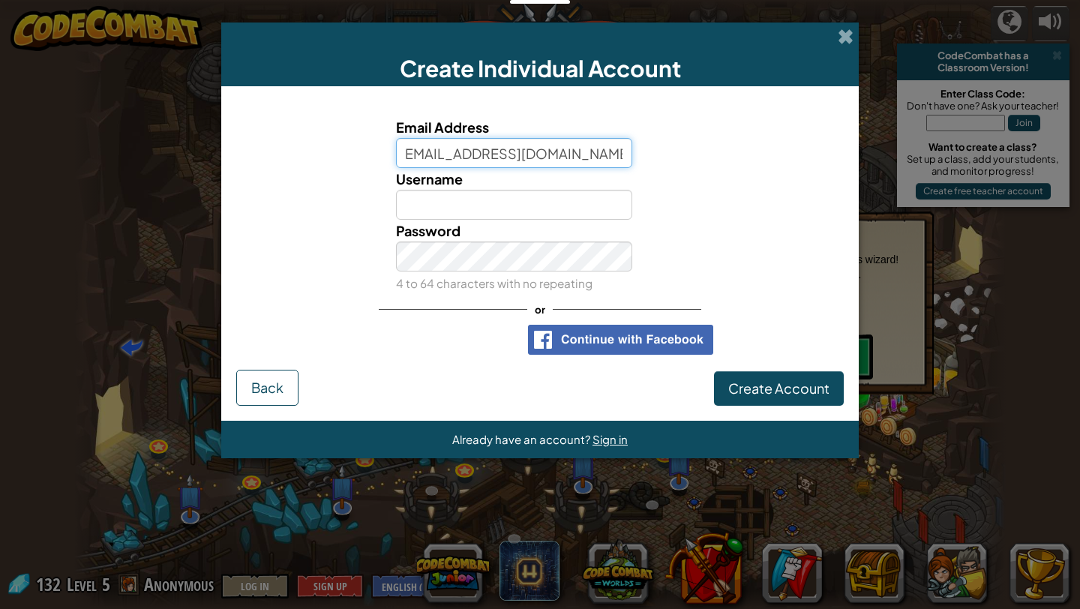
scroll to position [0, 17]
type input "[EMAIL_ADDRESS][DOMAIN_NAME]"
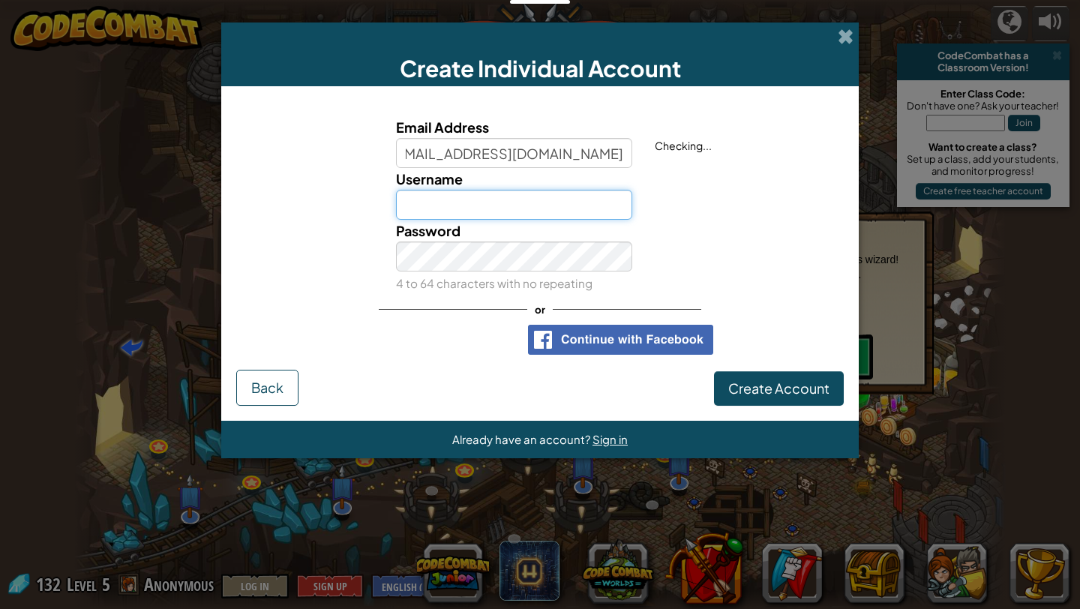
scroll to position [0, 0]
click at [503, 206] on input "Username" at bounding box center [514, 205] width 237 height 30
click at [536, 200] on input "[PERSON_NAME]" at bounding box center [514, 205] width 237 height 30
type input "singha123"
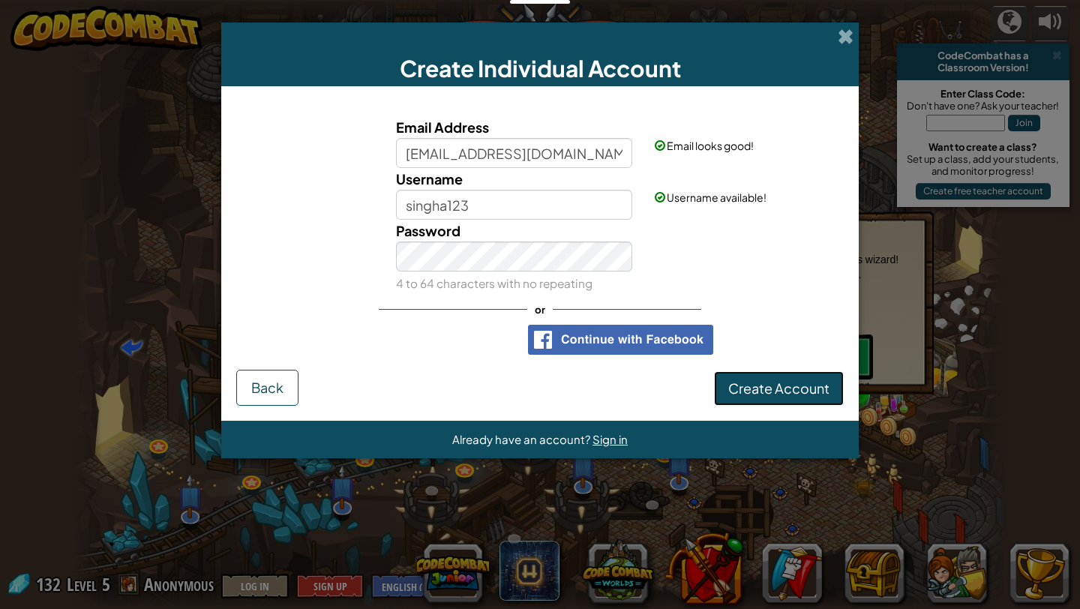
click at [770, 390] on span "Create Account" at bounding box center [778, 388] width 101 height 17
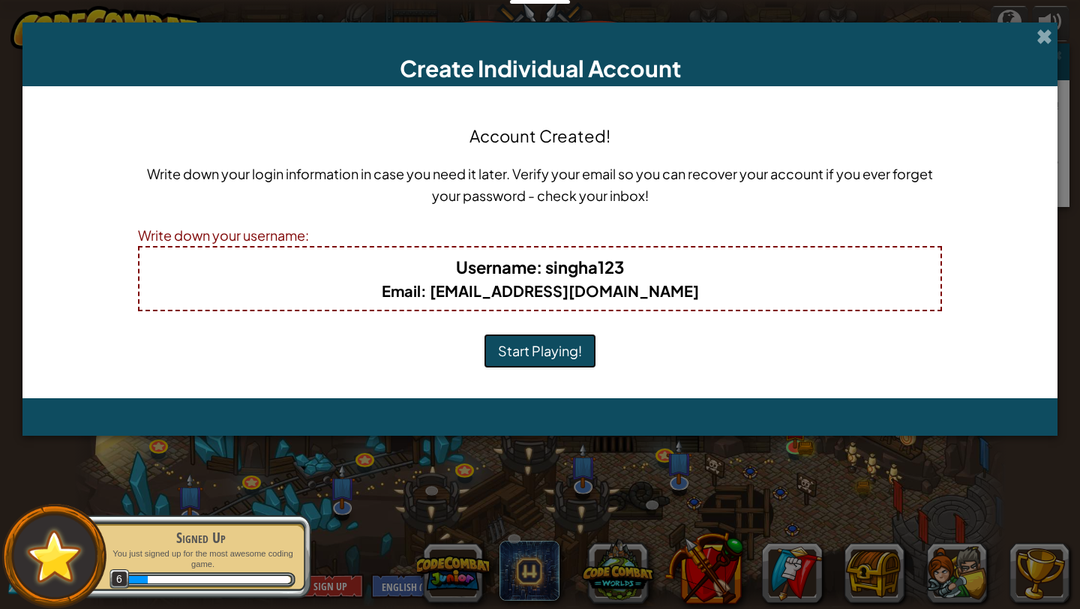
click at [553, 351] on button "Start Playing!" at bounding box center [540, 351] width 113 height 35
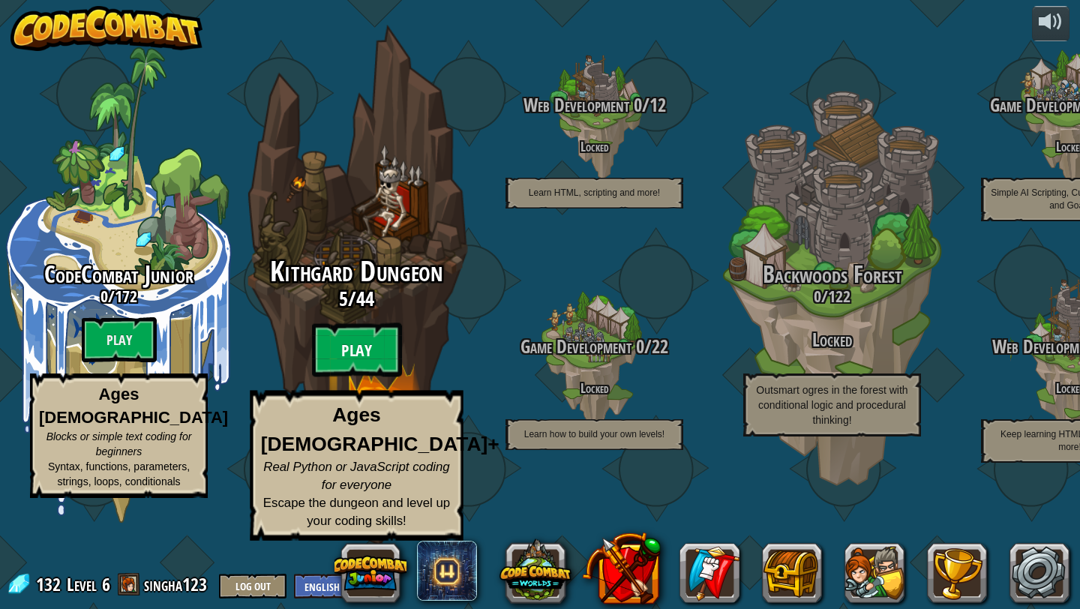
click at [358, 377] on btn "Play" at bounding box center [357, 350] width 90 height 54
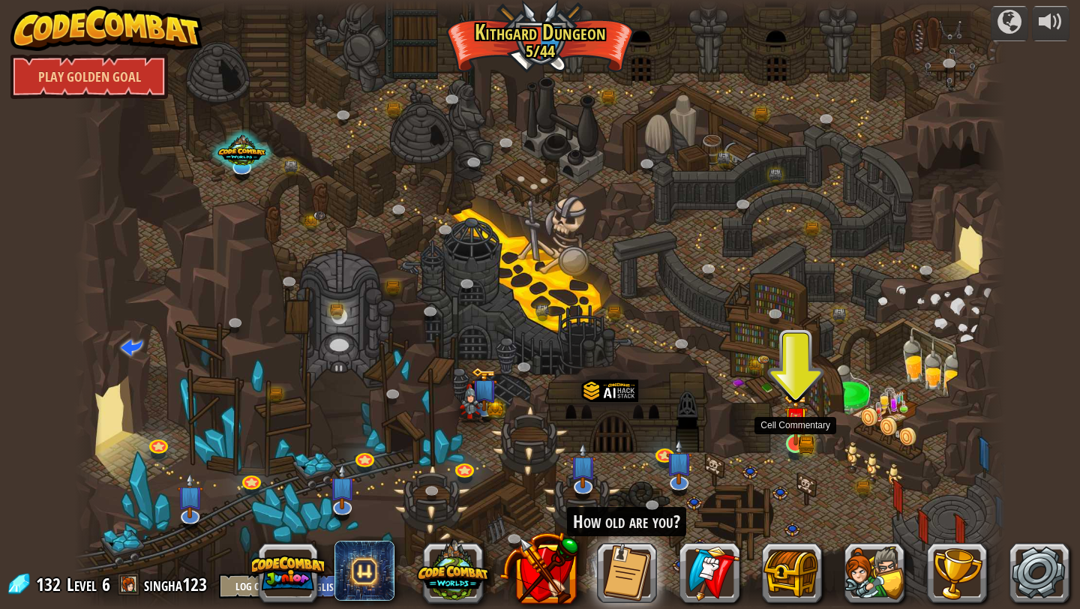
click at [797, 440] on img at bounding box center [796, 418] width 24 height 53
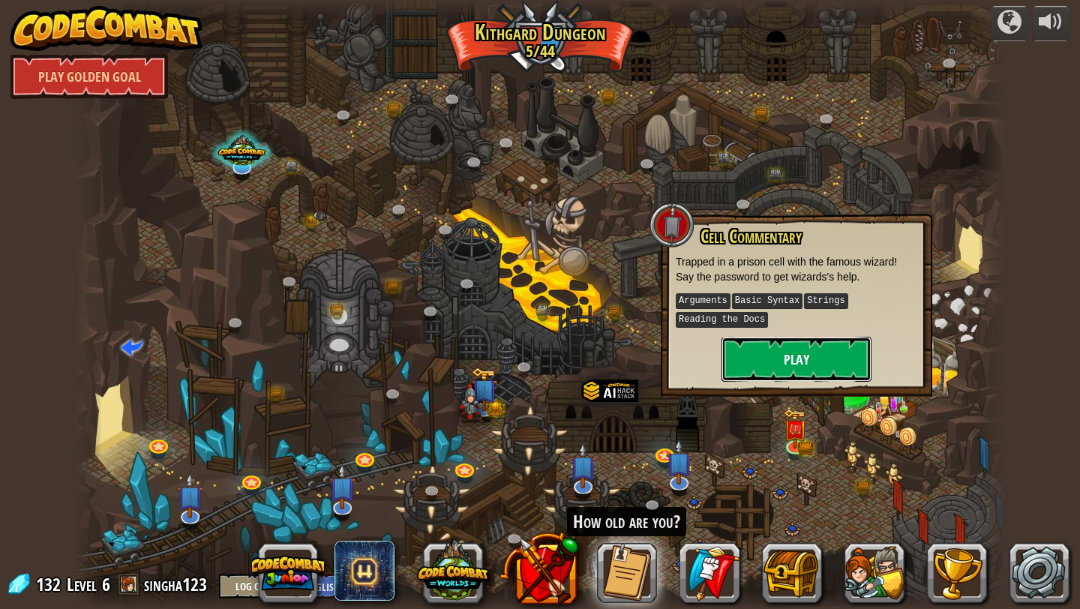
click at [813, 363] on button "Play" at bounding box center [797, 359] width 150 height 45
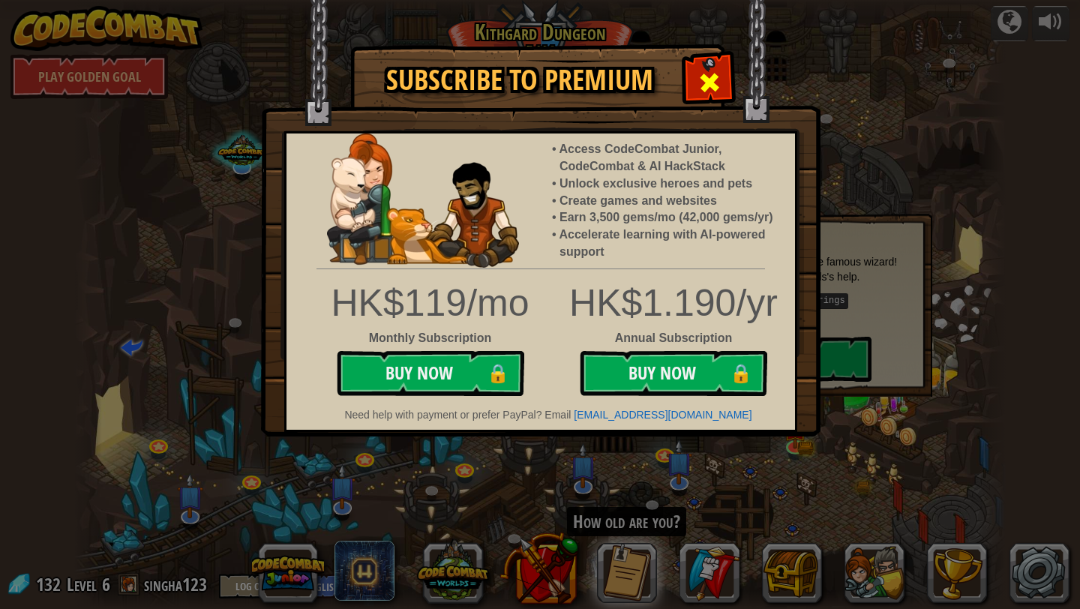
click at [713, 65] on div at bounding box center [709, 80] width 47 height 47
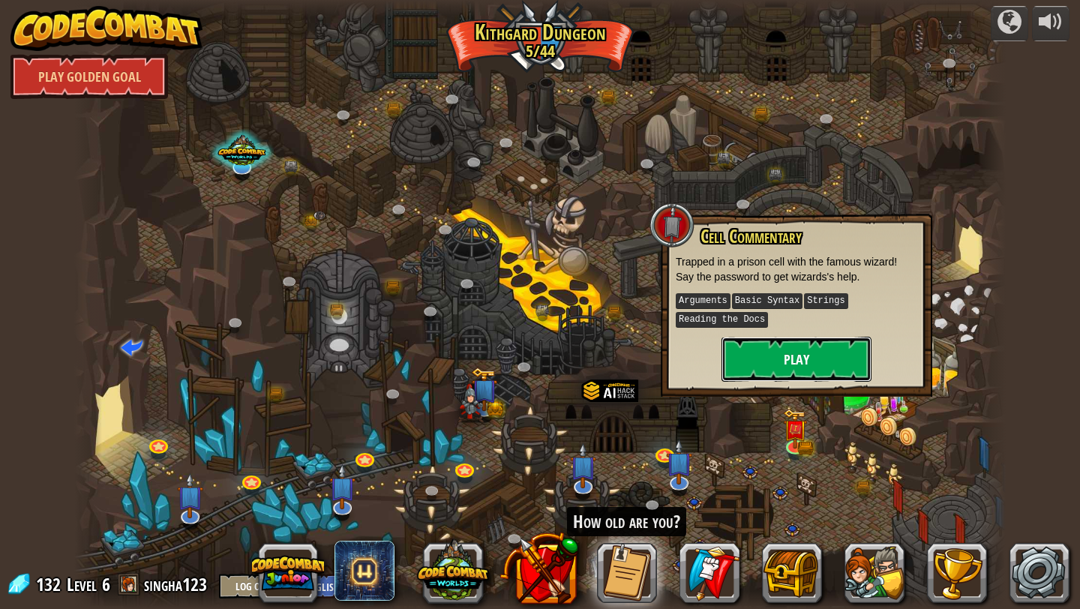
click at [775, 377] on button "Play" at bounding box center [797, 359] width 150 height 45
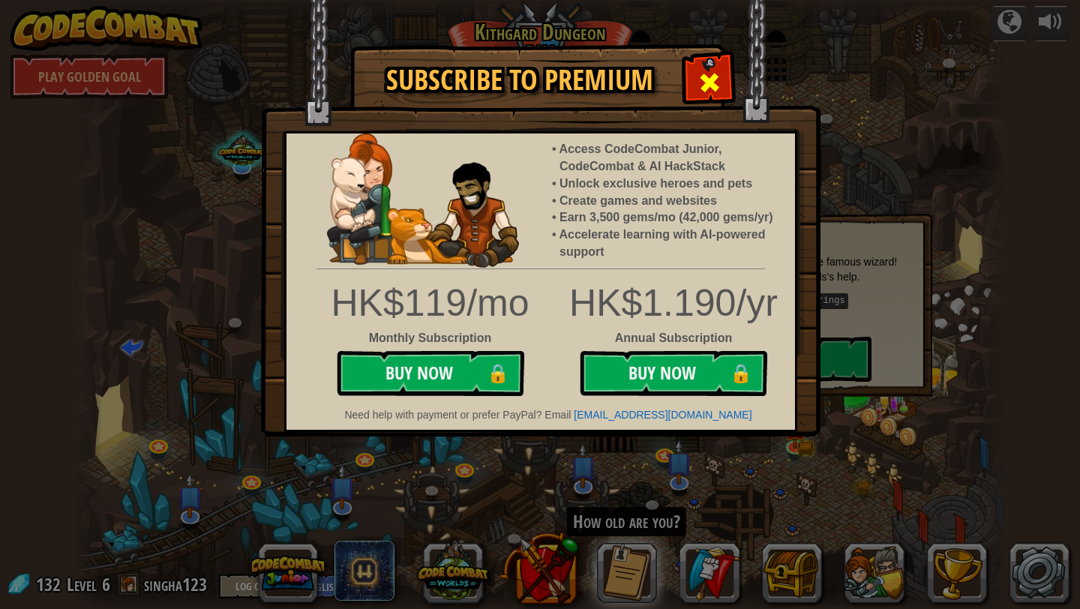
click at [725, 71] on div at bounding box center [709, 80] width 47 height 47
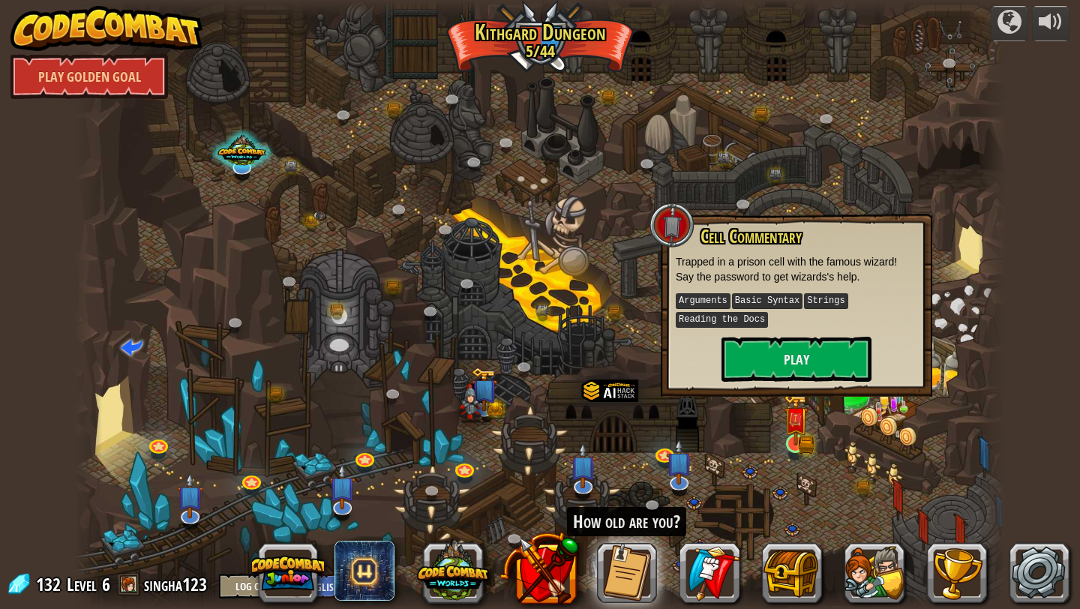
click at [790, 426] on img at bounding box center [795, 420] width 14 height 14
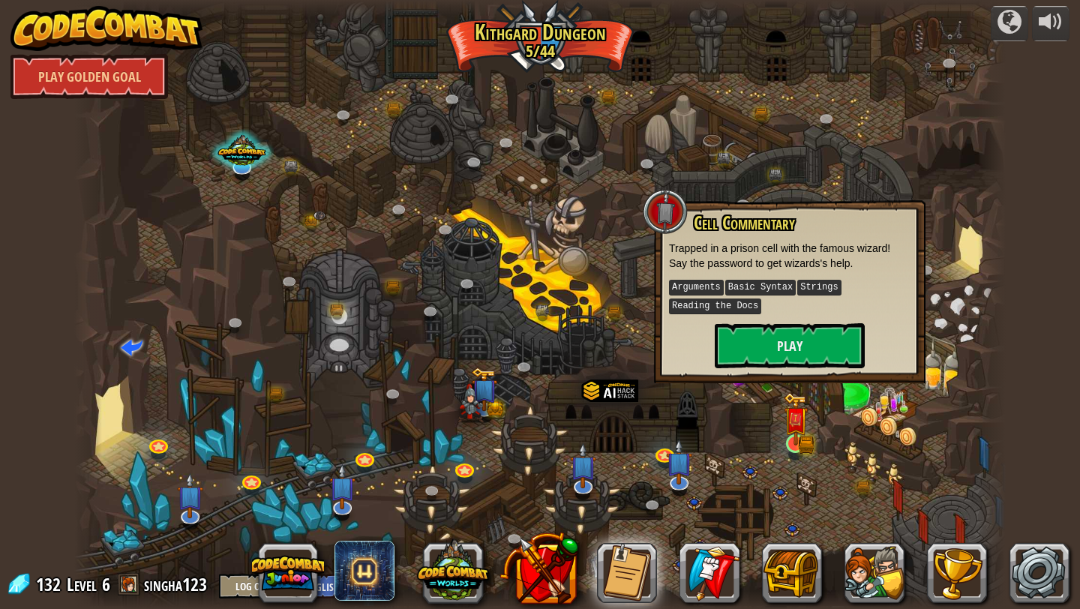
click at [792, 423] on img at bounding box center [795, 420] width 14 height 14
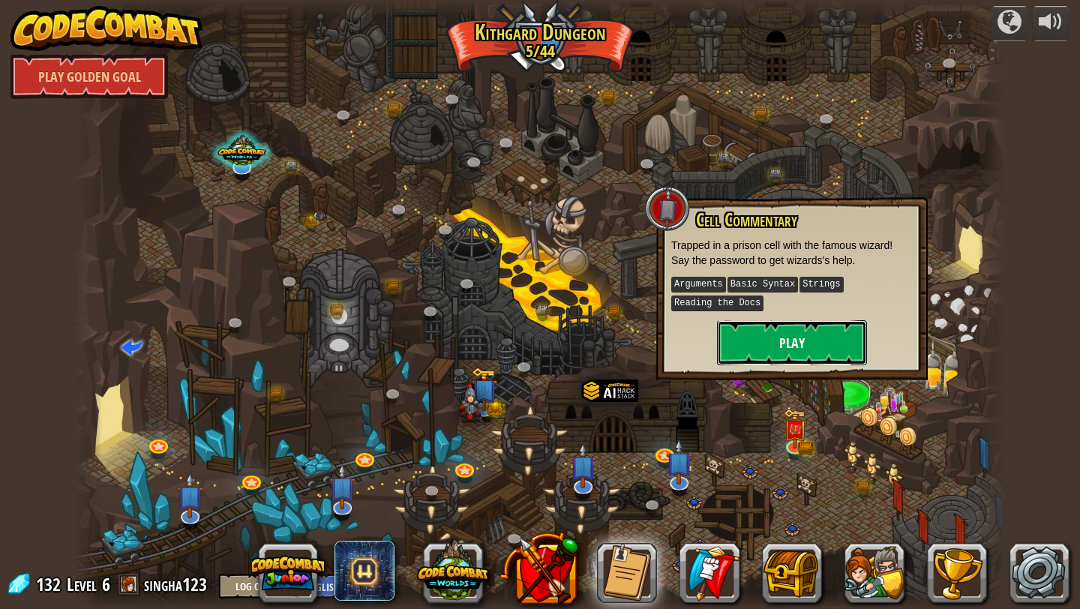
click at [795, 330] on button "Play" at bounding box center [792, 342] width 150 height 45
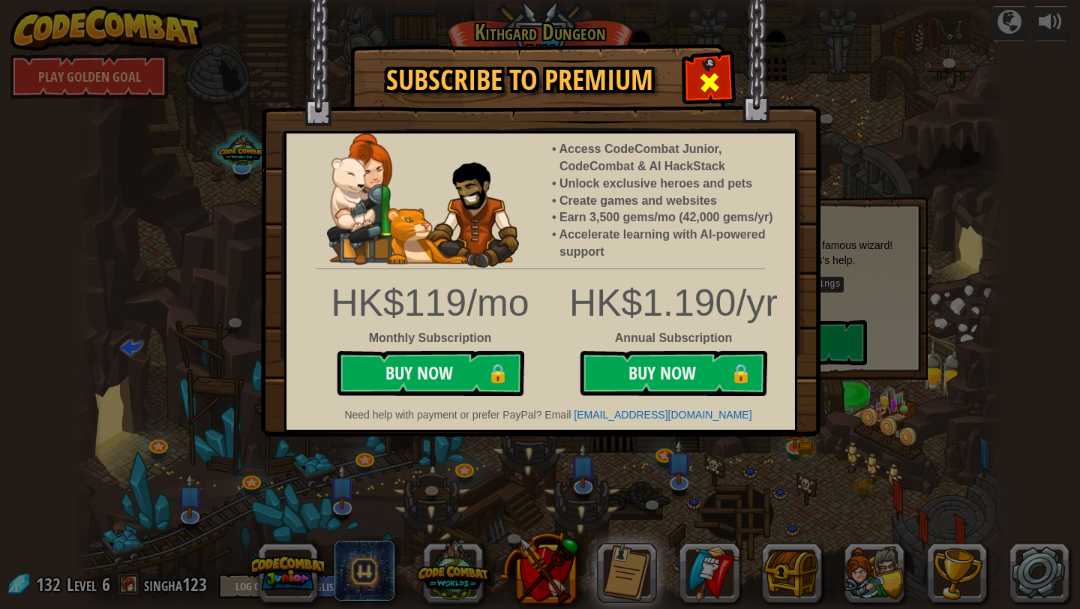
click at [704, 82] on span at bounding box center [710, 83] width 24 height 24
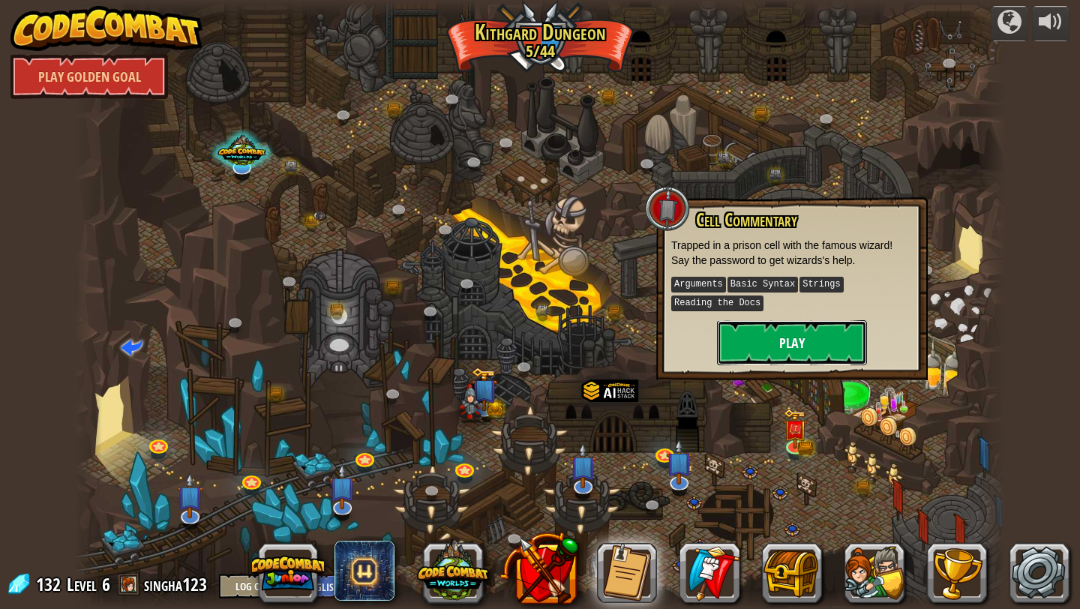
click at [809, 347] on button "Play" at bounding box center [792, 342] width 150 height 45
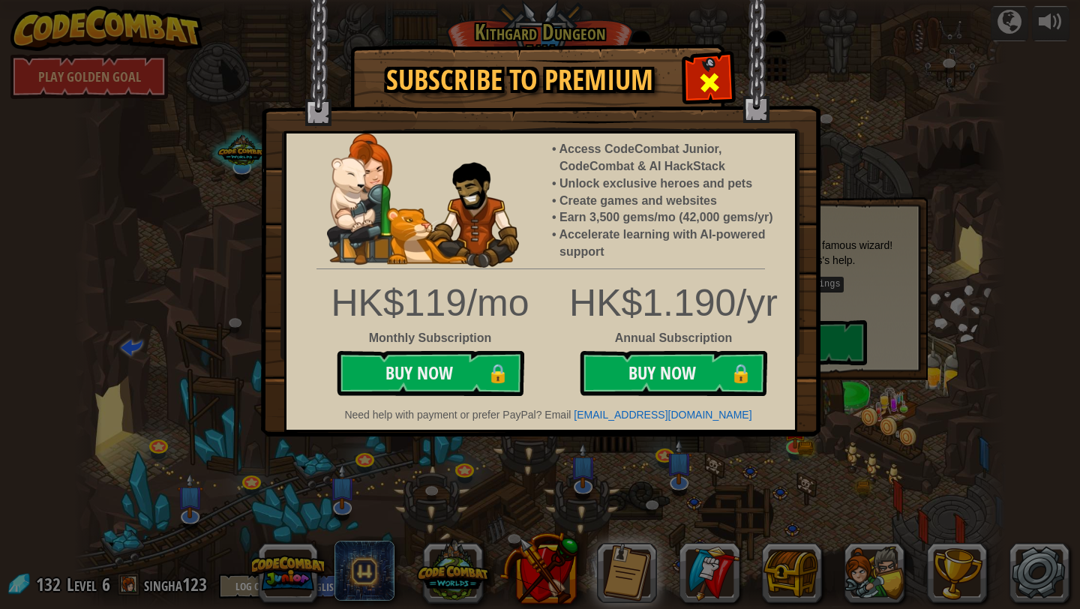
click at [704, 77] on span at bounding box center [710, 83] width 24 height 24
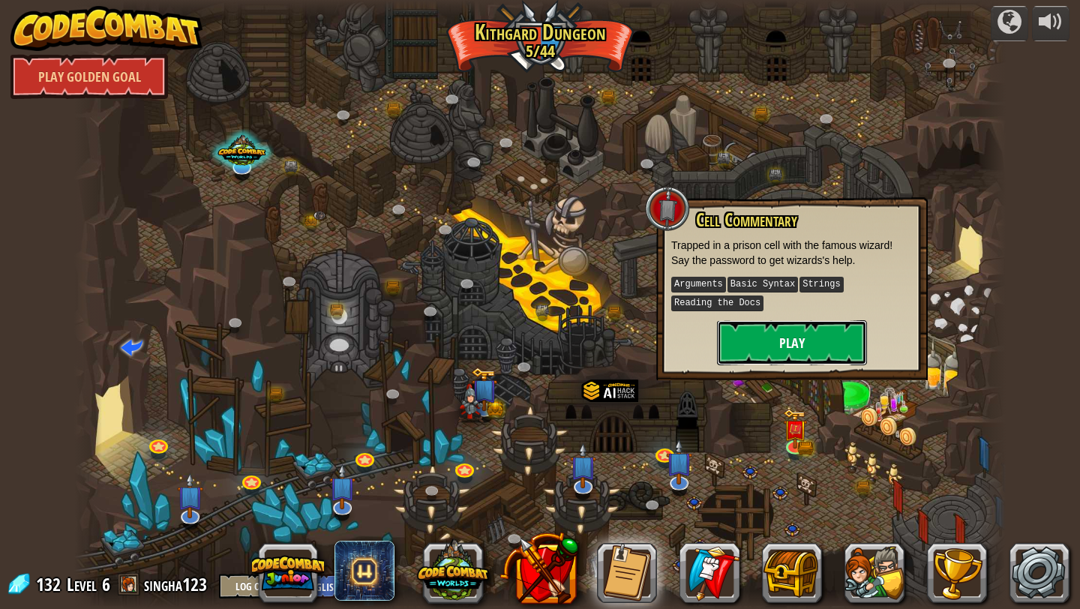
click at [815, 347] on button "Play" at bounding box center [792, 342] width 150 height 45
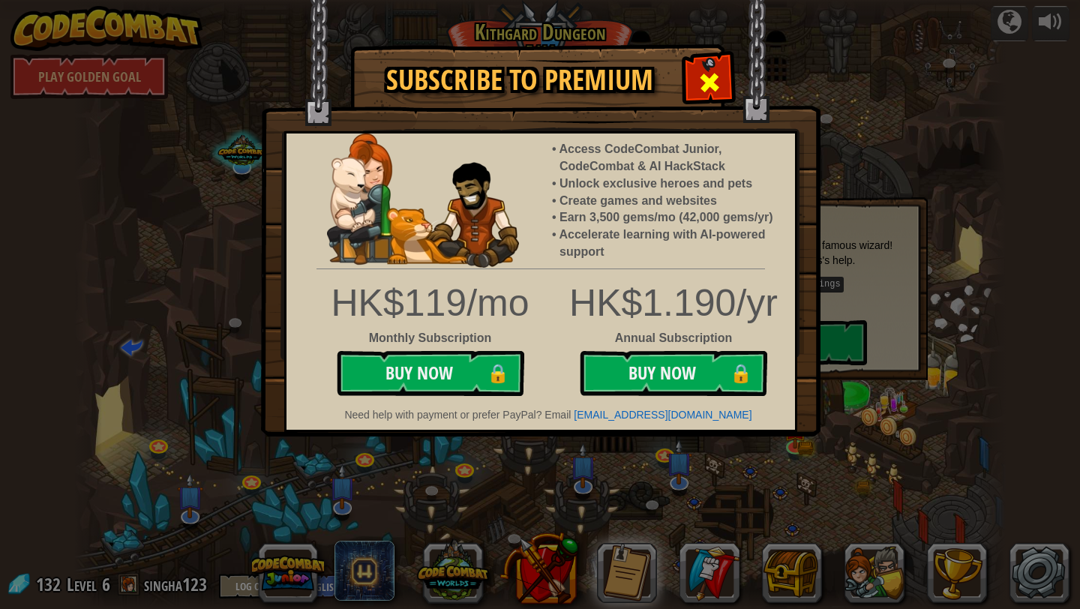
click at [713, 84] on span at bounding box center [710, 83] width 24 height 24
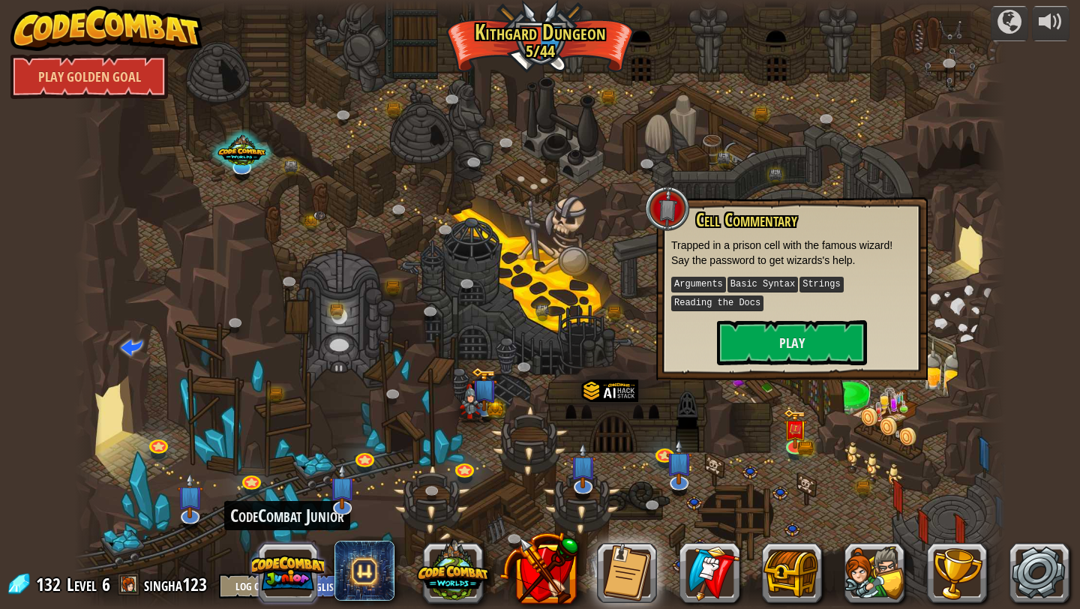
click at [304, 575] on button at bounding box center [288, 573] width 72 height 72
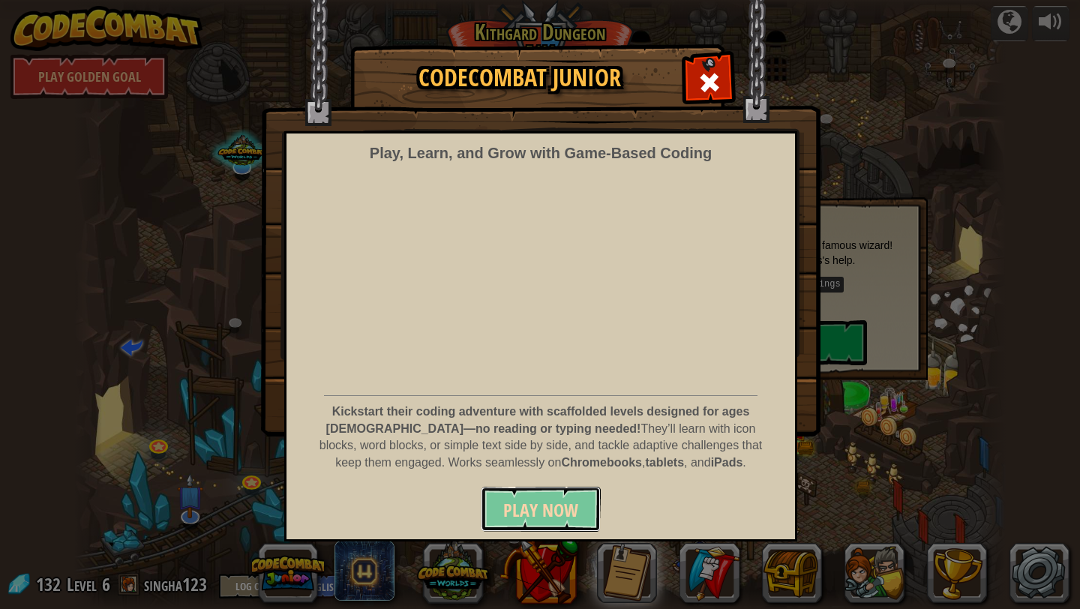
click at [536, 507] on span "Play Now" at bounding box center [540, 510] width 75 height 24
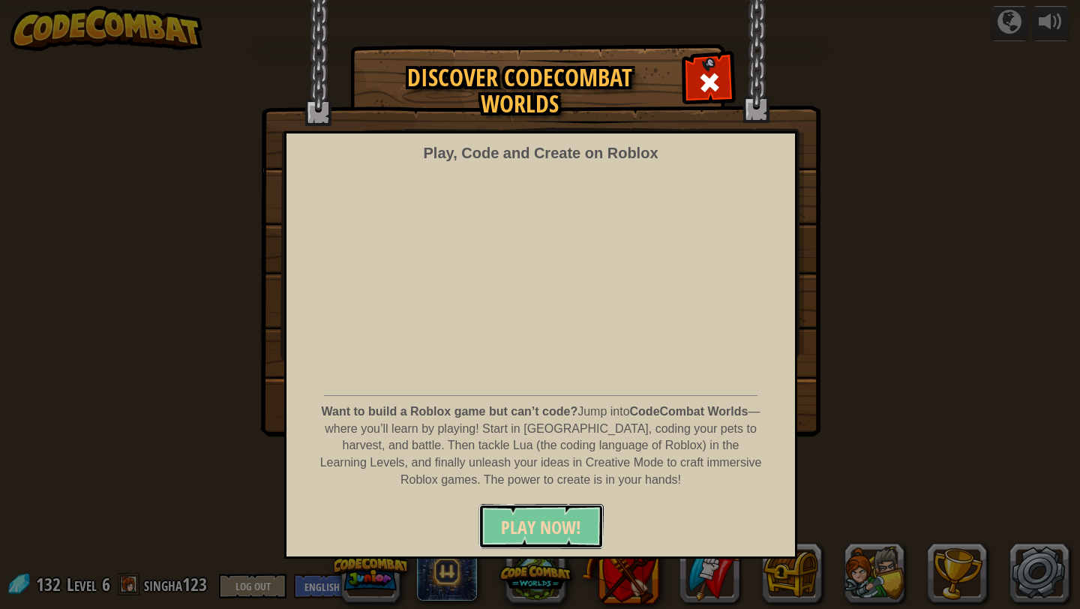
click at [540, 518] on span "PLAY NOW!" at bounding box center [541, 527] width 80 height 24
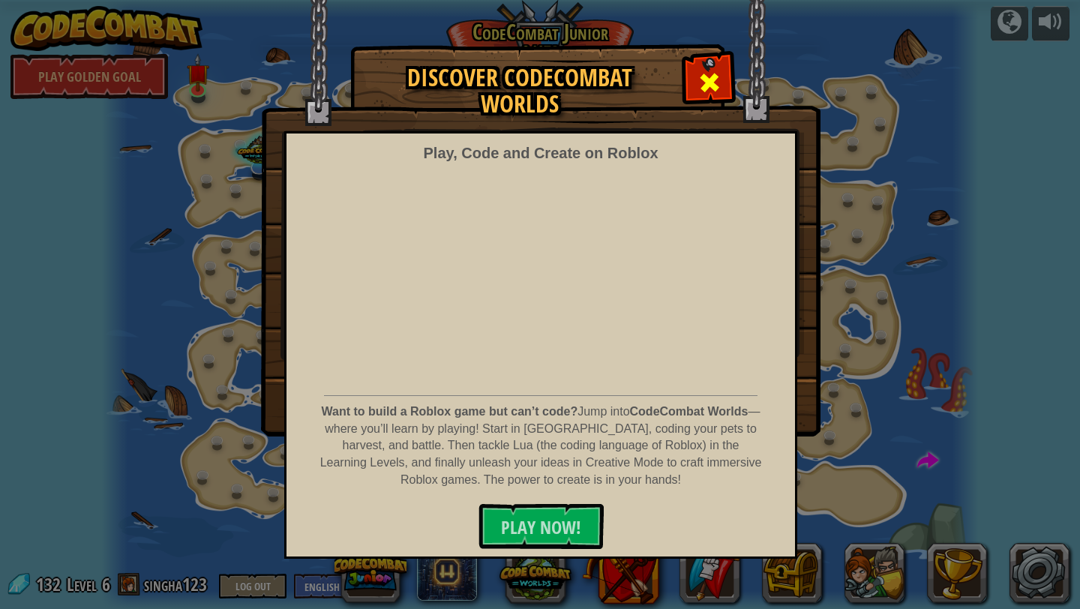
click at [708, 87] on span at bounding box center [710, 83] width 24 height 24
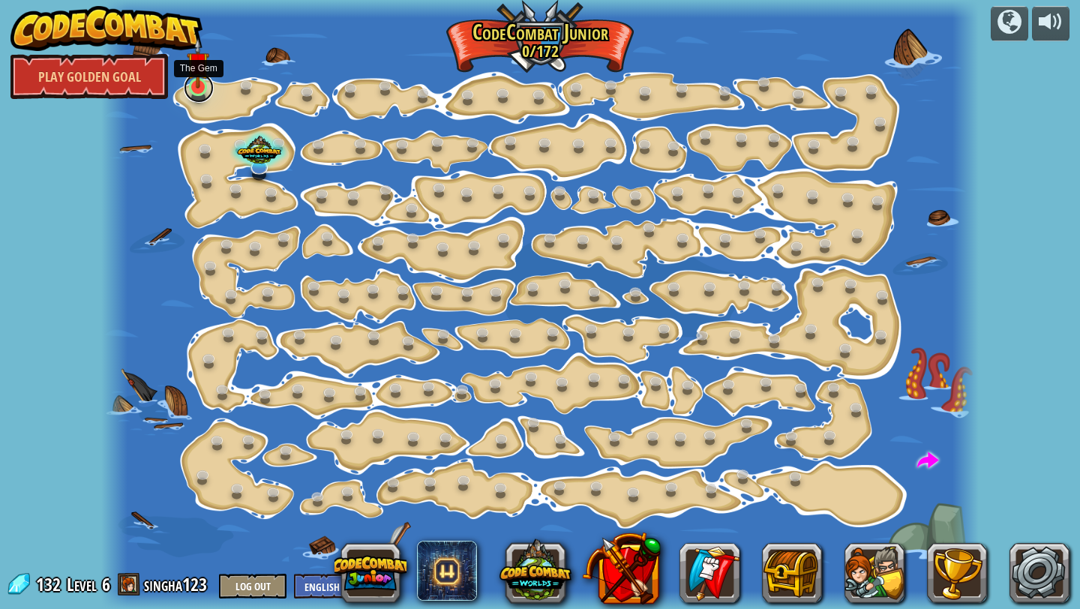
click at [196, 90] on link at bounding box center [199, 88] width 30 height 30
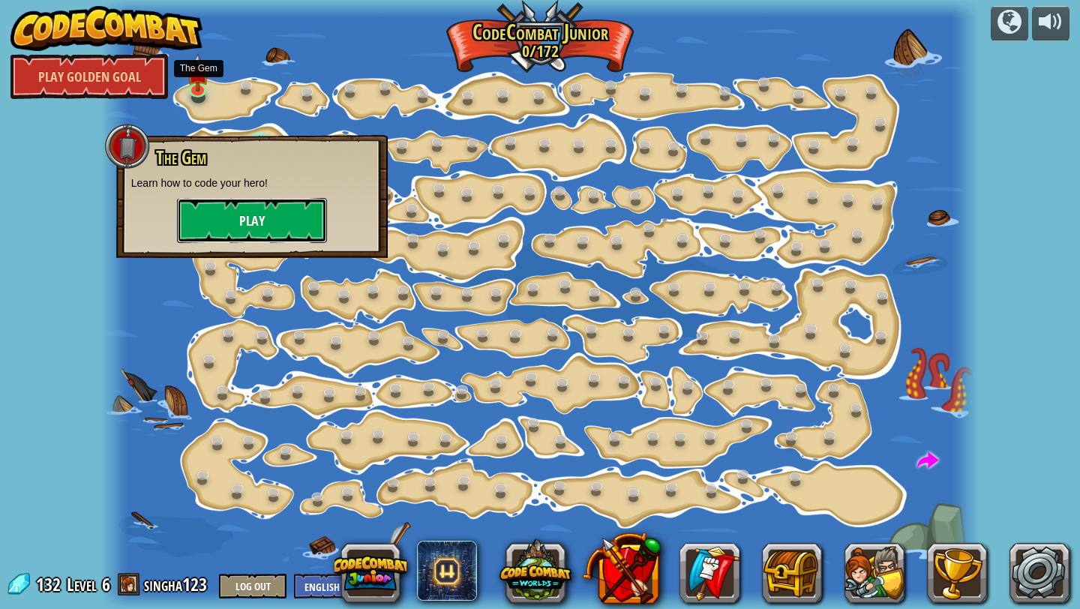
click at [269, 215] on button "Play" at bounding box center [252, 220] width 150 height 45
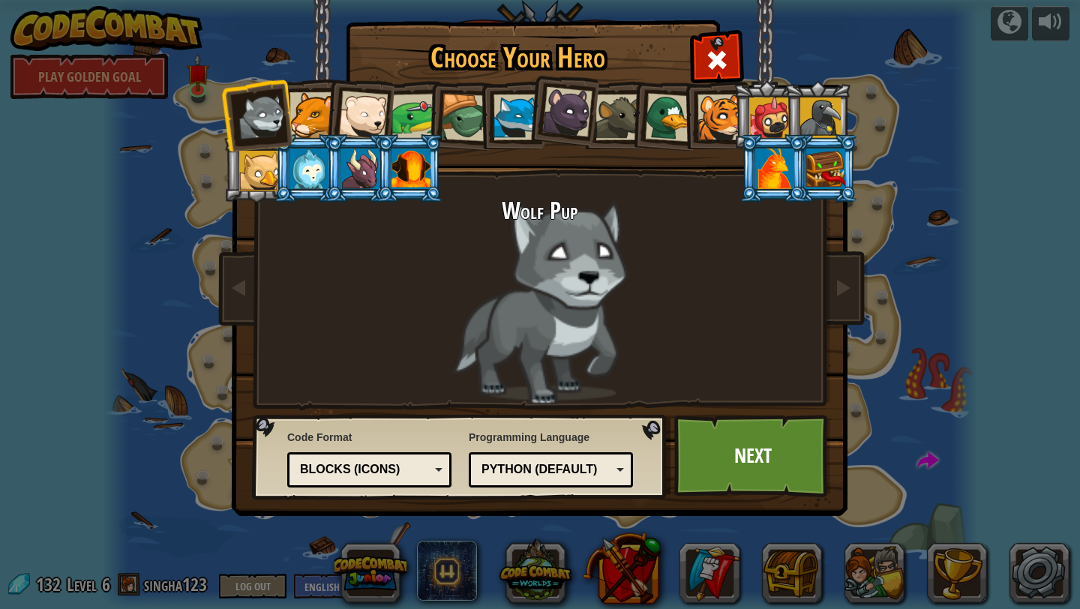
click at [307, 113] on div at bounding box center [313, 115] width 46 height 46
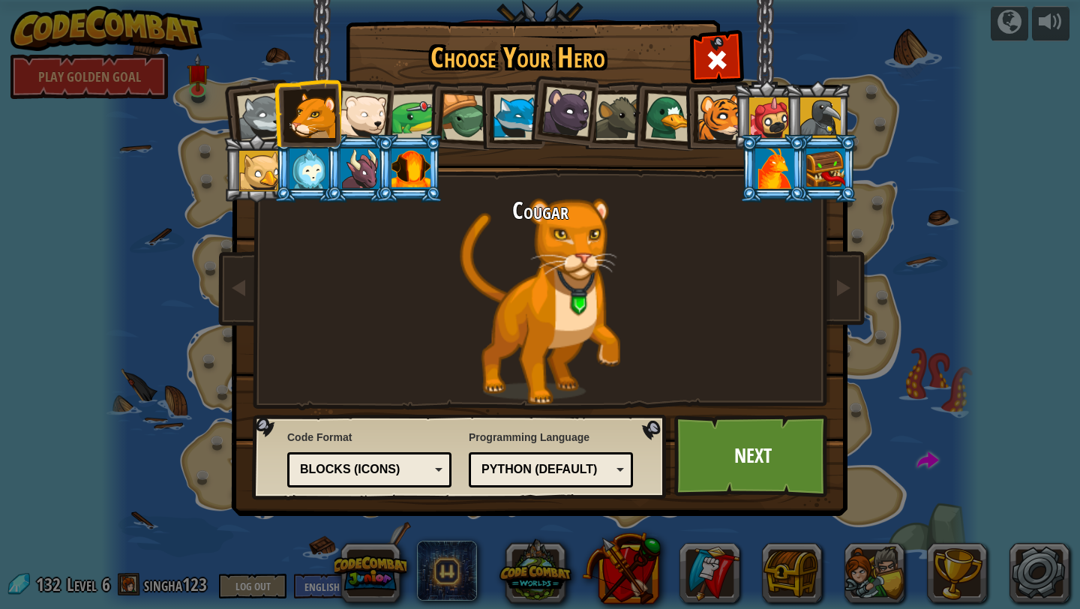
click at [361, 106] on div at bounding box center [363, 116] width 50 height 50
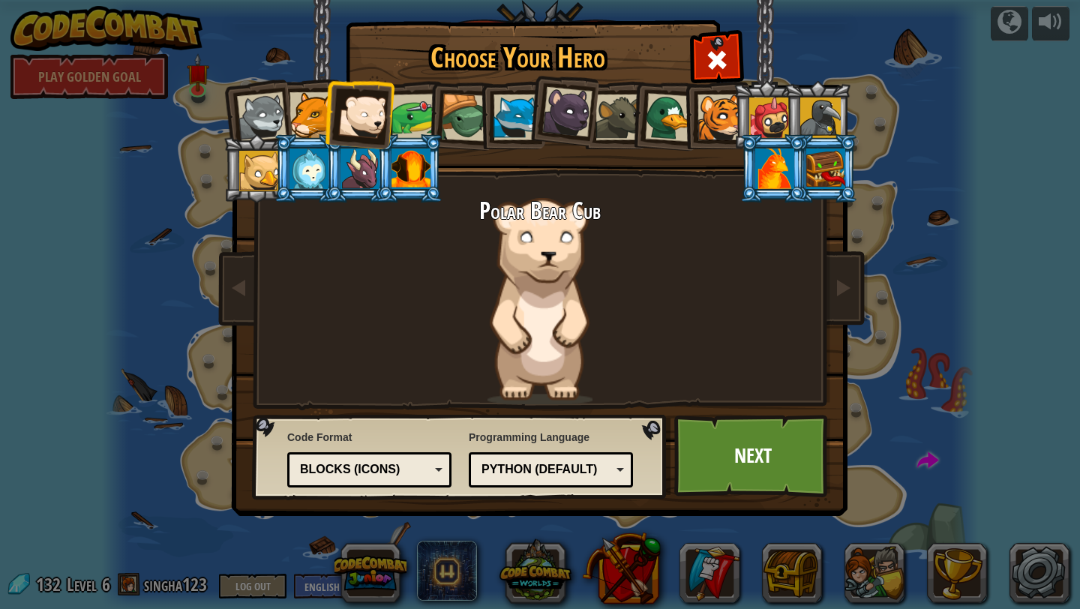
click at [431, 112] on li at bounding box center [460, 116] width 71 height 72
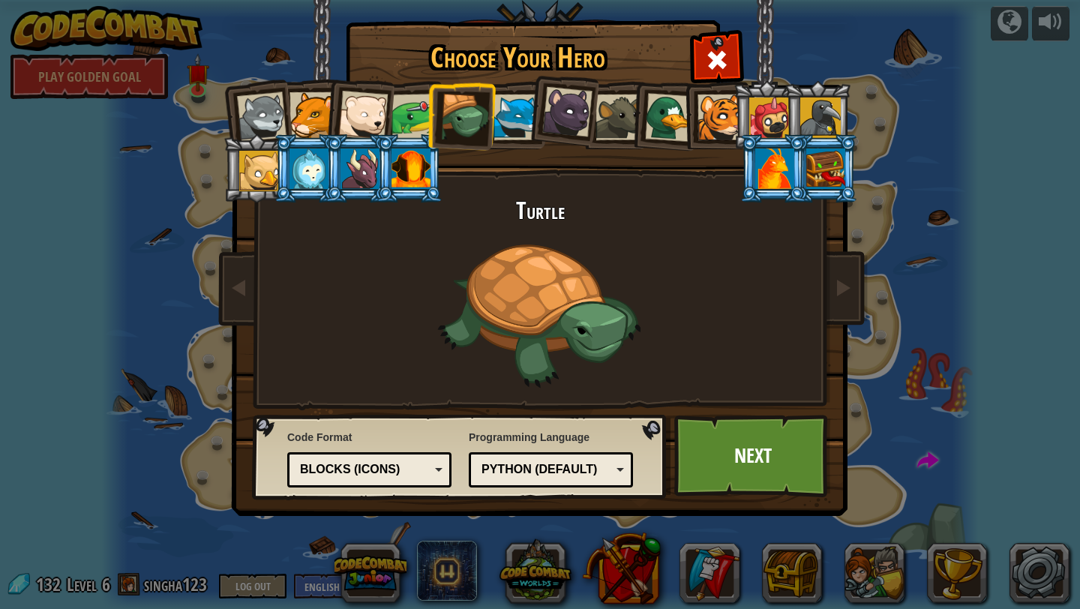
click at [500, 112] on div at bounding box center [517, 118] width 46 height 46
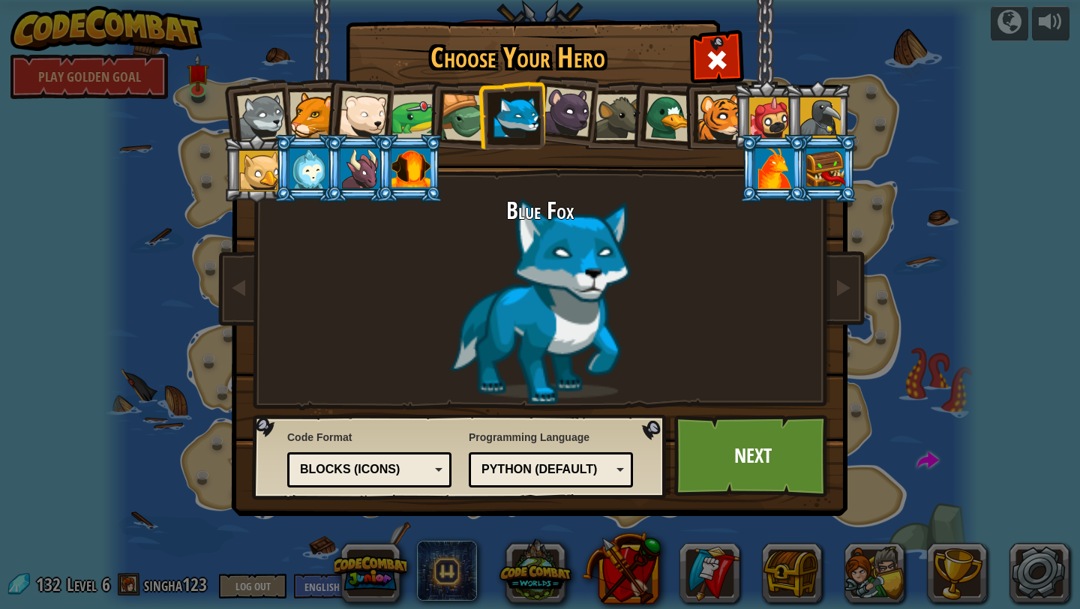
click at [575, 113] on div at bounding box center [567, 112] width 50 height 50
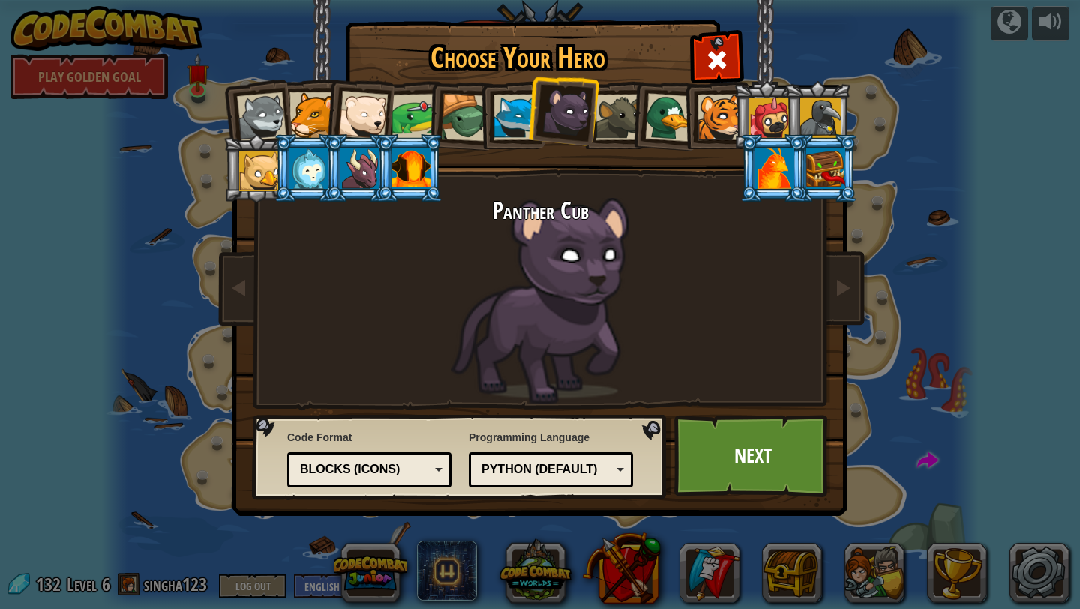
click at [719, 119] on div at bounding box center [721, 118] width 46 height 46
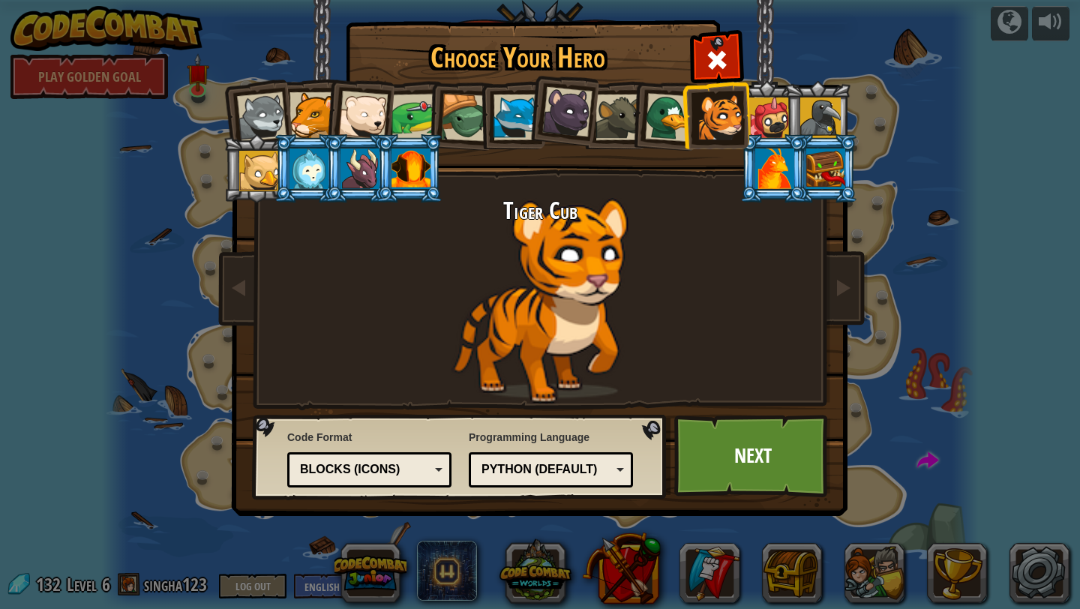
click at [770, 118] on div at bounding box center [769, 118] width 41 height 41
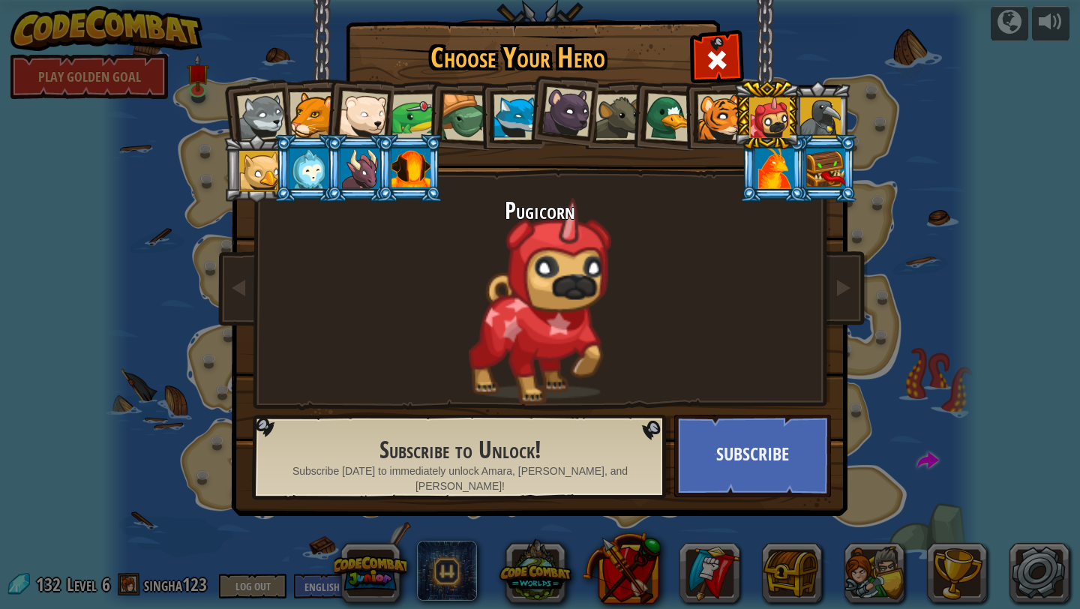
click at [793, 185] on div at bounding box center [774, 169] width 39 height 41
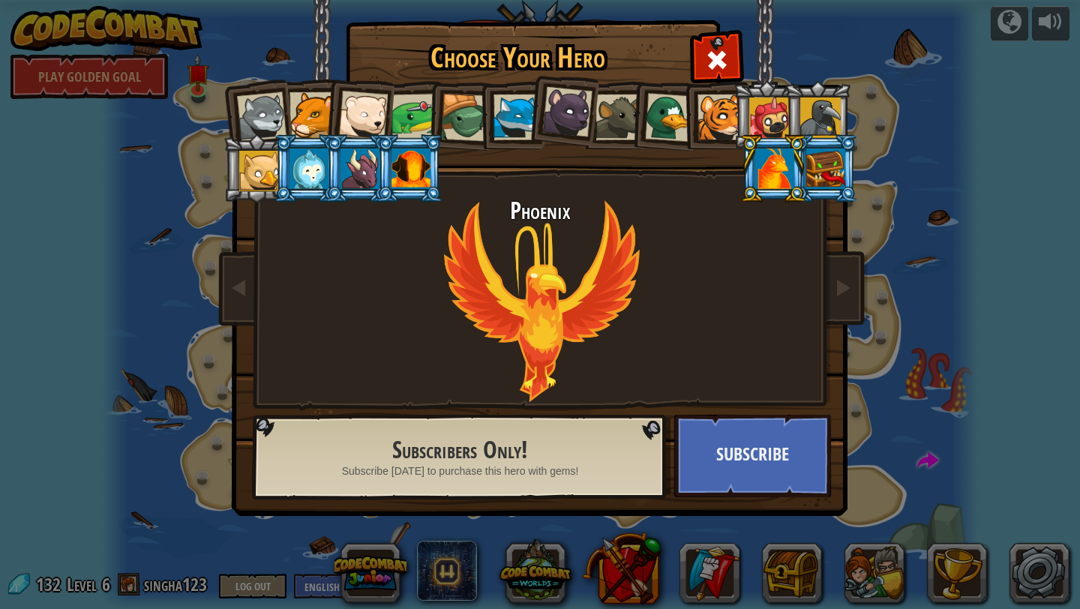
click at [816, 172] on div at bounding box center [825, 169] width 39 height 41
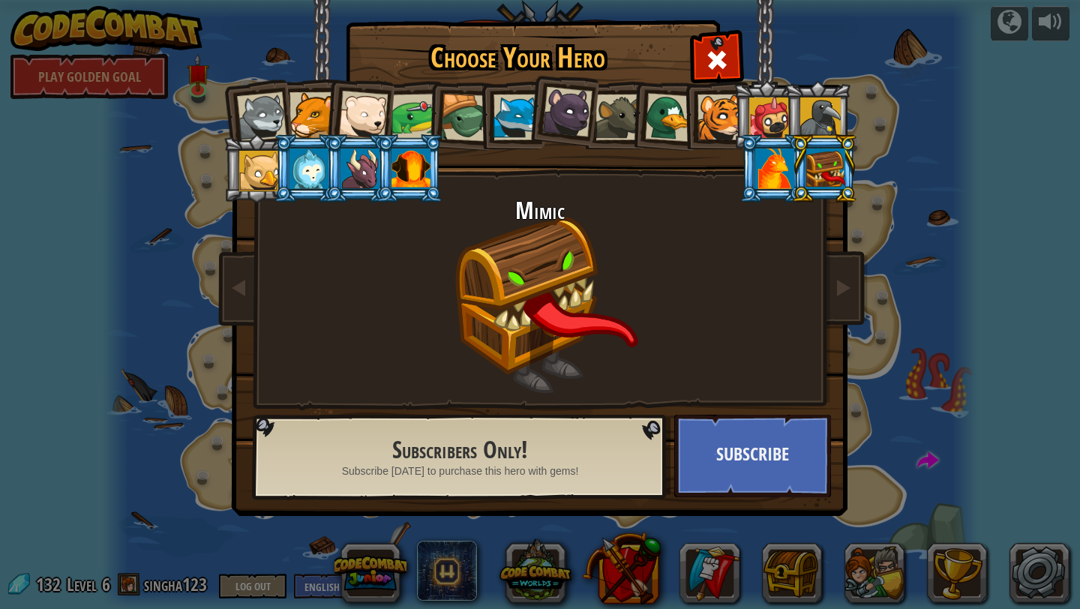
click at [802, 112] on div at bounding box center [820, 118] width 41 height 41
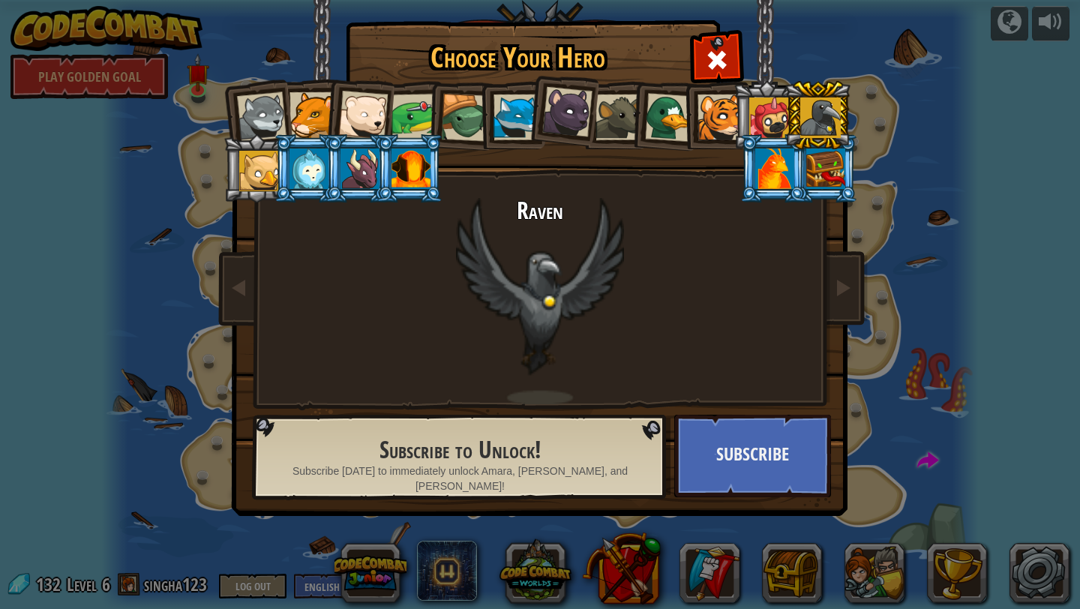
click at [784, 115] on li at bounding box center [818, 115] width 68 height 68
click at [761, 113] on div at bounding box center [769, 118] width 41 height 41
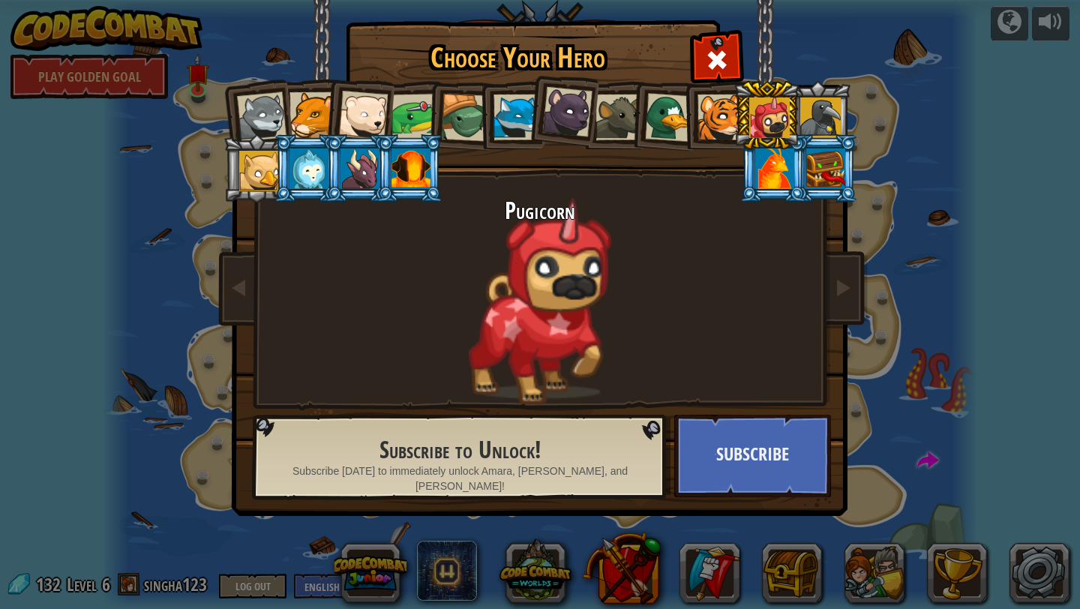
click at [718, 120] on div at bounding box center [721, 118] width 46 height 46
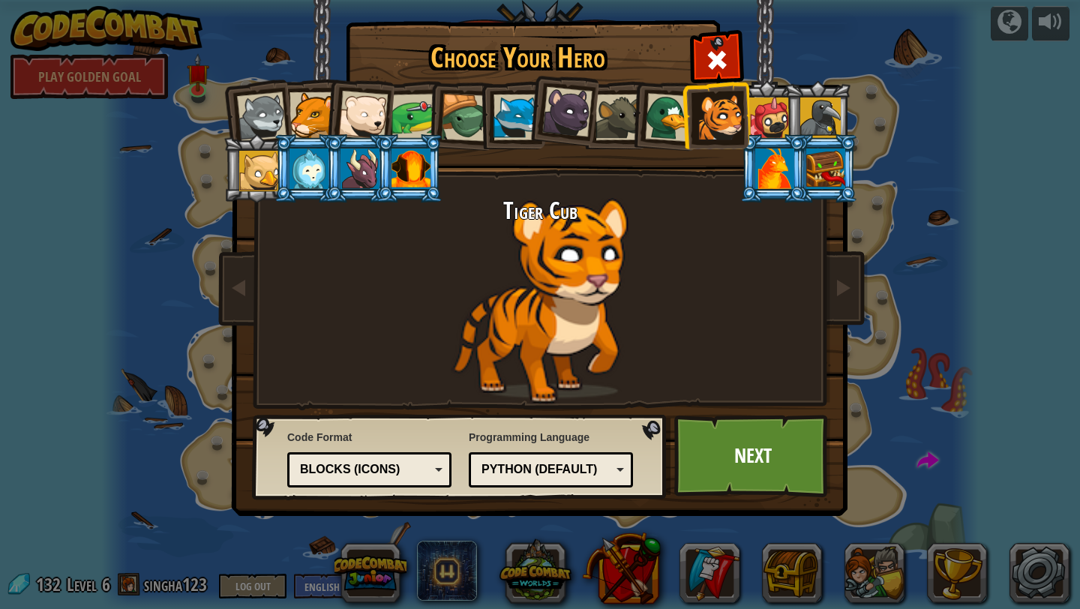
click at [651, 115] on div at bounding box center [669, 117] width 49 height 49
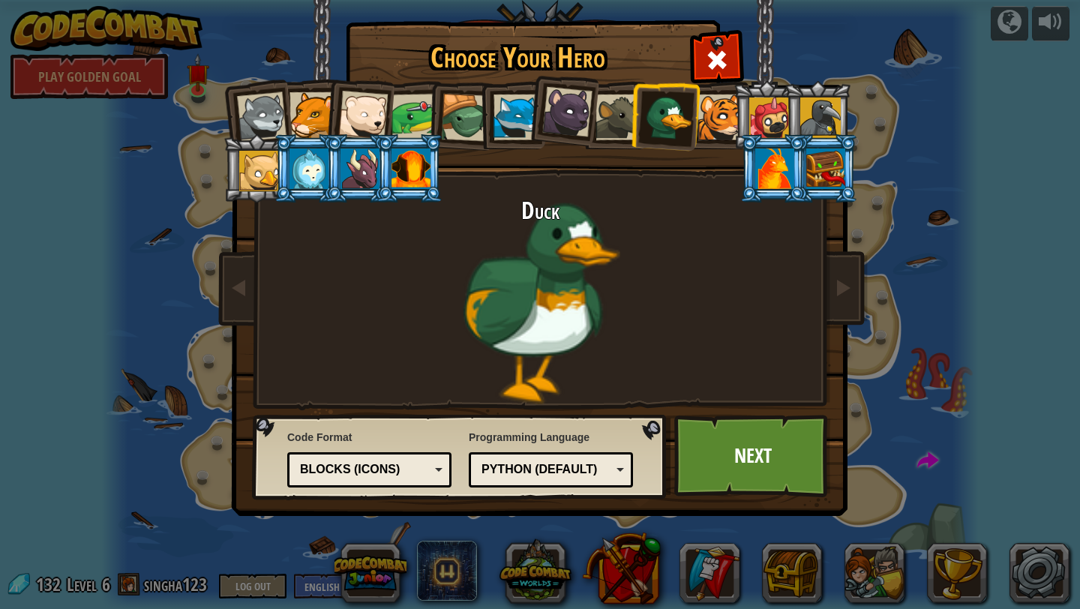
click at [602, 119] on div at bounding box center [619, 118] width 46 height 46
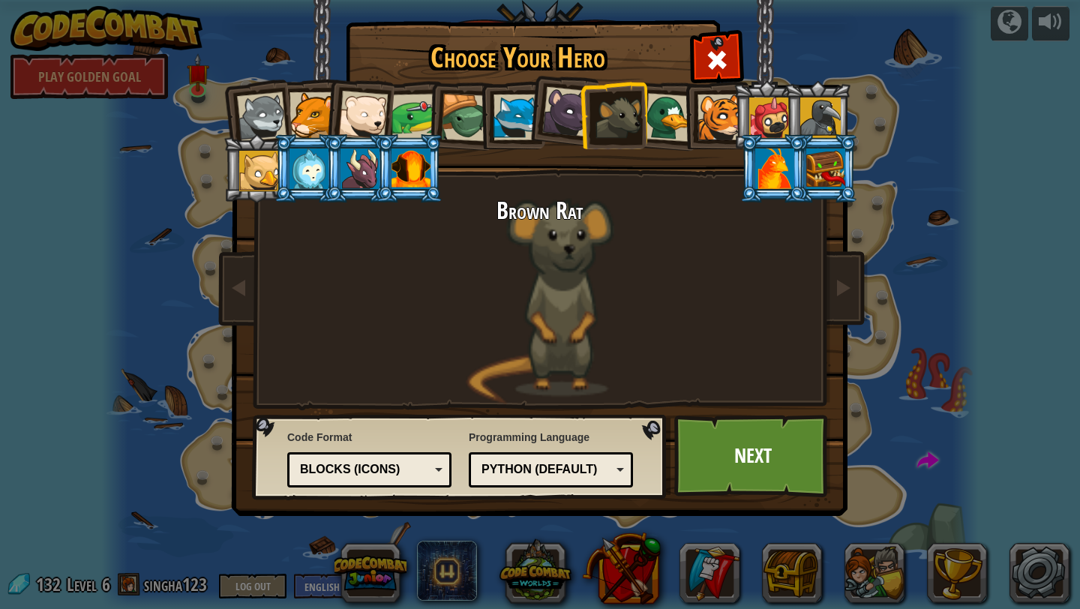
click at [557, 115] on div at bounding box center [567, 112] width 50 height 50
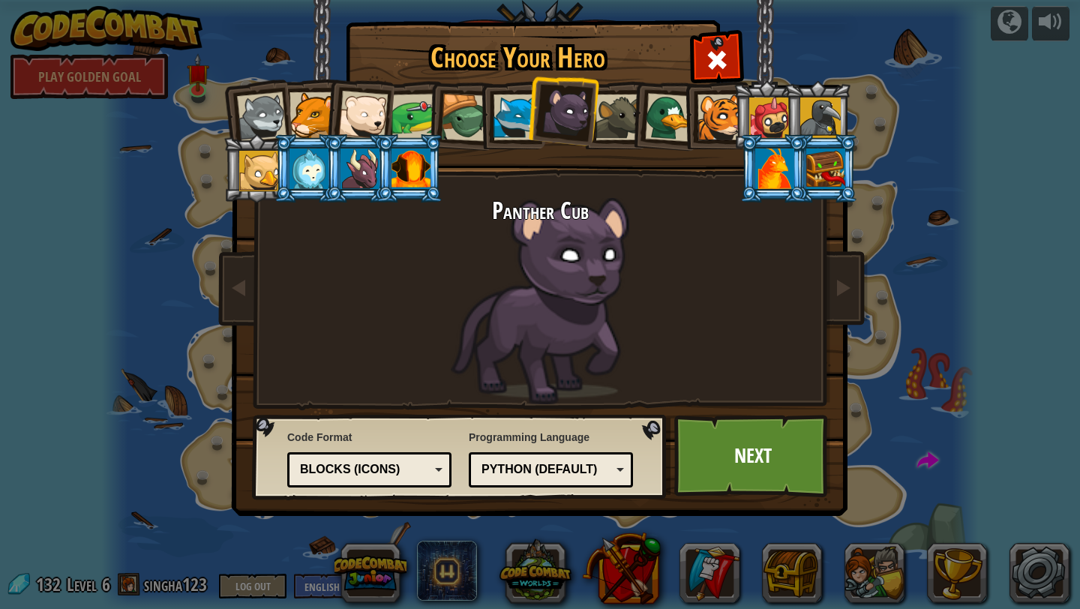
click at [525, 121] on div at bounding box center [517, 118] width 46 height 46
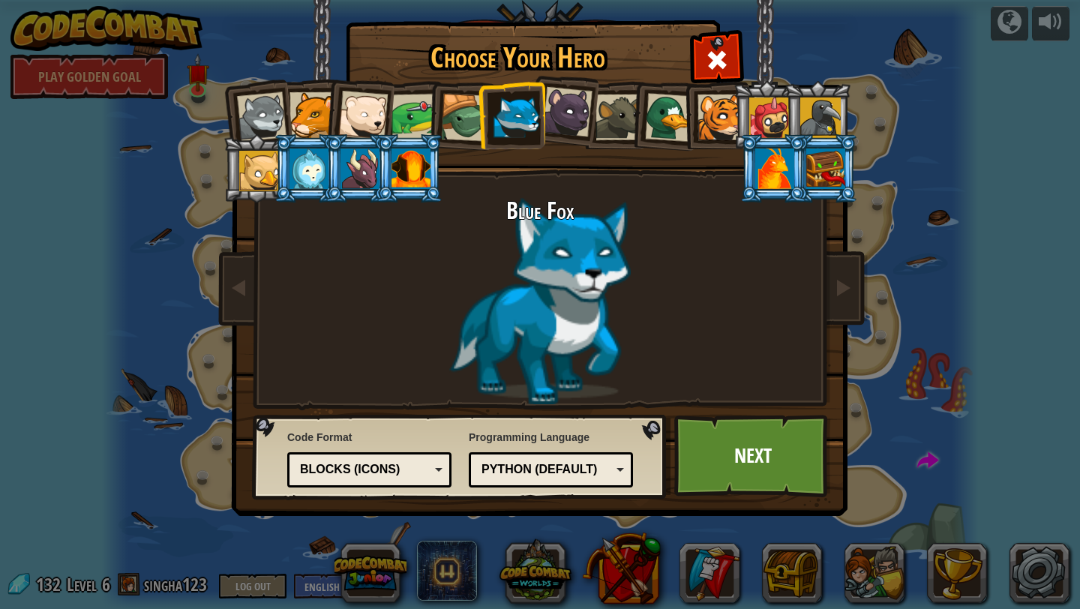
click at [559, 119] on div at bounding box center [567, 112] width 50 height 50
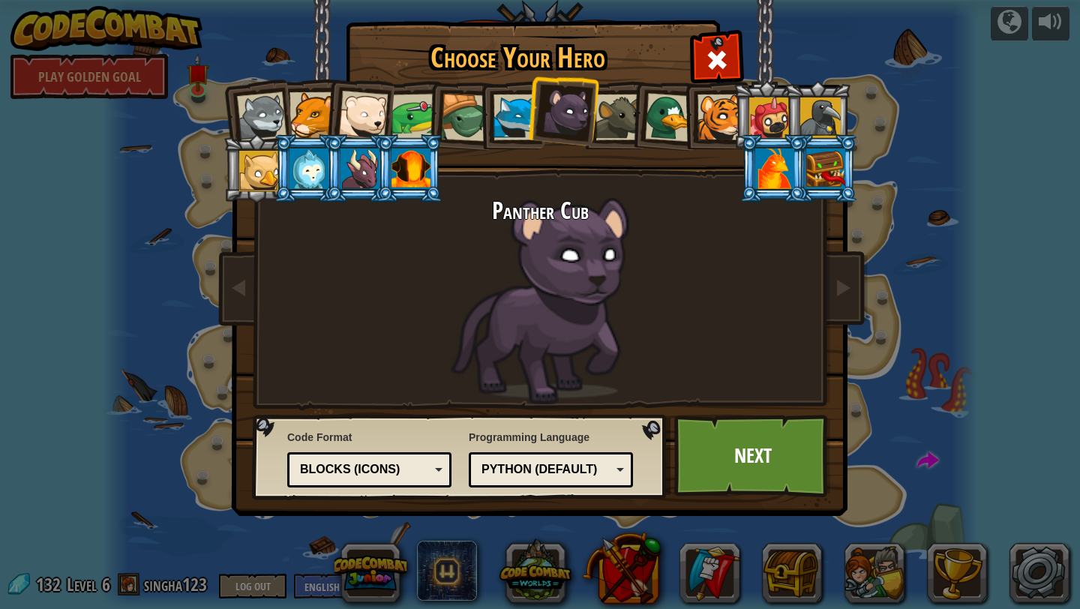
click at [308, 107] on div at bounding box center [313, 115] width 46 height 46
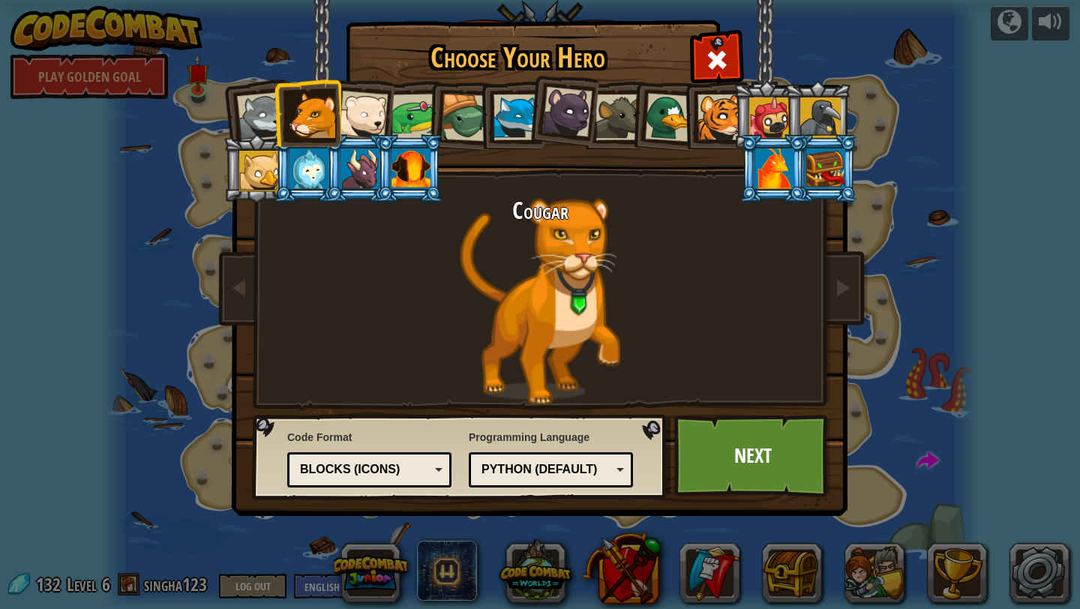
click at [402, 107] on div at bounding box center [415, 117] width 47 height 47
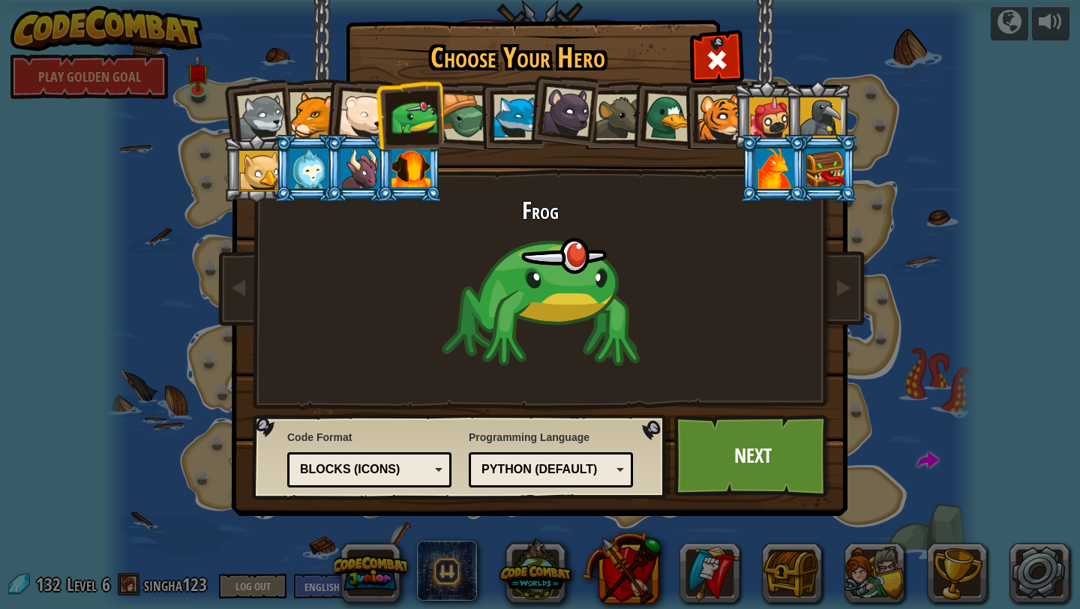
click at [358, 107] on div at bounding box center [363, 116] width 50 height 50
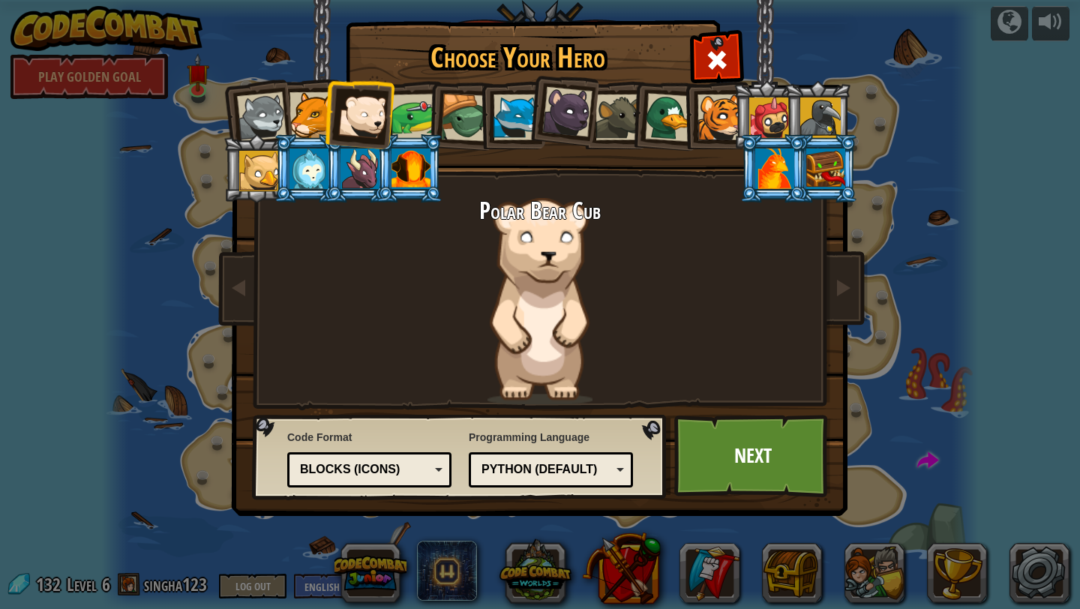
click at [474, 104] on div at bounding box center [465, 118] width 48 height 48
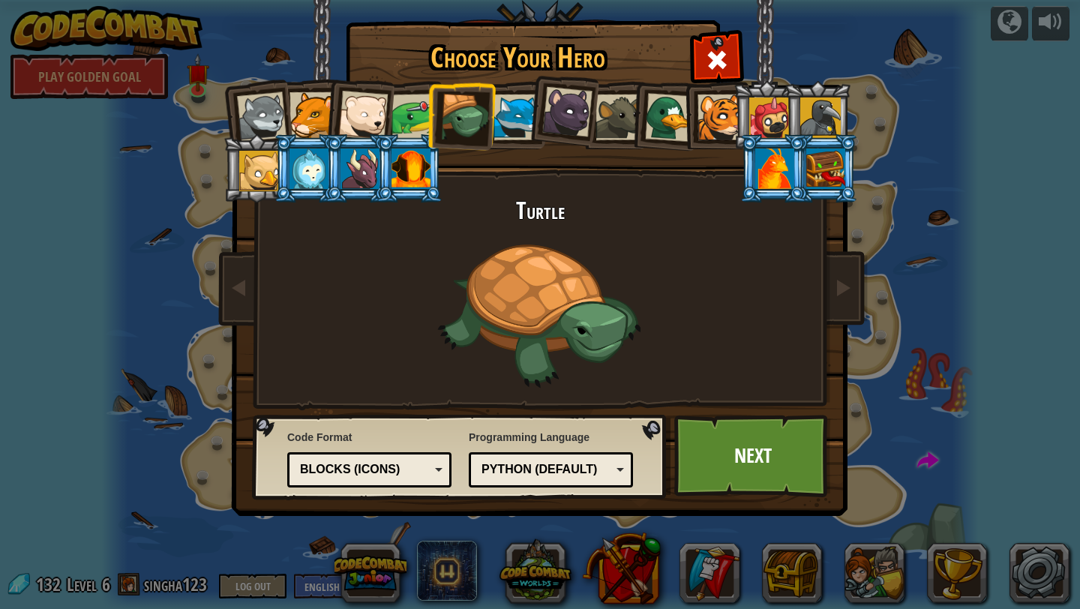
click at [359, 104] on div at bounding box center [363, 116] width 50 height 50
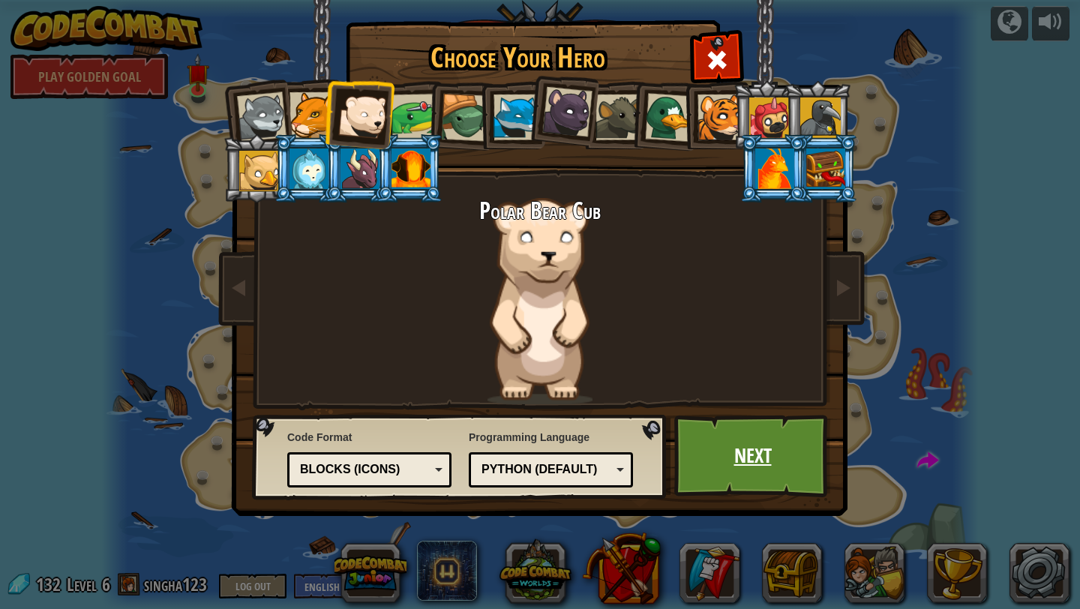
click at [731, 446] on link "Next" at bounding box center [752, 456] width 157 height 83
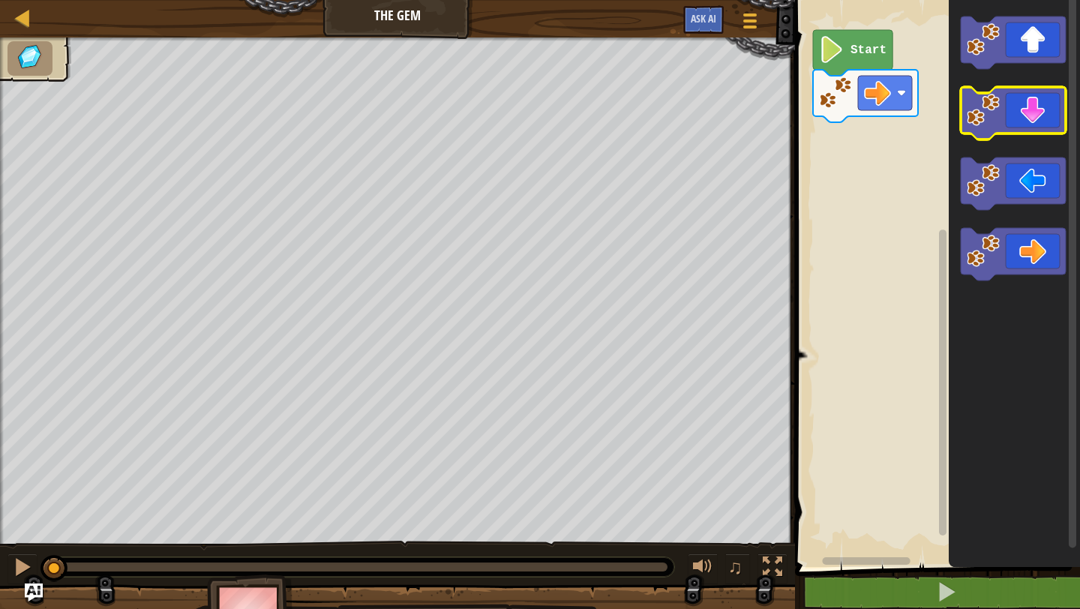
click at [1028, 116] on icon "Blockly Workspace" at bounding box center [1013, 113] width 105 height 53
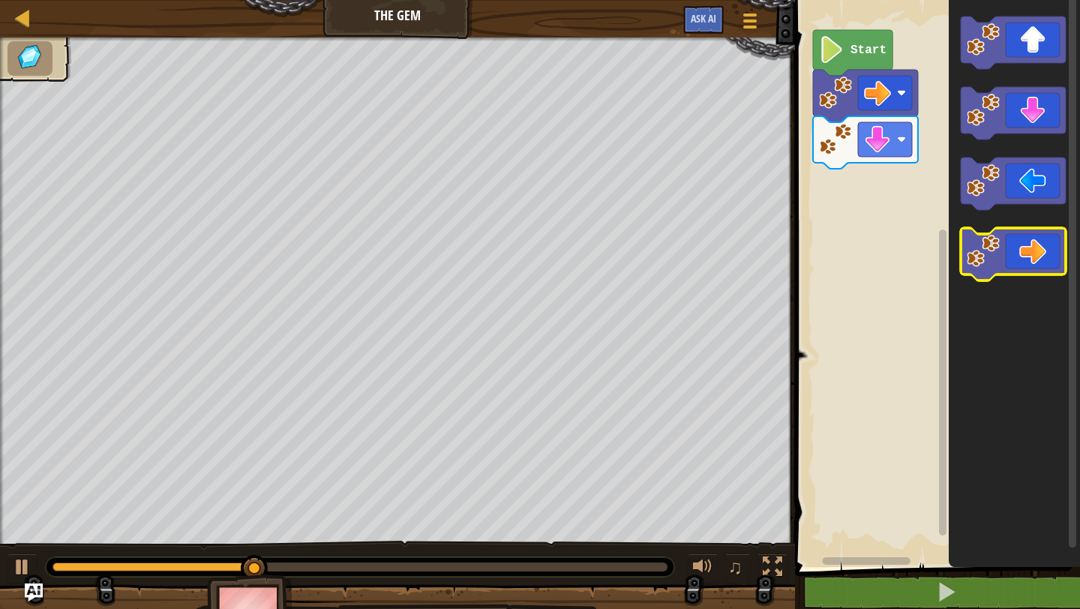
click at [1030, 247] on icon "Blockly Workspace" at bounding box center [1013, 254] width 105 height 53
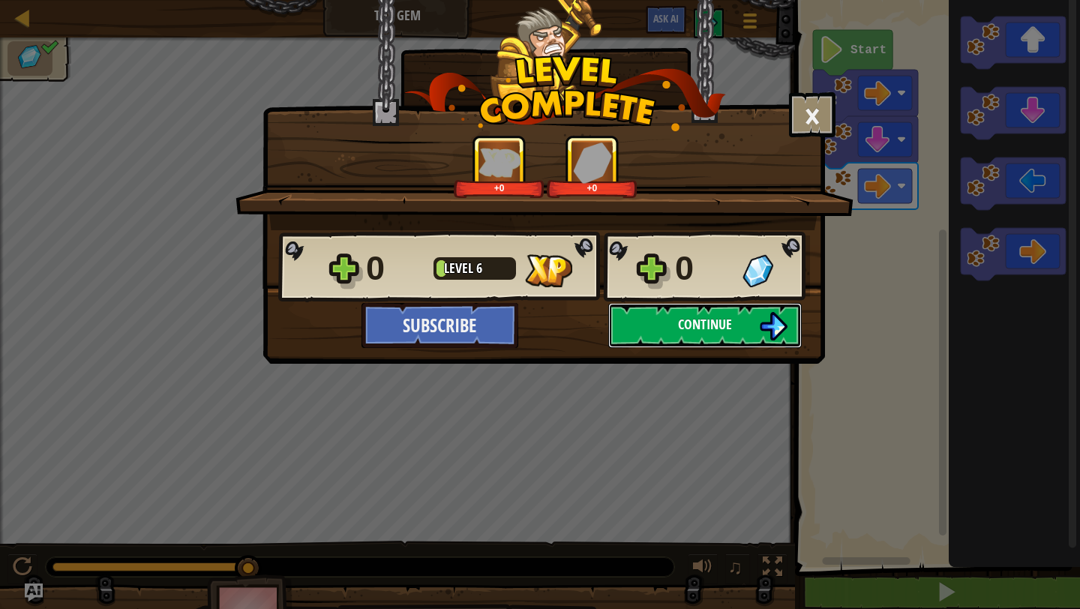
click at [687, 324] on span "Continue" at bounding box center [705, 324] width 54 height 19
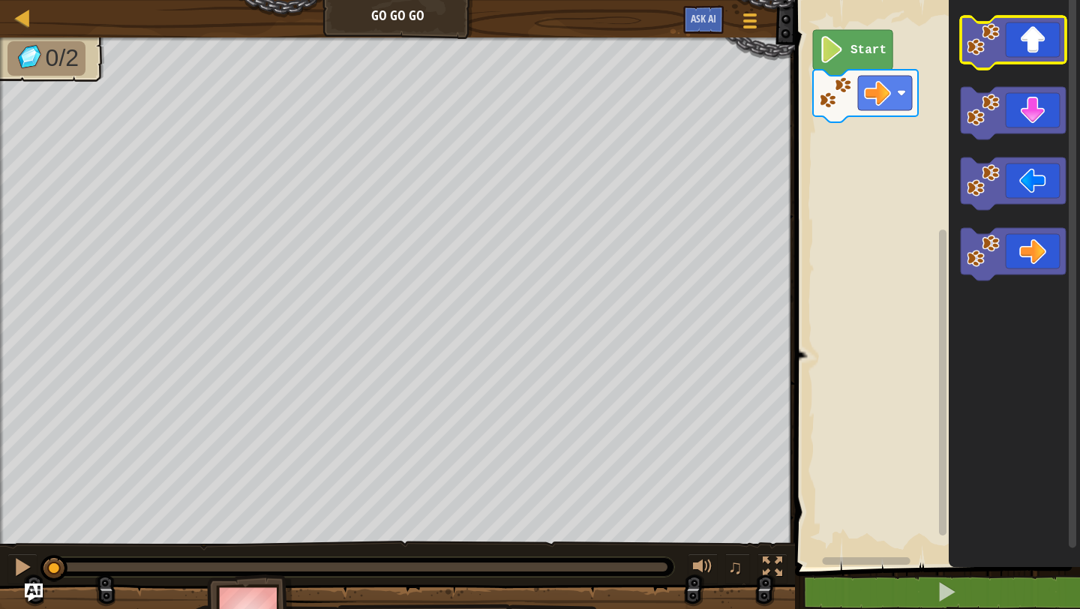
click at [1025, 50] on icon "Blockly Workspace" at bounding box center [1013, 43] width 105 height 53
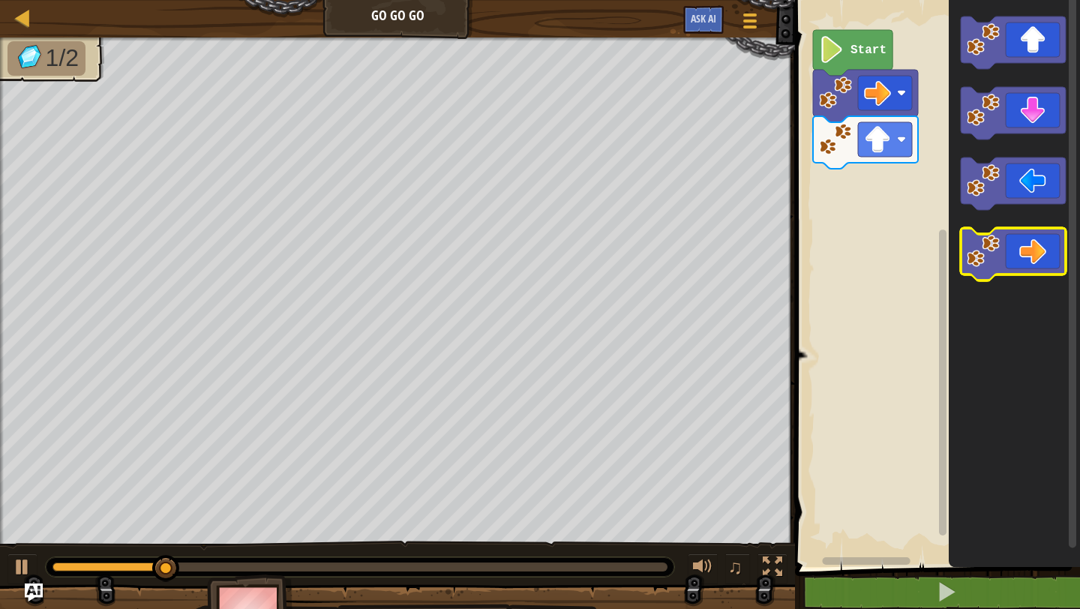
click at [1023, 235] on icon "Blockly Workspace" at bounding box center [1013, 254] width 105 height 53
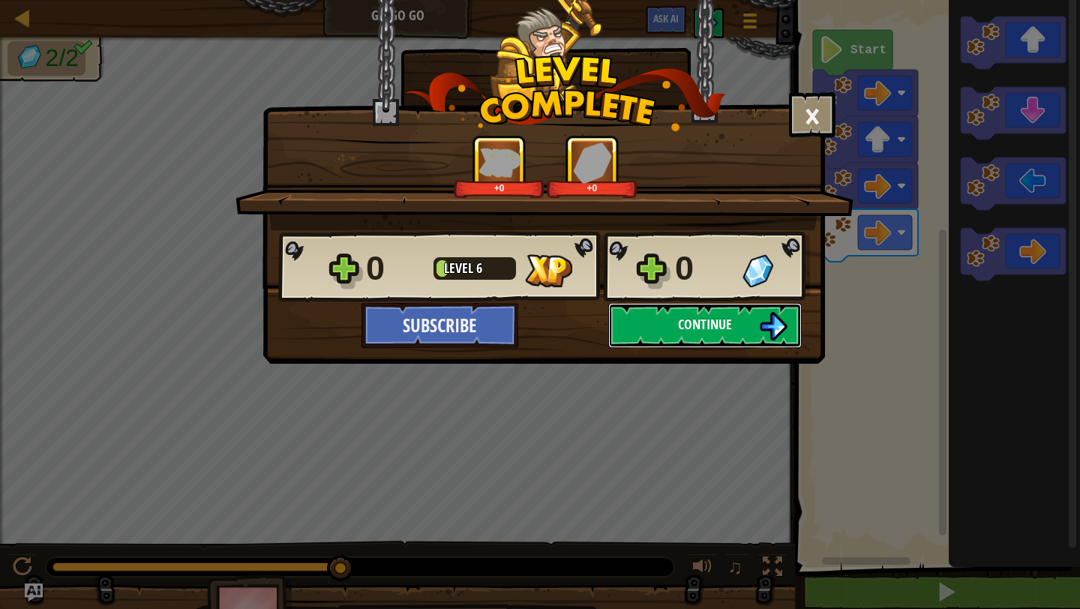
click at [731, 326] on span "Continue" at bounding box center [705, 324] width 54 height 19
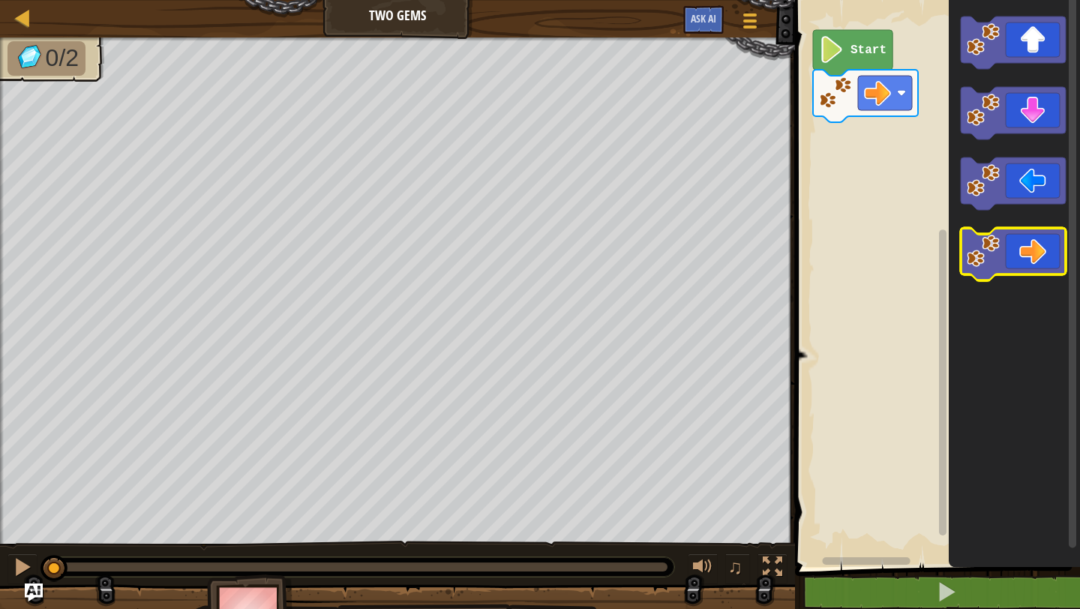
click at [1017, 259] on icon "Blockly Workspace" at bounding box center [1013, 254] width 105 height 53
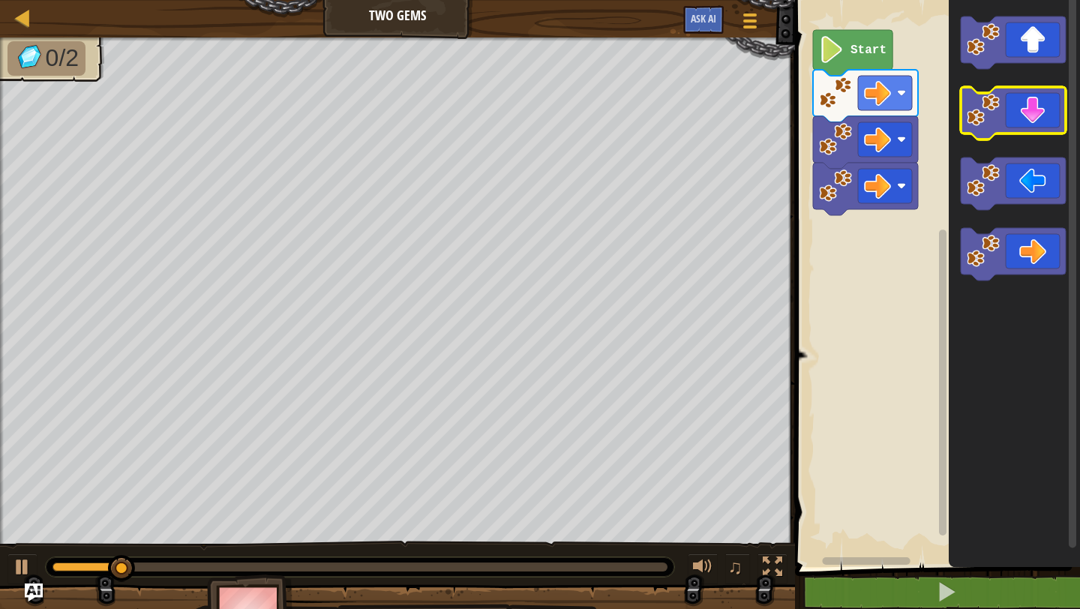
click at [1018, 111] on icon "Blockly Workspace" at bounding box center [1013, 113] width 105 height 53
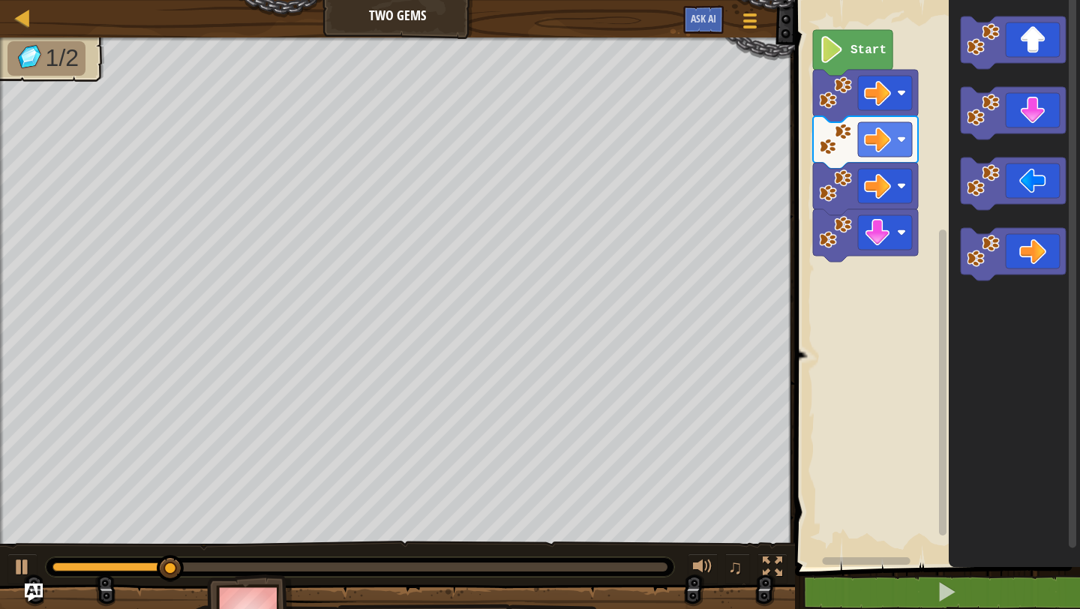
click at [1022, 64] on rect "Blockly Workspace" at bounding box center [1013, 43] width 105 height 53
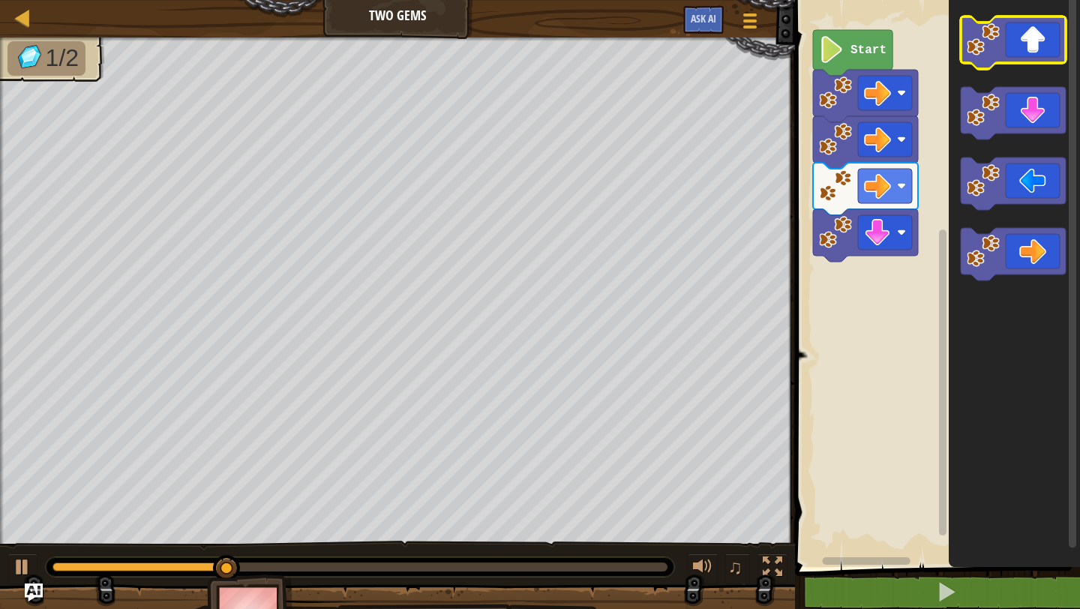
click at [1022, 50] on icon "Blockly Workspace" at bounding box center [1013, 43] width 105 height 53
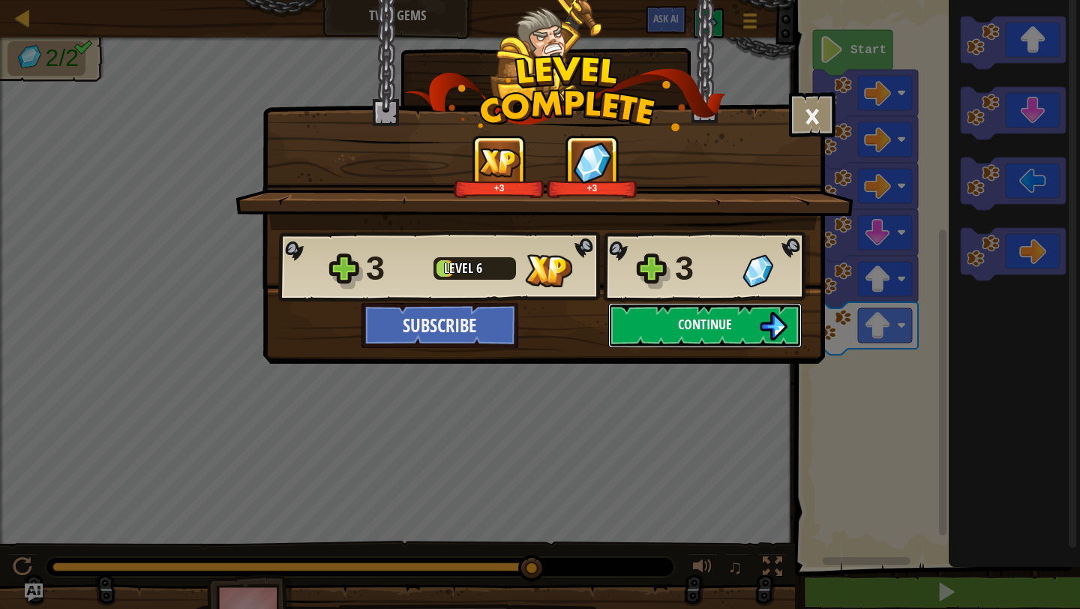
click at [680, 327] on span "Continue" at bounding box center [705, 324] width 54 height 19
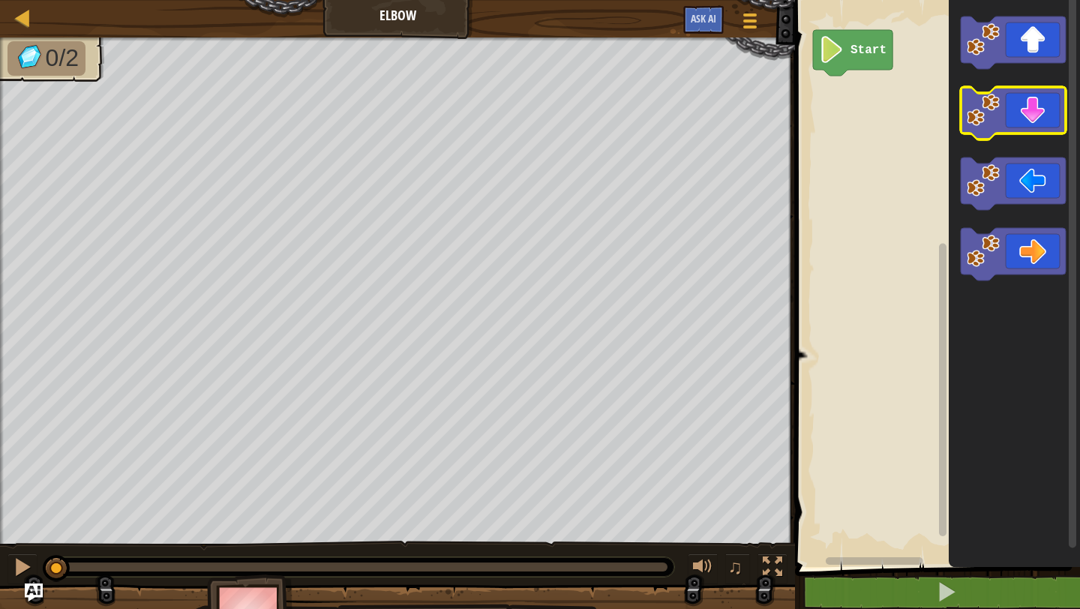
click at [1019, 117] on icon "Blockly Workspace" at bounding box center [1013, 113] width 105 height 53
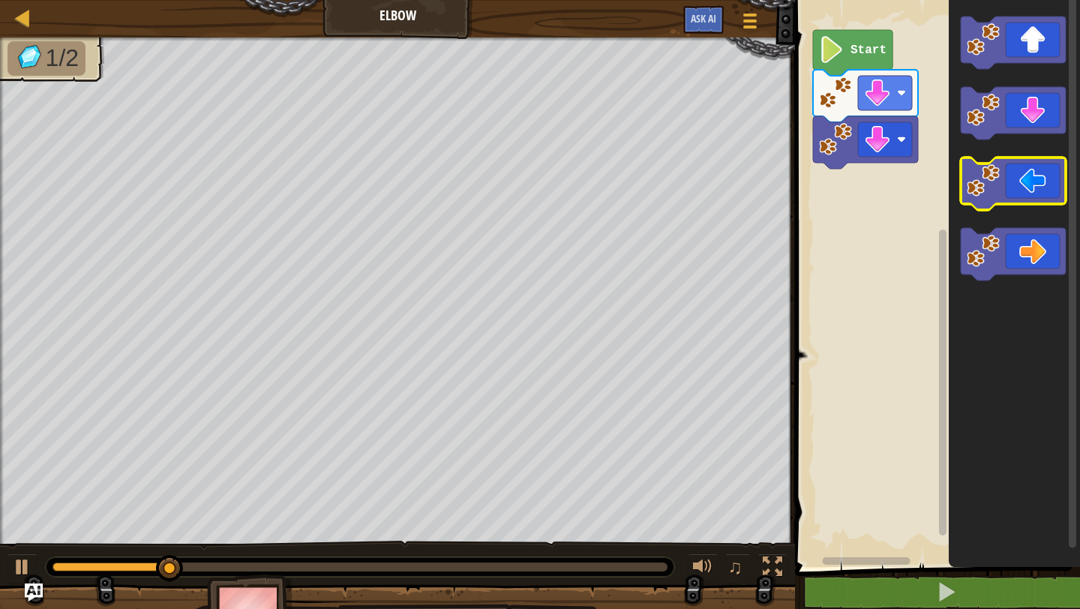
click at [1010, 185] on icon "Blockly Workspace" at bounding box center [1013, 184] width 105 height 53
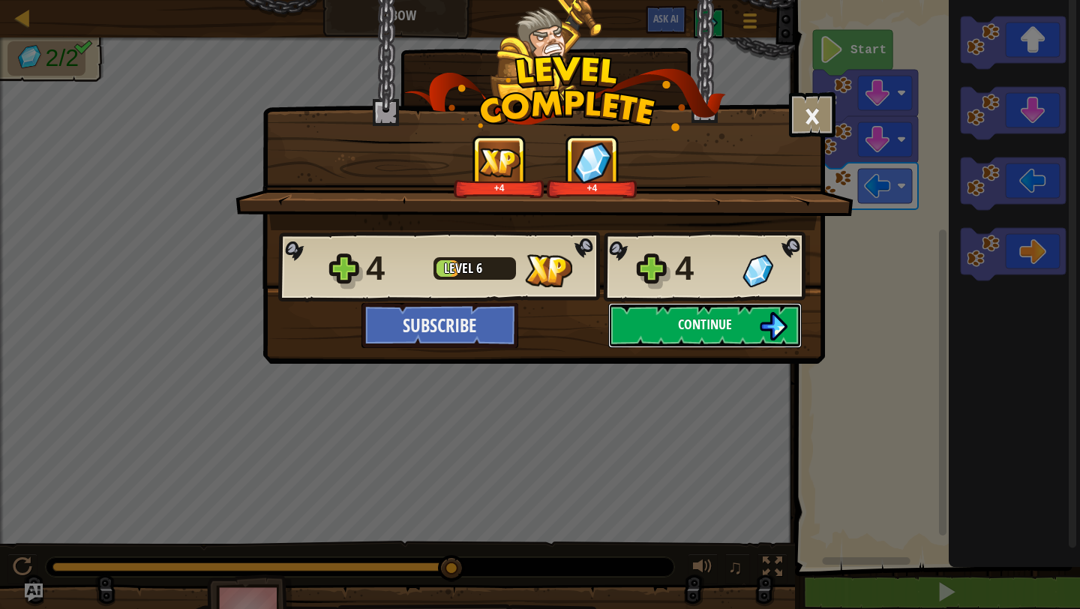
click at [686, 329] on span "Continue" at bounding box center [705, 324] width 54 height 19
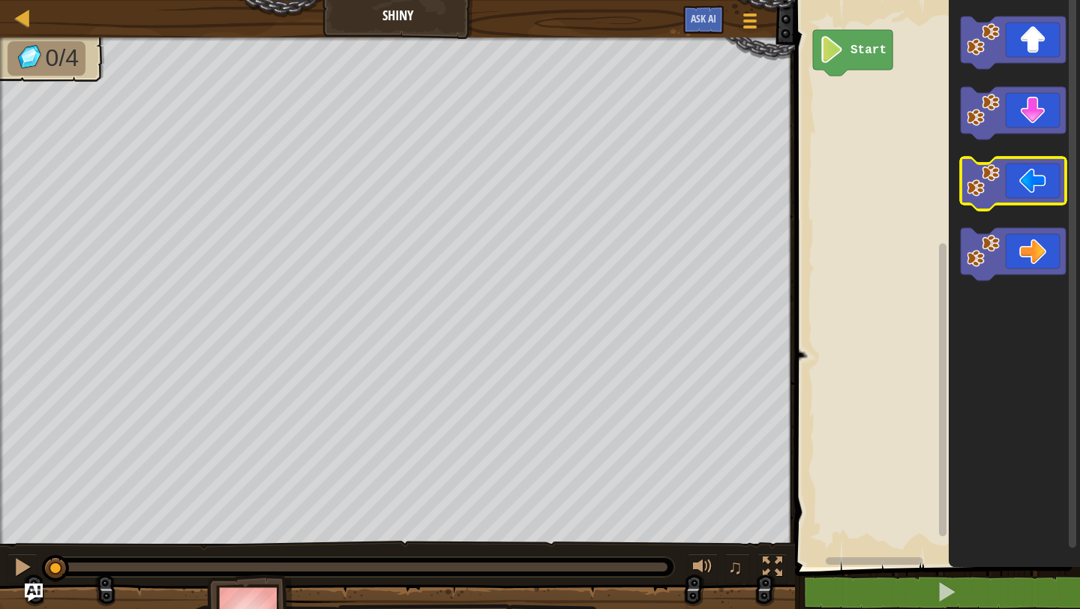
click at [1026, 195] on icon "Blockly Workspace" at bounding box center [1013, 184] width 105 height 53
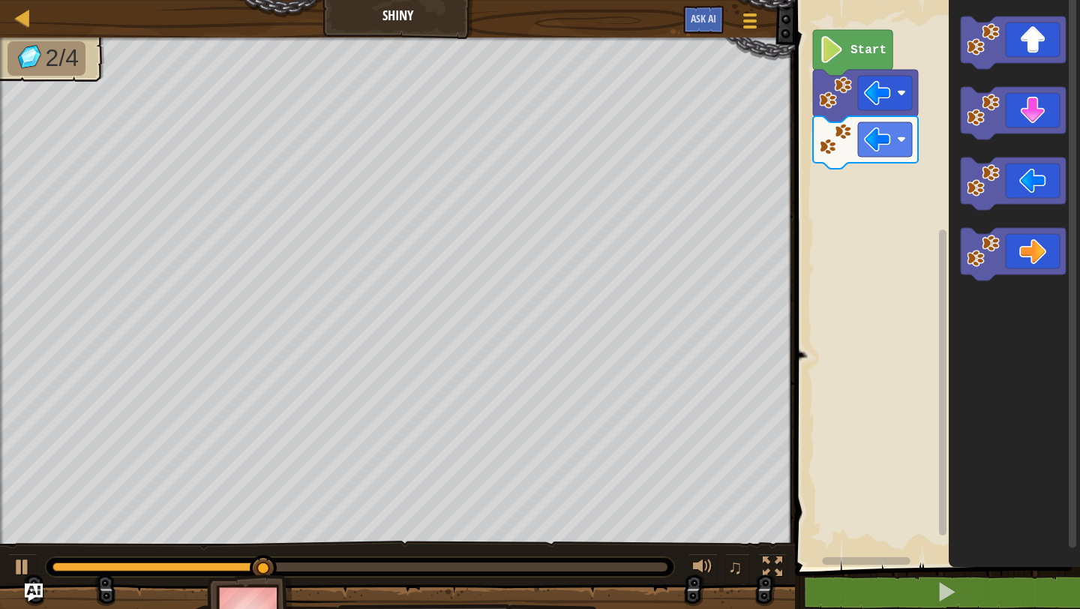
click at [1034, 143] on icon "Blockly Workspace" at bounding box center [1014, 279] width 131 height 575
click at [1040, 119] on icon "Blockly Workspace" at bounding box center [1013, 113] width 105 height 53
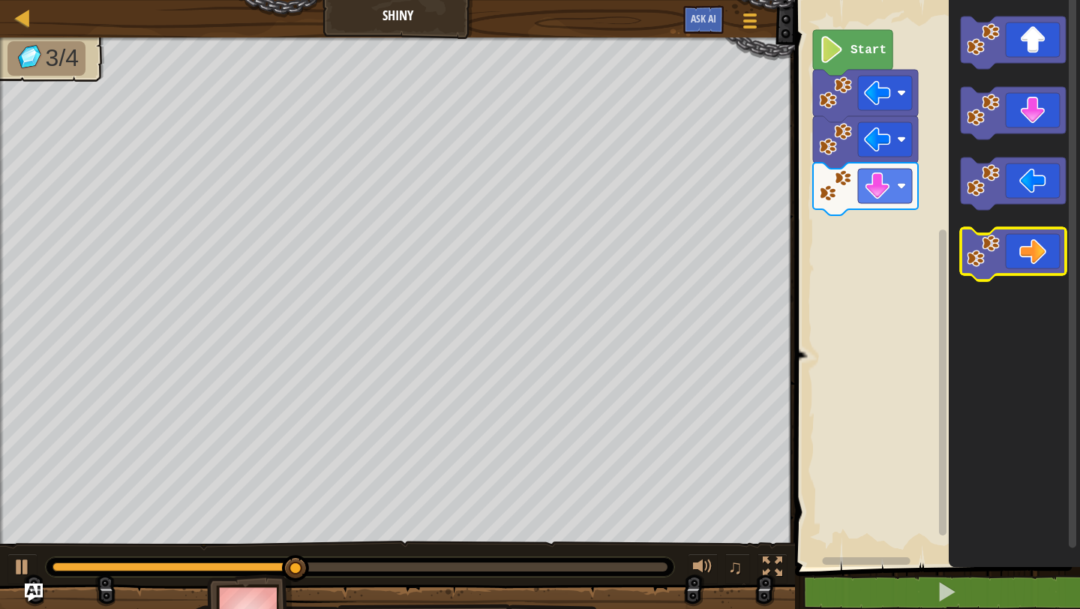
click at [1022, 263] on icon "Blockly Workspace" at bounding box center [1013, 254] width 105 height 53
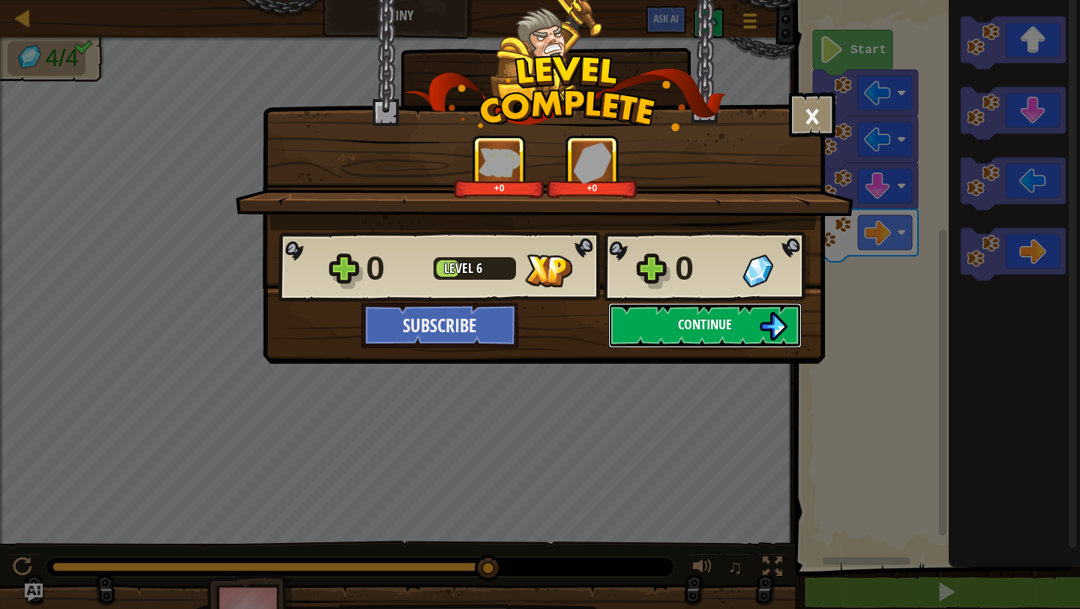
click at [656, 328] on button "Continue" at bounding box center [705, 325] width 194 height 45
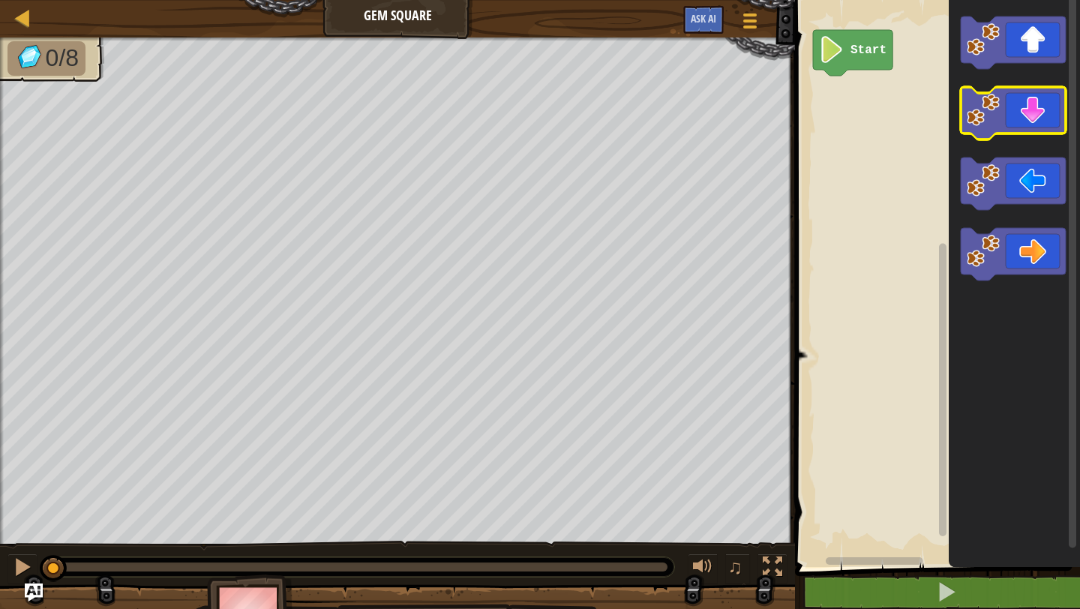
click at [1031, 119] on icon "Blockly Workspace" at bounding box center [1013, 113] width 105 height 53
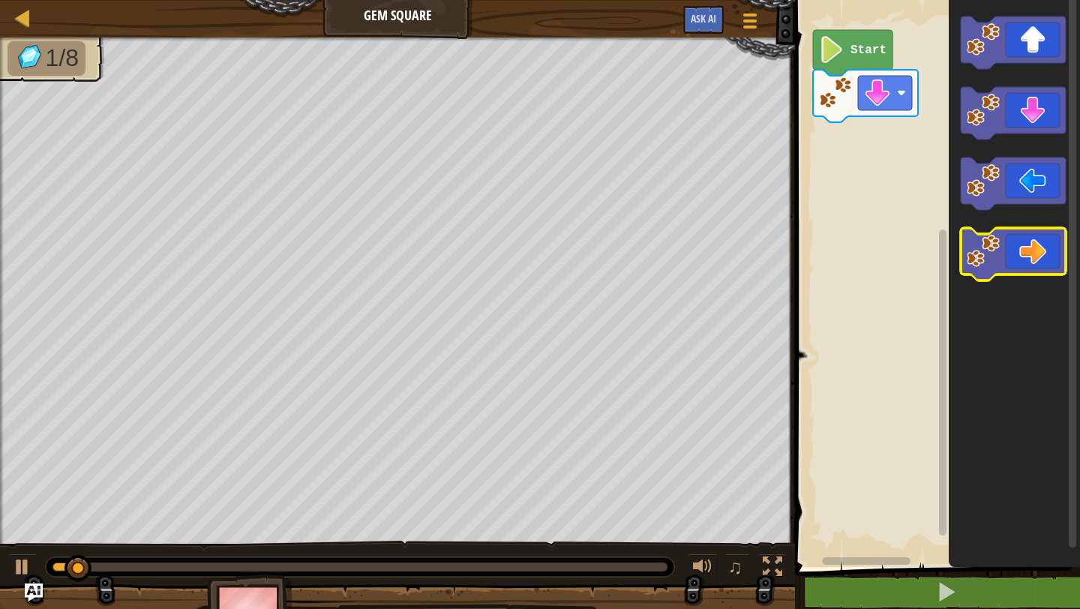
click at [1022, 260] on icon "Blockly Workspace" at bounding box center [1013, 254] width 105 height 53
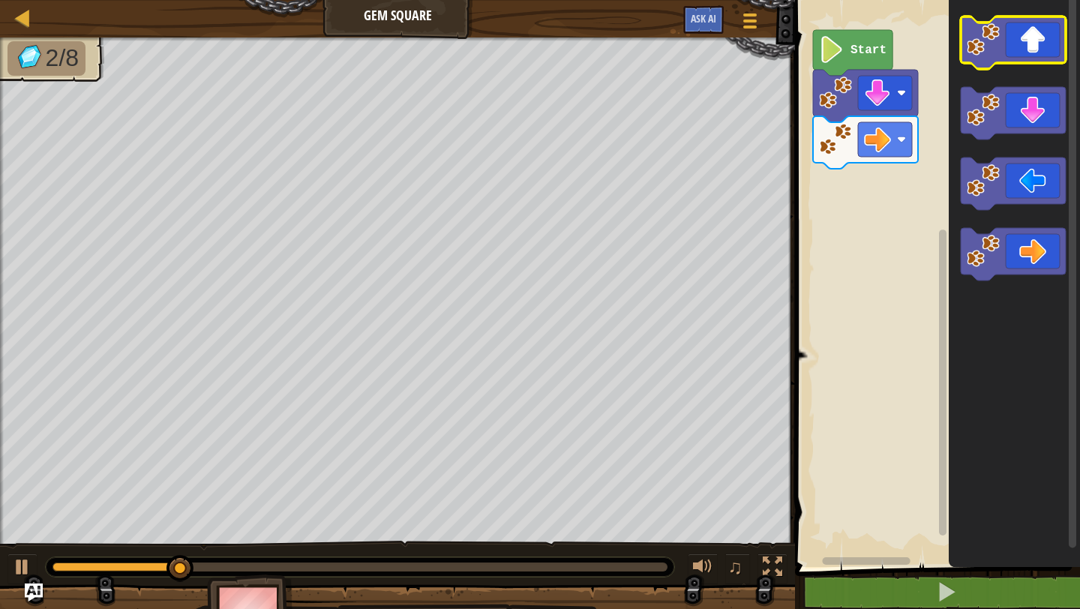
click at [1024, 50] on icon "Blockly Workspace" at bounding box center [1013, 43] width 105 height 53
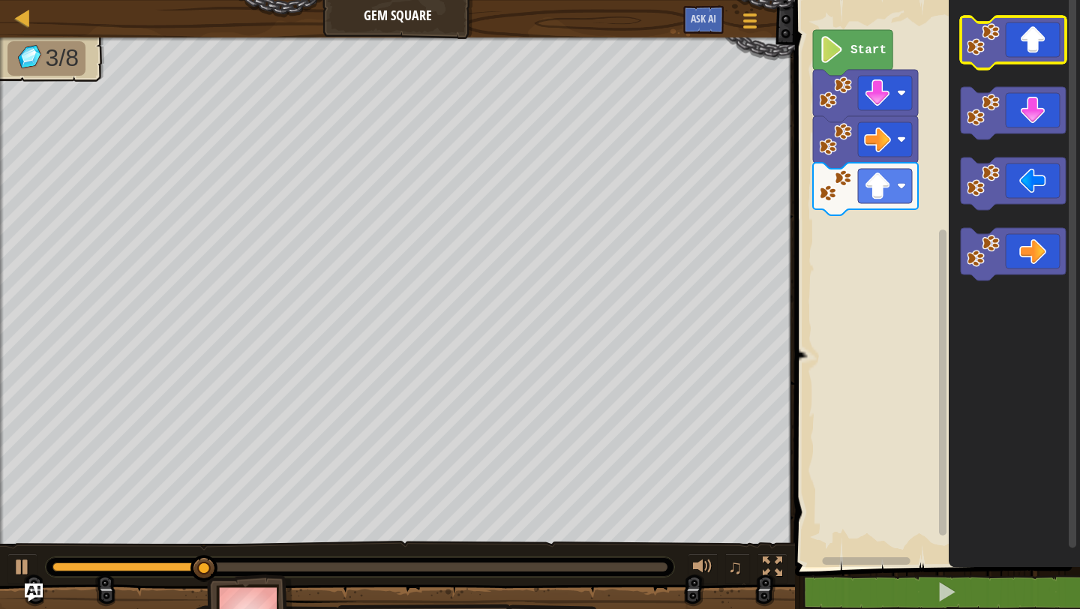
click at [1029, 36] on icon "Blockly Workspace" at bounding box center [1013, 43] width 105 height 53
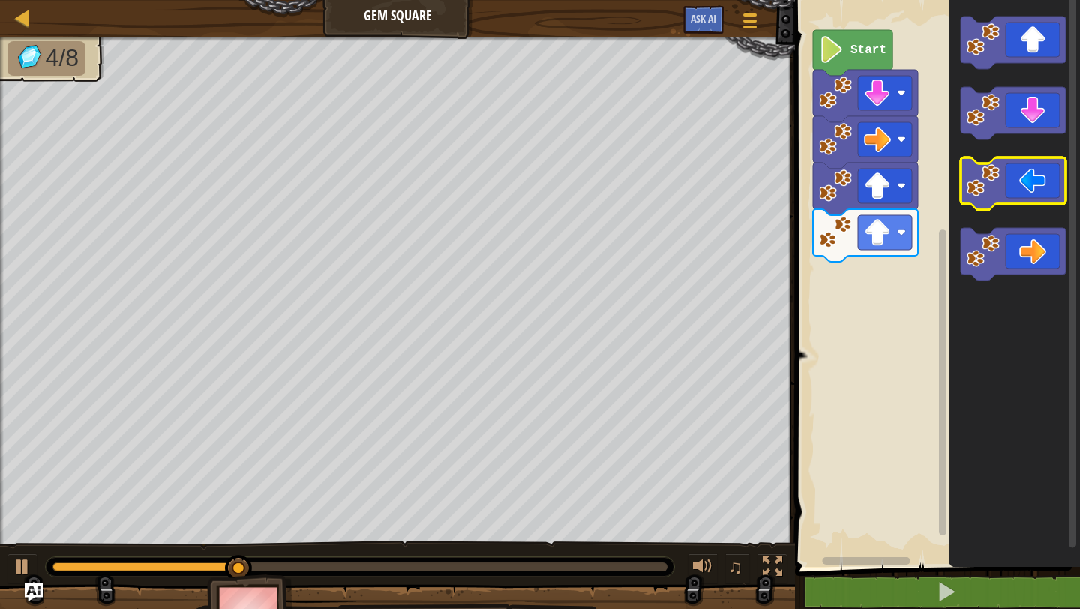
click at [1018, 181] on icon "Blockly Workspace" at bounding box center [1013, 184] width 105 height 53
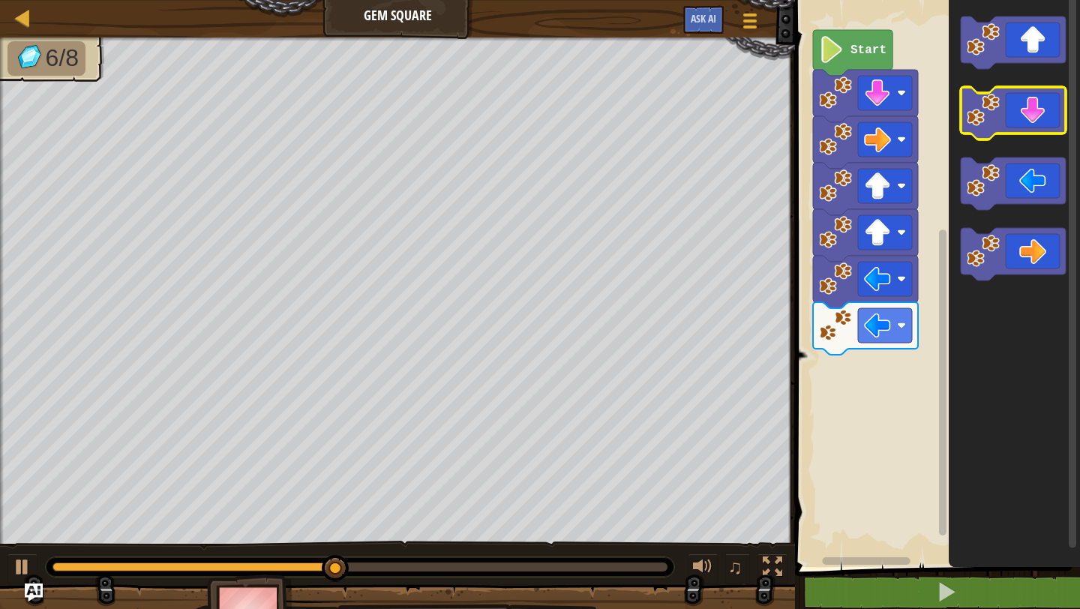
click at [1042, 120] on icon "Blockly Workspace" at bounding box center [1013, 113] width 105 height 53
click at [1042, 119] on icon "Blockly Workspace" at bounding box center [1013, 113] width 105 height 53
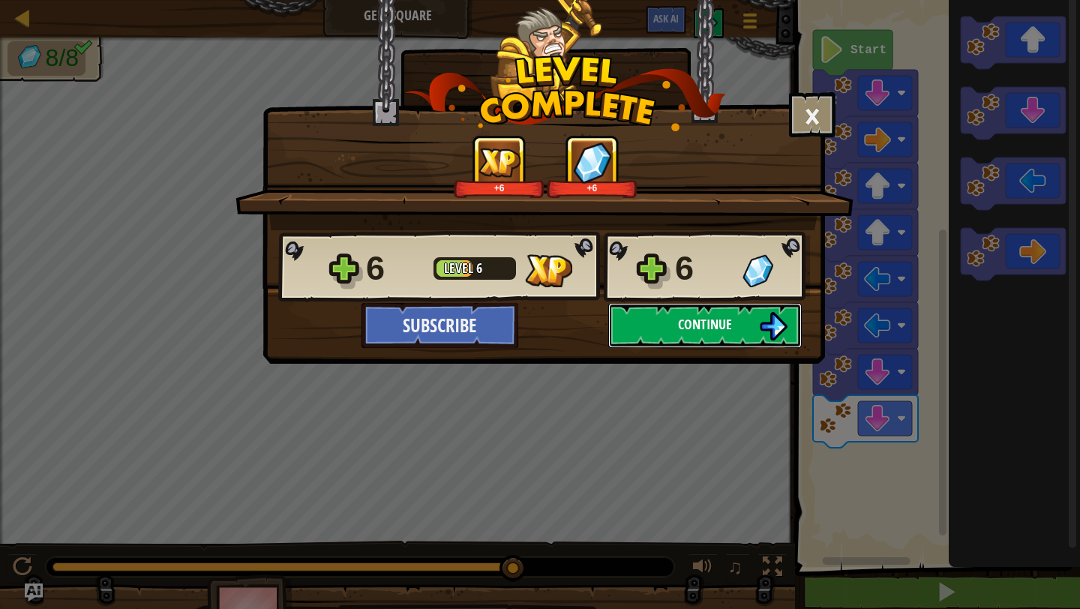
click at [679, 325] on span "Continue" at bounding box center [705, 324] width 54 height 19
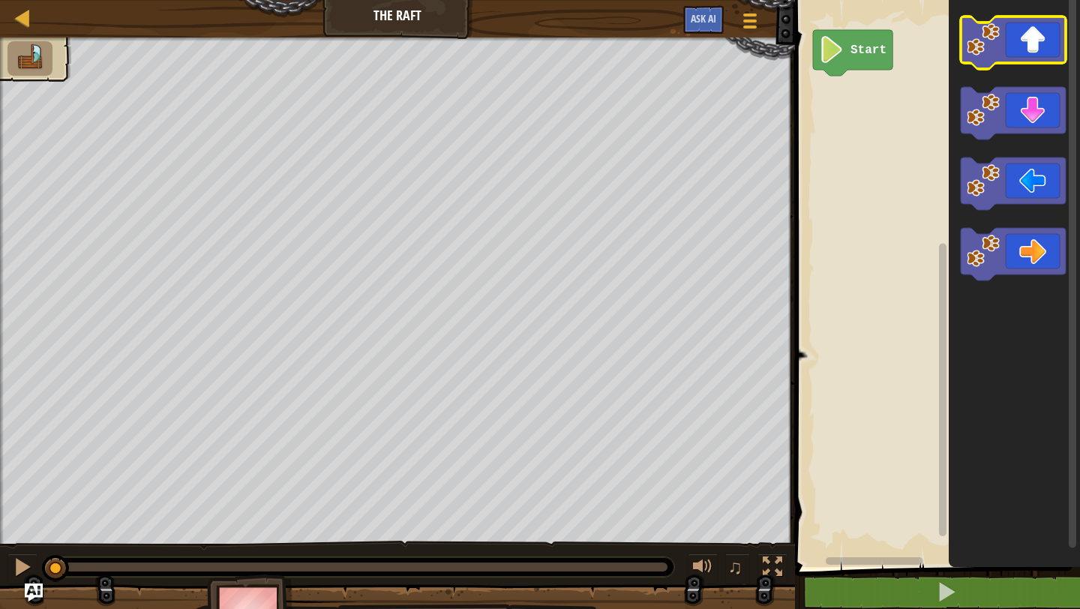
click at [1019, 52] on icon "Blockly Workspace" at bounding box center [1013, 43] width 105 height 53
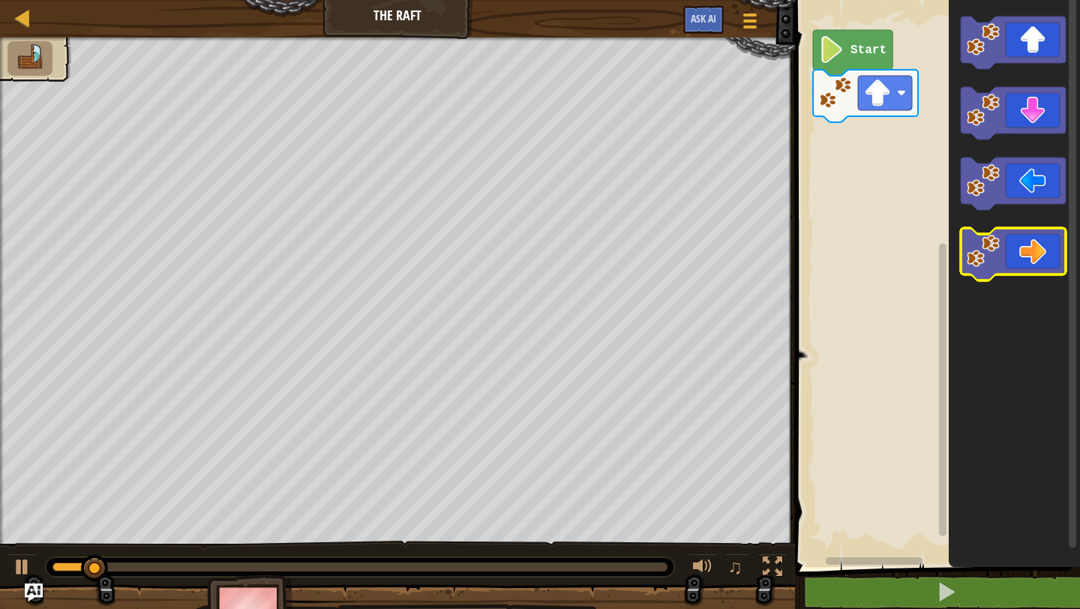
click at [1001, 248] on icon "Blockly Workspace" at bounding box center [1013, 254] width 105 height 53
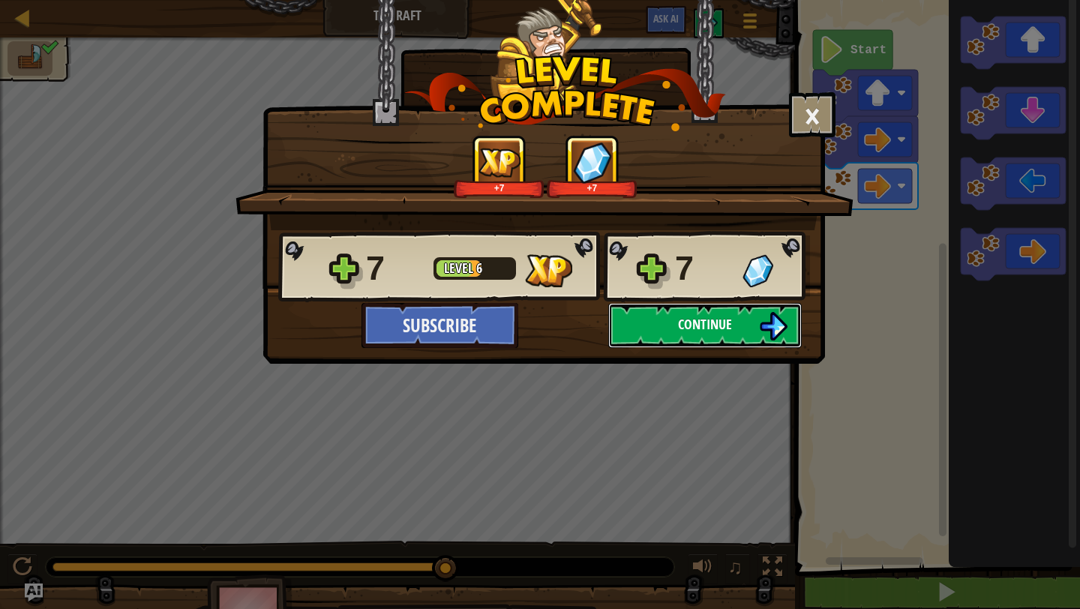
click at [667, 329] on button "Continue" at bounding box center [705, 325] width 194 height 45
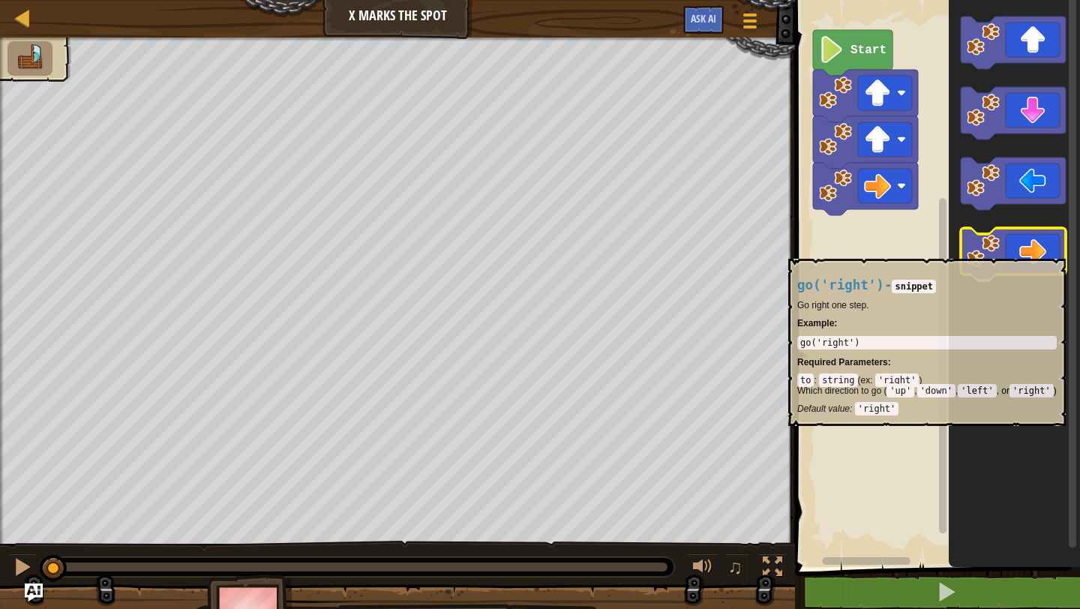
click at [1024, 251] on icon "Blockly Workspace" at bounding box center [1013, 254] width 105 height 53
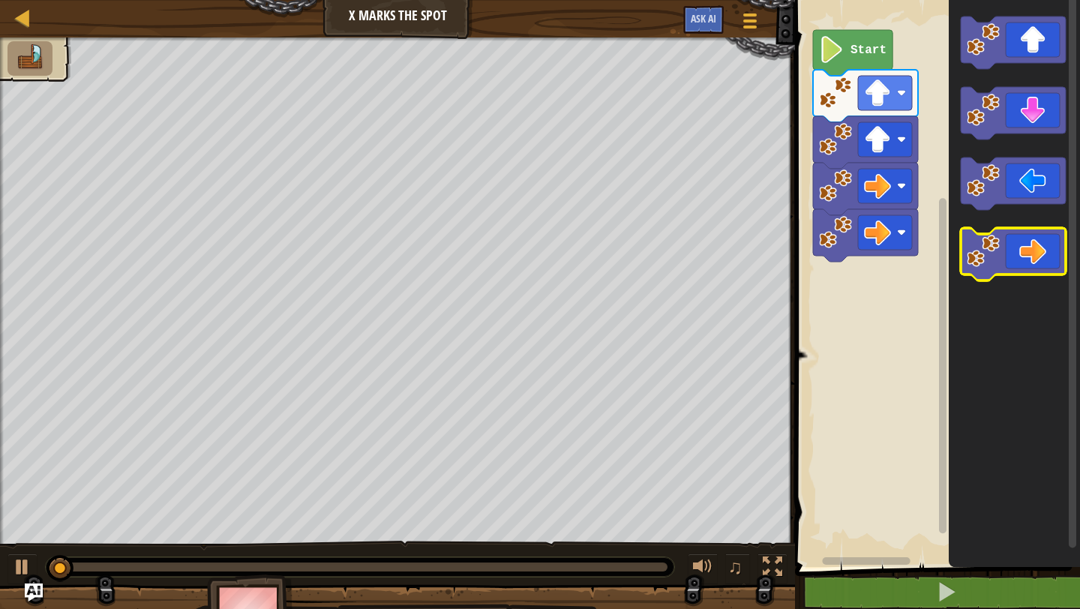
click at [1024, 251] on icon "Blockly Workspace" at bounding box center [1013, 254] width 105 height 53
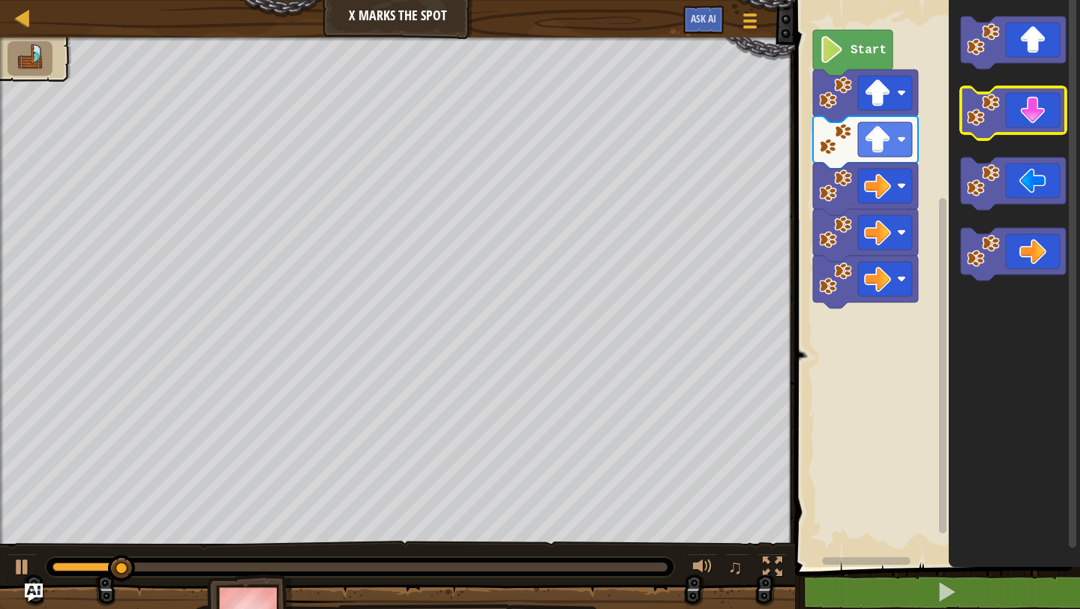
click at [1037, 115] on icon "Blockly Workspace" at bounding box center [1013, 113] width 105 height 53
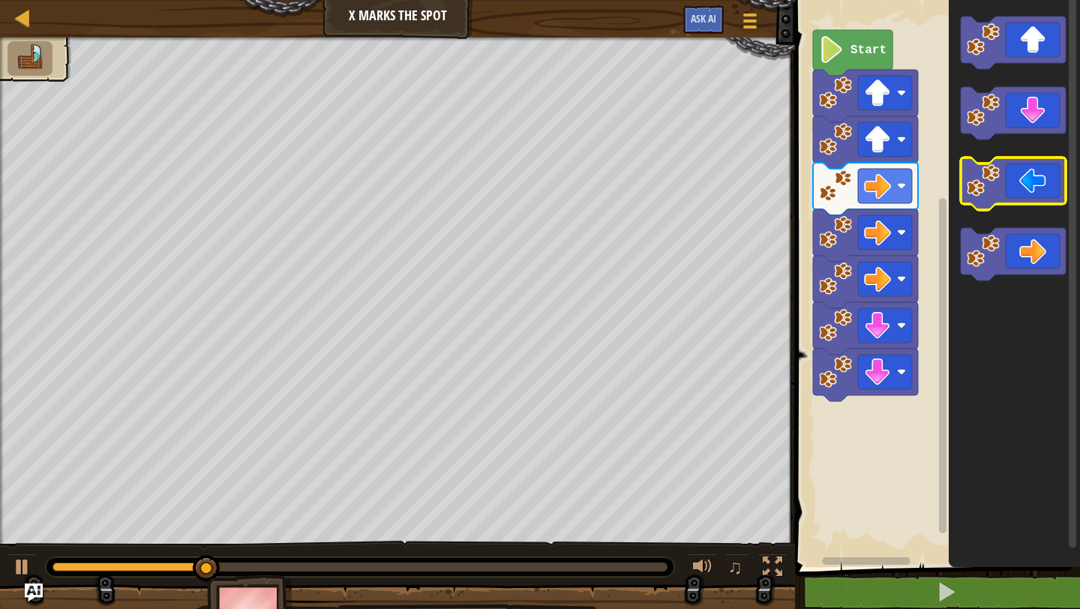
click at [1026, 181] on icon "Blockly Workspace" at bounding box center [1013, 184] width 105 height 53
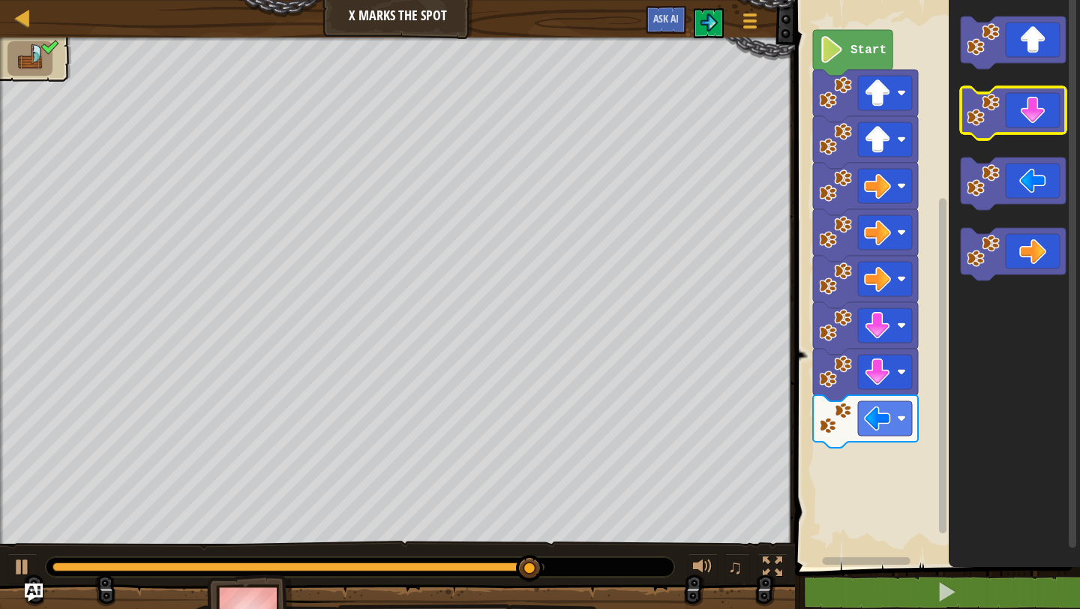
click at [1025, 121] on icon "Blockly Workspace" at bounding box center [1013, 113] width 105 height 53
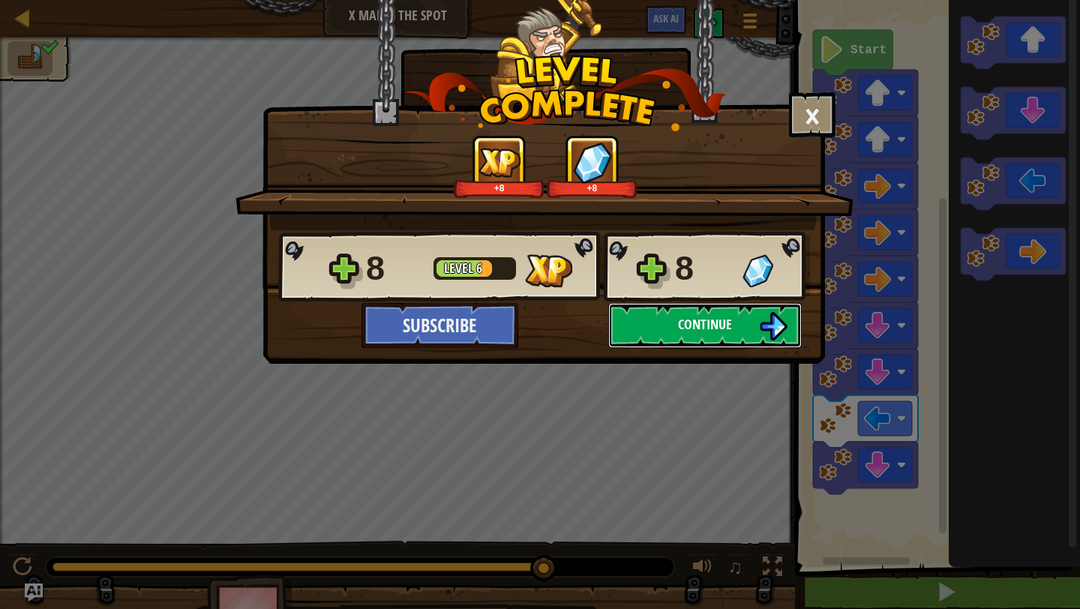
click at [678, 311] on button "Continue" at bounding box center [705, 325] width 194 height 45
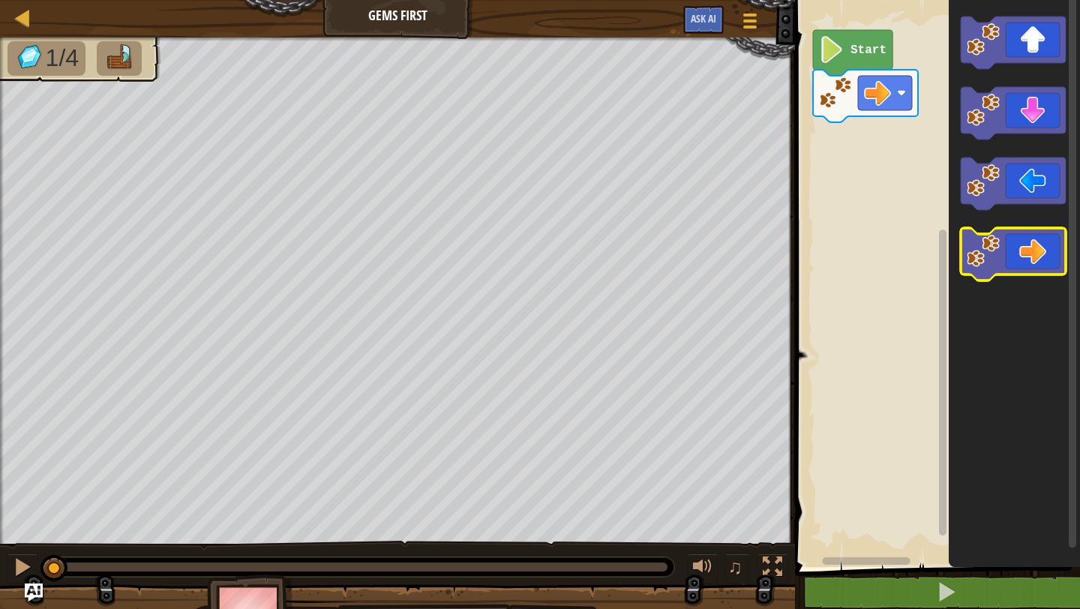
click at [1030, 244] on icon "Blockly Workspace" at bounding box center [1013, 254] width 105 height 53
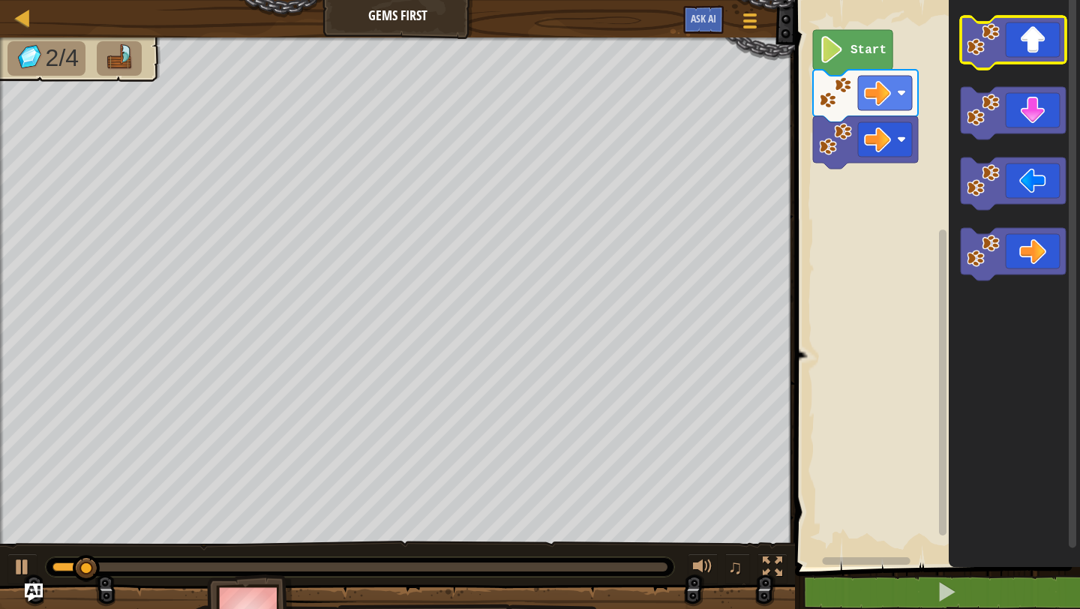
click at [1029, 53] on icon "Blockly Workspace" at bounding box center [1013, 43] width 105 height 53
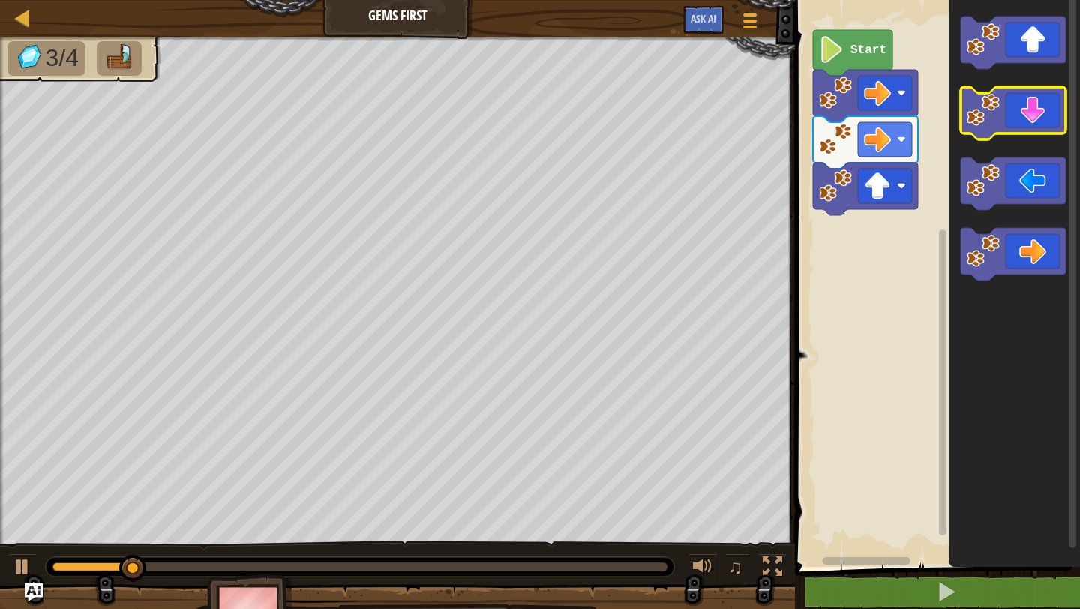
click at [1030, 130] on icon "Blockly Workspace" at bounding box center [1013, 113] width 105 height 53
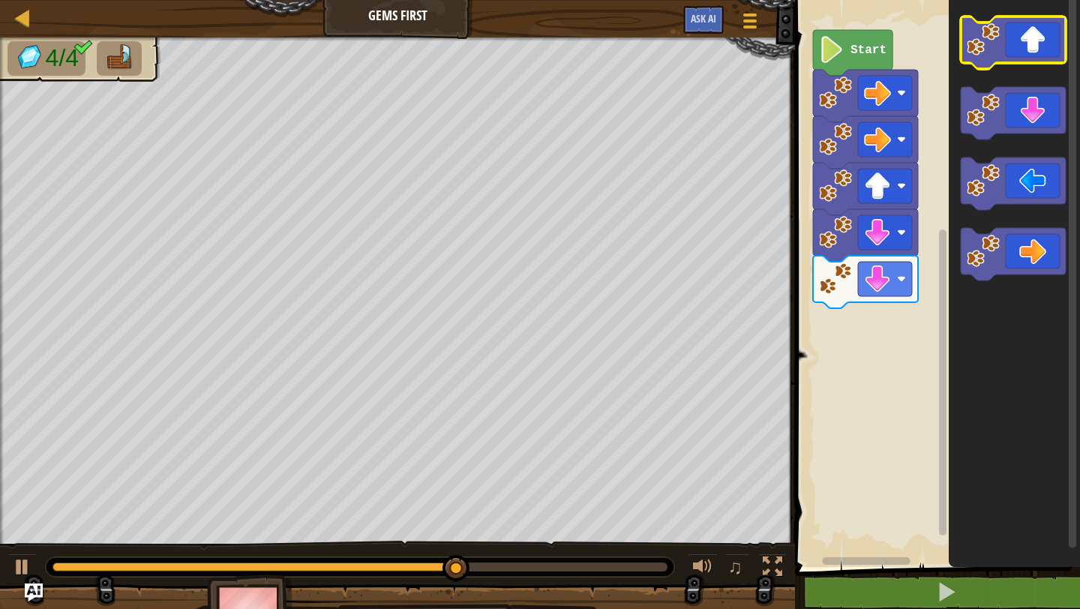
click at [1035, 50] on icon "Blockly Workspace" at bounding box center [1013, 43] width 105 height 53
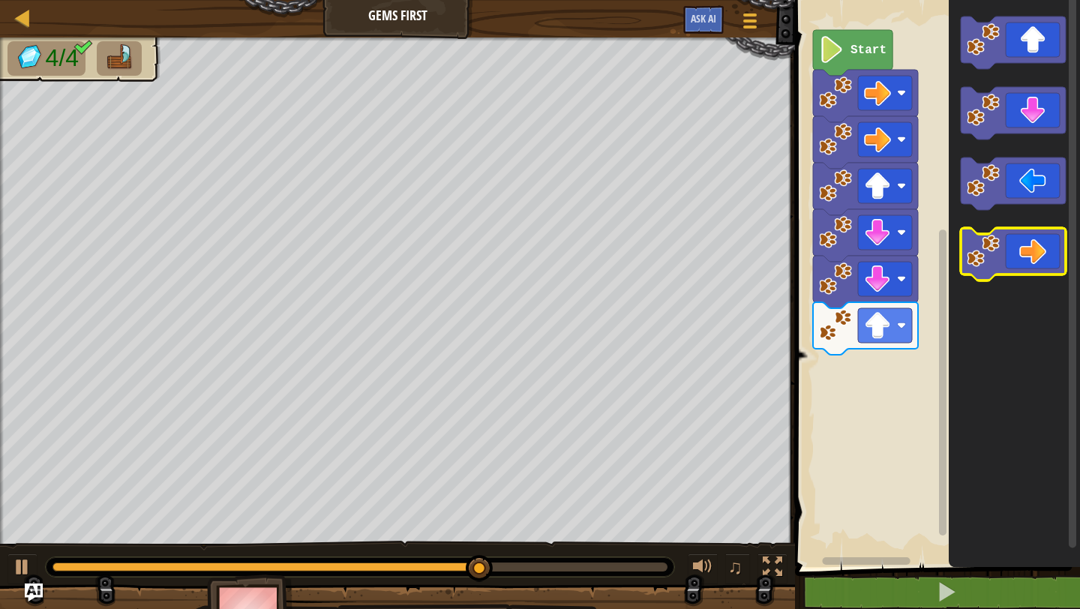
click at [1013, 244] on icon "Blockly Workspace" at bounding box center [1013, 254] width 105 height 53
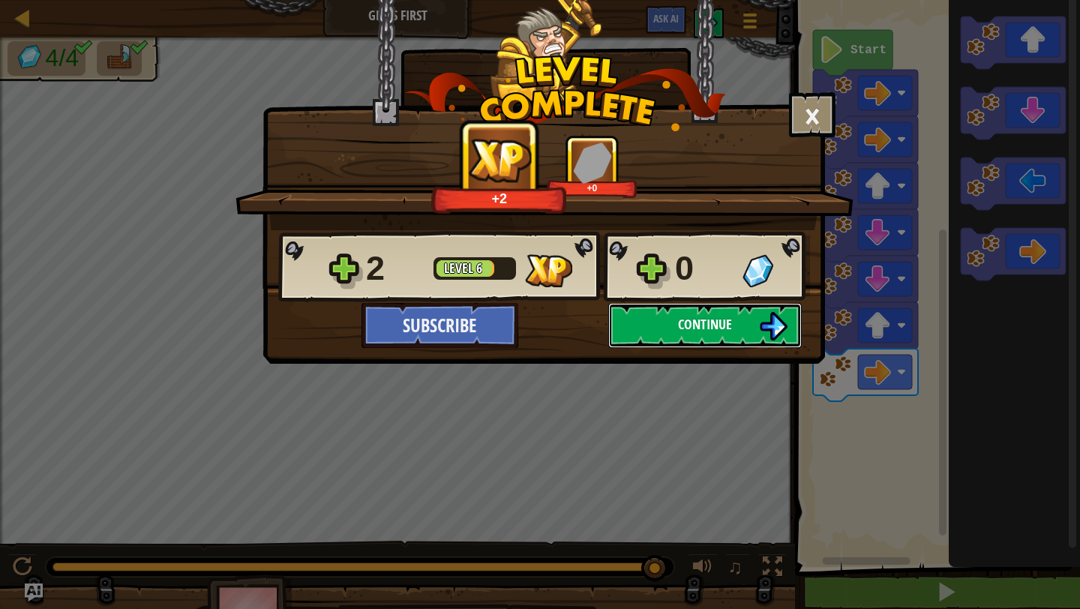
click at [676, 317] on button "Continue" at bounding box center [705, 325] width 194 height 45
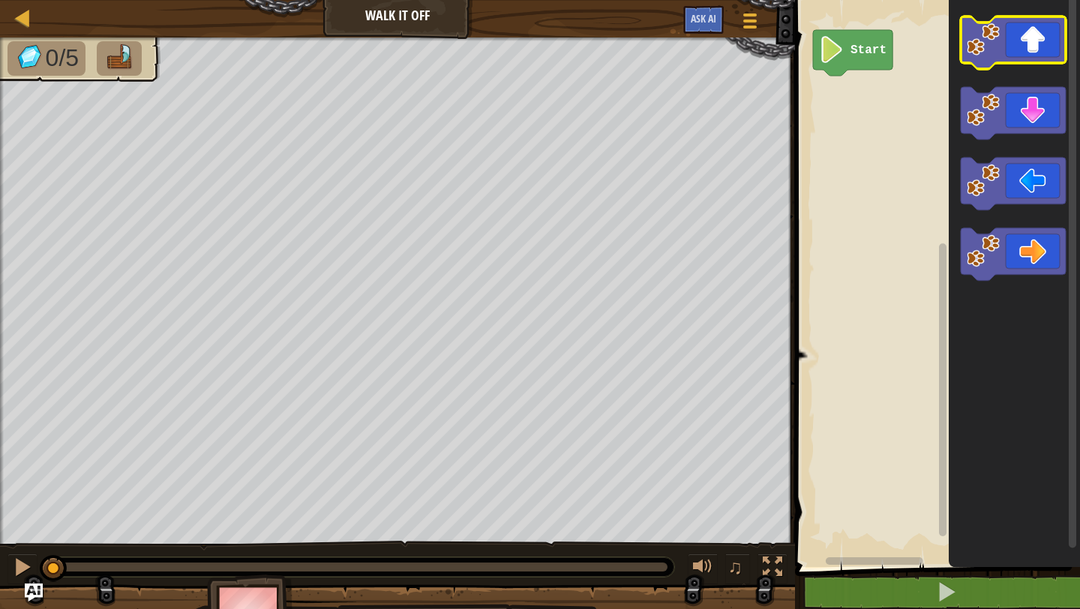
click at [1011, 46] on icon "Blockly Workspace" at bounding box center [1013, 43] width 105 height 53
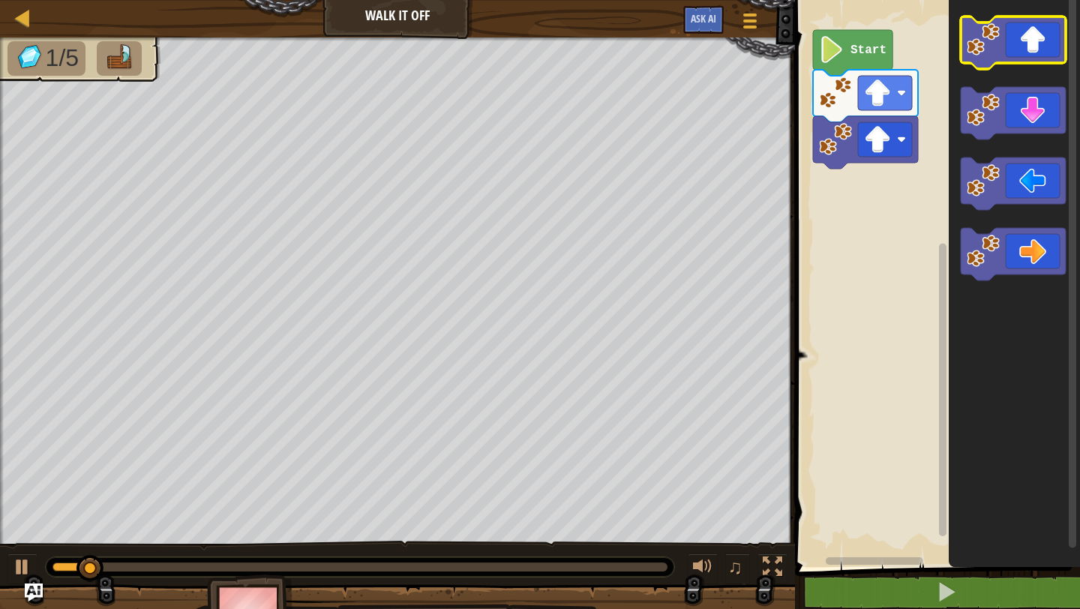
click at [1011, 46] on icon "Blockly Workspace" at bounding box center [1013, 43] width 105 height 53
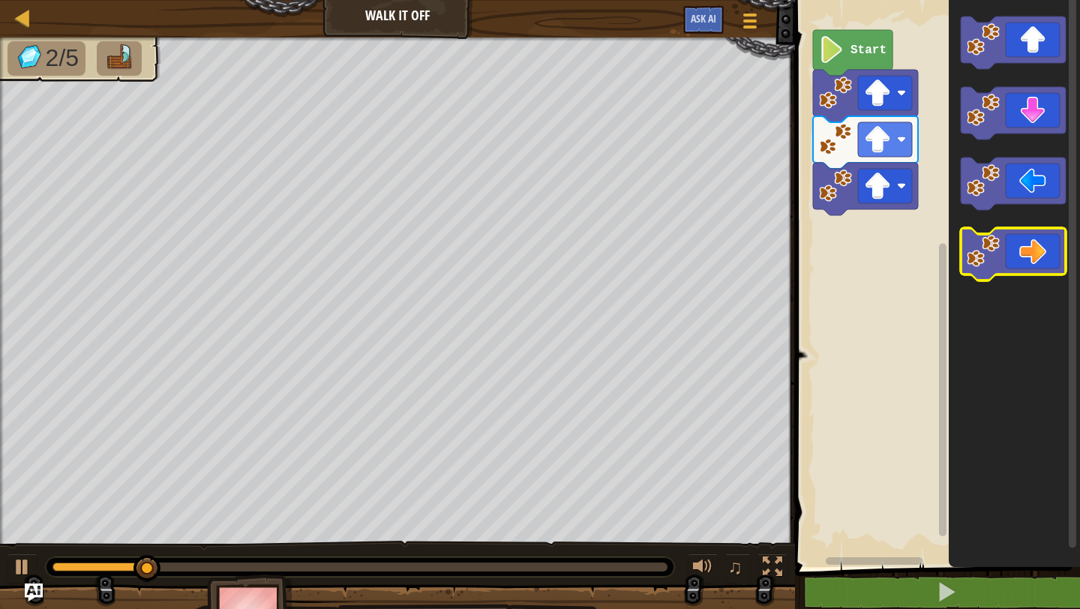
click at [1011, 263] on icon "Blockly Workspace" at bounding box center [1013, 254] width 105 height 53
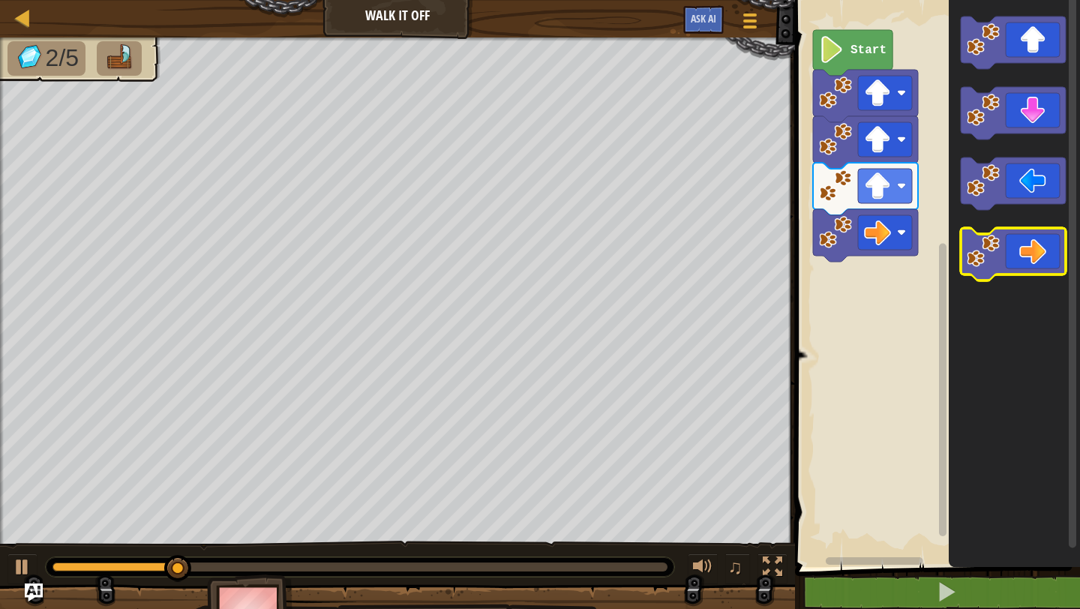
click at [1011, 263] on icon "Blockly Workspace" at bounding box center [1013, 254] width 105 height 53
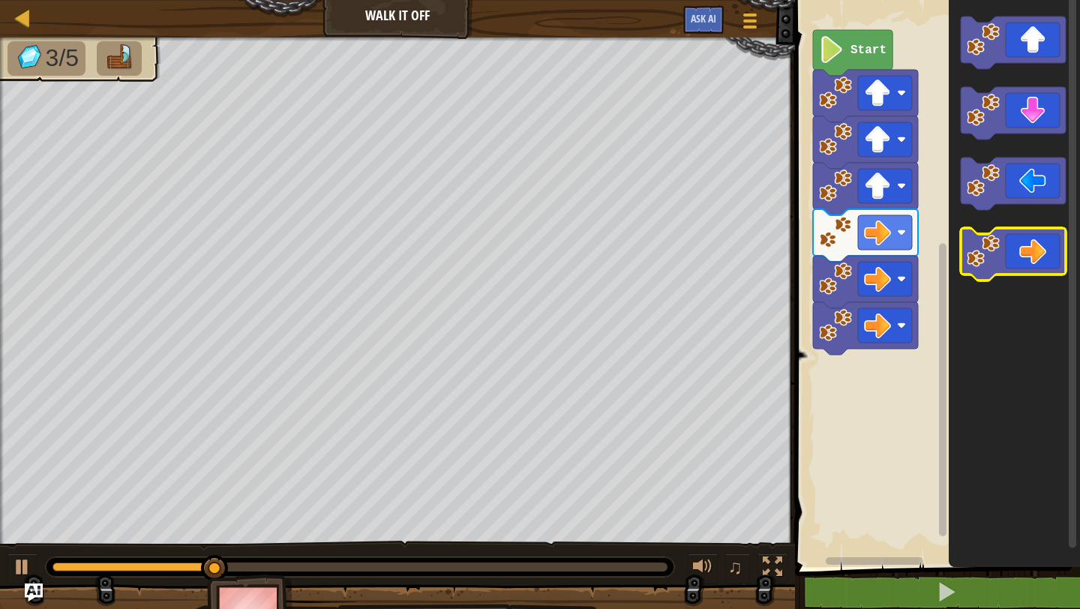
click at [1011, 263] on icon "Blockly Workspace" at bounding box center [1013, 254] width 105 height 53
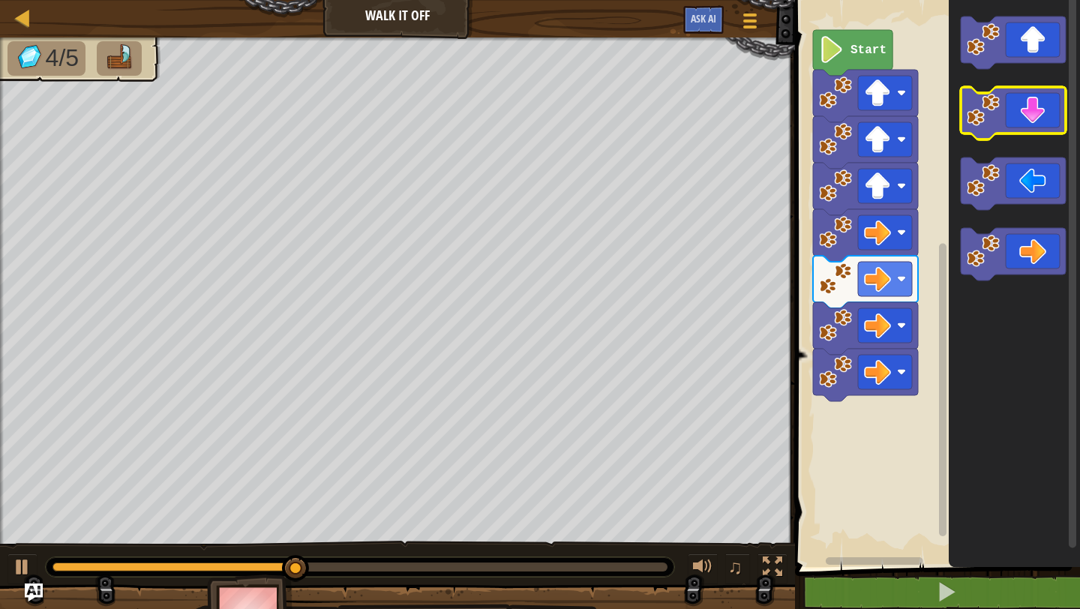
click at [1031, 130] on icon "Blockly Workspace" at bounding box center [1013, 113] width 105 height 53
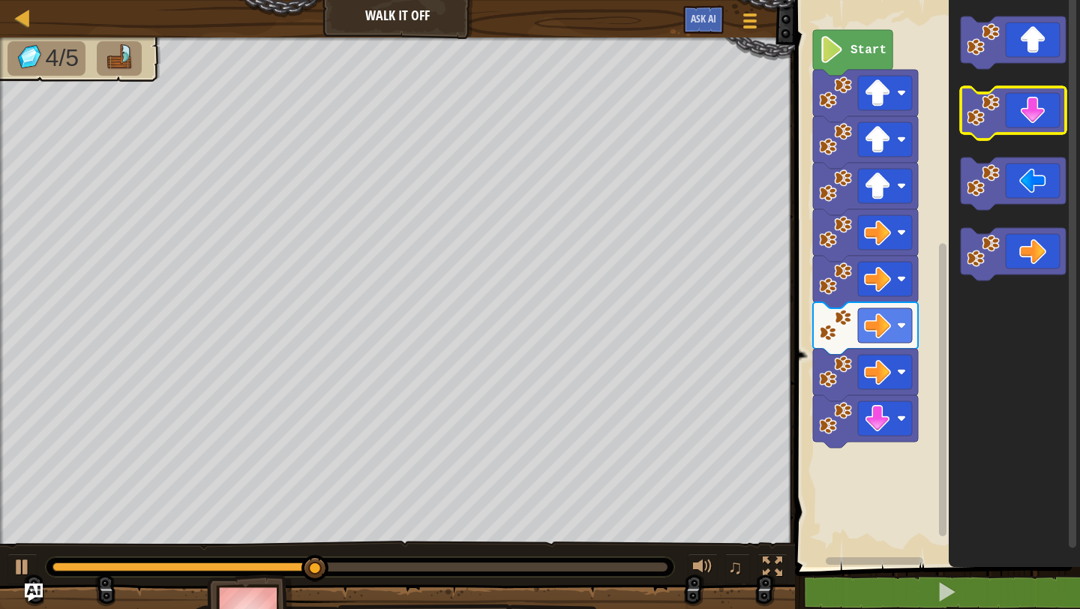
click at [1031, 130] on icon "Blockly Workspace" at bounding box center [1013, 113] width 105 height 53
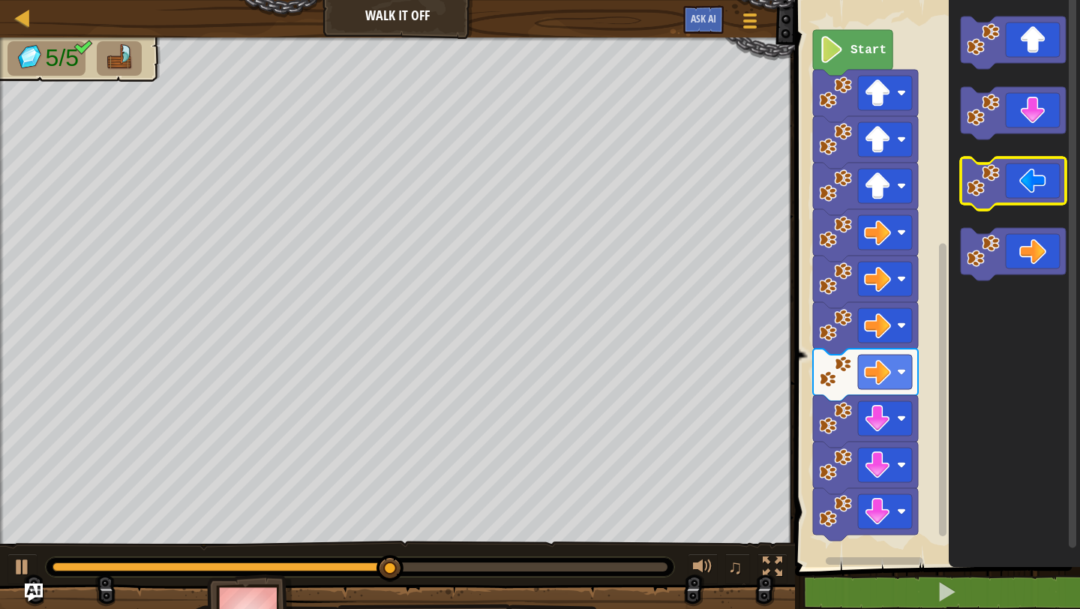
click at [1014, 205] on rect "Blockly Workspace" at bounding box center [1013, 184] width 105 height 53
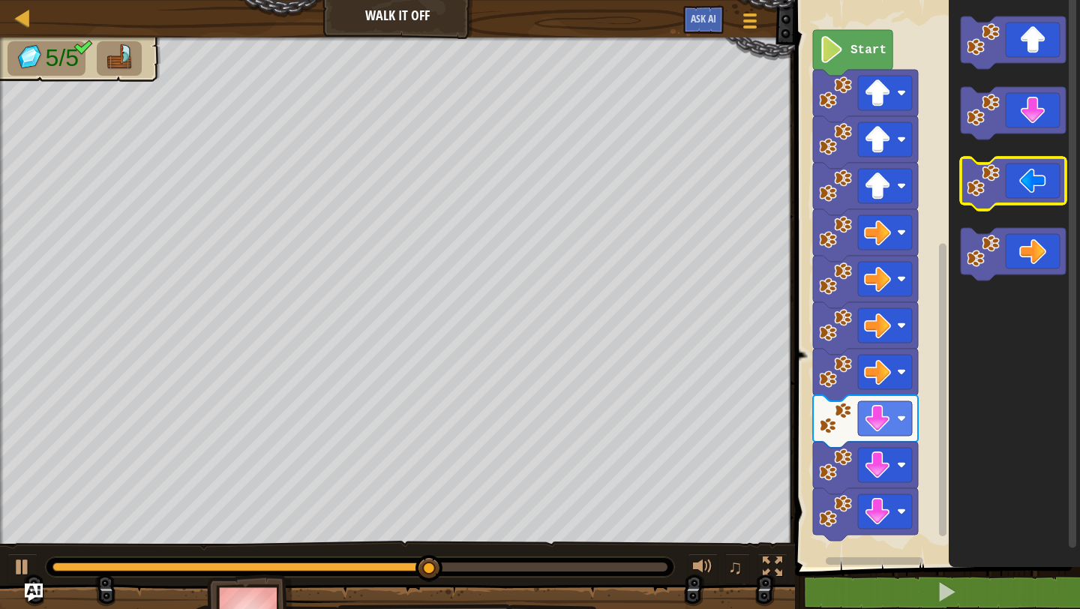
click at [1014, 205] on rect "Blockly Workspace" at bounding box center [1013, 184] width 105 height 53
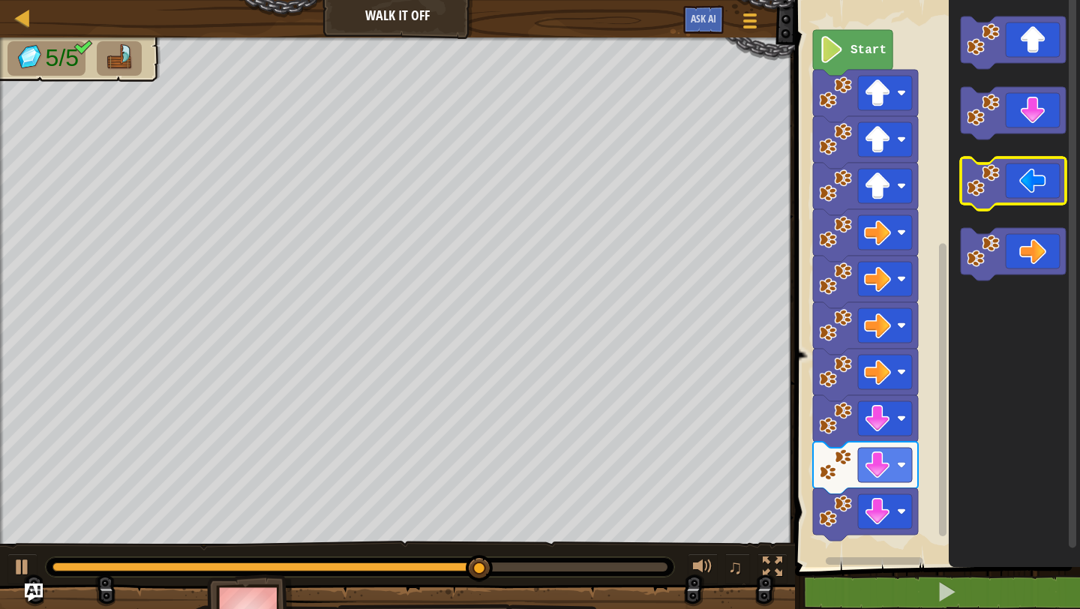
click at [1018, 188] on icon "Blockly Workspace" at bounding box center [1013, 184] width 105 height 53
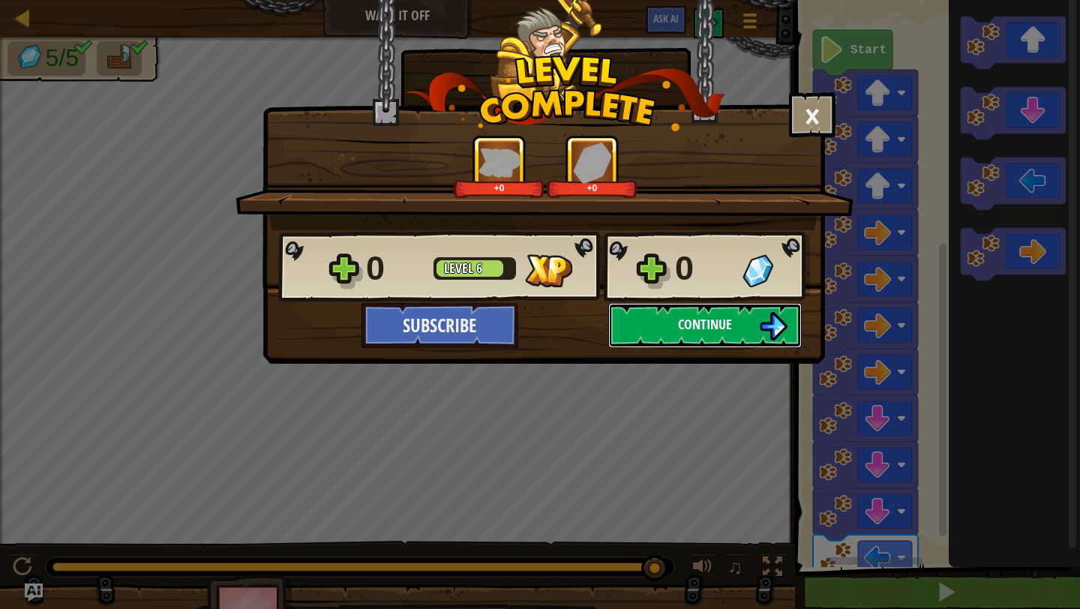
click at [695, 324] on span "Continue" at bounding box center [705, 324] width 54 height 19
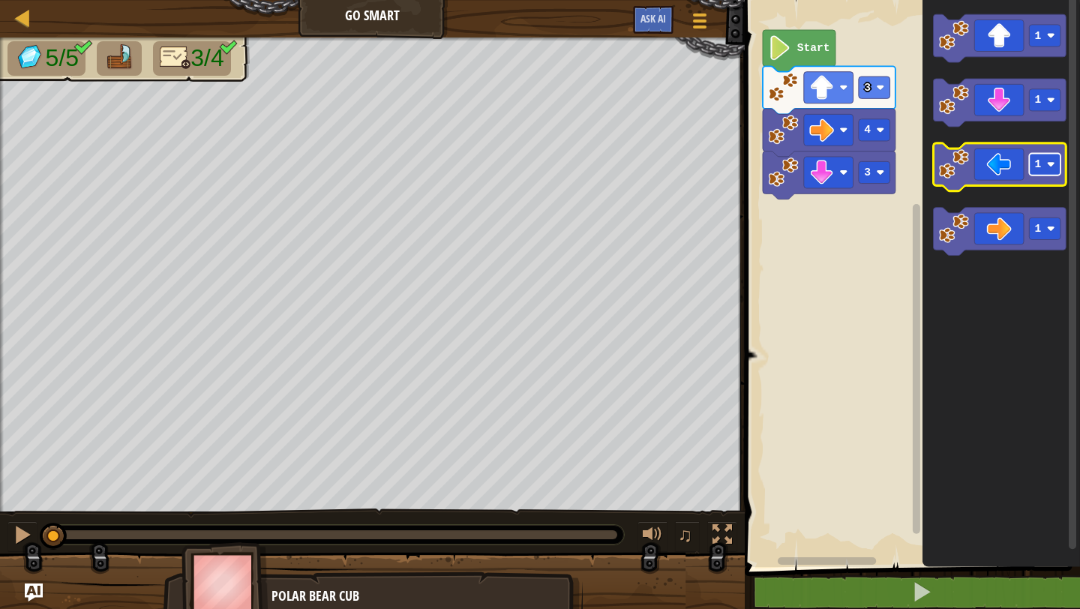
click at [1051, 167] on image "Blockly Workspace" at bounding box center [1051, 165] width 8 height 8
click at [996, 169] on icon "Blockly Workspace" at bounding box center [1000, 167] width 133 height 48
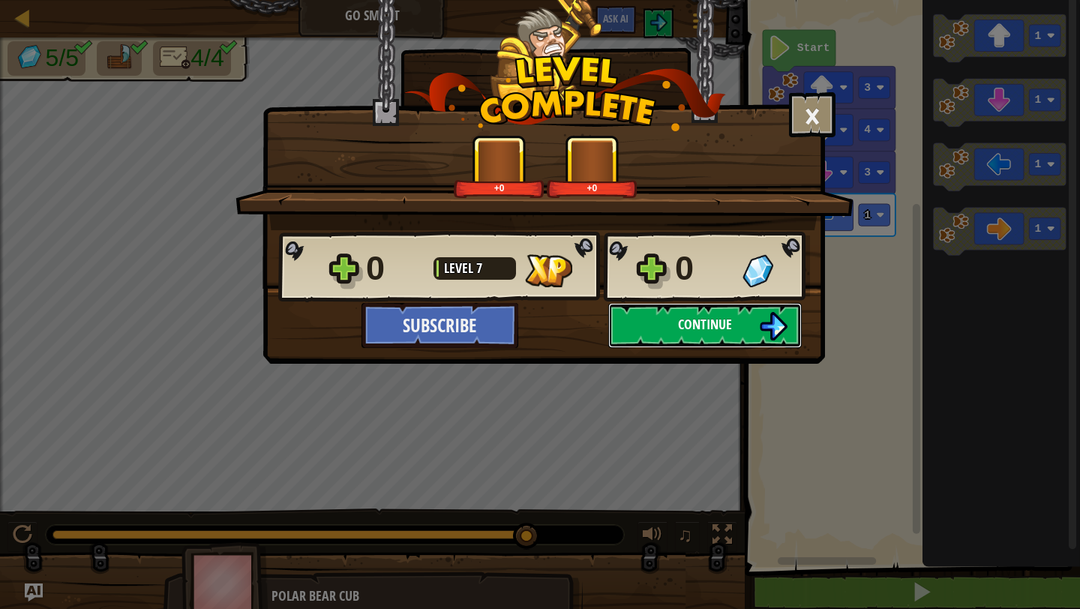
click at [653, 326] on button "Continue" at bounding box center [705, 325] width 194 height 45
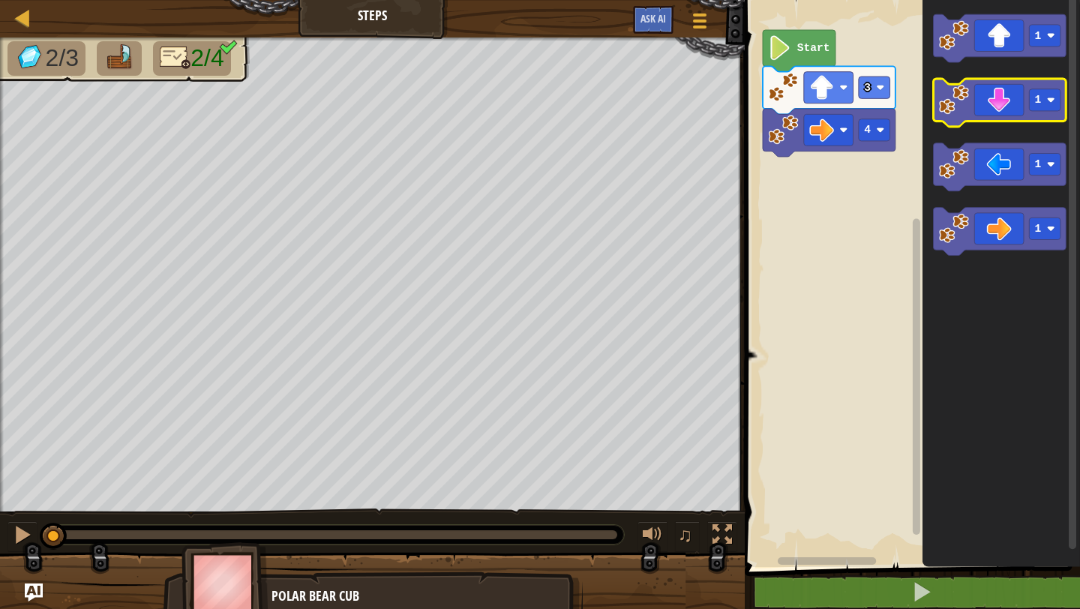
click at [1002, 109] on icon "Blockly Workspace" at bounding box center [1000, 103] width 133 height 48
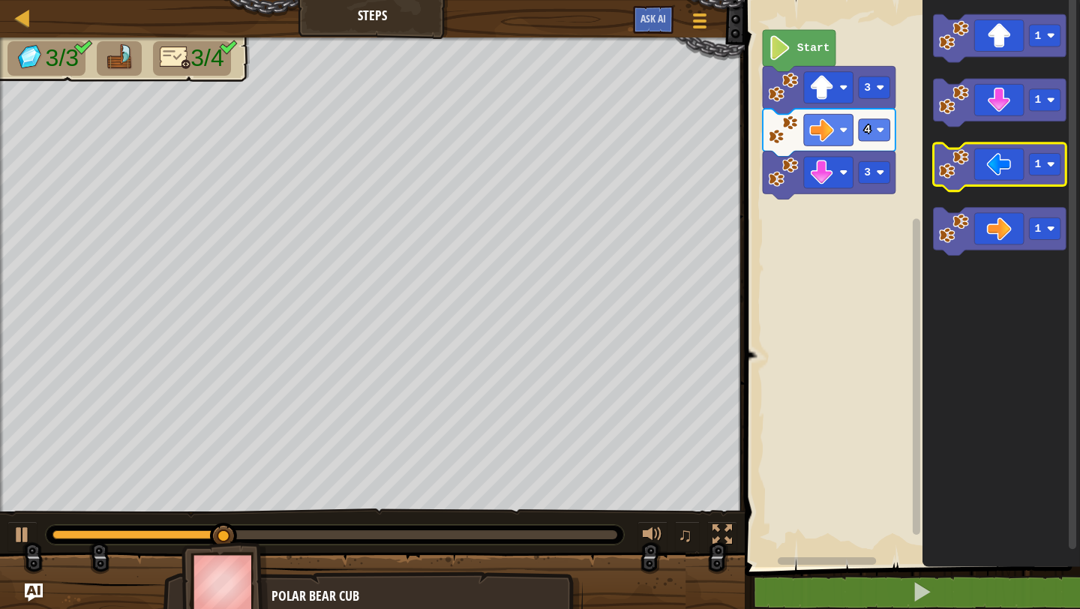
click at [1004, 174] on icon "Blockly Workspace" at bounding box center [1000, 167] width 133 height 48
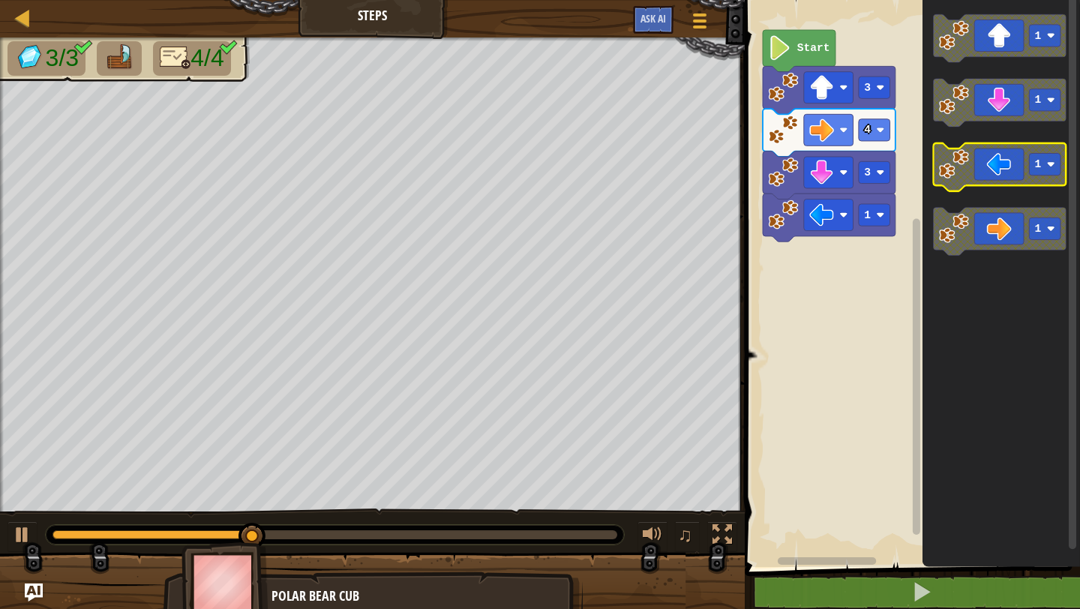
click at [1049, 166] on image "Blockly Workspace" at bounding box center [1051, 165] width 8 height 8
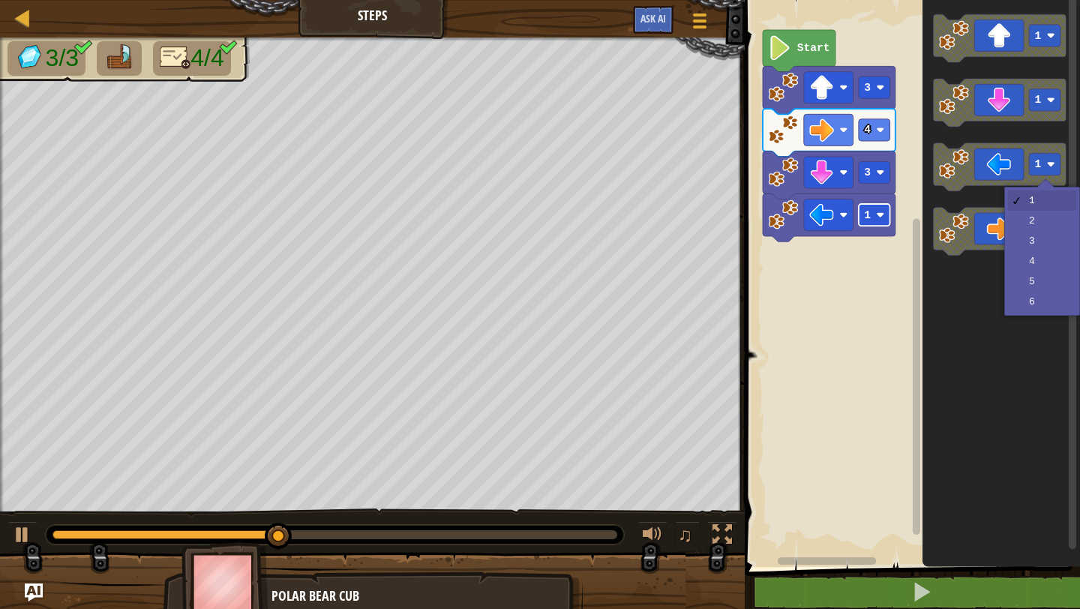
click at [875, 216] on rect "Blockly Workspace" at bounding box center [875, 215] width 32 height 22
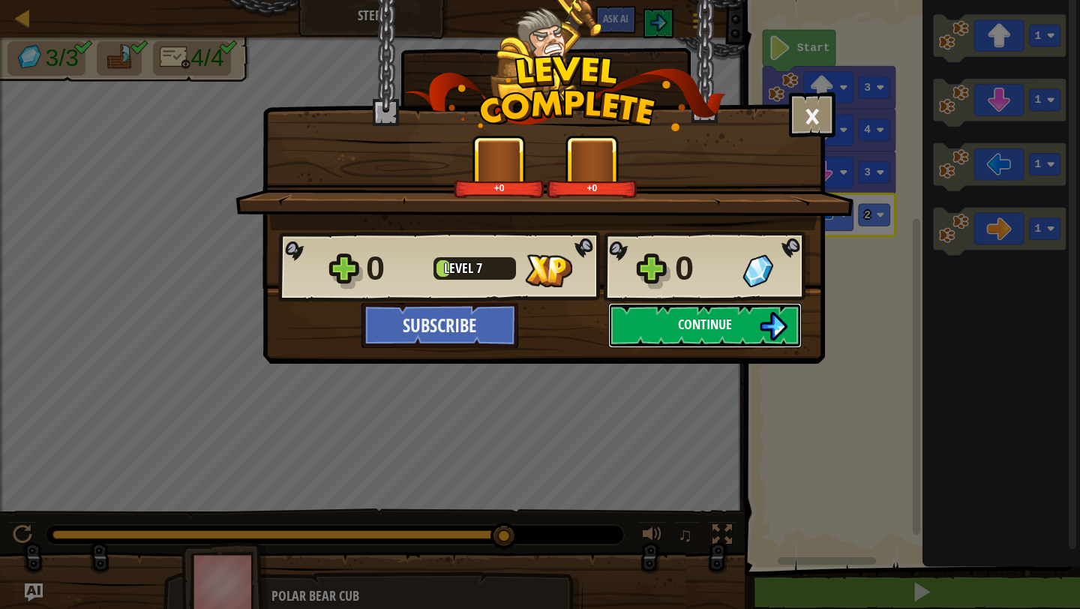
click at [665, 326] on button "Continue" at bounding box center [705, 325] width 194 height 45
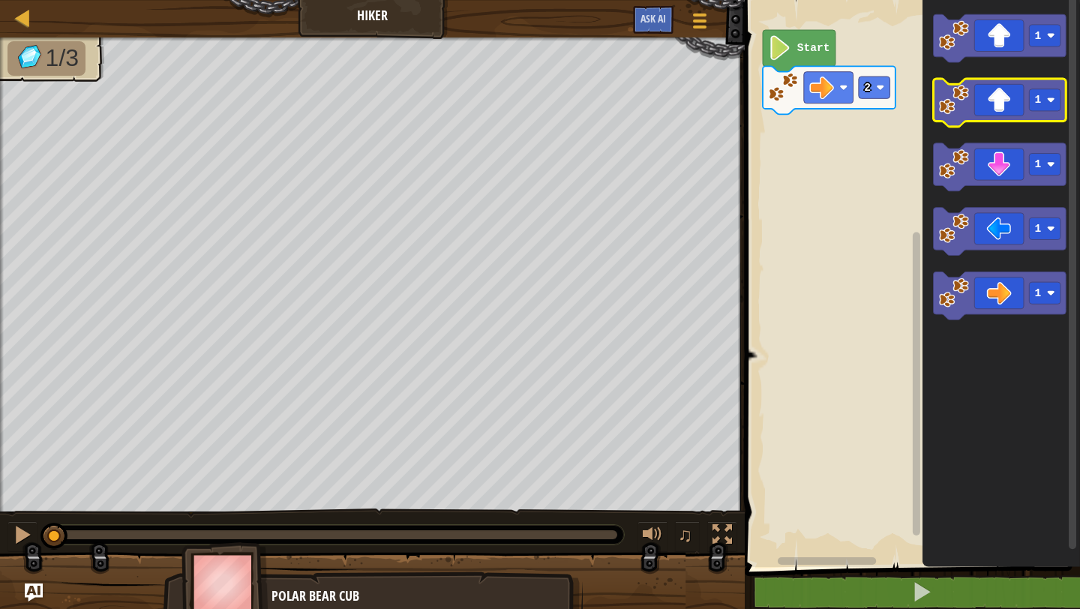
click at [1004, 109] on icon "Blockly Workspace" at bounding box center [1000, 103] width 133 height 48
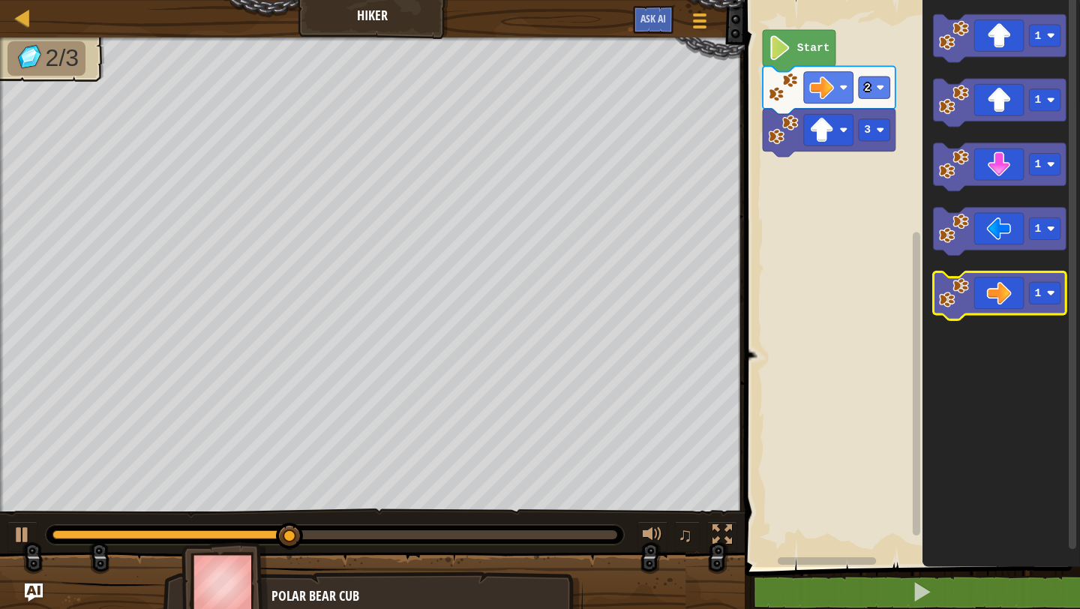
click at [989, 289] on icon "Blockly Workspace" at bounding box center [1000, 296] width 133 height 48
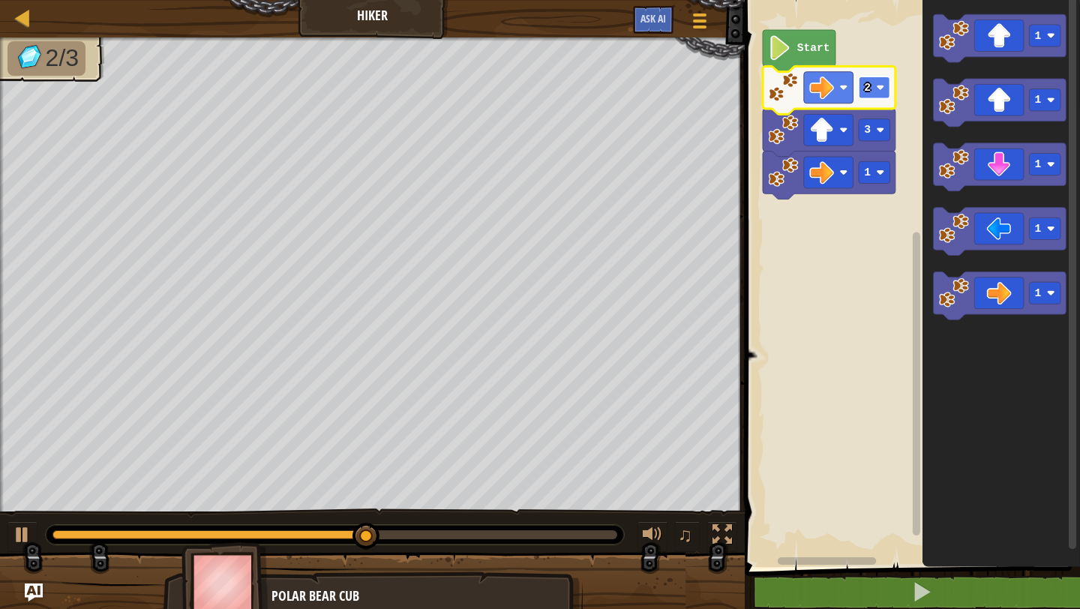
click at [869, 92] on text "2" at bounding box center [868, 88] width 7 height 12
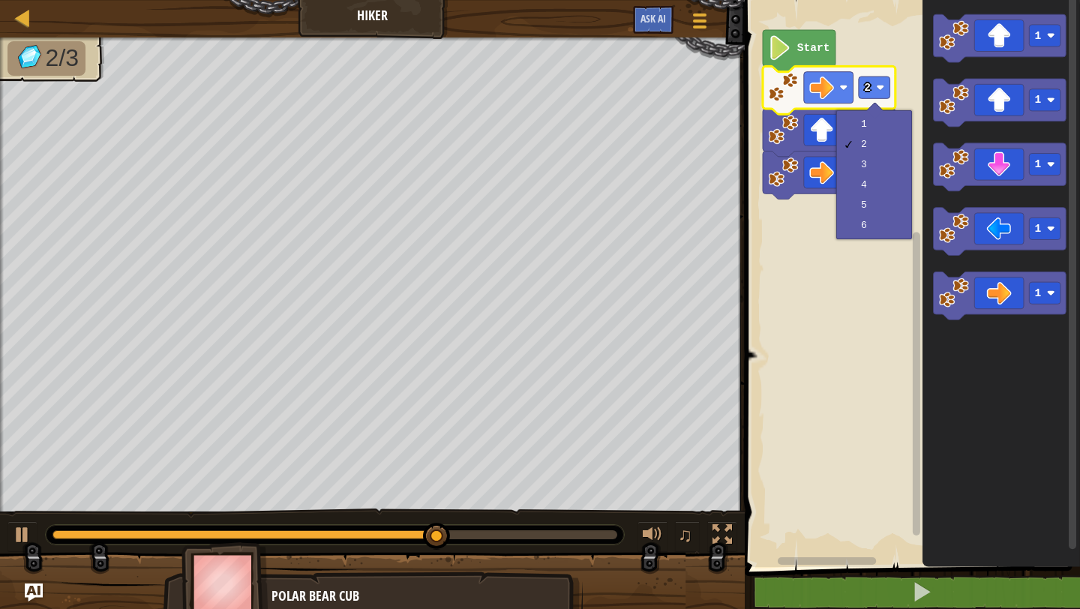
click at [823, 192] on icon "Blockly Workspace" at bounding box center [829, 176] width 133 height 48
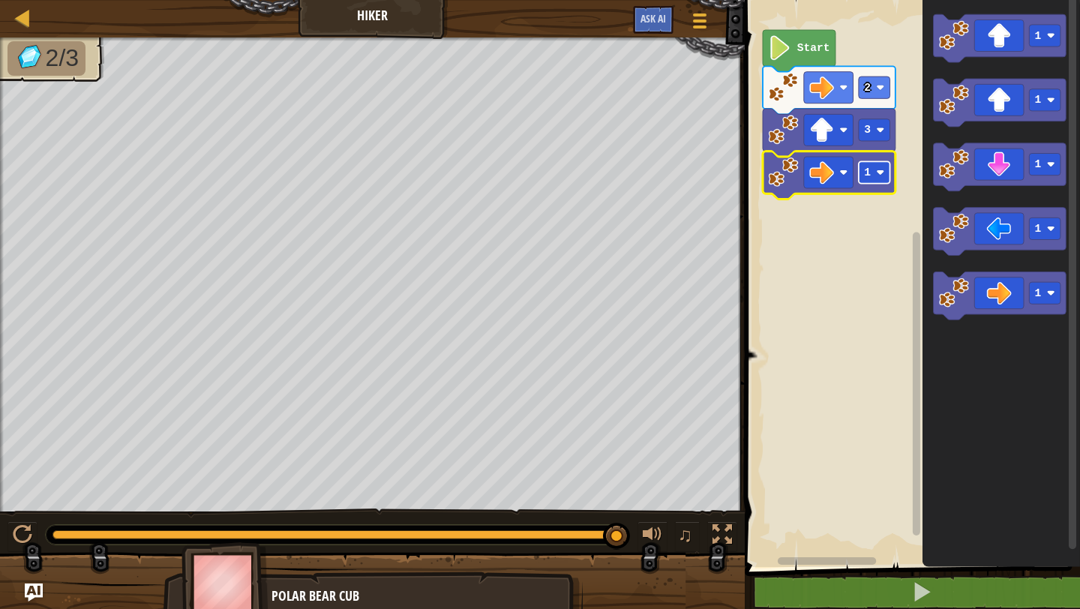
click at [866, 170] on text "1" at bounding box center [868, 173] width 7 height 12
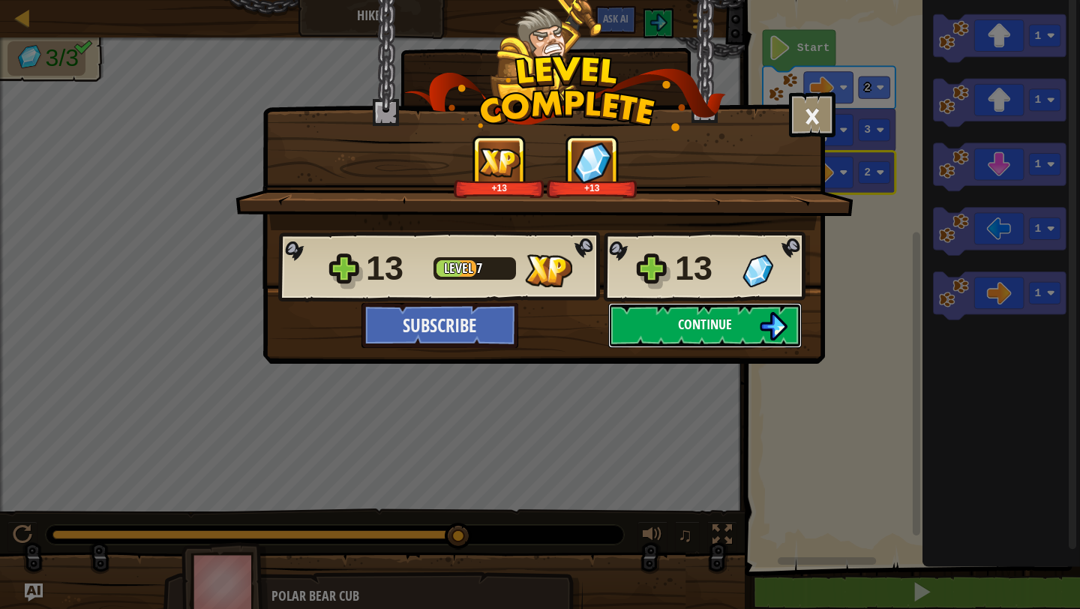
click at [667, 326] on button "Continue" at bounding box center [705, 325] width 194 height 45
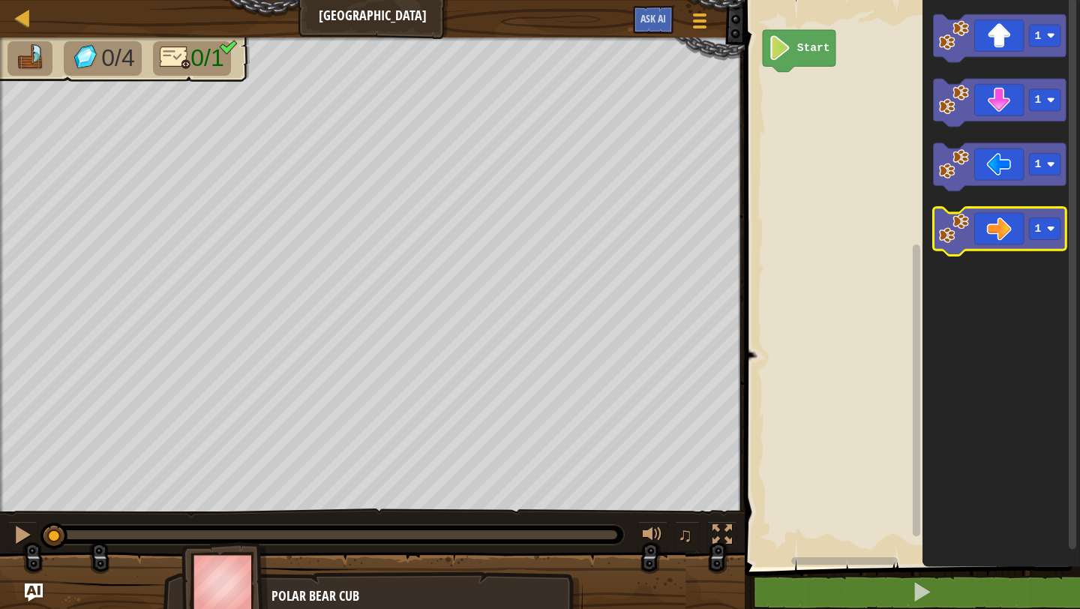
click at [986, 242] on icon "Blockly Workspace" at bounding box center [1000, 232] width 133 height 48
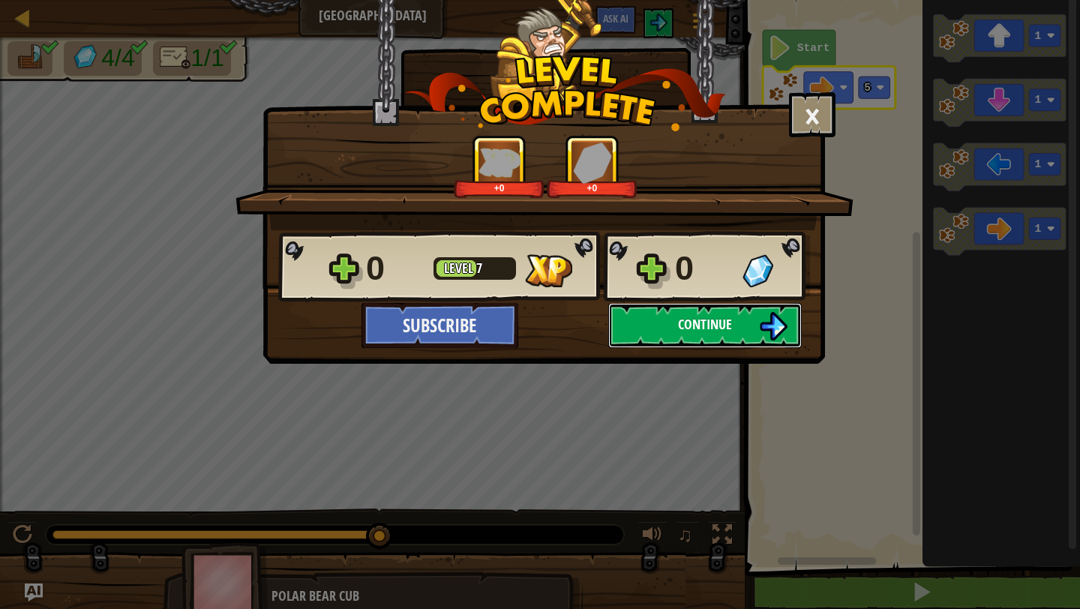
click at [656, 331] on button "Continue" at bounding box center [705, 325] width 194 height 45
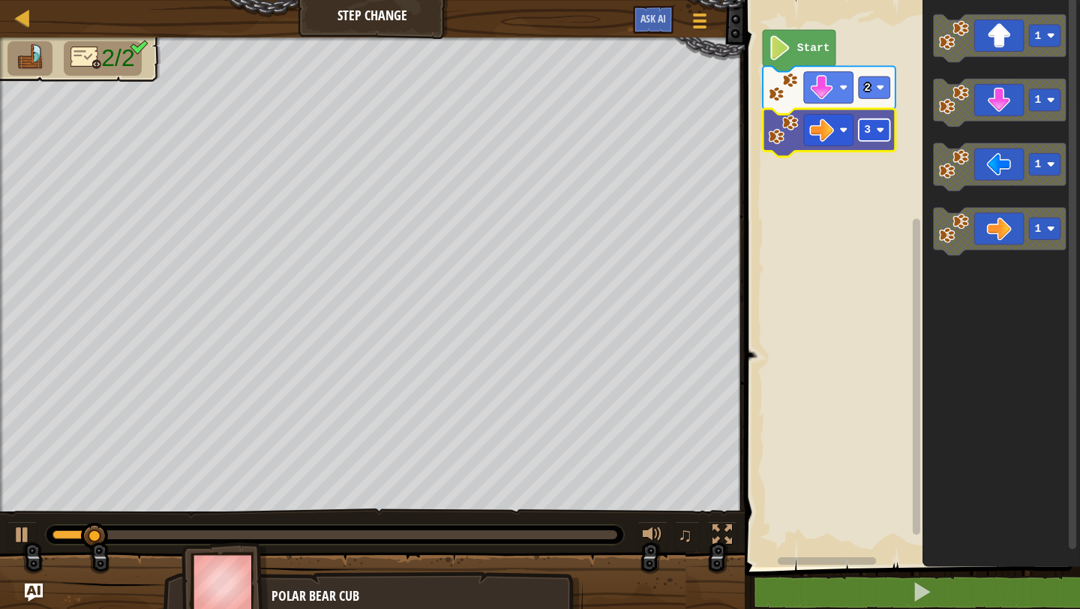
click at [877, 134] on image "Blockly Workspace" at bounding box center [881, 130] width 8 height 8
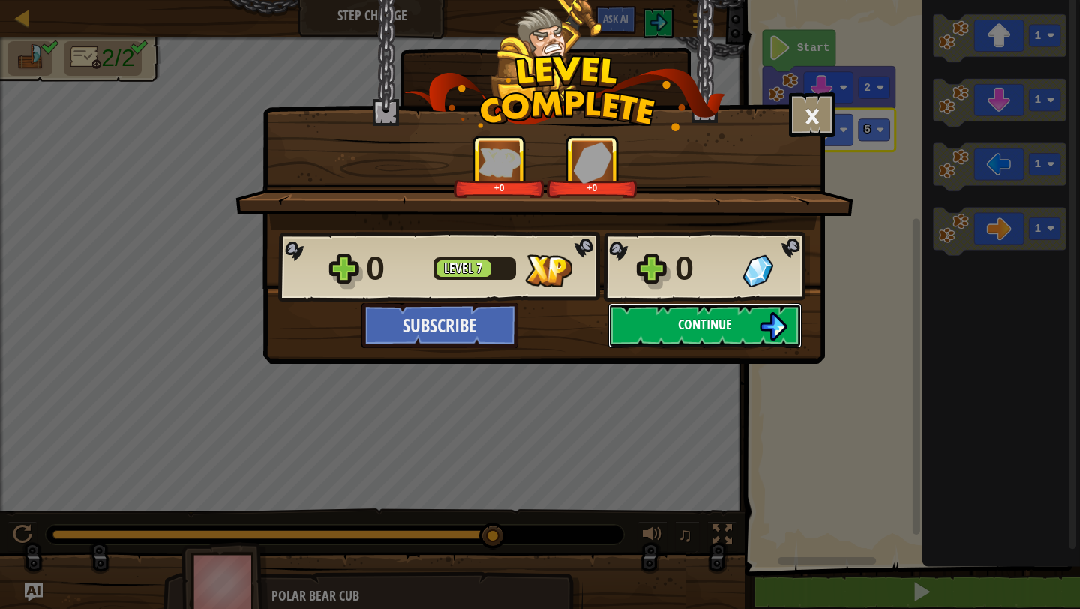
click at [656, 323] on button "Continue" at bounding box center [705, 325] width 194 height 45
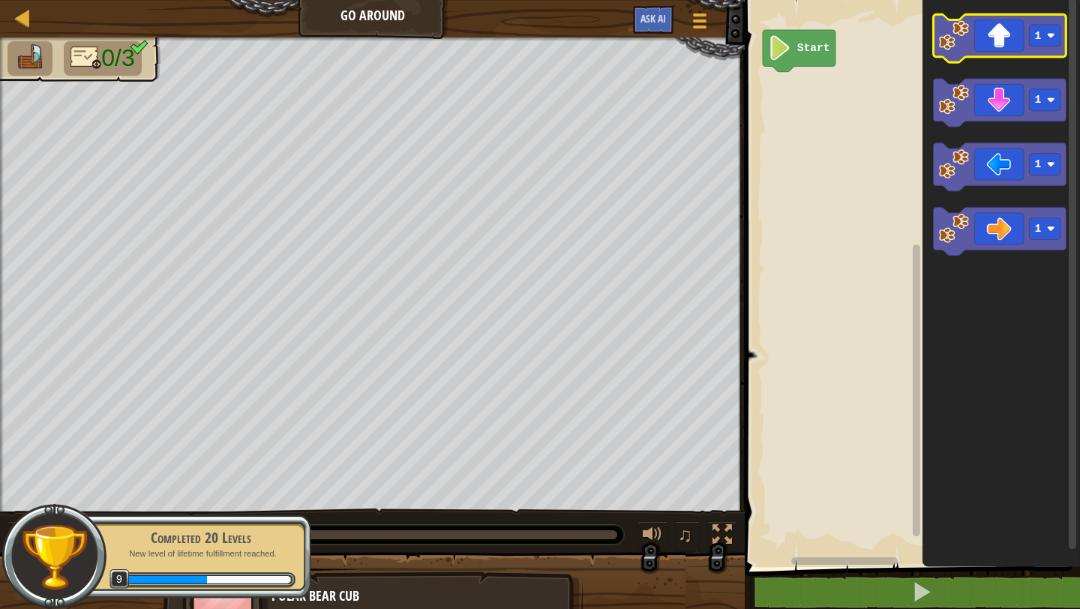
click at [999, 46] on icon "Blockly Workspace" at bounding box center [1000, 38] width 133 height 48
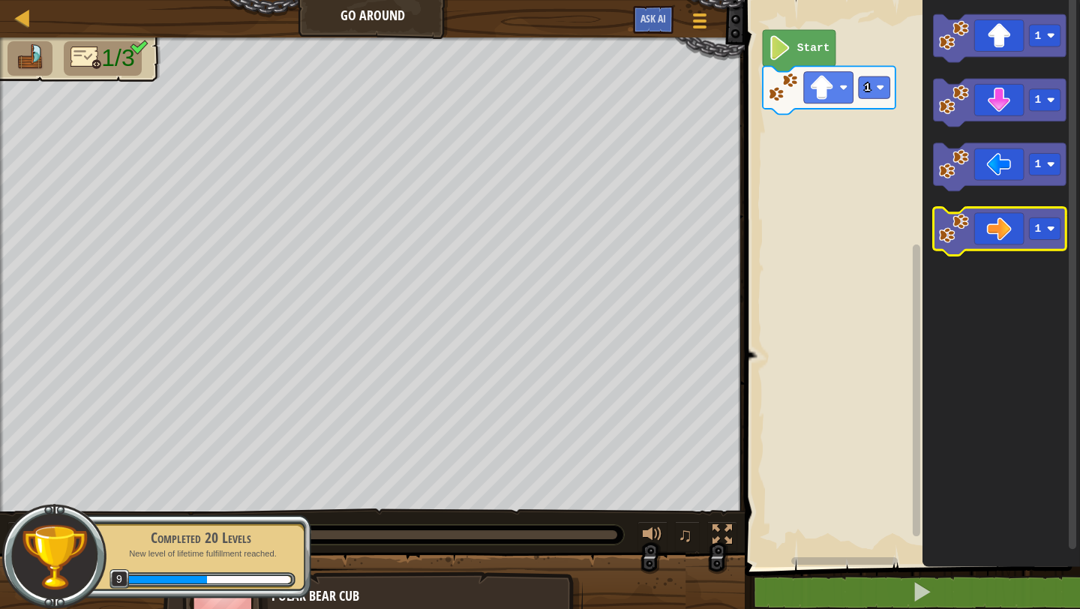
click at [968, 238] on image "Blockly Workspace" at bounding box center [954, 229] width 30 height 30
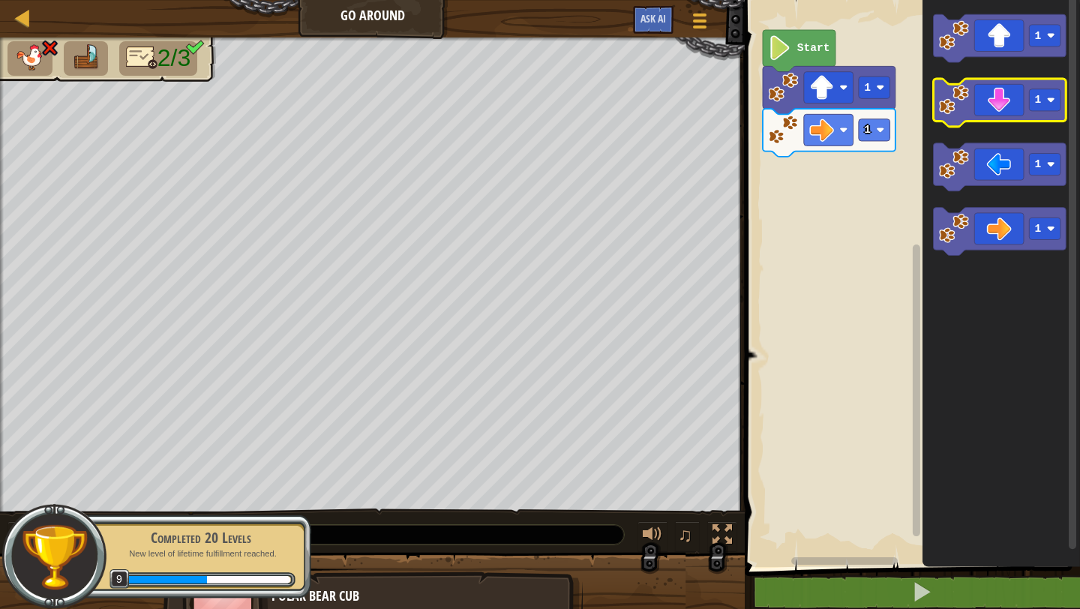
click at [998, 115] on icon "Blockly Workspace" at bounding box center [1000, 103] width 133 height 48
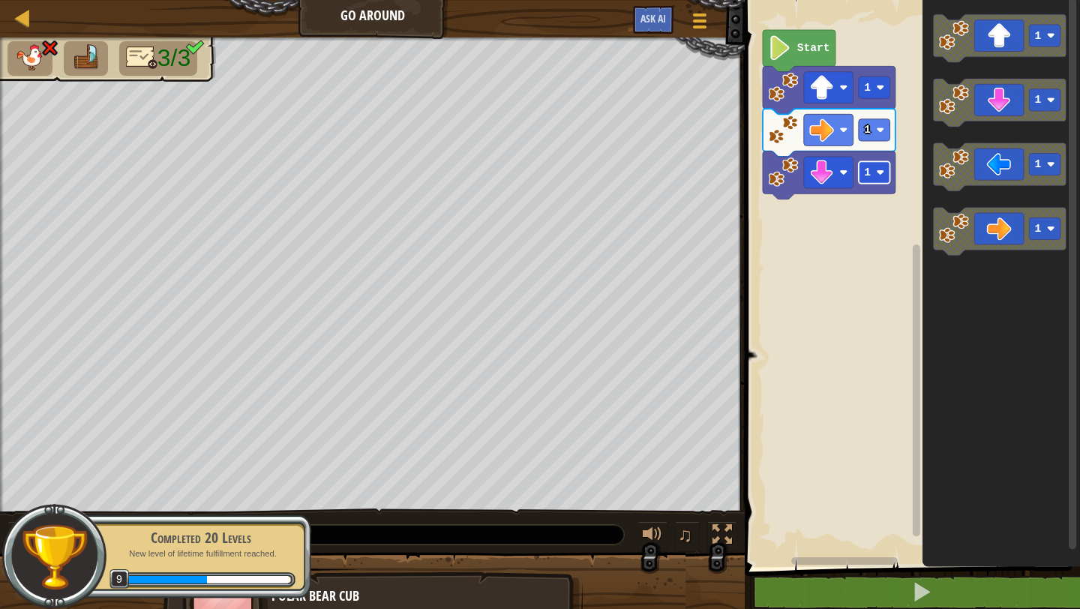
click at [869, 181] on rect "Blockly Workspace" at bounding box center [875, 172] width 32 height 22
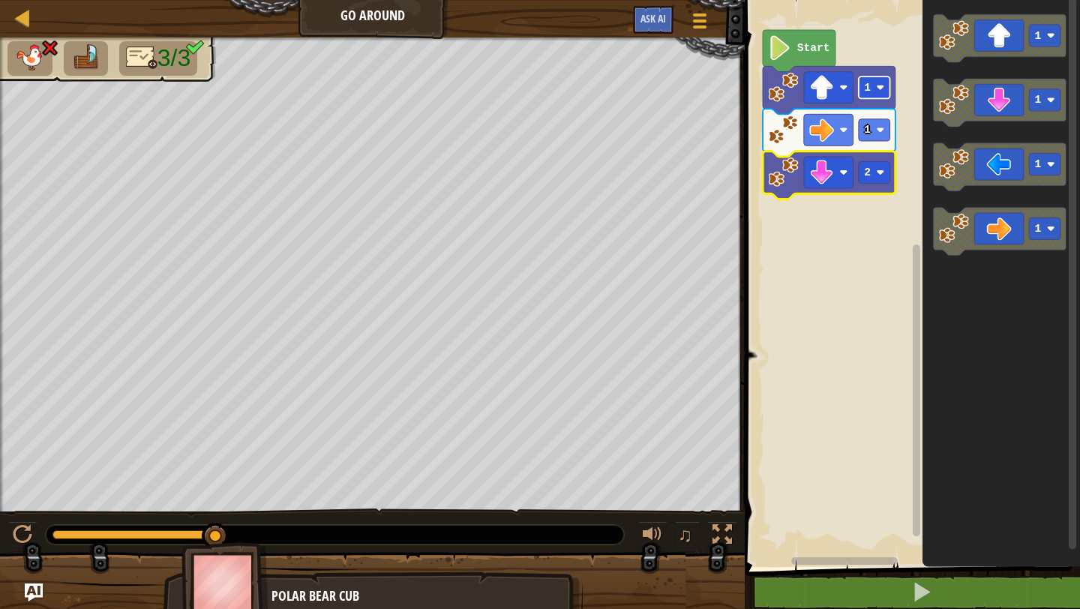
click at [873, 93] on rect "Blockly Workspace" at bounding box center [875, 88] width 32 height 22
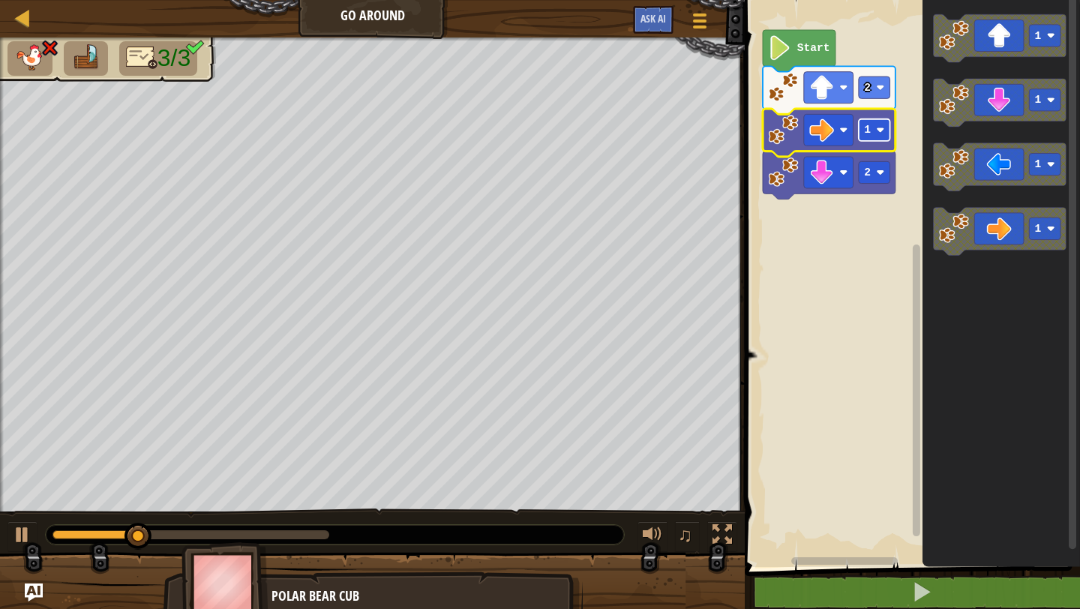
click at [874, 132] on rect "Blockly Workspace" at bounding box center [875, 130] width 32 height 22
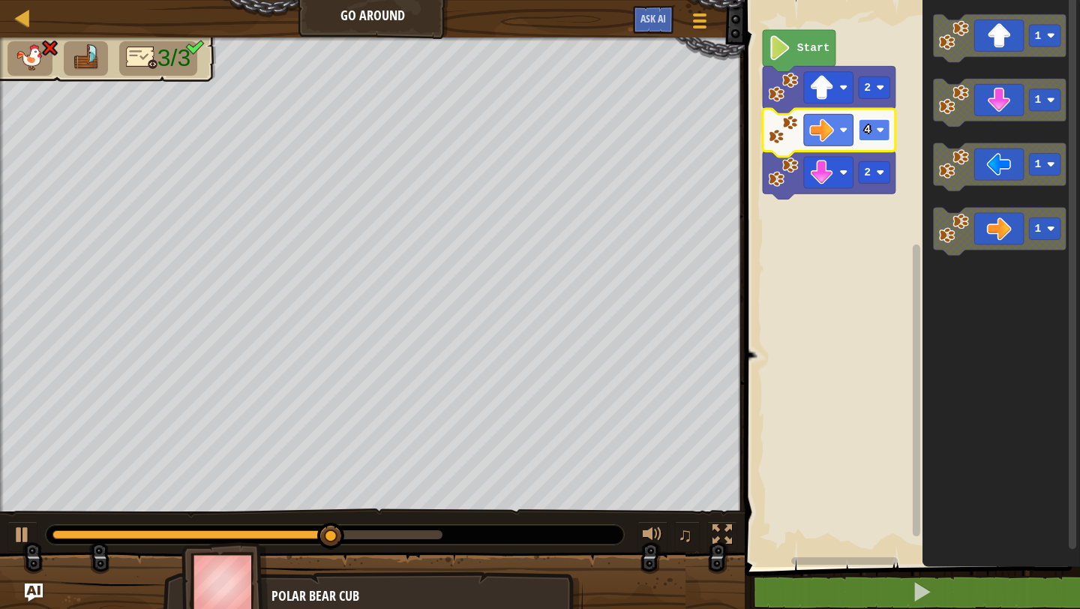
click at [874, 141] on rect "Blockly Workspace" at bounding box center [875, 130] width 32 height 22
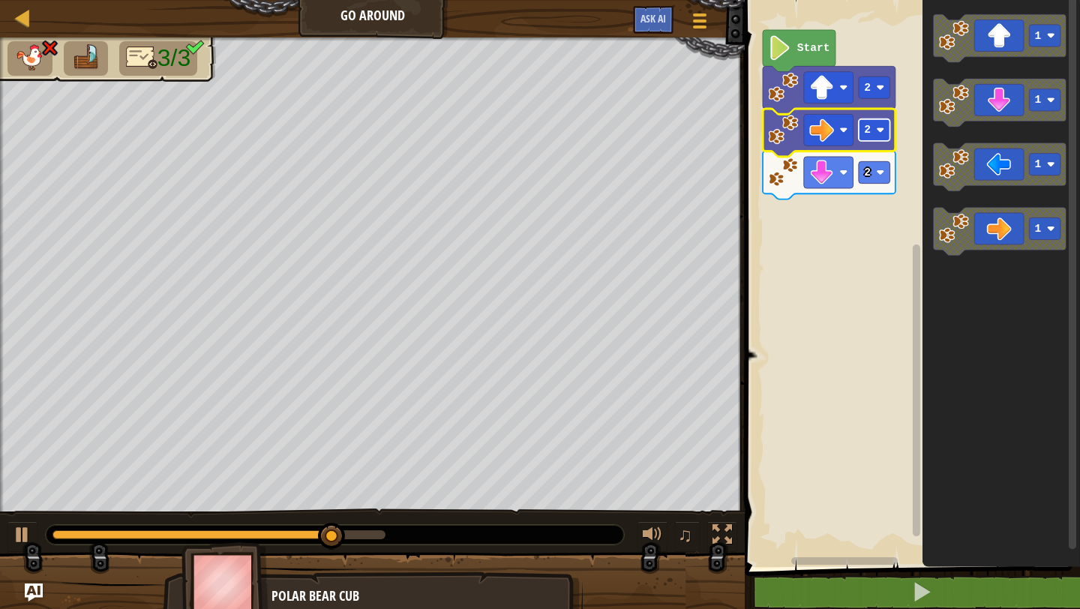
click at [874, 128] on rect "Blockly Workspace" at bounding box center [875, 130] width 32 height 22
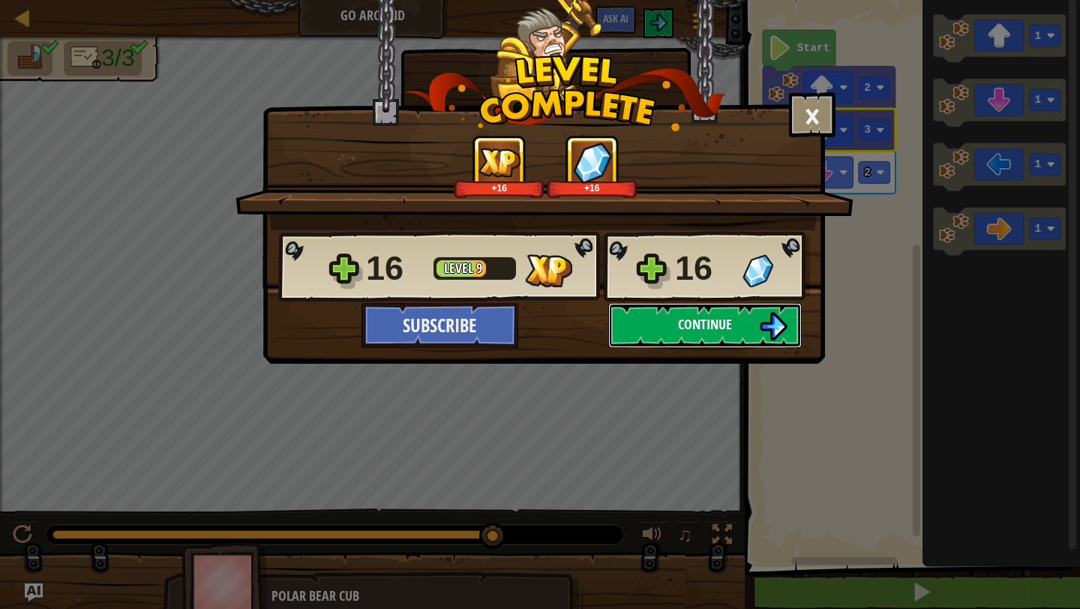
click at [674, 326] on button "Continue" at bounding box center [705, 325] width 194 height 45
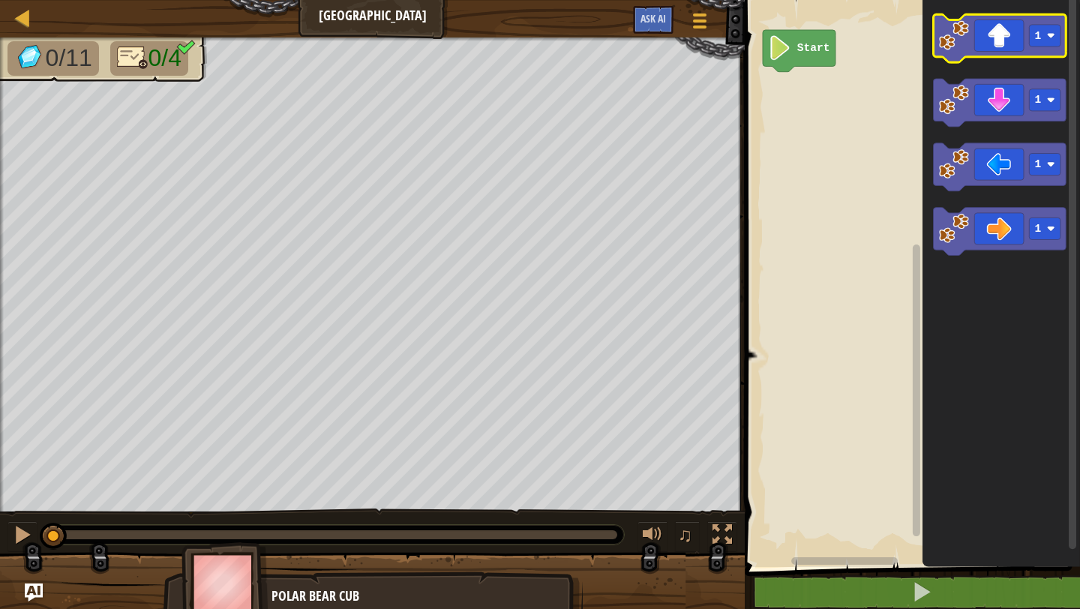
click at [1003, 40] on icon "Blockly Workspace" at bounding box center [1000, 38] width 133 height 48
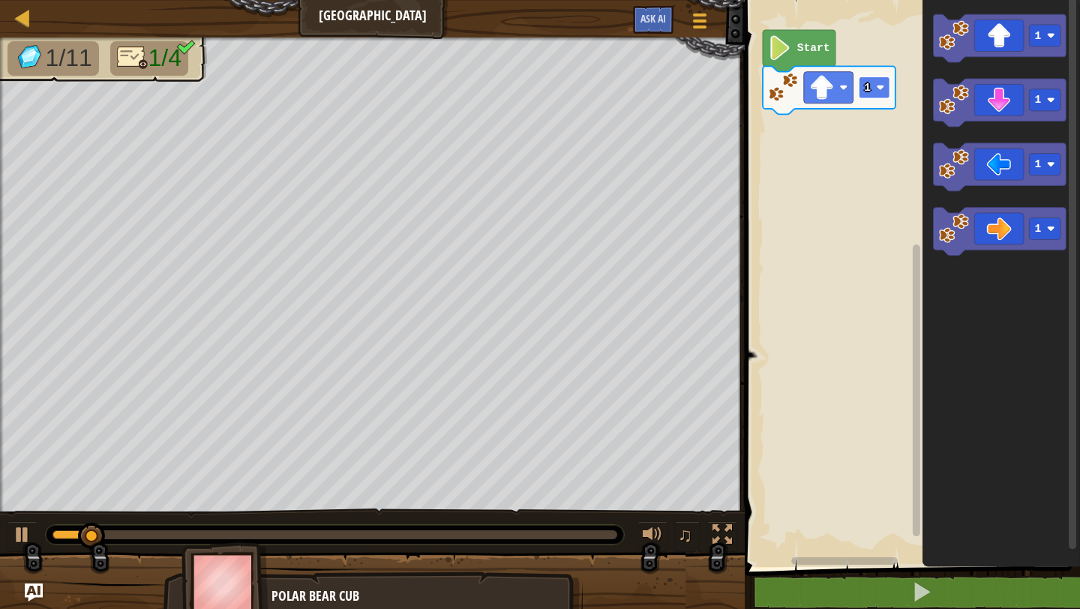
click at [878, 84] on image "Blockly Workspace" at bounding box center [881, 87] width 8 height 8
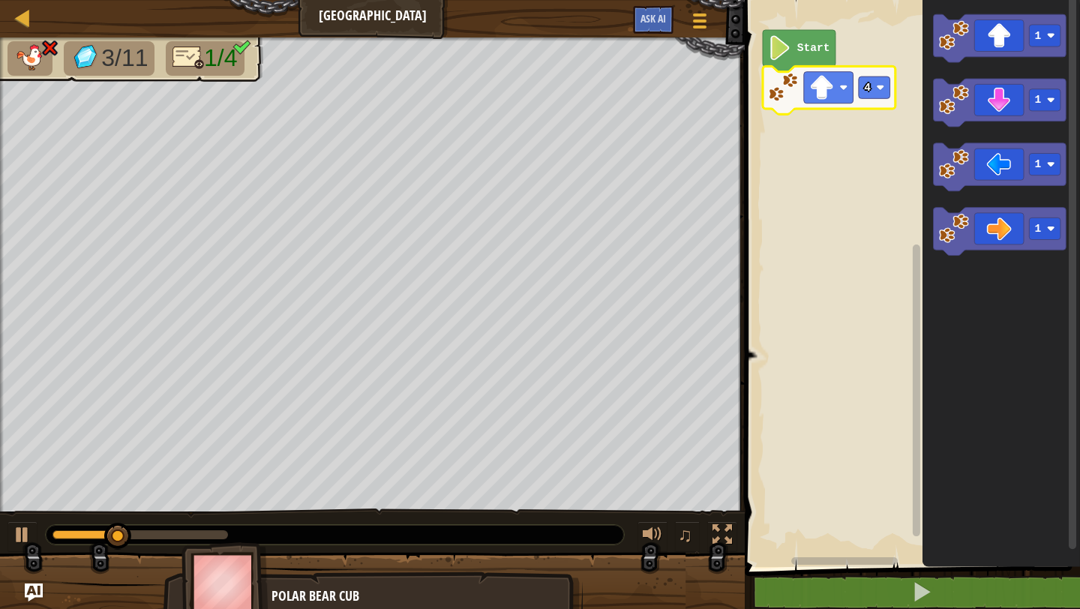
click at [872, 75] on icon "Blockly Workspace" at bounding box center [829, 90] width 133 height 48
click at [875, 93] on rect "Blockly Workspace" at bounding box center [875, 88] width 32 height 22
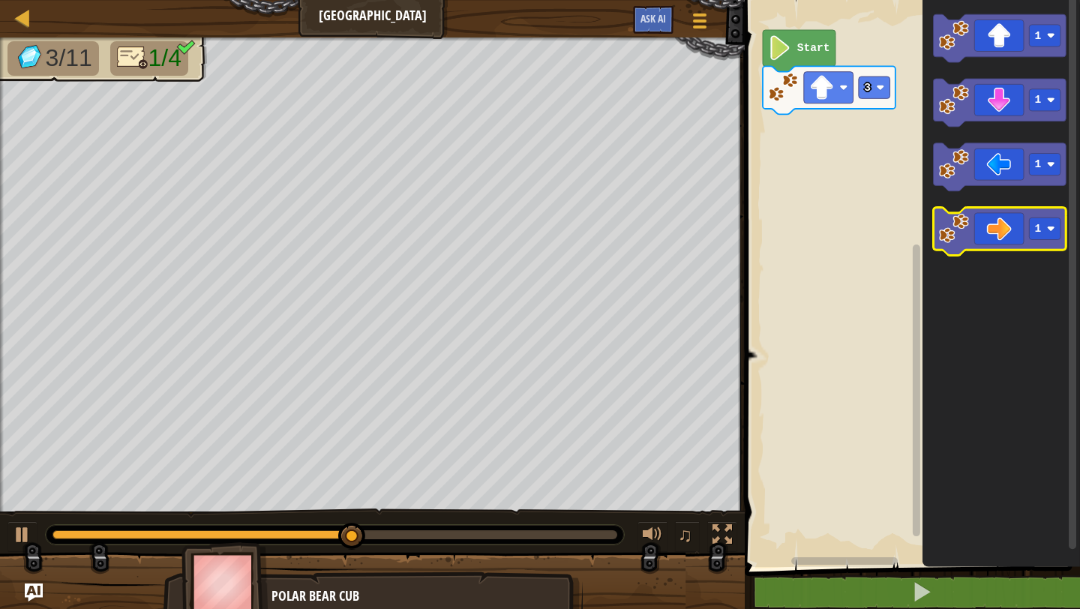
click at [998, 228] on icon "Blockly Workspace" at bounding box center [1000, 232] width 133 height 48
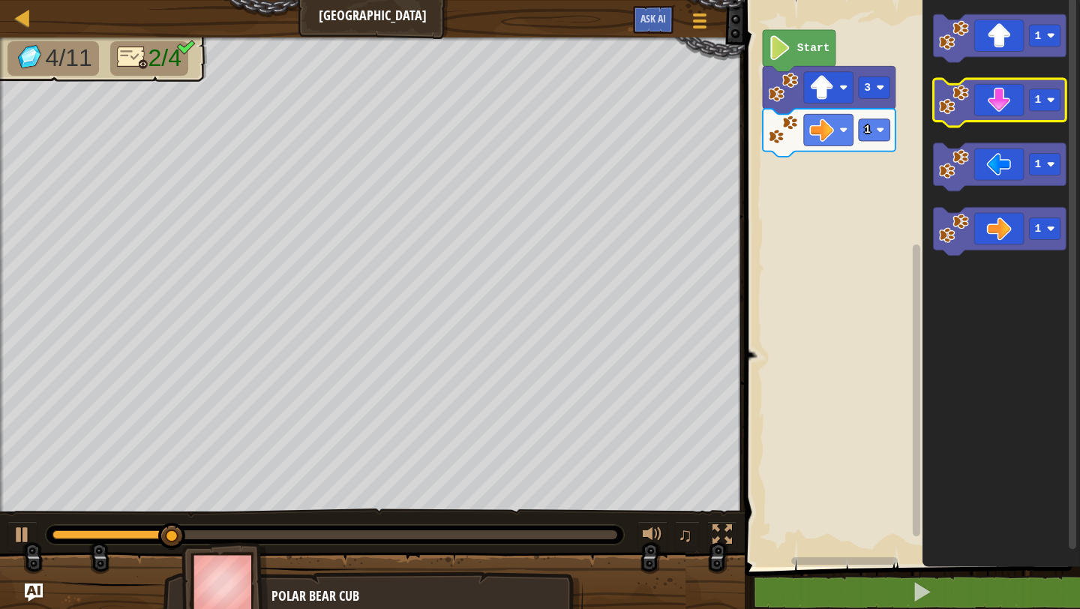
click at [992, 107] on icon "Blockly Workspace" at bounding box center [1000, 103] width 133 height 48
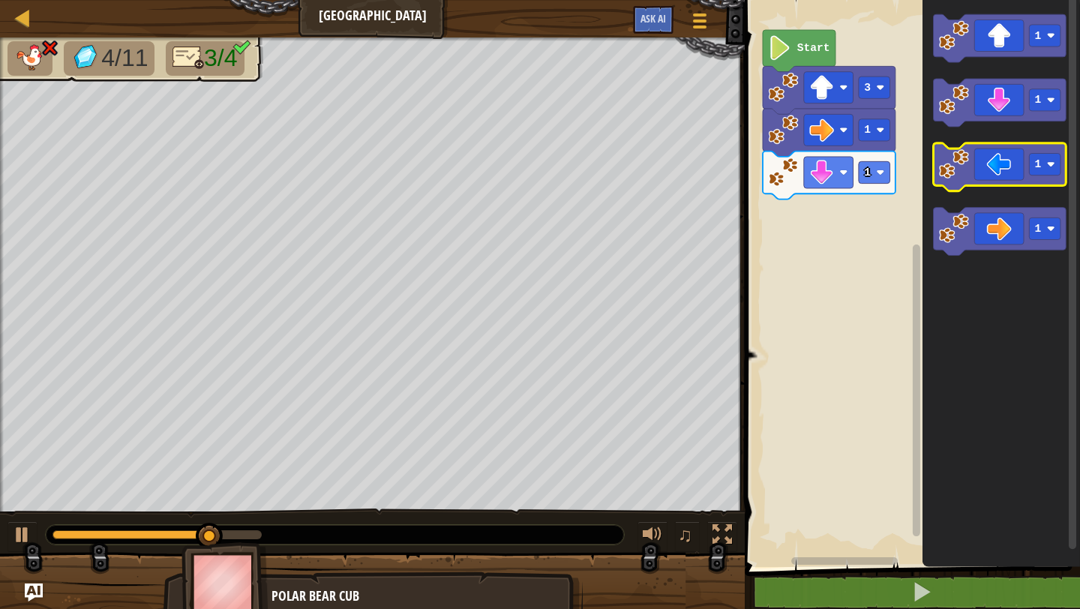
click at [1005, 169] on icon "Blockly Workspace" at bounding box center [1000, 167] width 133 height 48
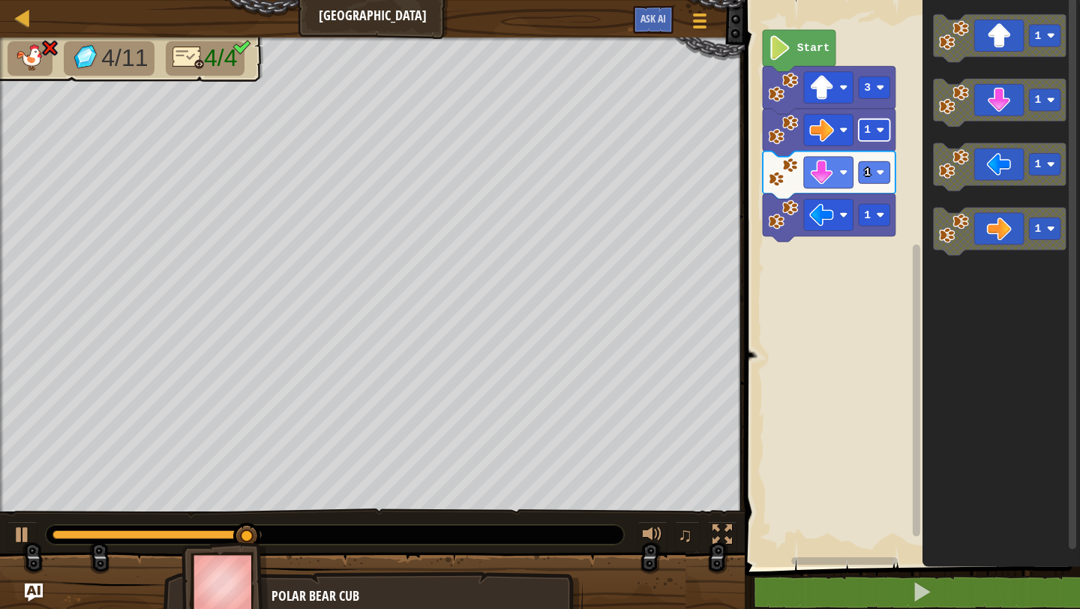
click at [860, 131] on rect "Blockly Workspace" at bounding box center [875, 130] width 32 height 22
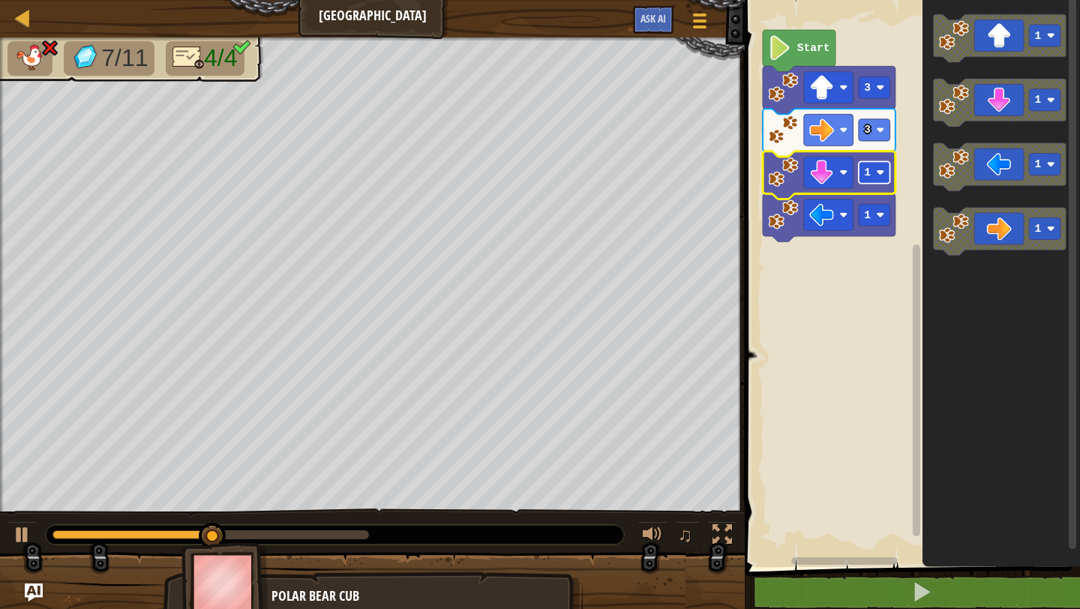
click at [875, 174] on rect "Blockly Workspace" at bounding box center [875, 172] width 32 height 22
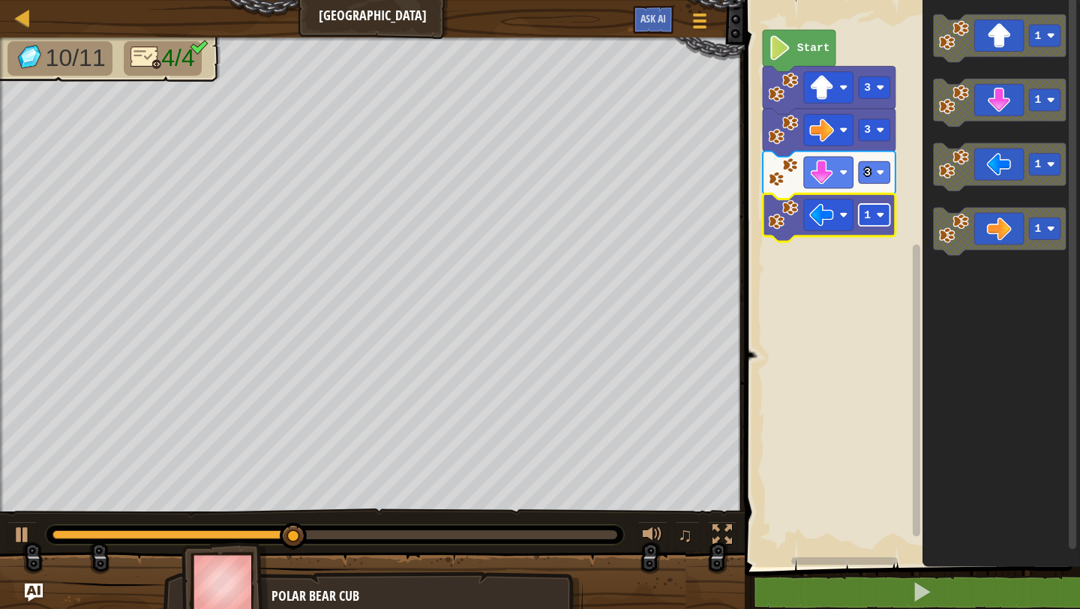
click at [860, 215] on rect "Blockly Workspace" at bounding box center [875, 215] width 32 height 22
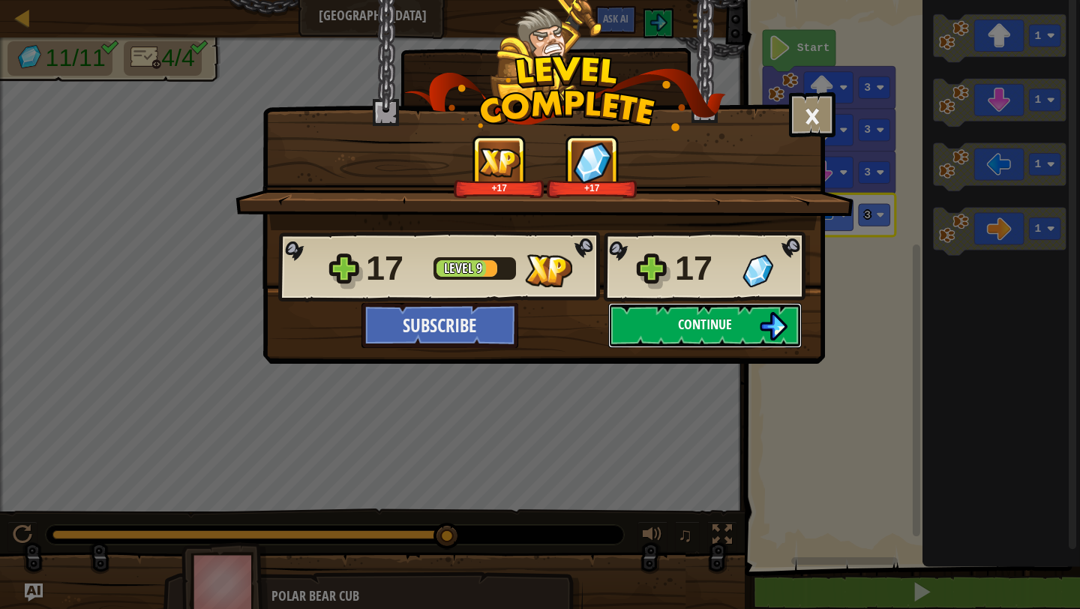
click at [719, 322] on span "Continue" at bounding box center [705, 324] width 54 height 19
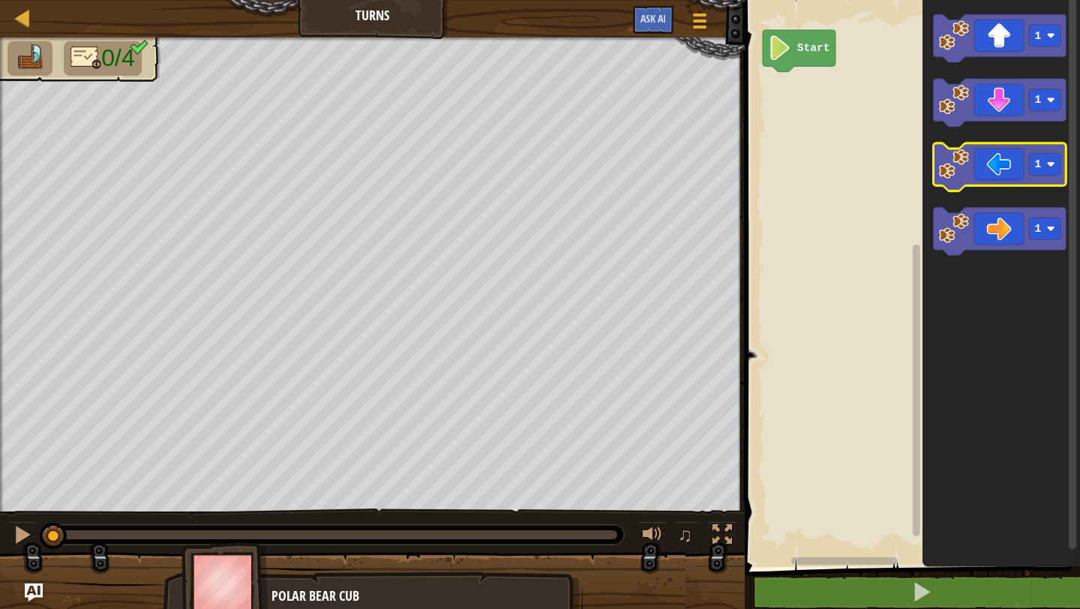
click at [988, 180] on icon "Blockly Workspace" at bounding box center [1000, 167] width 133 height 48
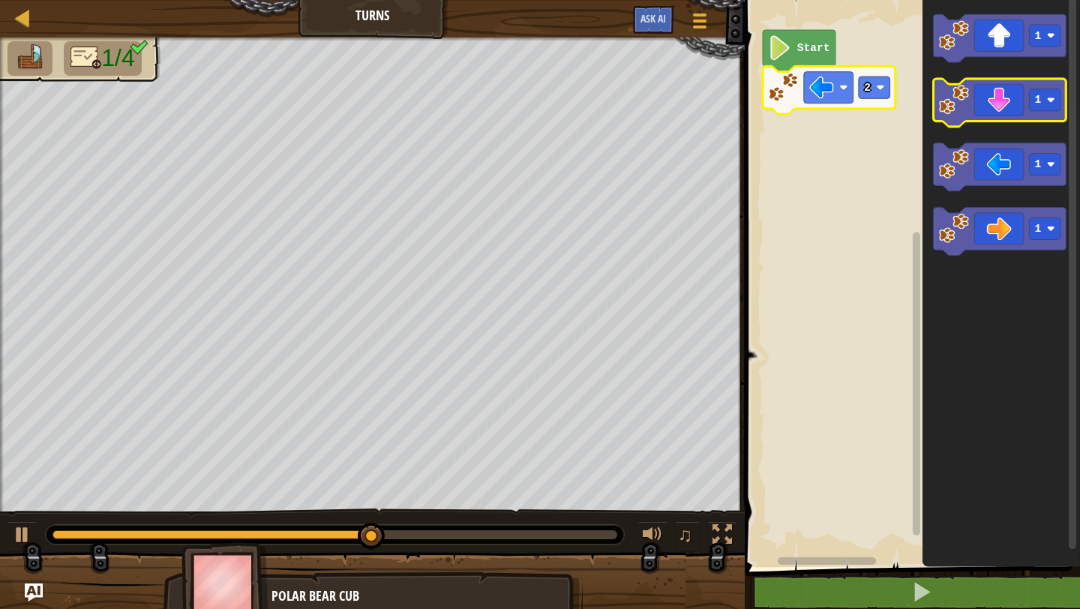
click at [998, 100] on icon "Blockly Workspace" at bounding box center [1000, 103] width 133 height 48
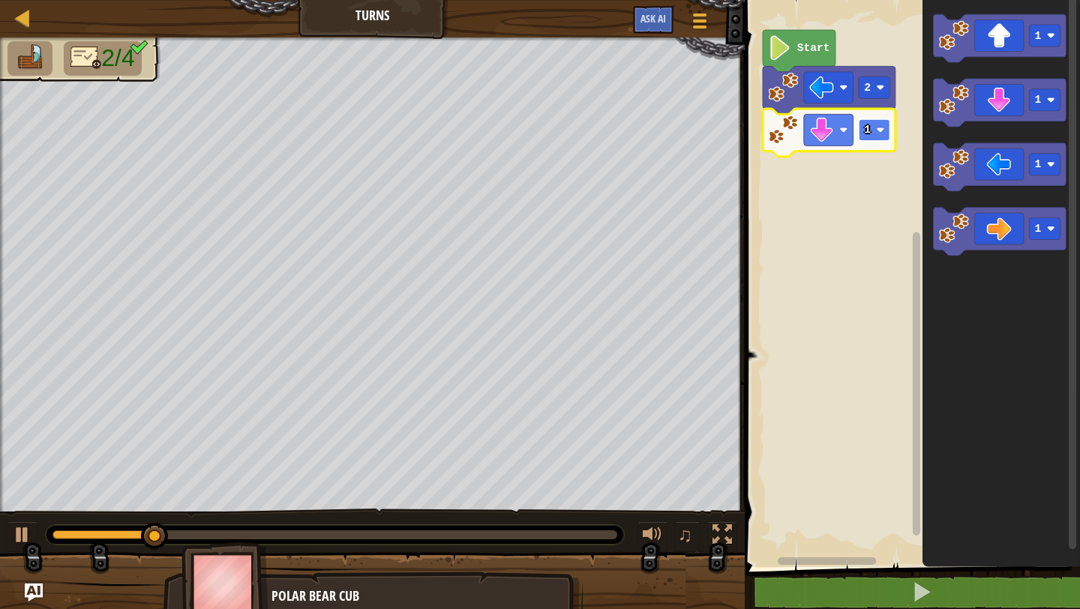
click at [874, 126] on rect "Blockly Workspace" at bounding box center [875, 130] width 32 height 22
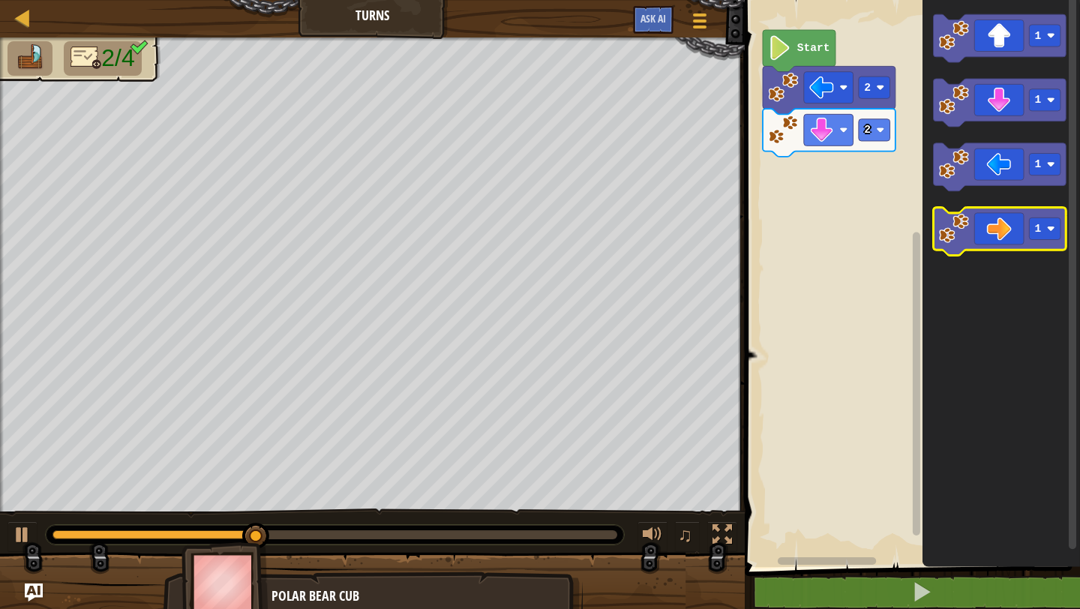
click at [1001, 228] on icon "Blockly Workspace" at bounding box center [1000, 232] width 133 height 48
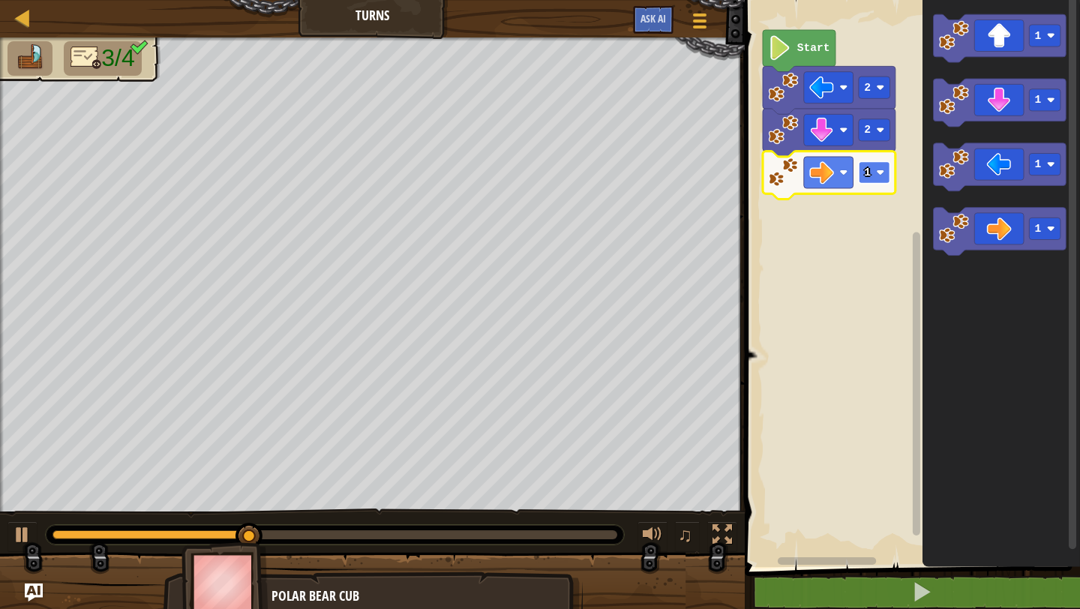
click at [873, 176] on rect "Blockly Workspace" at bounding box center [875, 172] width 32 height 22
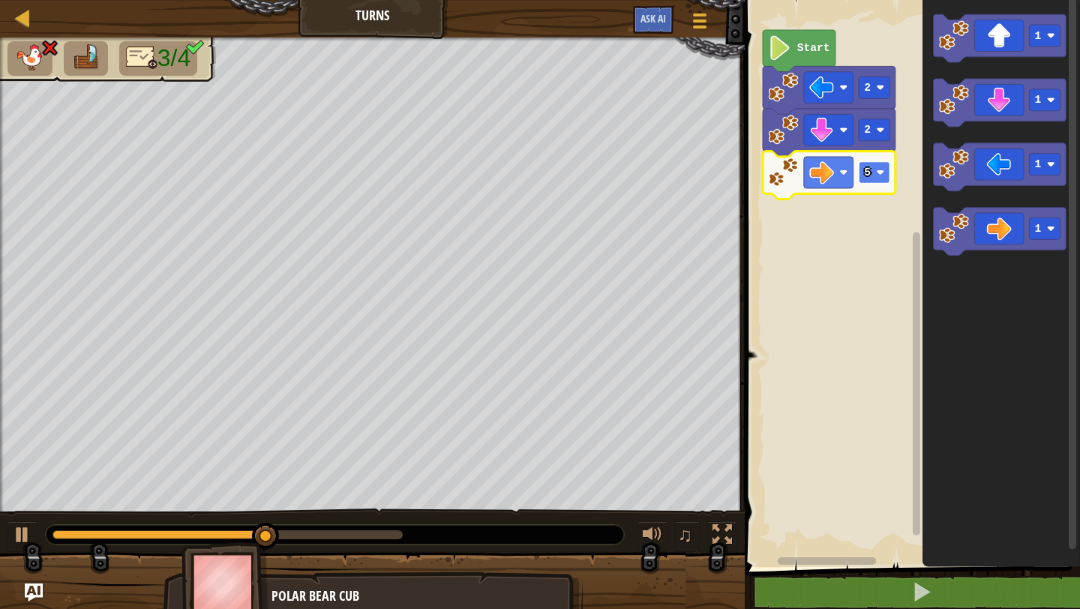
click at [868, 173] on text "5" at bounding box center [868, 173] width 7 height 12
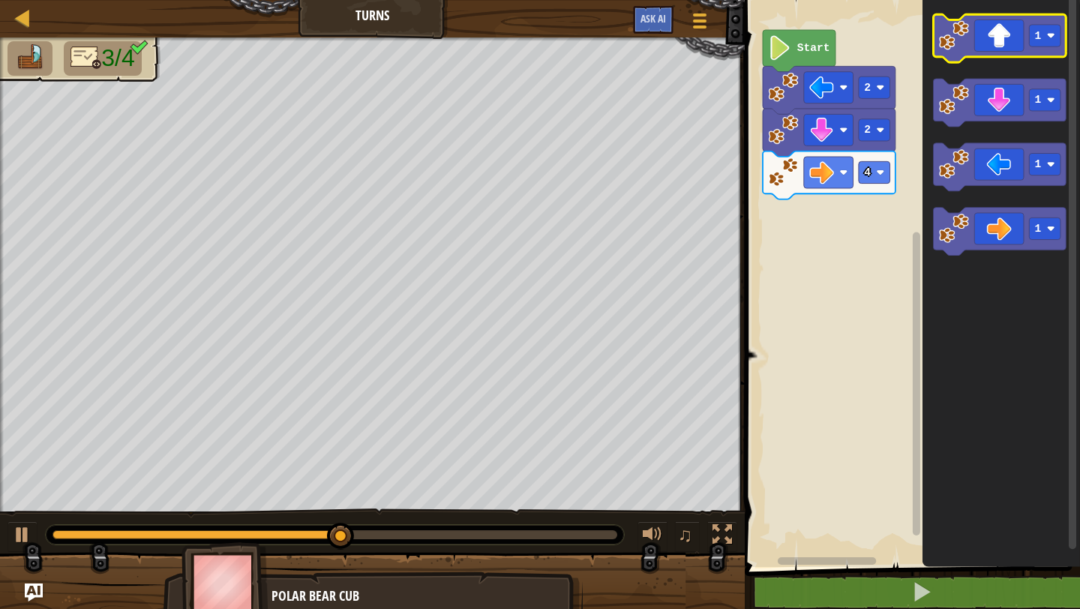
click at [1001, 44] on icon "Blockly Workspace" at bounding box center [1000, 38] width 133 height 48
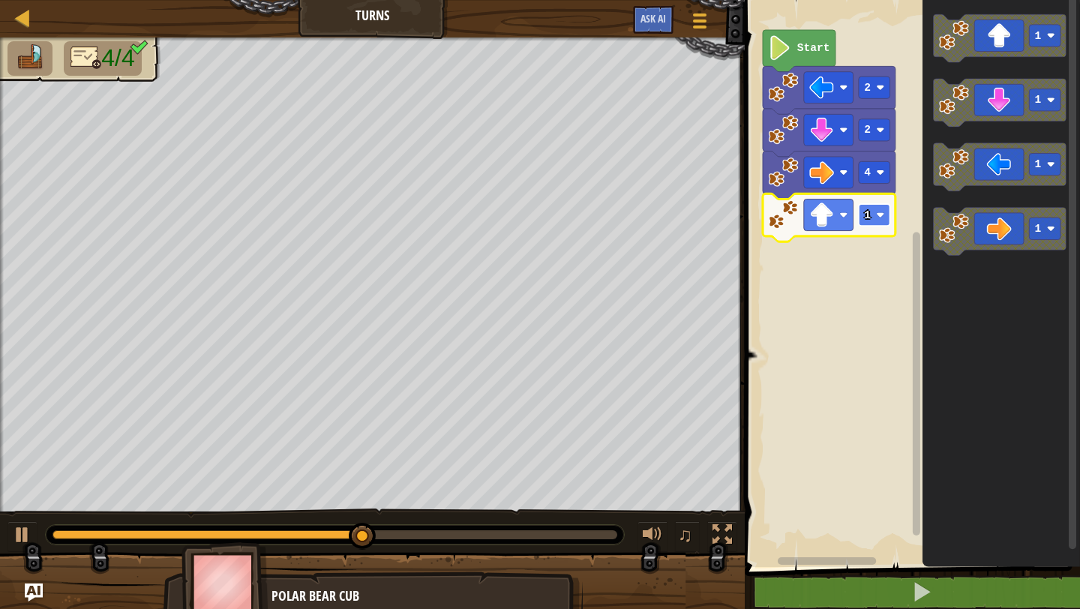
click at [869, 216] on text "1" at bounding box center [868, 215] width 7 height 12
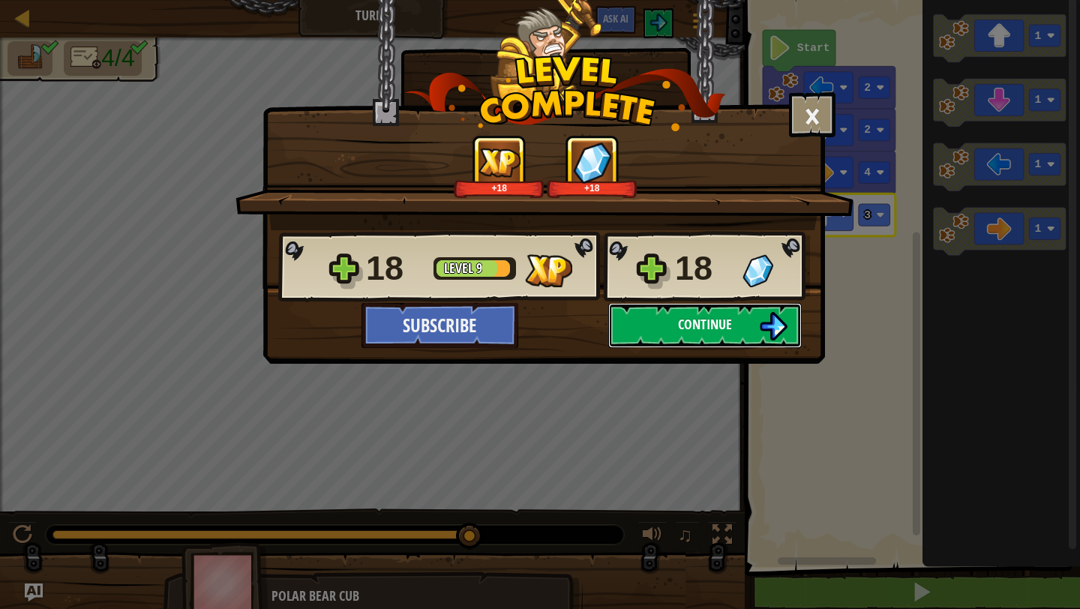
click at [661, 324] on button "Continue" at bounding box center [705, 325] width 194 height 45
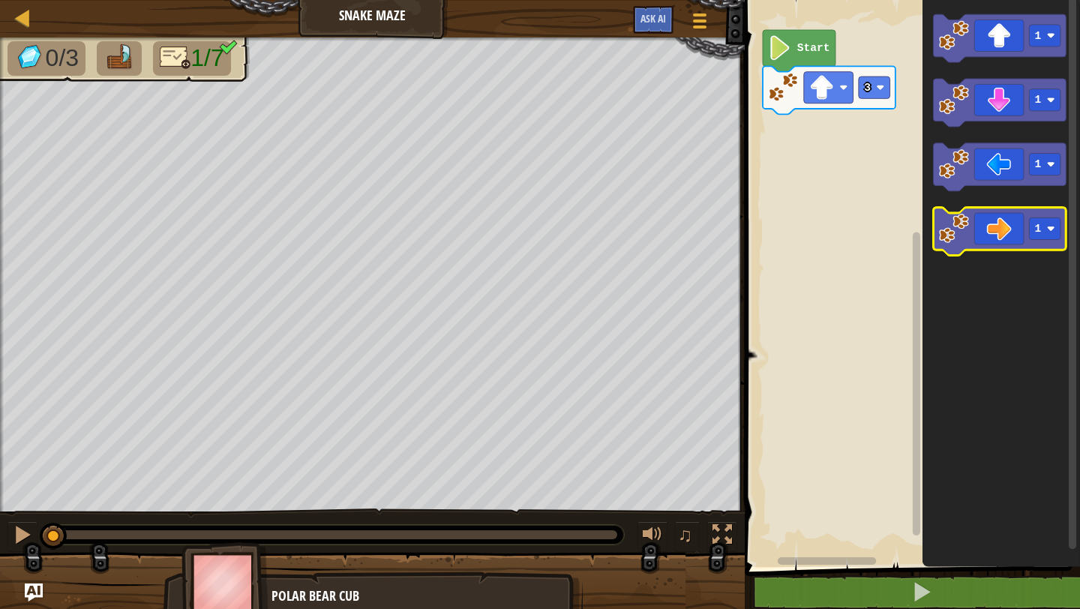
click at [993, 227] on icon "Blockly Workspace" at bounding box center [1000, 232] width 133 height 48
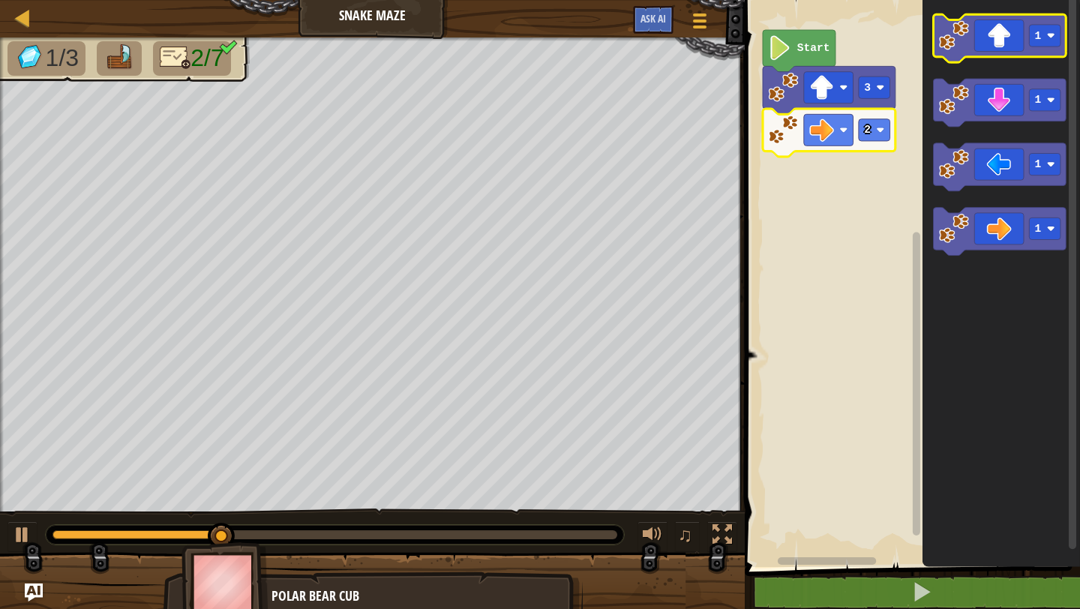
click at [1001, 51] on icon "Blockly Workspace" at bounding box center [1000, 38] width 133 height 48
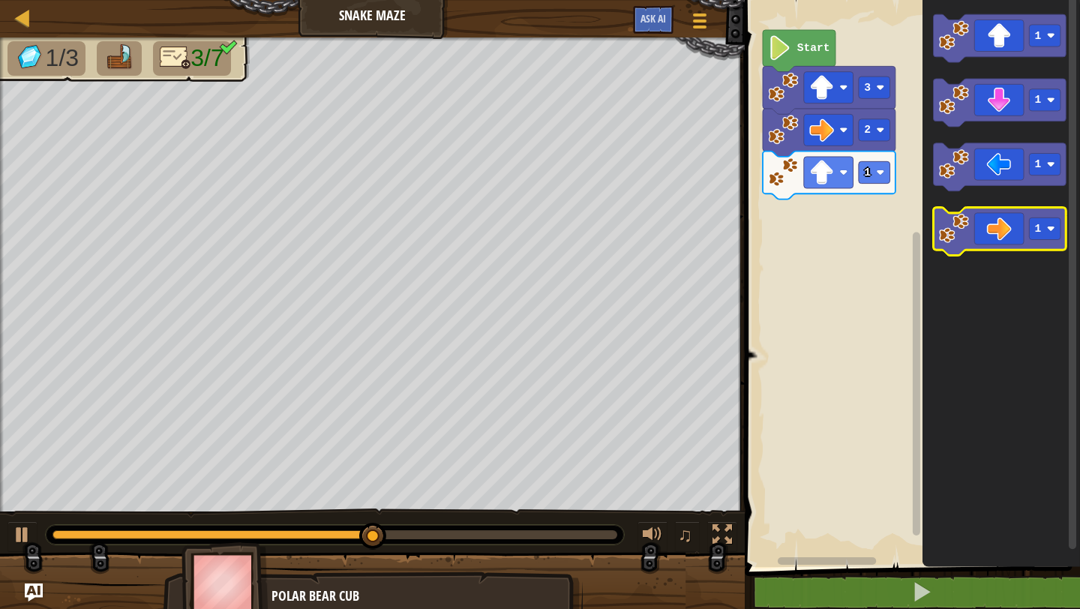
click at [1000, 226] on icon "Blockly Workspace" at bounding box center [1000, 232] width 133 height 48
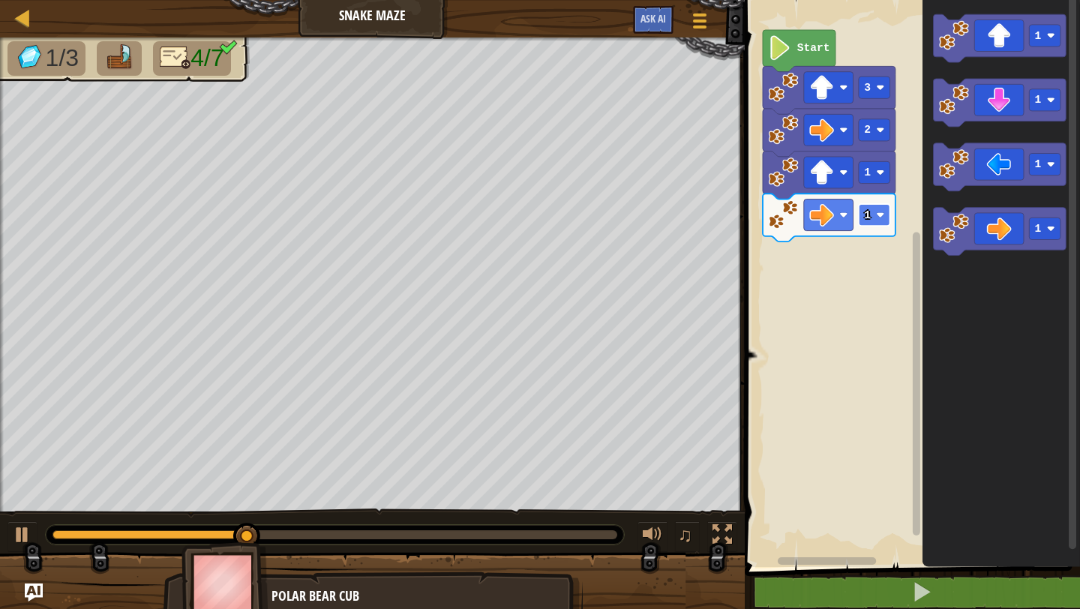
click at [877, 217] on image "Blockly Workspace" at bounding box center [881, 215] width 8 height 8
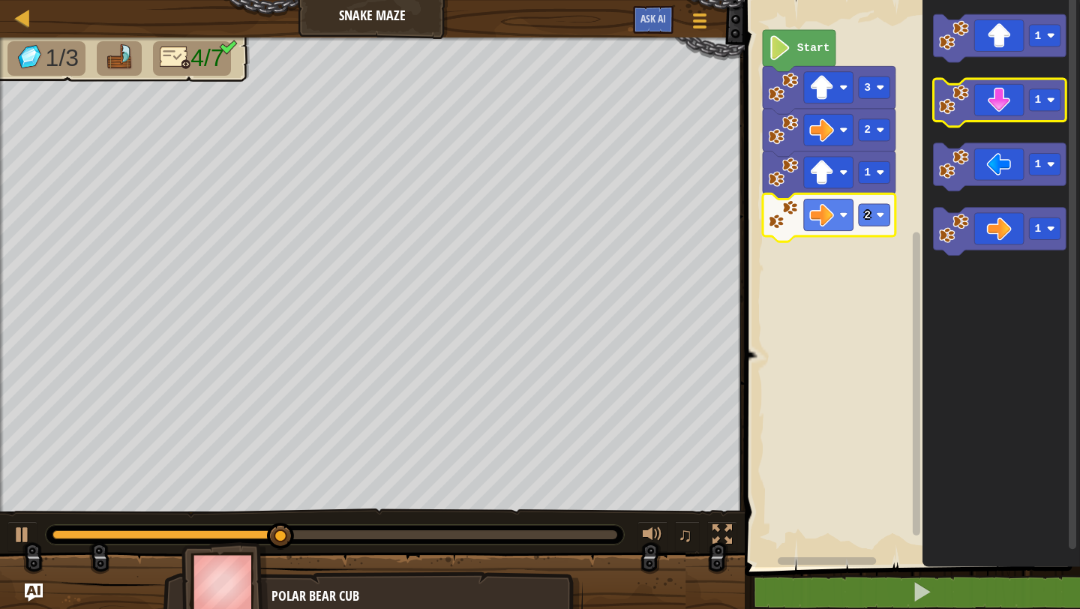
click at [1002, 118] on icon "Blockly Workspace" at bounding box center [1000, 103] width 133 height 48
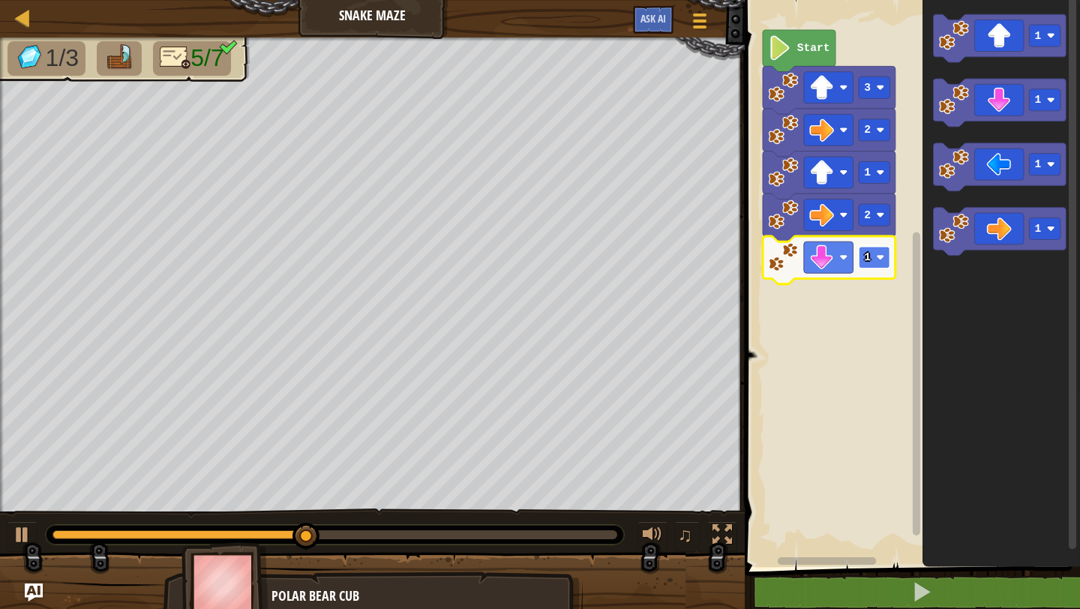
click at [872, 254] on rect "Blockly Workspace" at bounding box center [875, 258] width 32 height 22
click at [989, 239] on icon "Blockly Workspace" at bounding box center [1000, 232] width 133 height 48
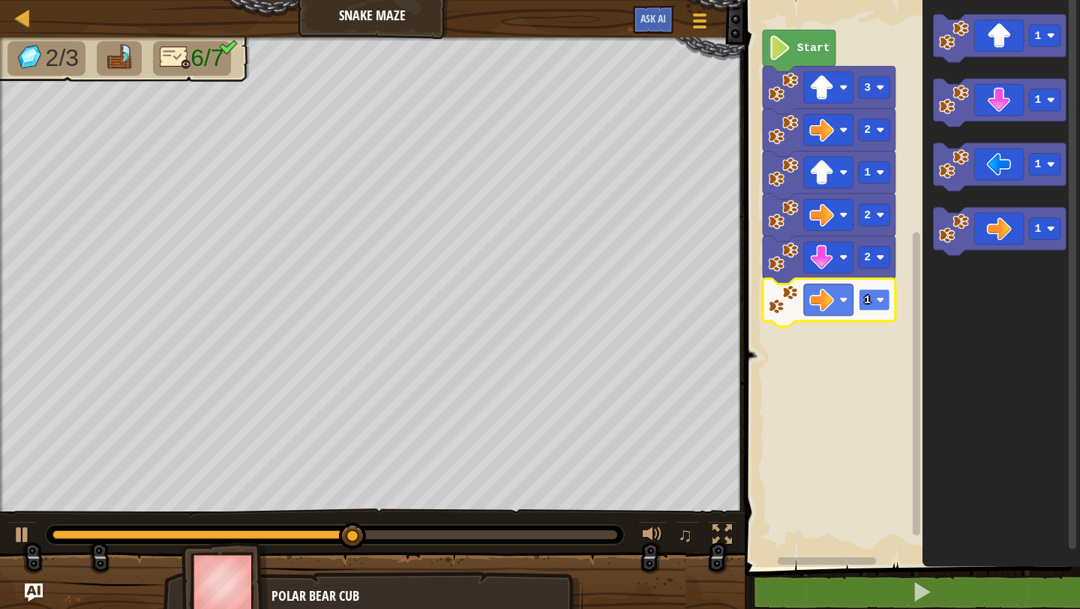
click at [875, 305] on rect "Blockly Workspace" at bounding box center [875, 300] width 32 height 22
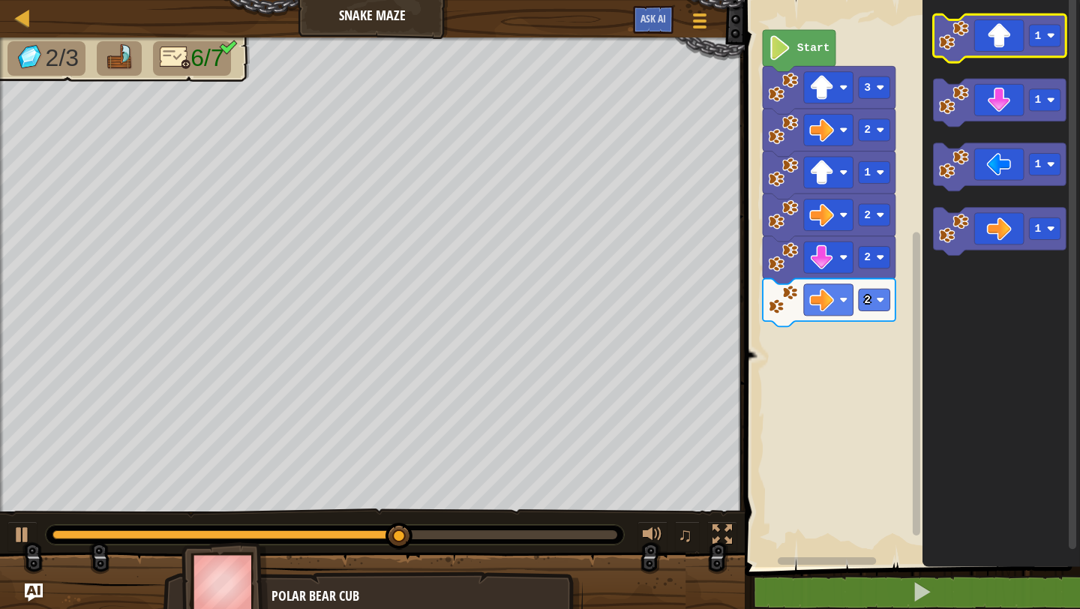
click at [1004, 55] on icon "Blockly Workspace" at bounding box center [1000, 38] width 133 height 48
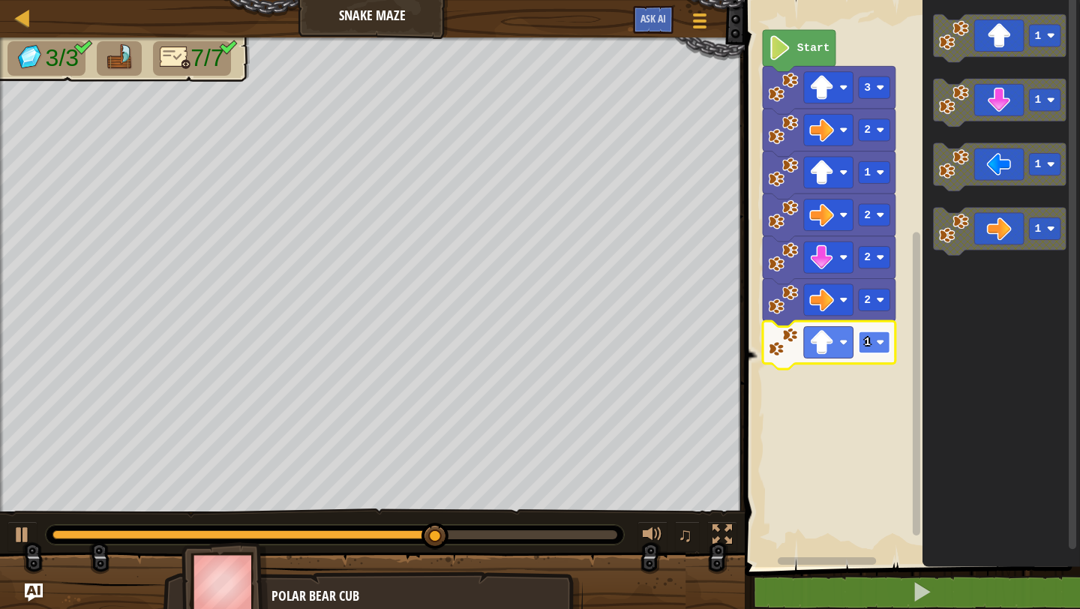
click at [874, 345] on rect "Blockly Workspace" at bounding box center [875, 343] width 32 height 22
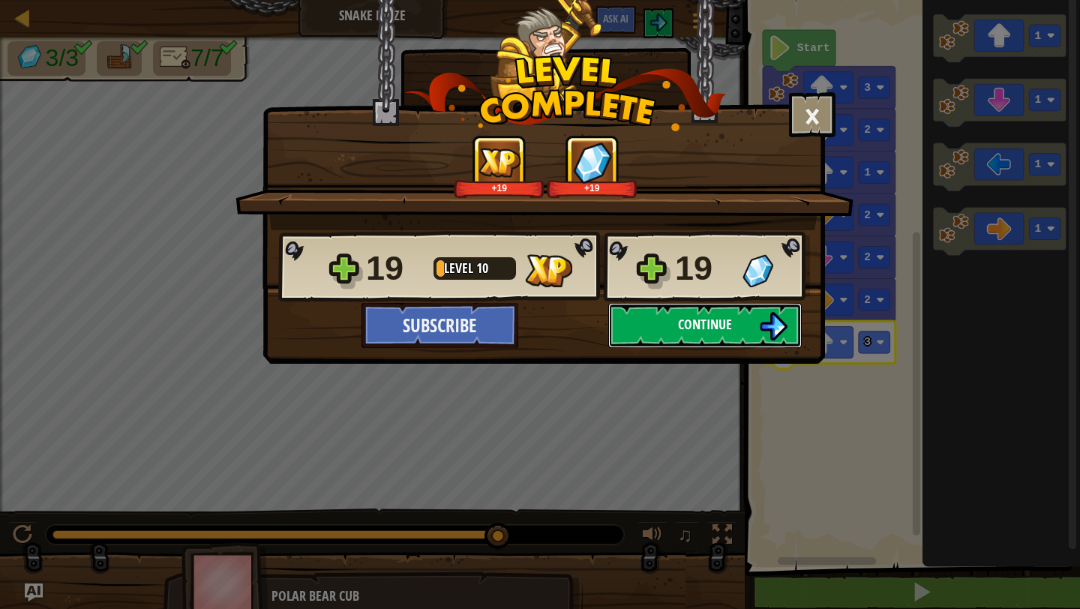
click at [683, 305] on button "Continue" at bounding box center [705, 325] width 194 height 45
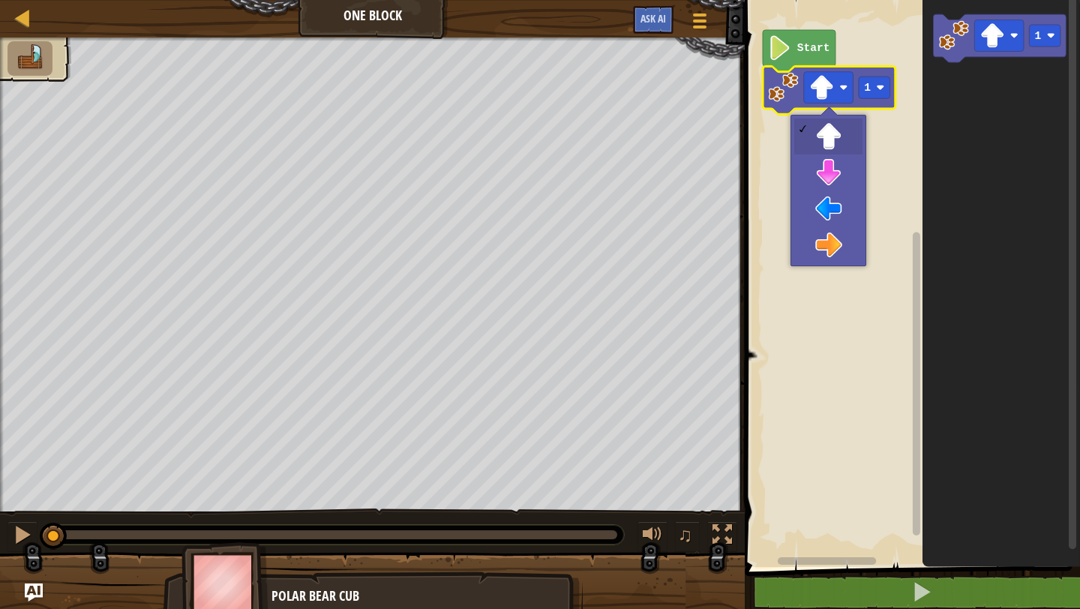
click at [822, 87] on image "Blockly Workspace" at bounding box center [821, 87] width 25 height 25
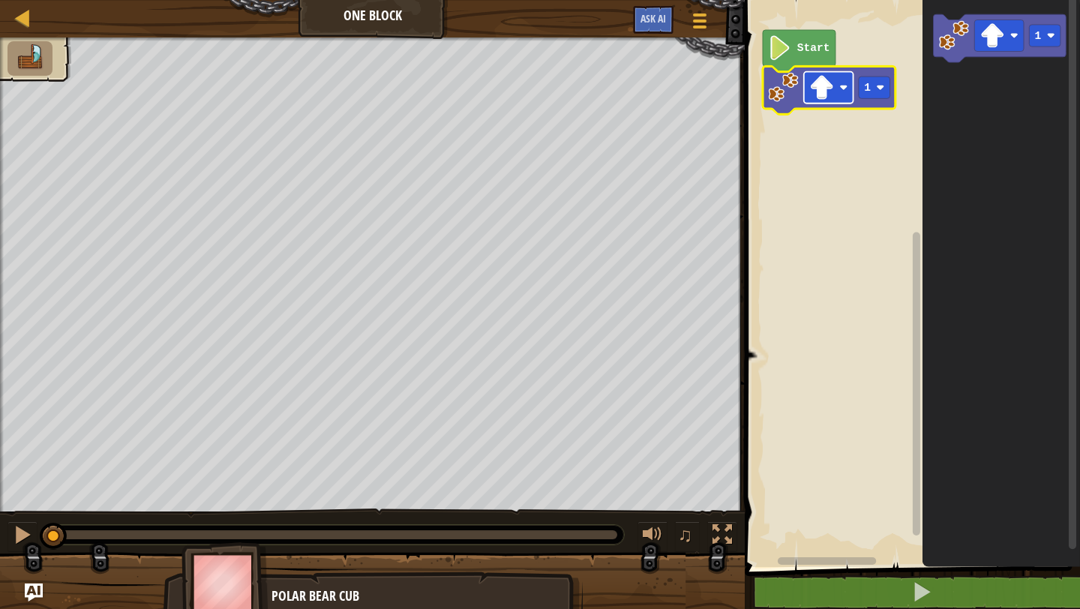
click at [842, 86] on image "Blockly Workspace" at bounding box center [844, 87] width 8 height 8
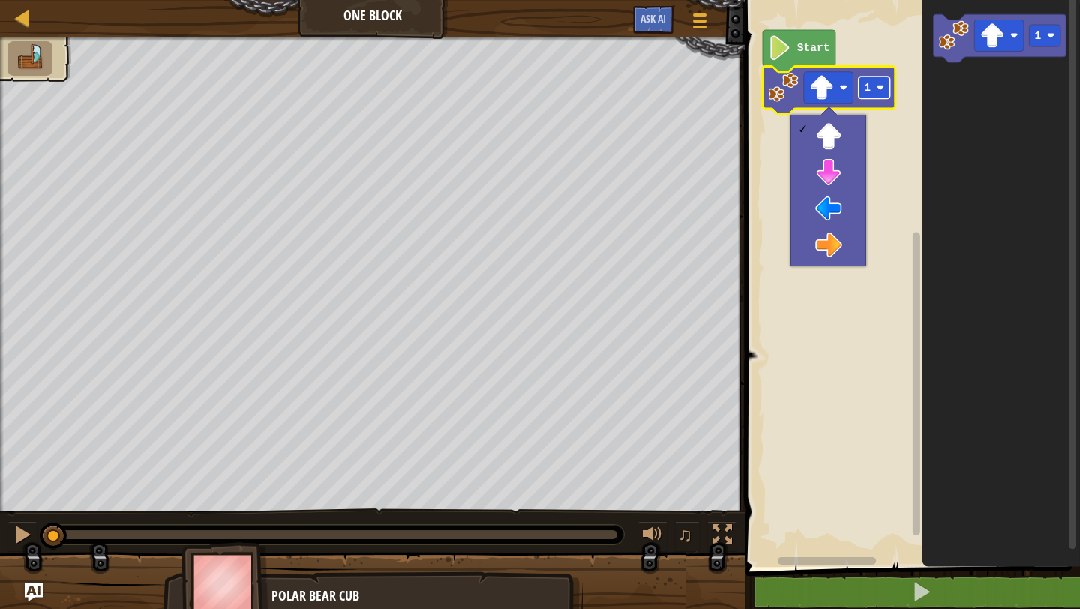
click at [871, 97] on rect "Blockly Workspace" at bounding box center [875, 88] width 32 height 22
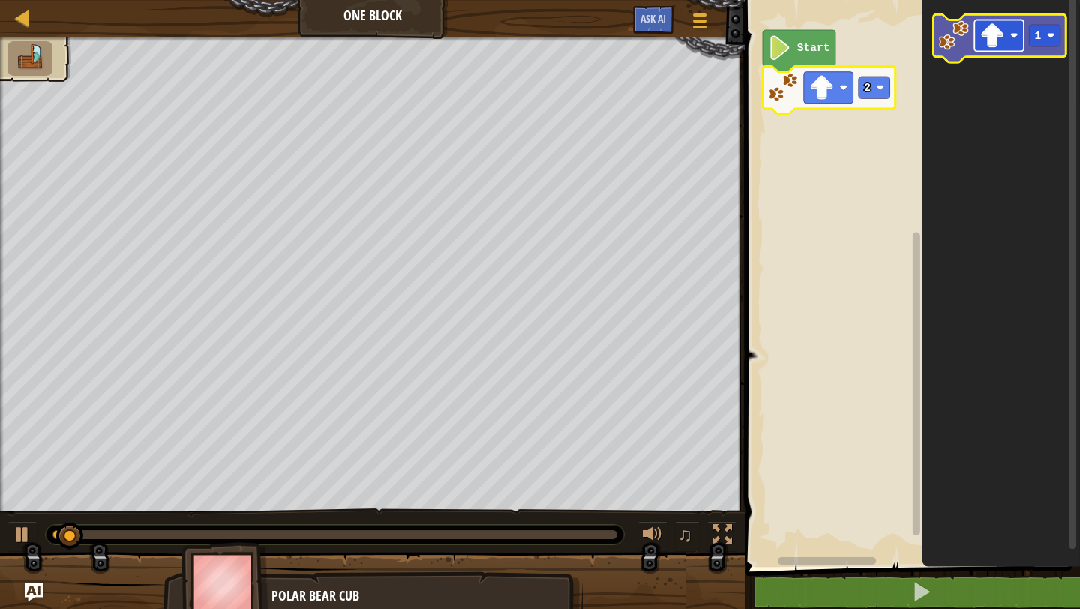
click at [995, 32] on image "Blockly Workspace" at bounding box center [992, 35] width 25 height 25
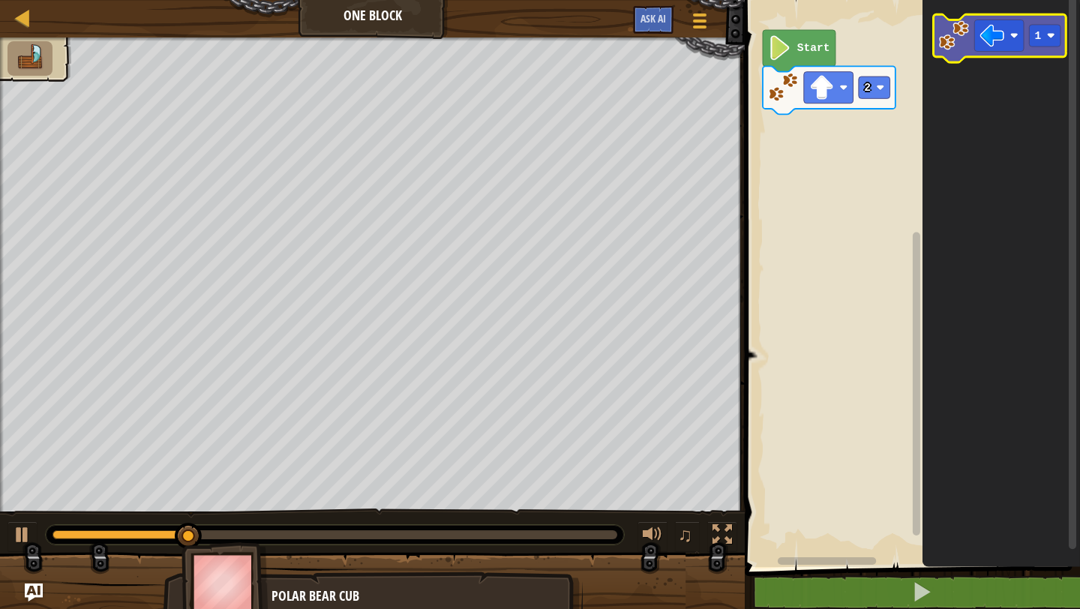
click at [964, 20] on image "Blockly Workspace" at bounding box center [954, 35] width 30 height 30
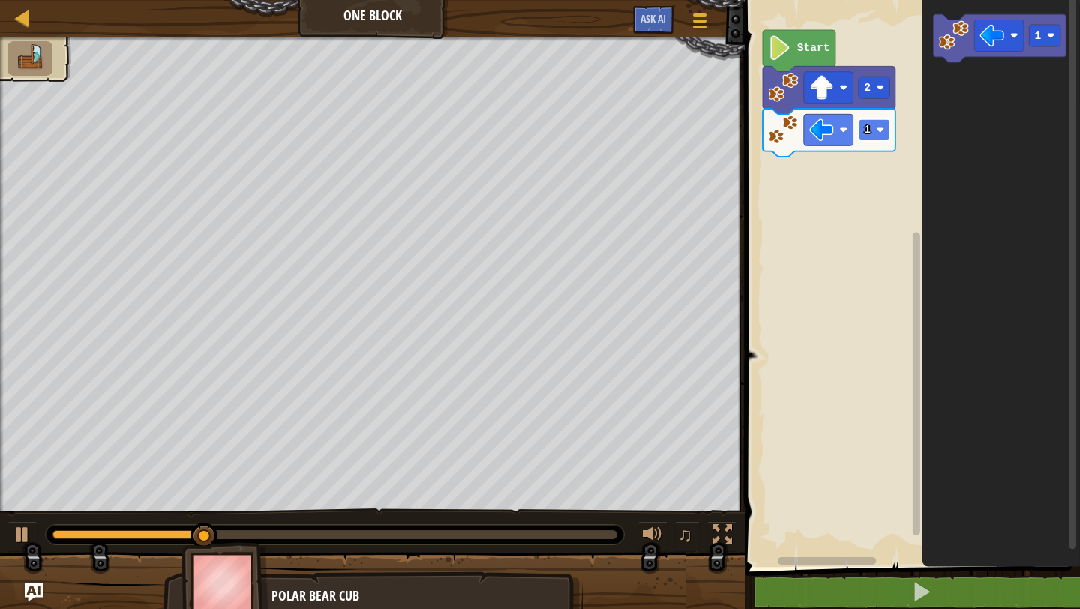
click at [873, 128] on rect "Blockly Workspace" at bounding box center [875, 130] width 32 height 22
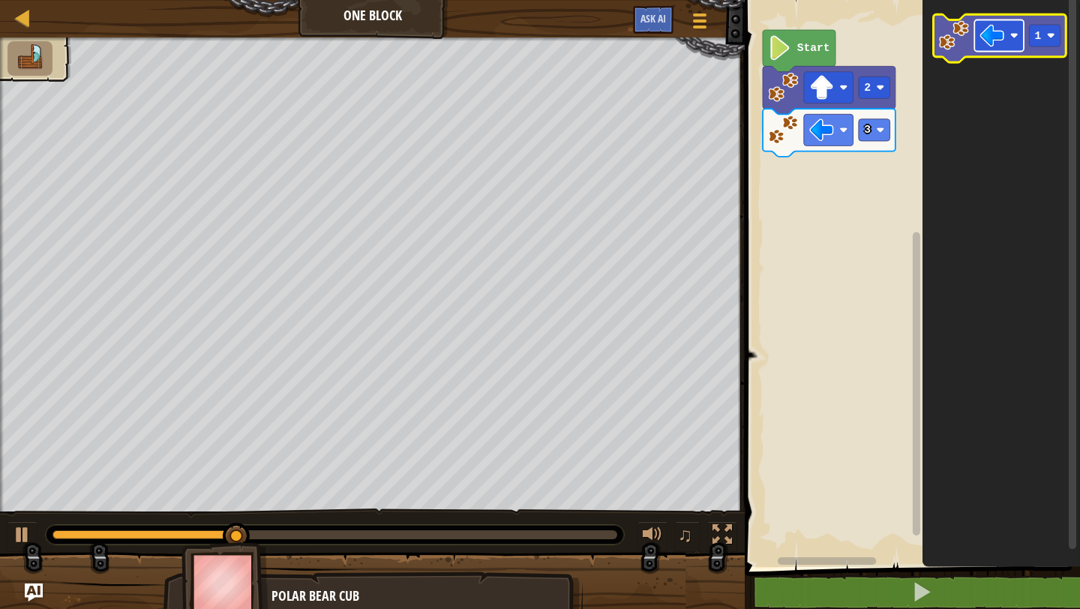
click at [1008, 44] on rect "Blockly Workspace" at bounding box center [1000, 36] width 50 height 32
click at [957, 35] on image "Blockly Workspace" at bounding box center [954, 35] width 30 height 30
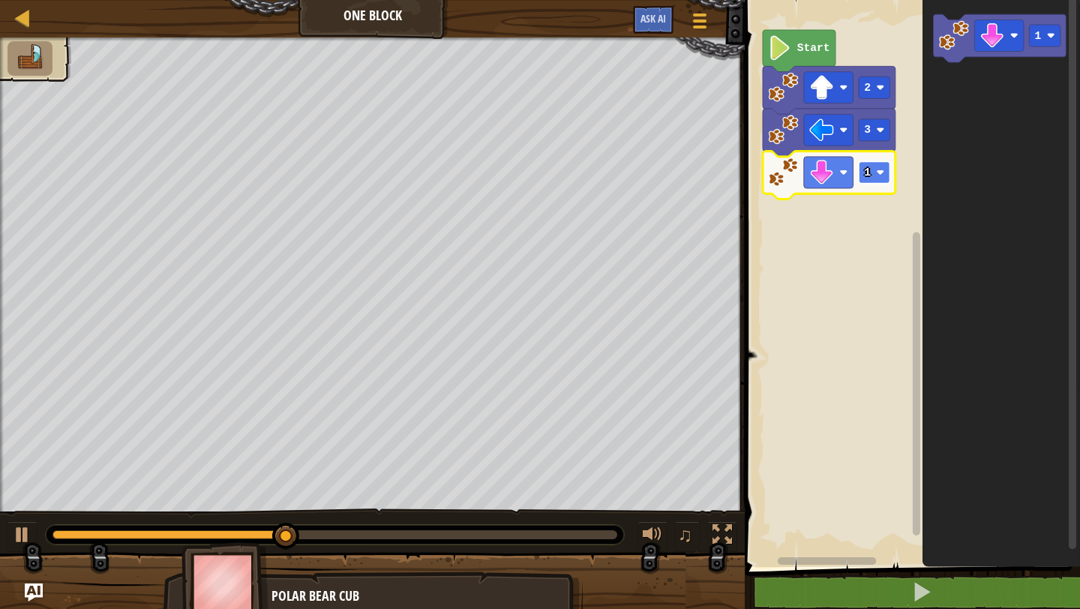
click at [874, 170] on rect "Blockly Workspace" at bounding box center [875, 172] width 32 height 22
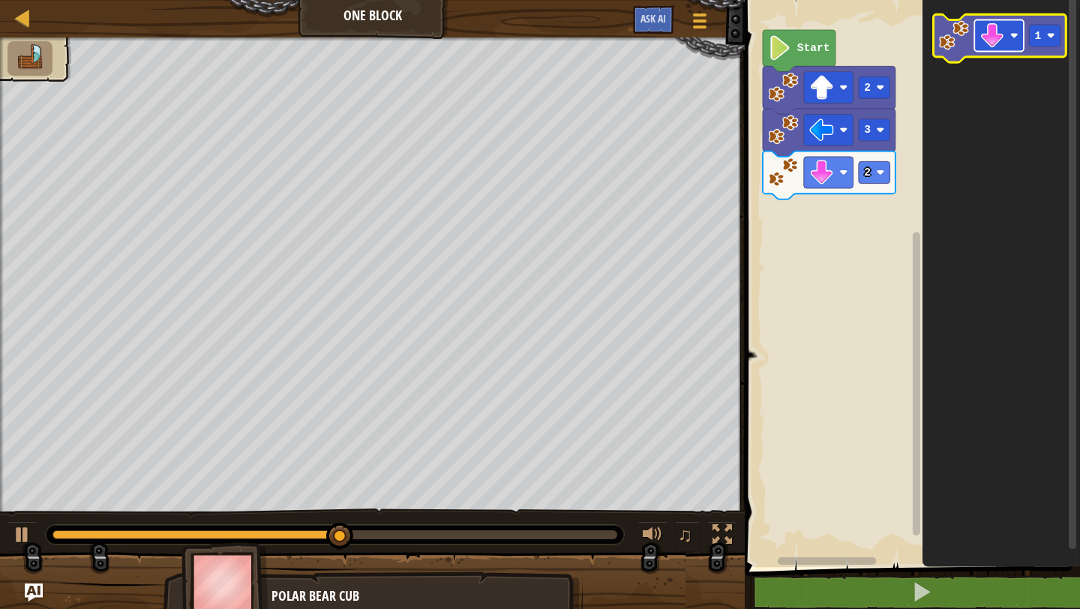
click at [995, 35] on image "Blockly Workspace" at bounding box center [992, 35] width 25 height 25
click at [966, 28] on image "Blockly Workspace" at bounding box center [954, 35] width 30 height 30
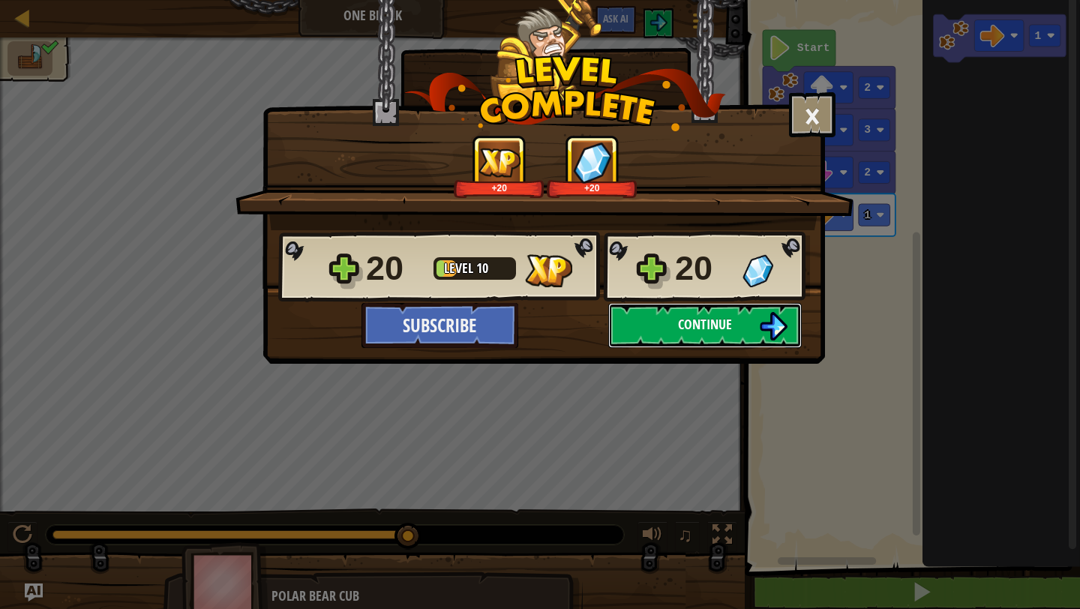
click at [734, 326] on button "Continue" at bounding box center [705, 325] width 194 height 45
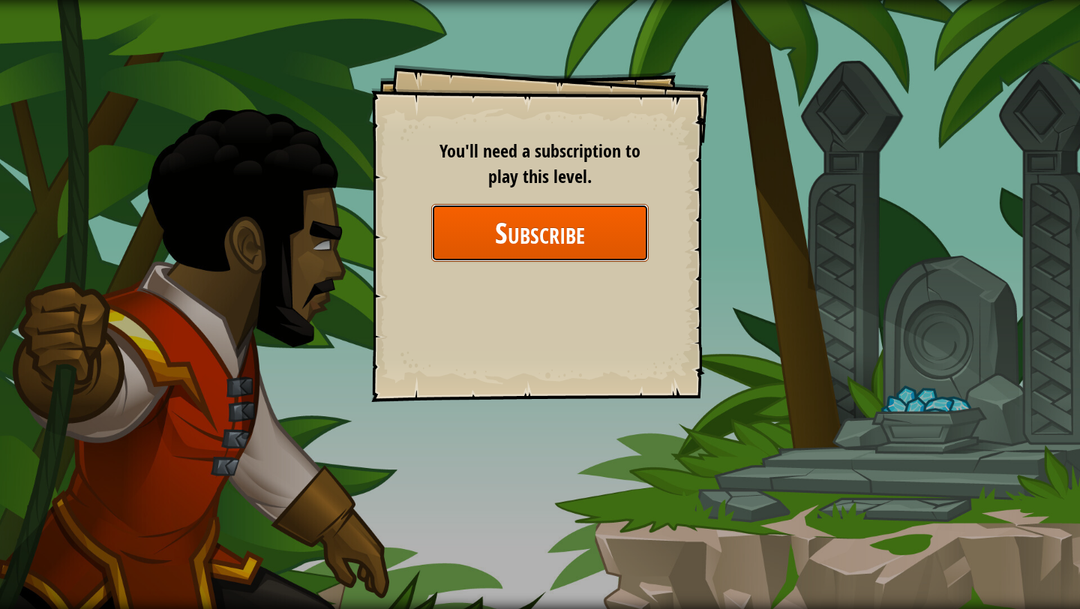
click at [599, 230] on button "Subscribe" at bounding box center [540, 233] width 218 height 58
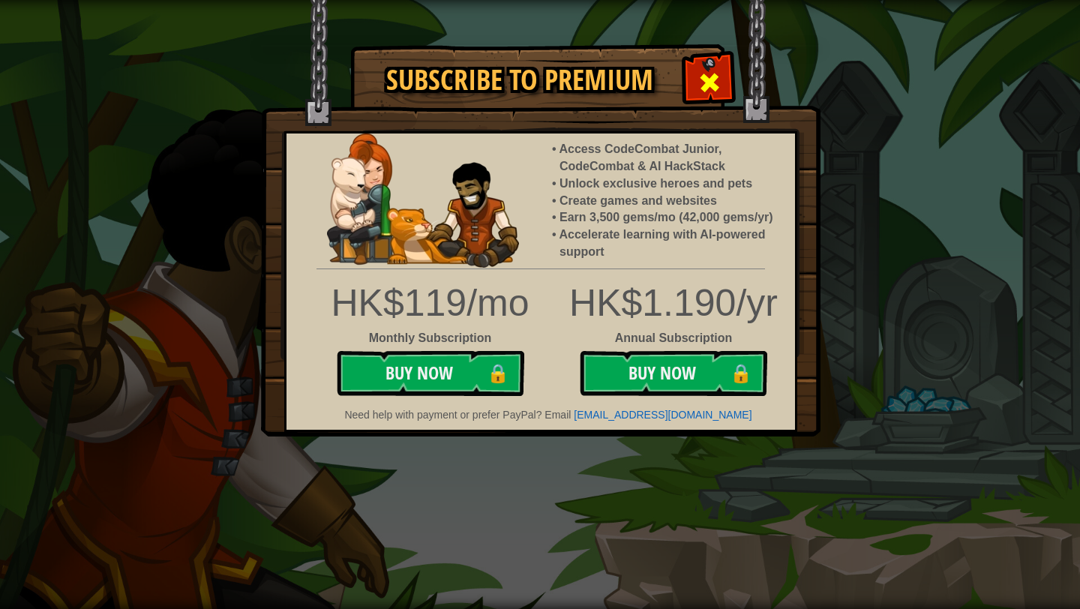
click at [688, 76] on div at bounding box center [709, 80] width 47 height 47
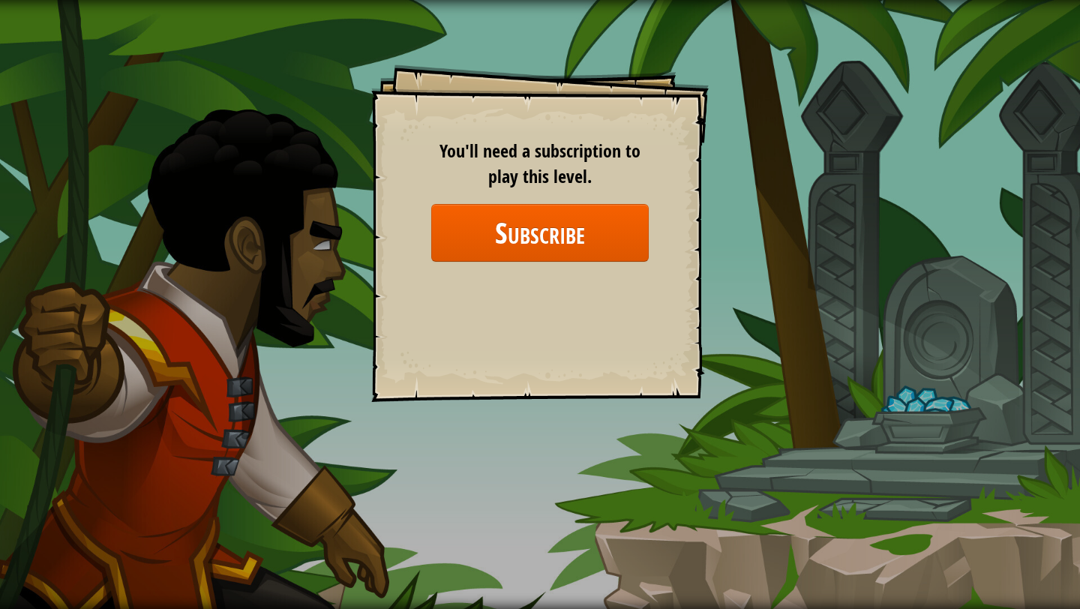
click at [518, 162] on span "You'll need a subscription to play this level." at bounding box center [540, 164] width 201 height 50
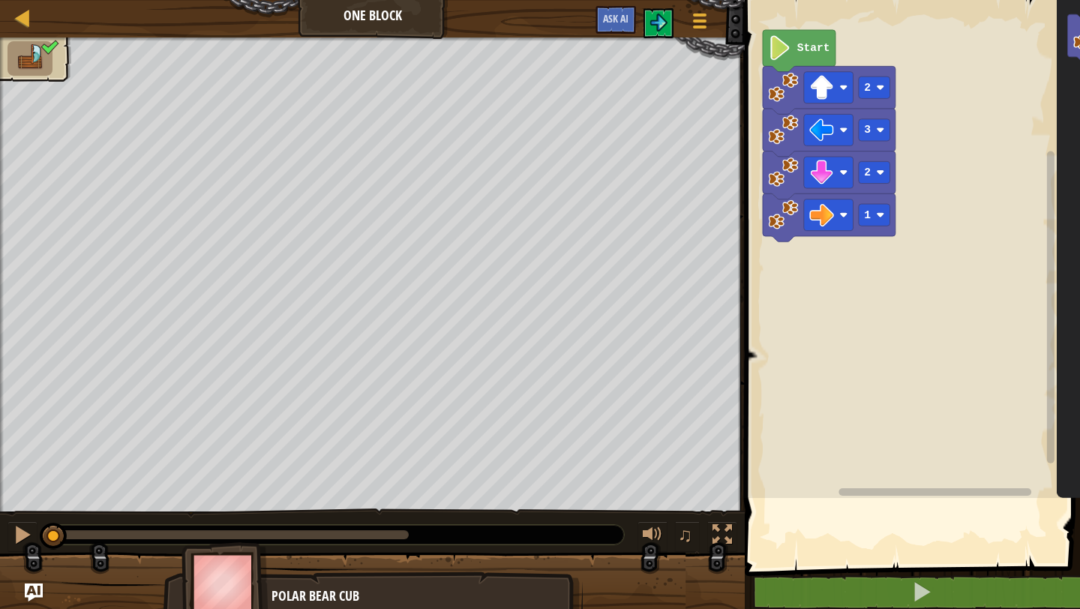
click at [5, 5] on div "Map One Block Game Menu Ask AI" at bounding box center [372, 19] width 745 height 38
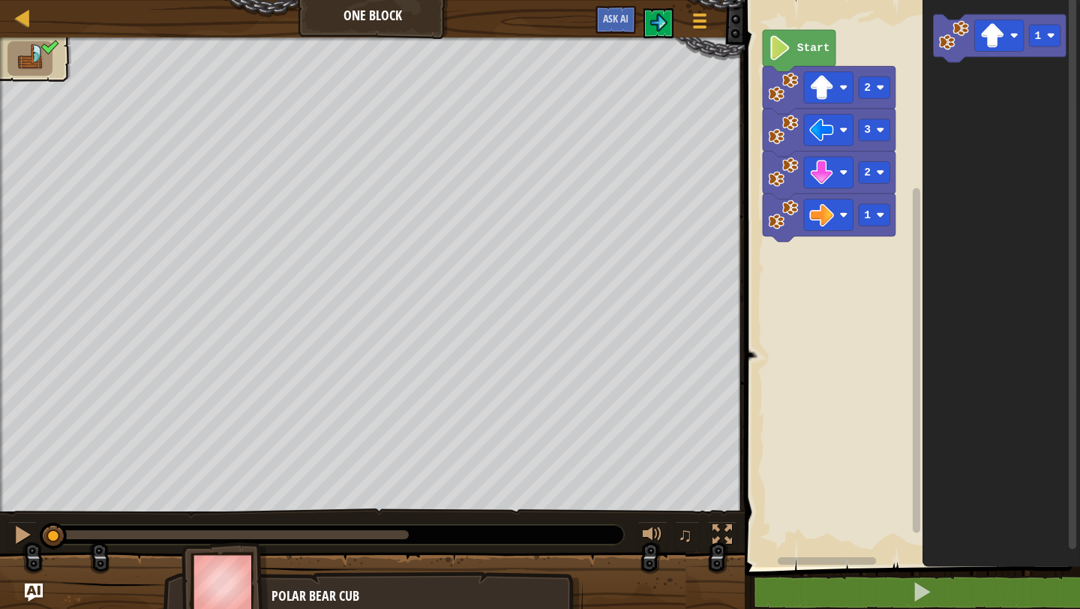
click at [14, 5] on div "Map One Block Game Menu Ask AI" at bounding box center [372, 19] width 745 height 38
click at [33, 22] on link "Map" at bounding box center [34, 18] width 8 height 20
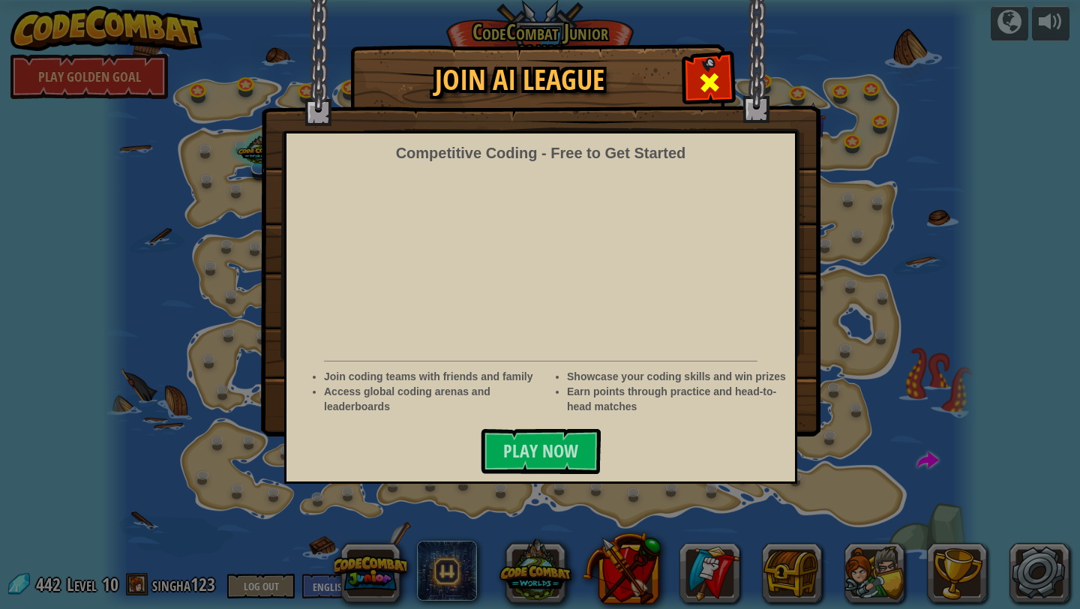
click at [721, 83] on div at bounding box center [709, 80] width 47 height 47
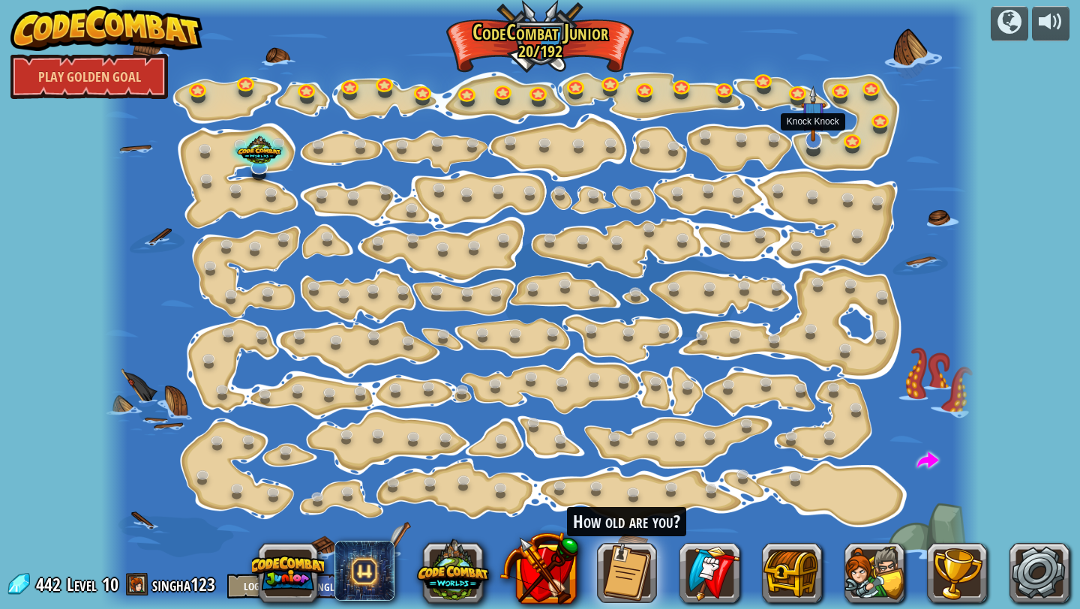
click at [814, 134] on img at bounding box center [813, 114] width 25 height 57
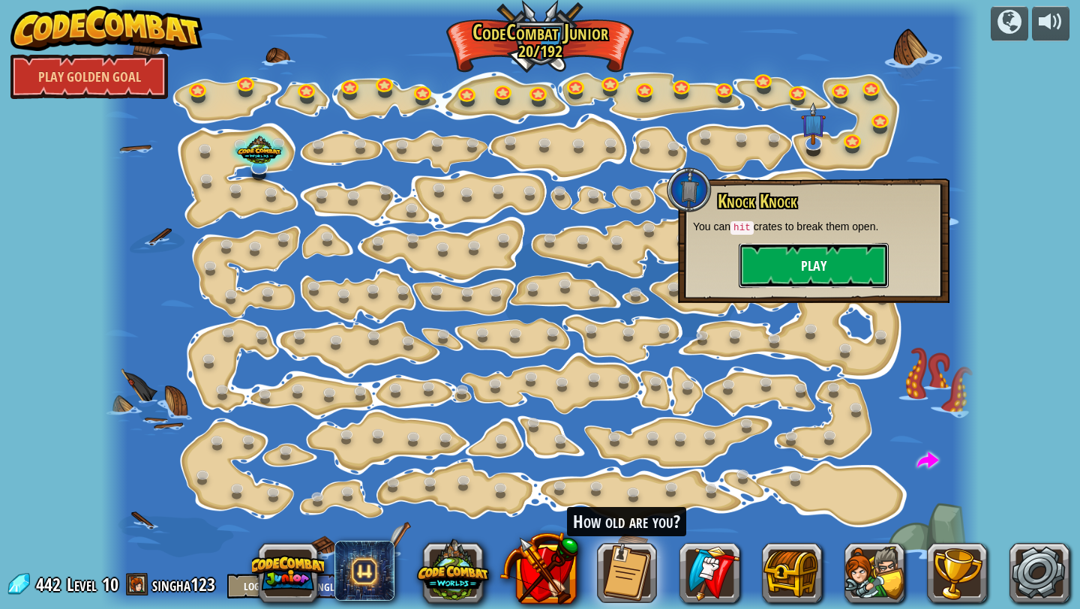
click at [820, 254] on button "Play" at bounding box center [814, 265] width 150 height 45
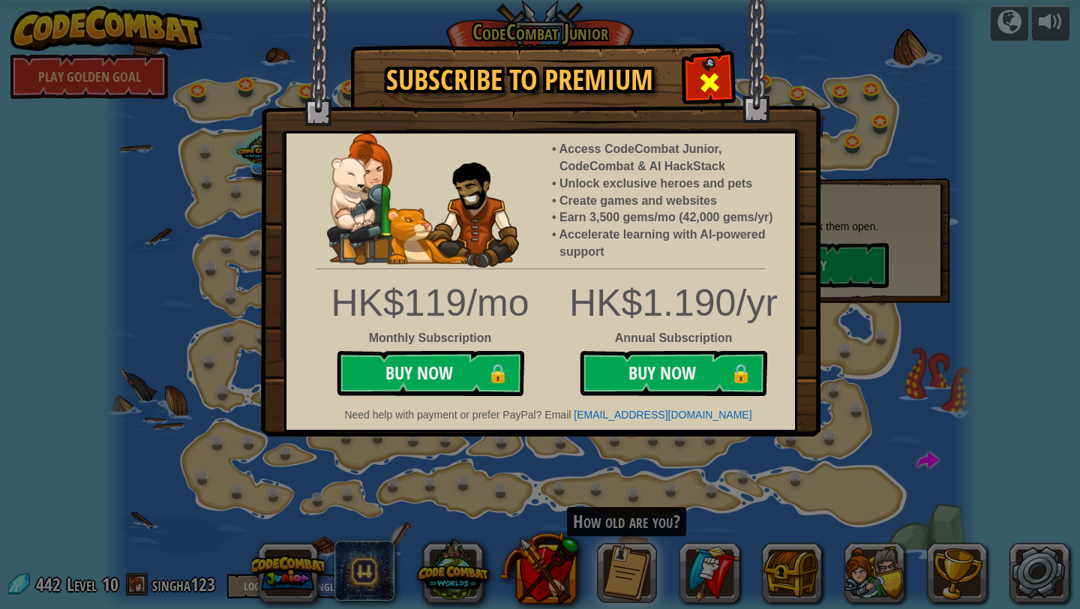
click at [719, 86] on span at bounding box center [710, 83] width 24 height 24
